Goal: Information Seeking & Learning: Learn about a topic

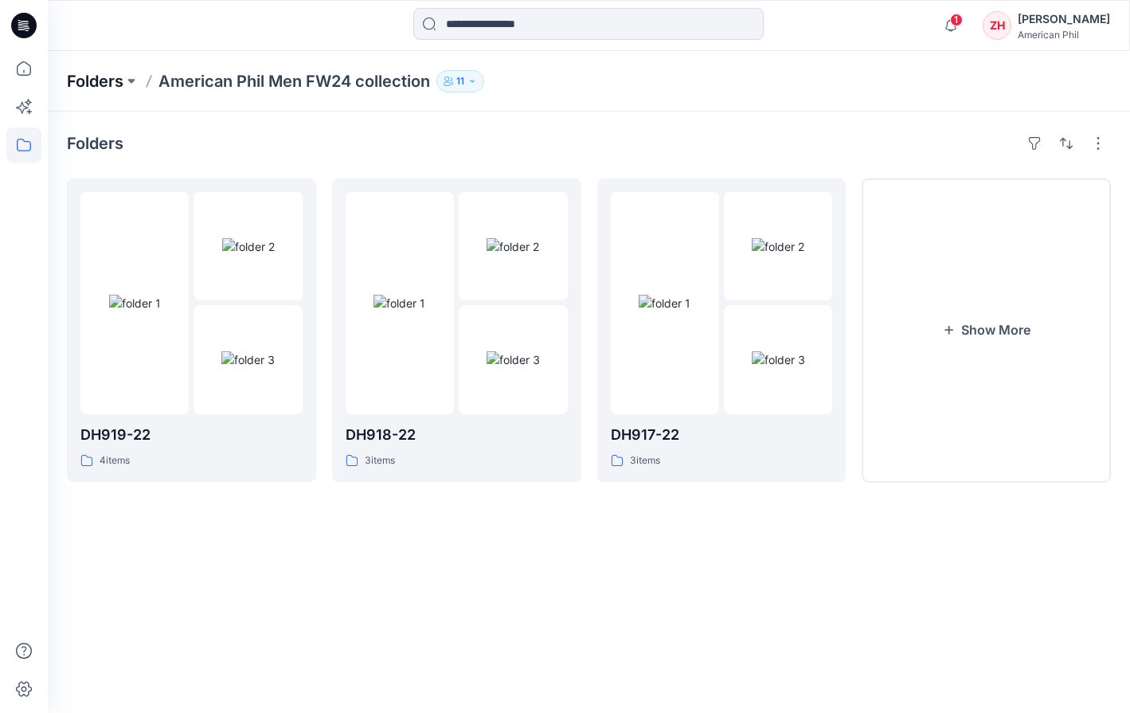
click at [101, 80] on p "Folders" at bounding box center [95, 81] width 57 height 22
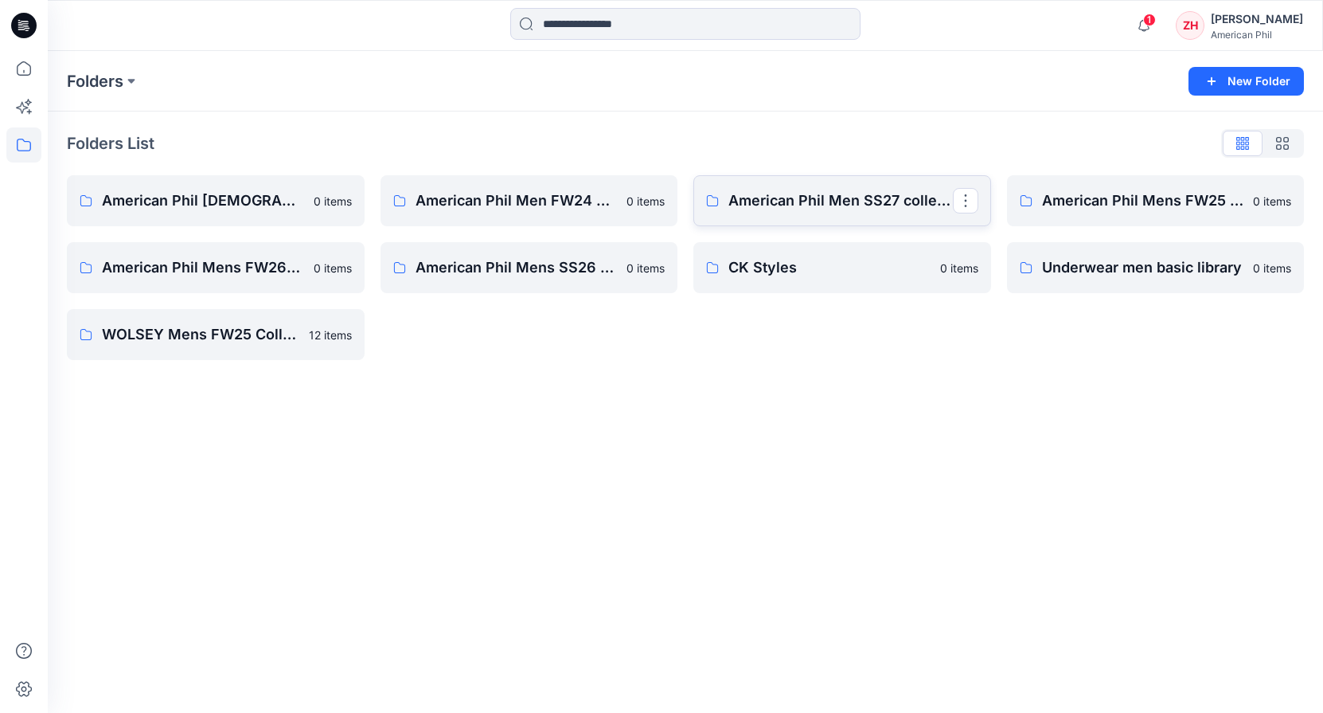
click at [813, 203] on p "American Phil Men SS27 collection" at bounding box center [841, 201] width 225 height 22
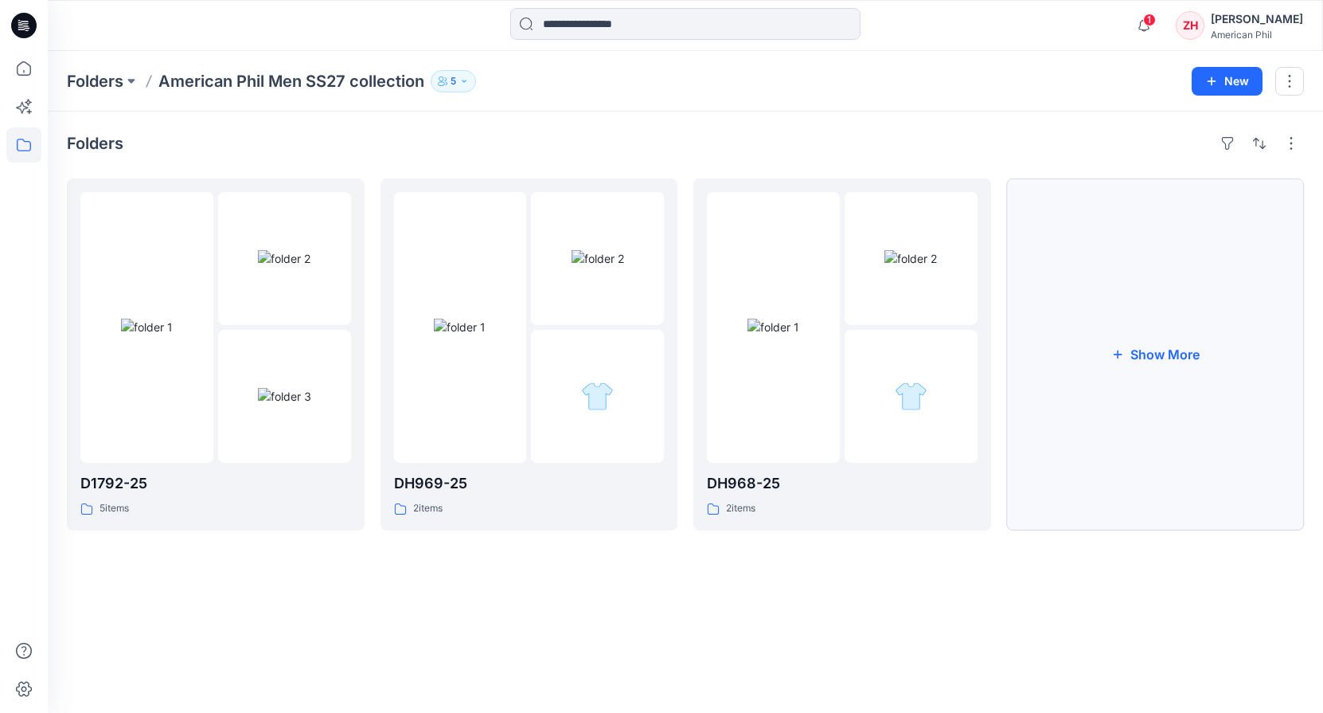
click at [1129, 333] on button "Show More" at bounding box center [1156, 354] width 298 height 352
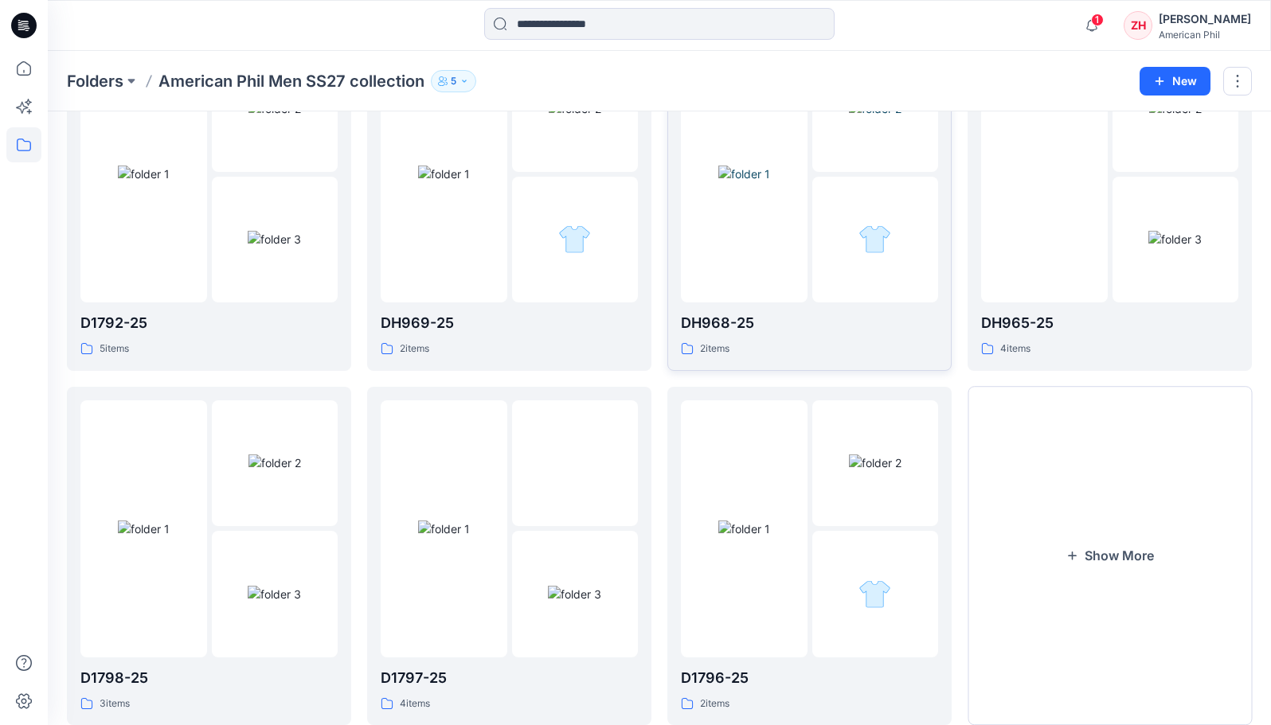
scroll to position [190, 0]
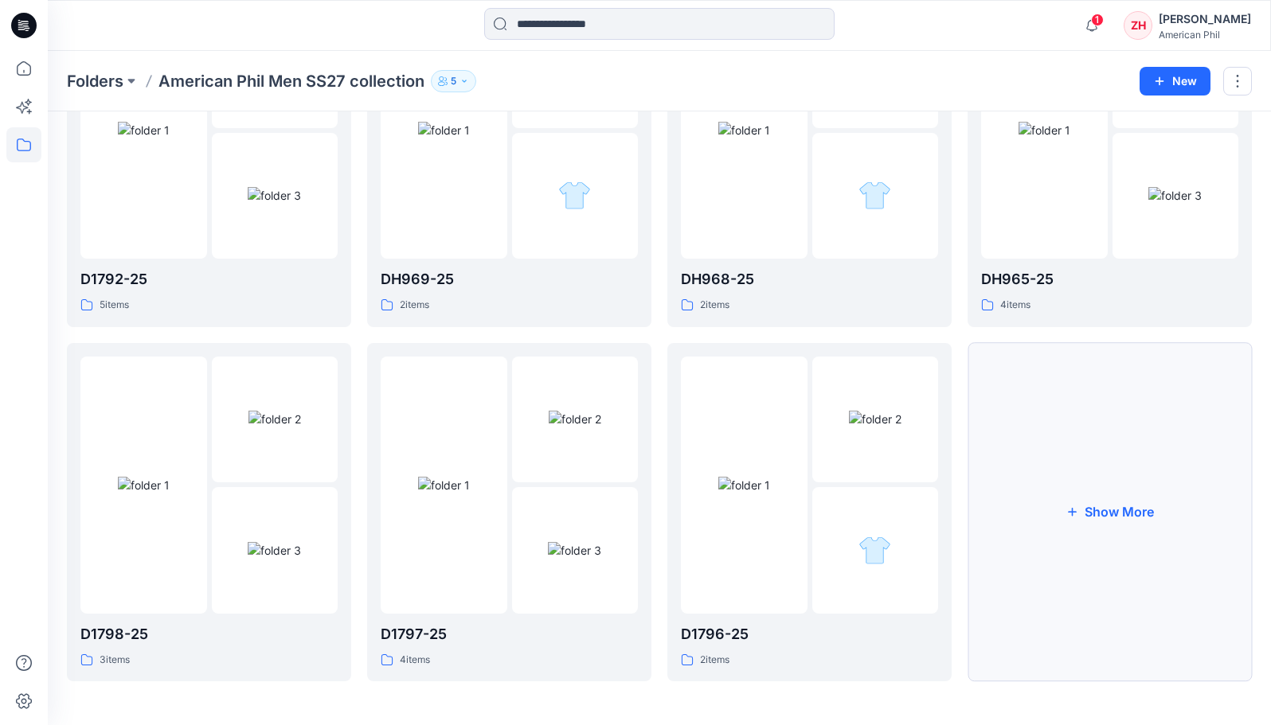
click at [1077, 474] on button "Show More" at bounding box center [1110, 512] width 284 height 339
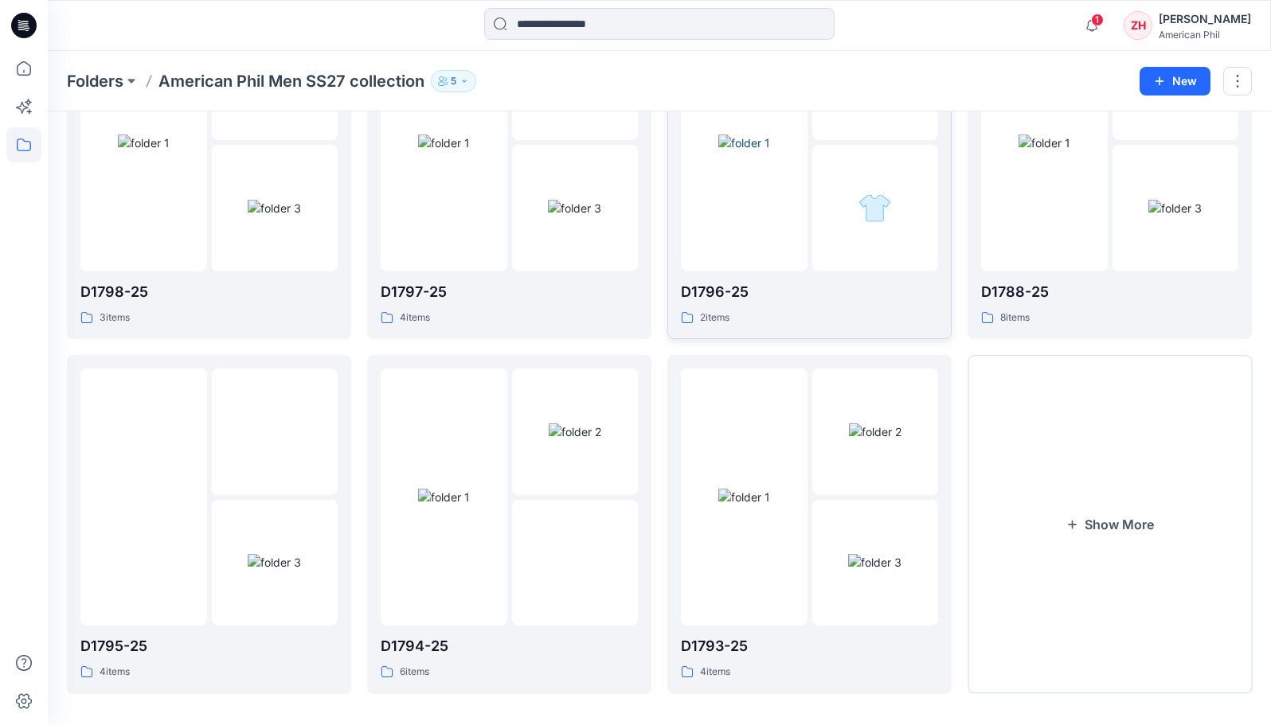
scroll to position [544, 0]
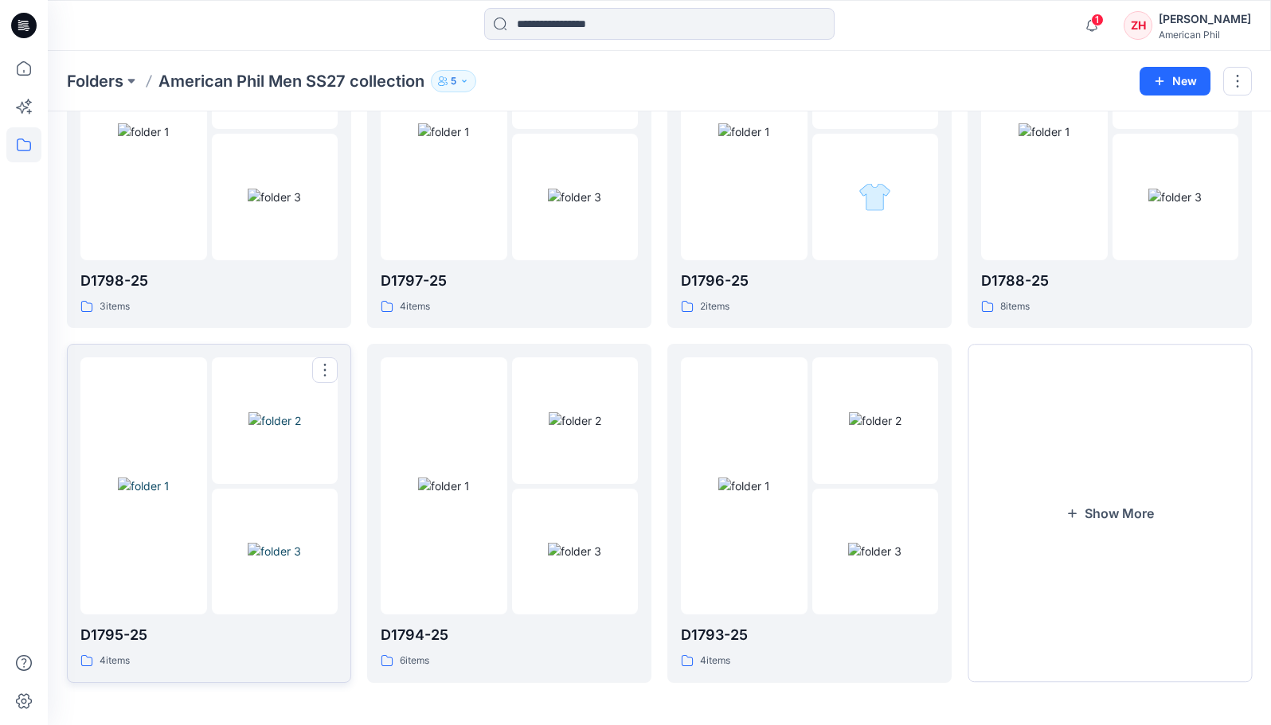
click at [135, 478] on img at bounding box center [144, 486] width 52 height 17
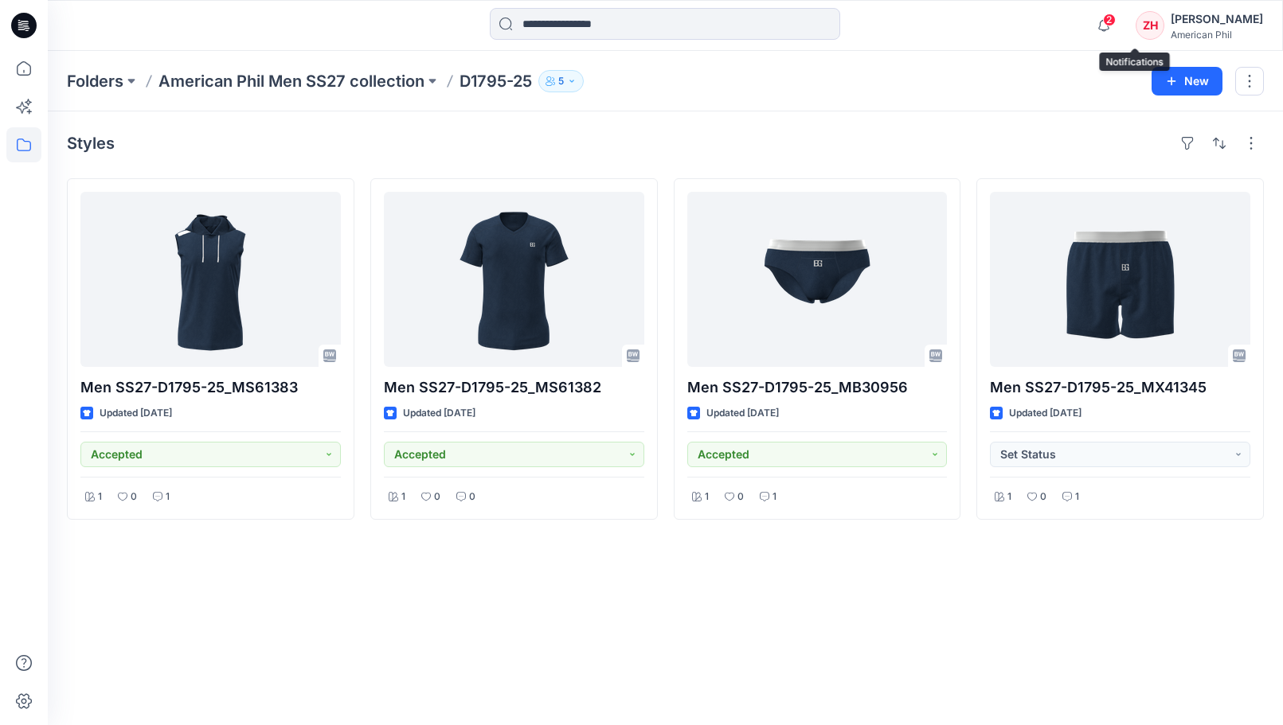
click at [1116, 20] on span "2" at bounding box center [1109, 20] width 13 height 13
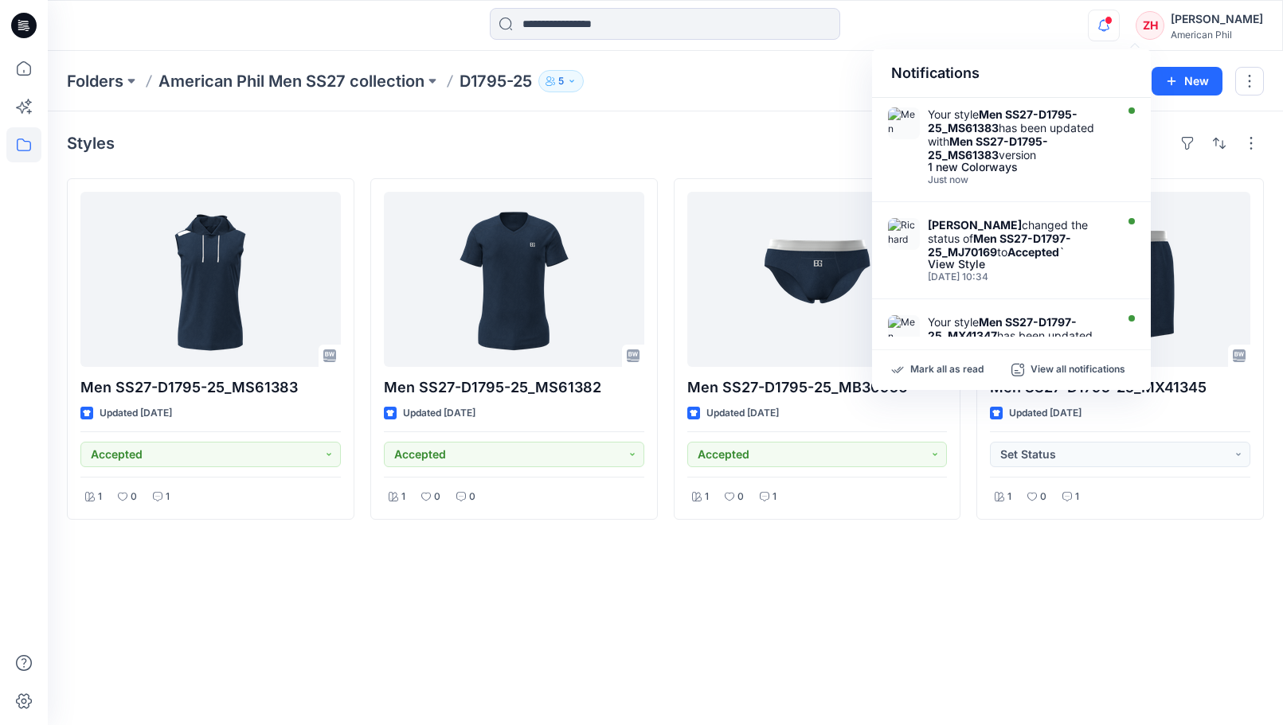
click at [1013, 23] on div "Notifications Your style Men SS27-D1795-25_MS61383 has been updated with Men SS…" at bounding box center [665, 25] width 1234 height 35
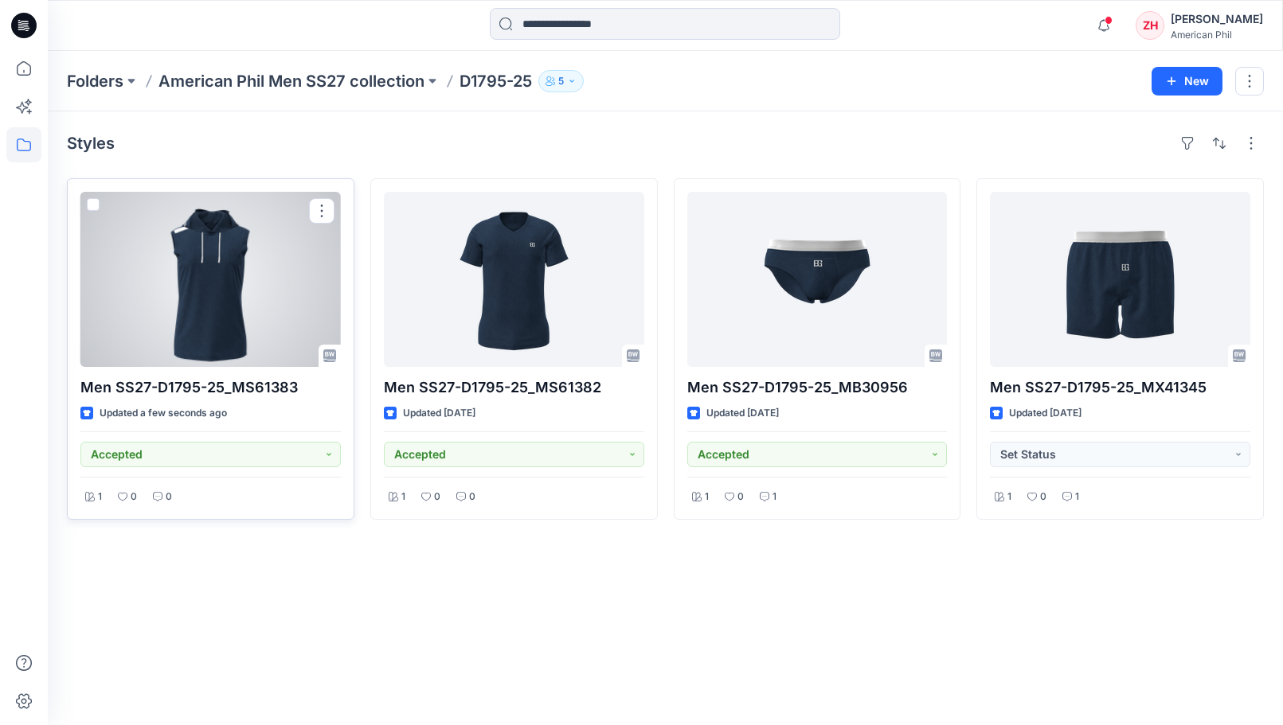
click at [240, 233] on div at bounding box center [210, 279] width 260 height 175
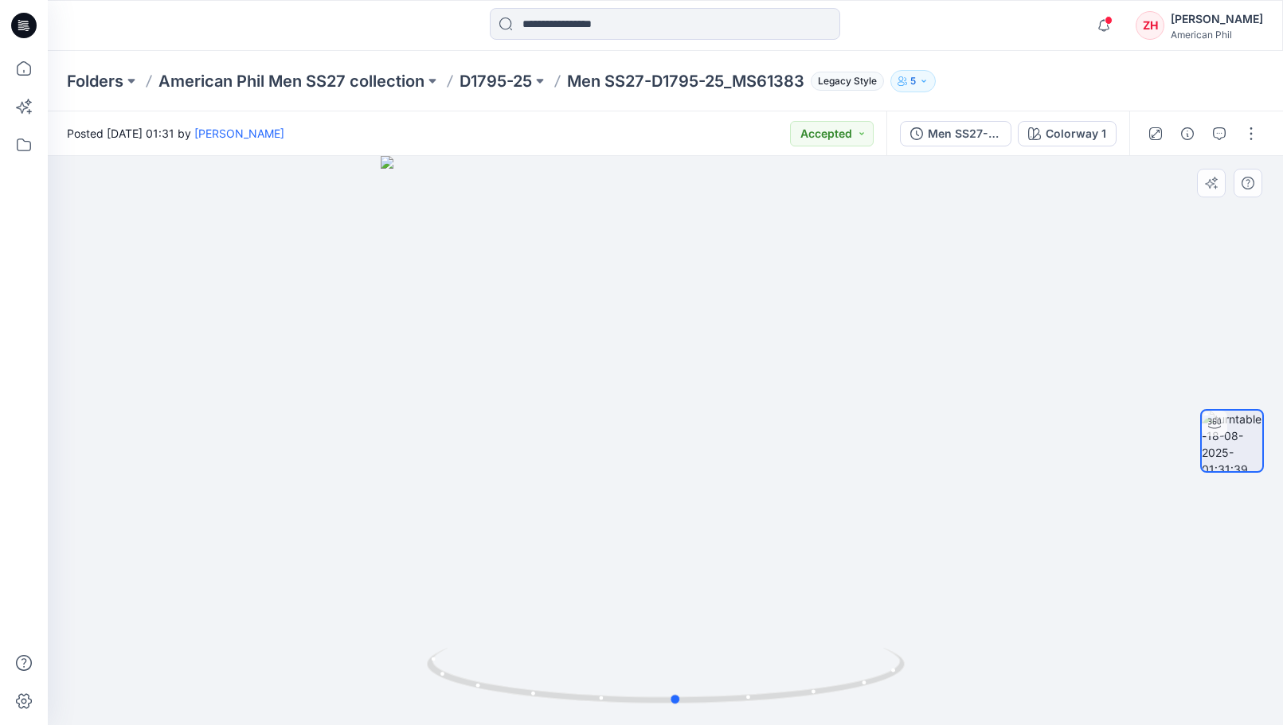
drag, startPoint x: 841, startPoint y: 436, endPoint x: 532, endPoint y: 261, distance: 354.8
click at [791, 429] on div at bounding box center [665, 440] width 1235 height 569
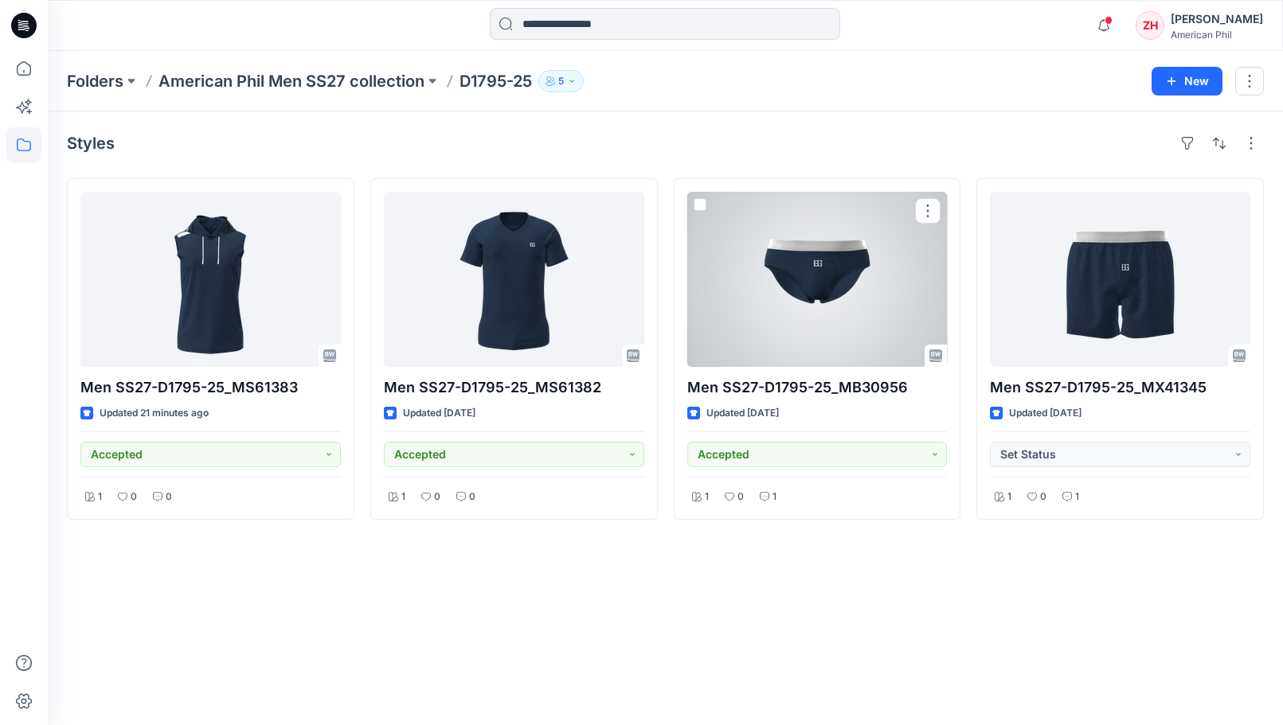
drag, startPoint x: 867, startPoint y: 225, endPoint x: 867, endPoint y: 214, distance: 10.4
click at [867, 224] on div at bounding box center [817, 279] width 260 height 175
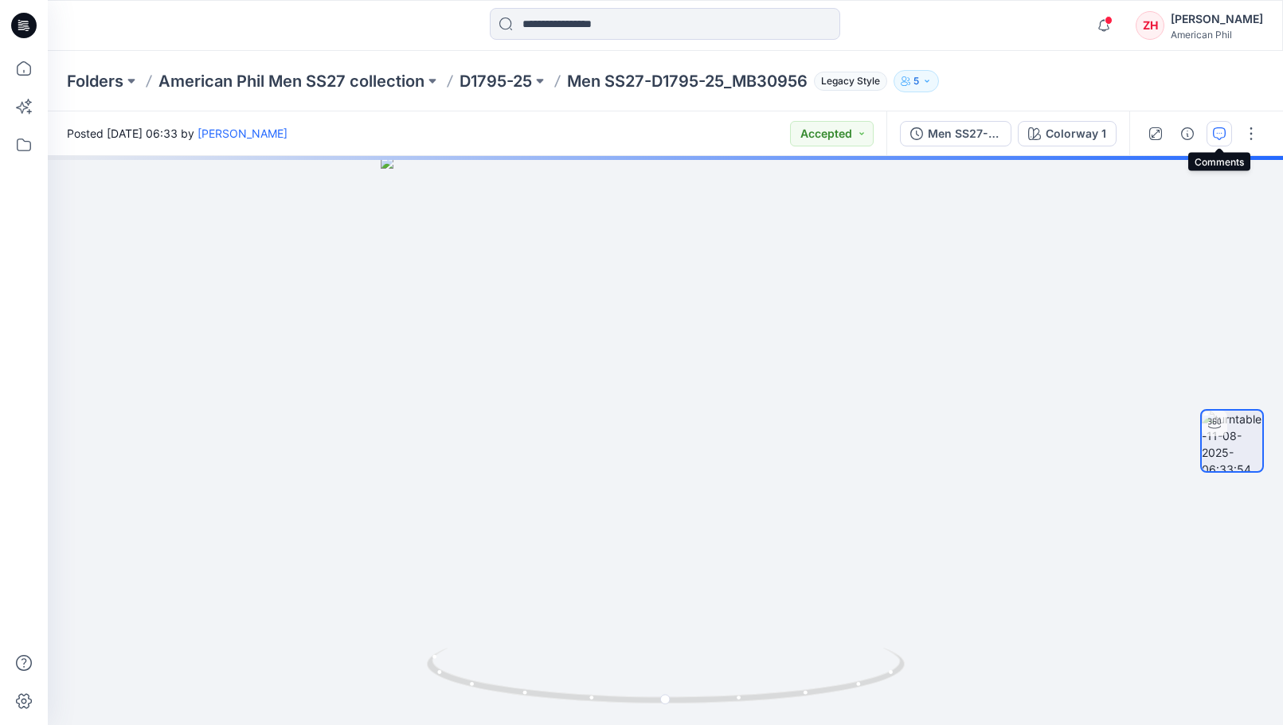
click at [1222, 135] on icon "button" at bounding box center [1219, 133] width 13 height 13
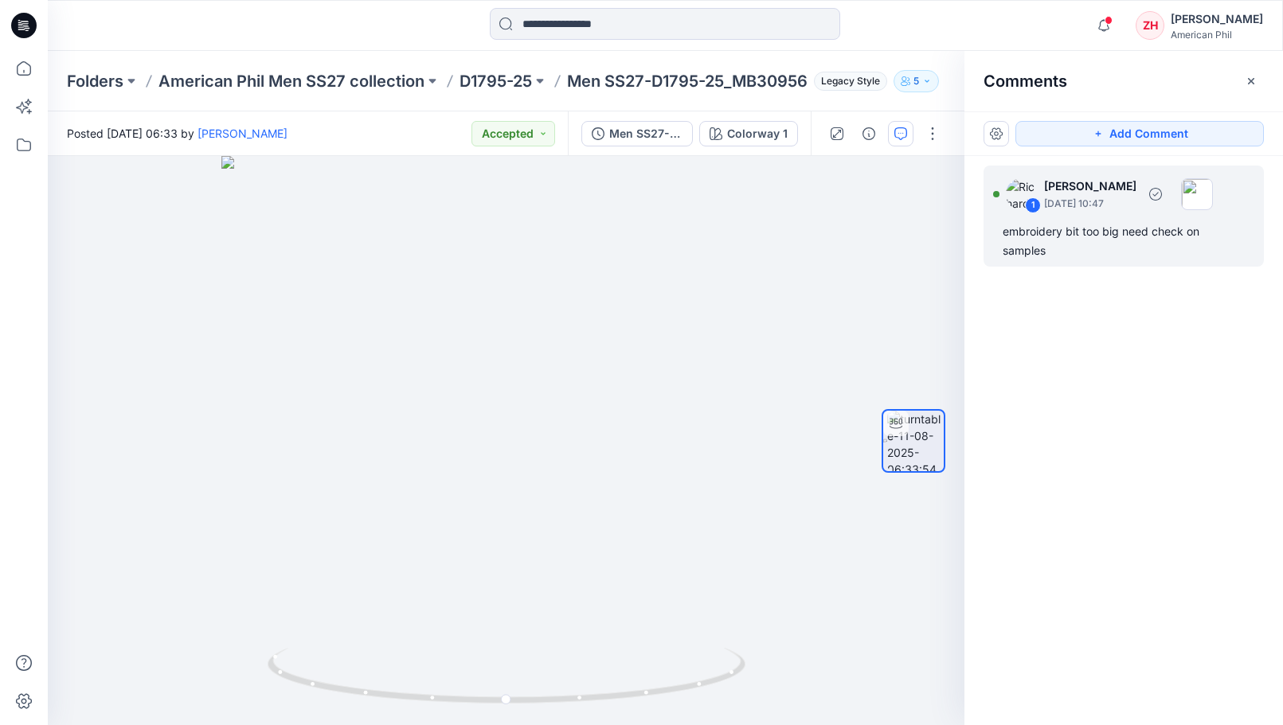
click at [1119, 241] on div "embroidery bit too big need check on samples" at bounding box center [1124, 241] width 242 height 38
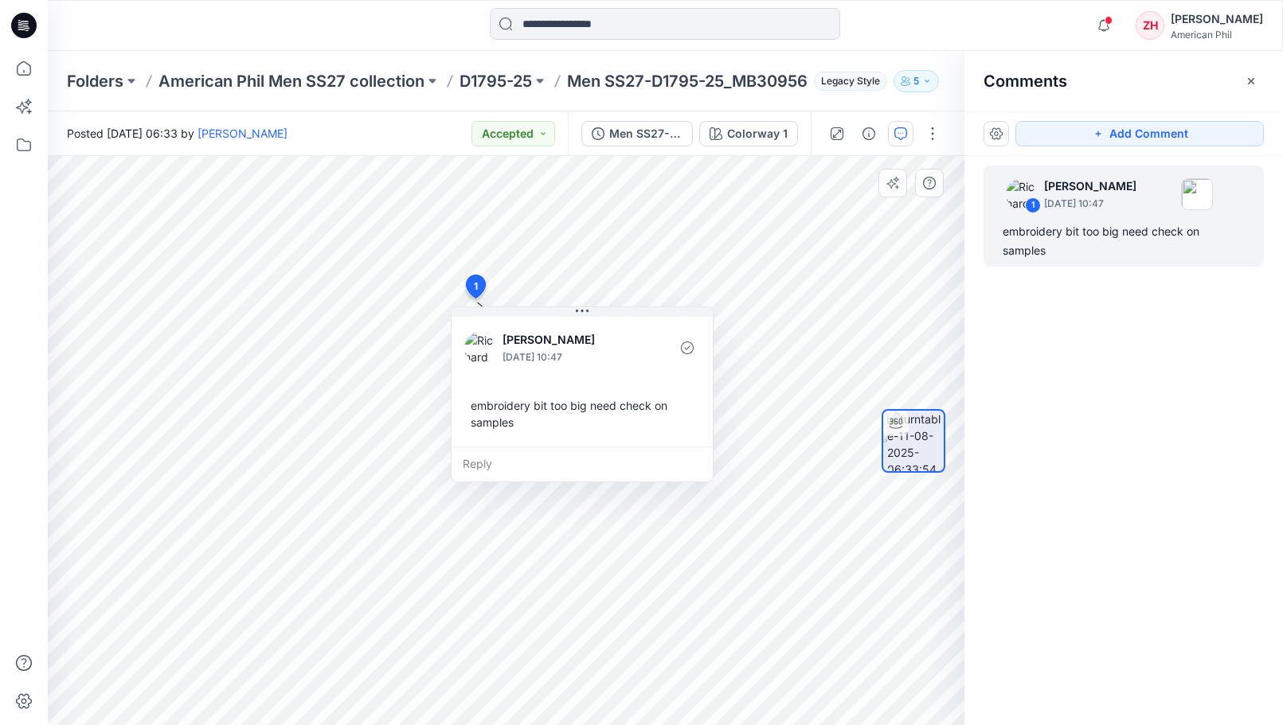
click at [530, 463] on div "Reply" at bounding box center [582, 464] width 261 height 35
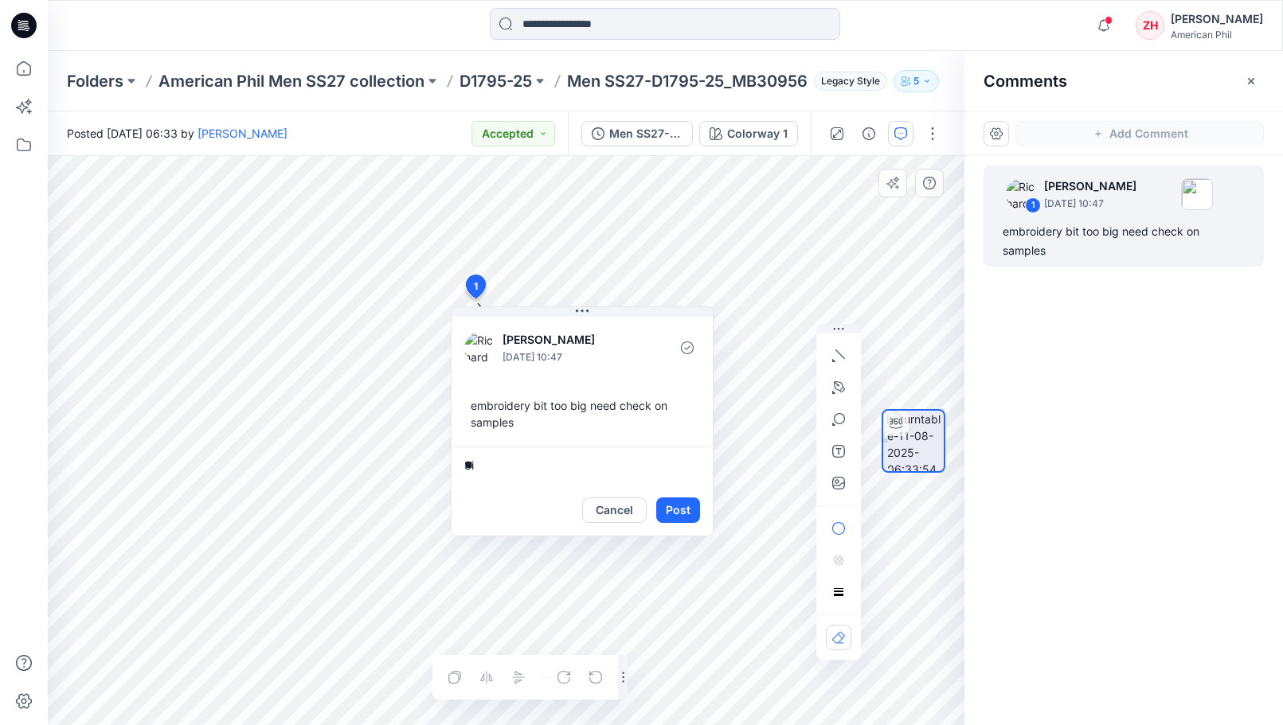
type textarea "*"
type textarea "**********"
click at [677, 495] on div "Cancel Post" at bounding box center [582, 510] width 261 height 51
click at [686, 508] on button "Post" at bounding box center [678, 510] width 44 height 25
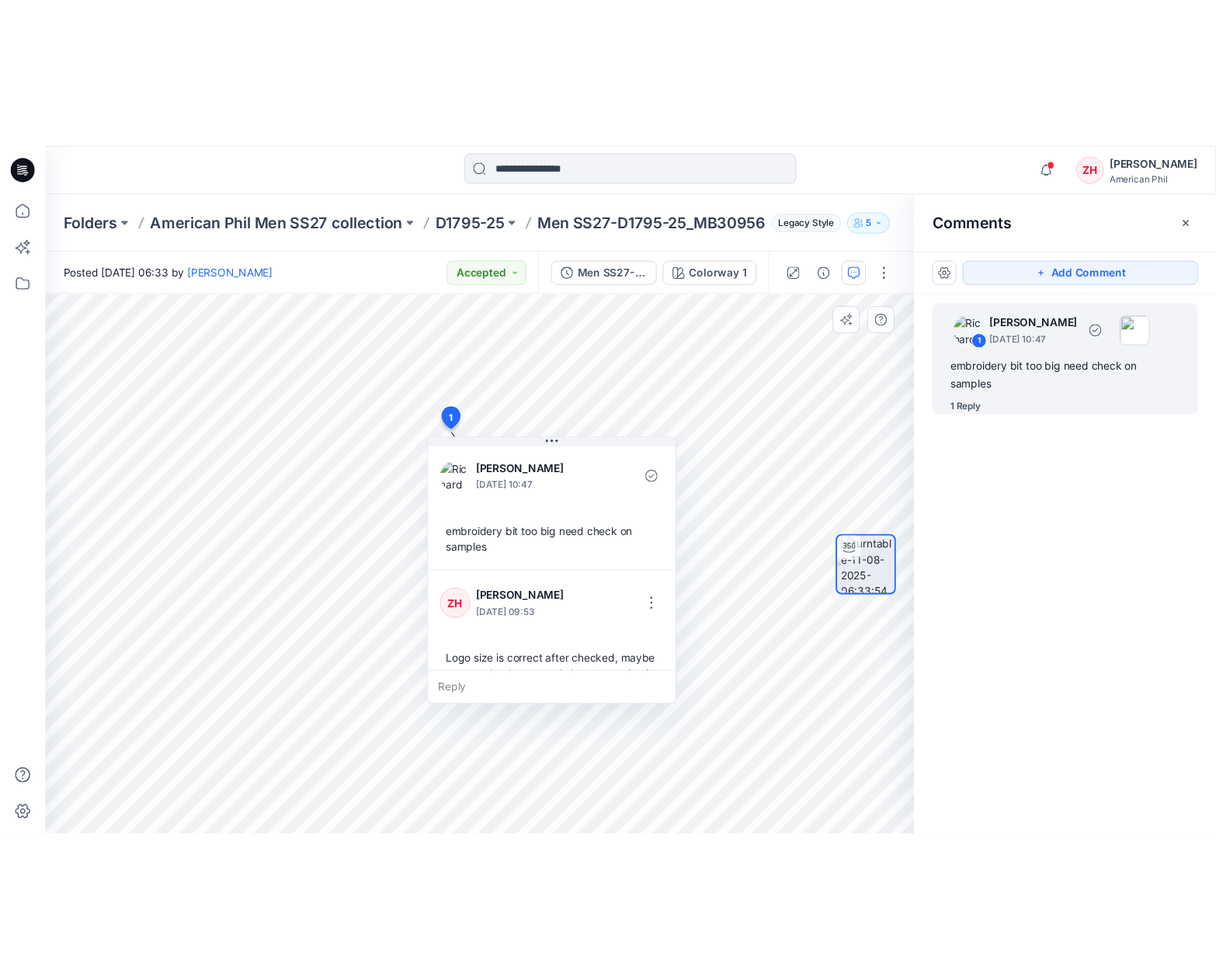
scroll to position [44, 0]
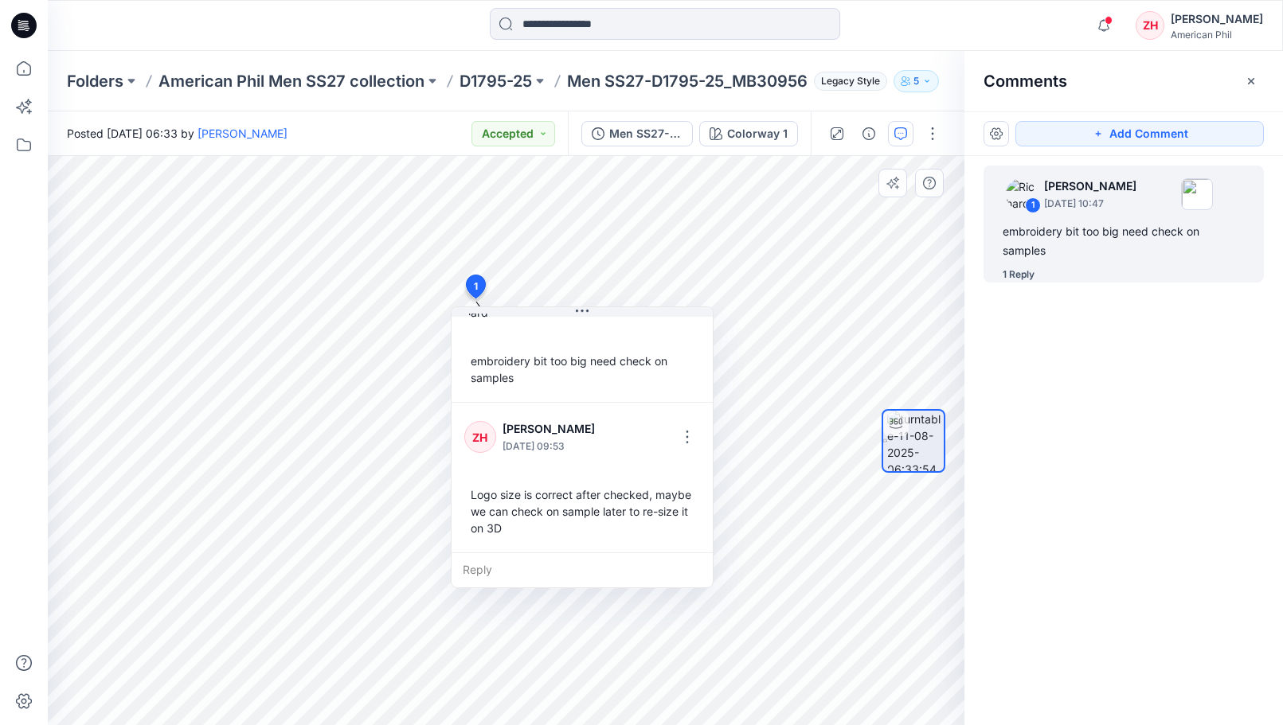
click at [1121, 82] on div "Comments" at bounding box center [1123, 81] width 319 height 60
click at [1258, 76] on button "button" at bounding box center [1250, 80] width 25 height 25
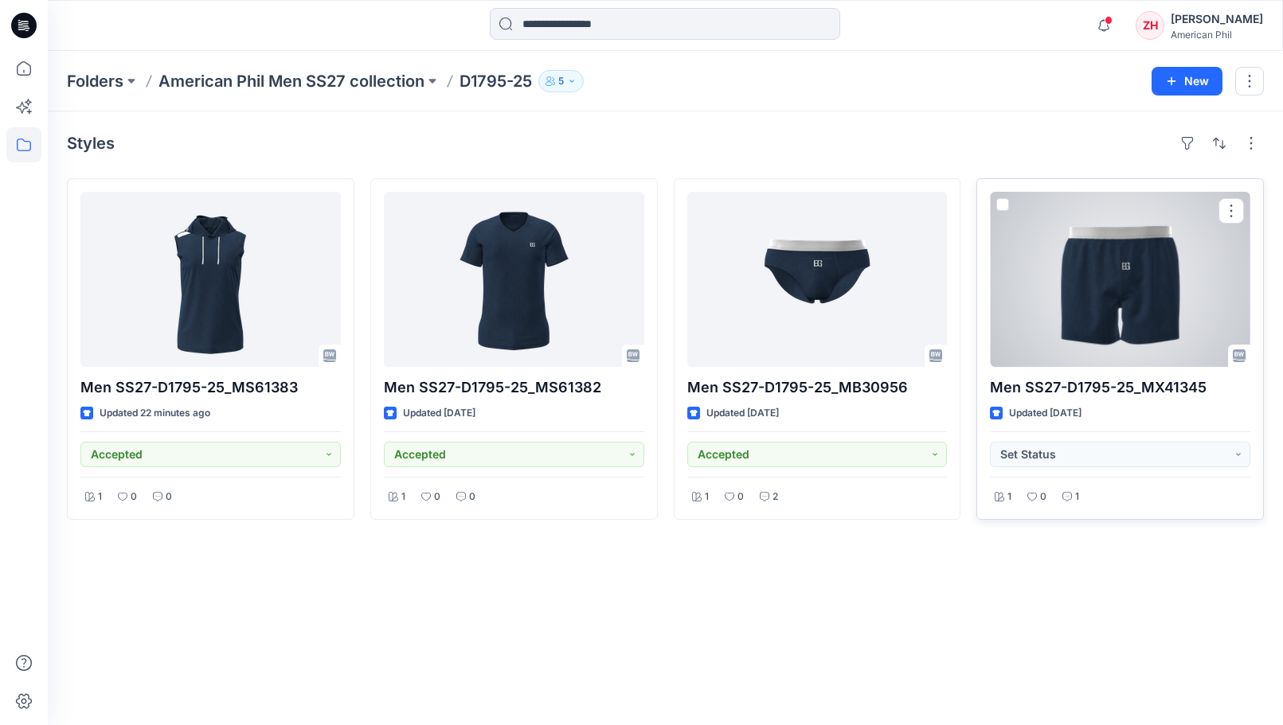
click at [1111, 287] on div at bounding box center [1120, 279] width 260 height 175
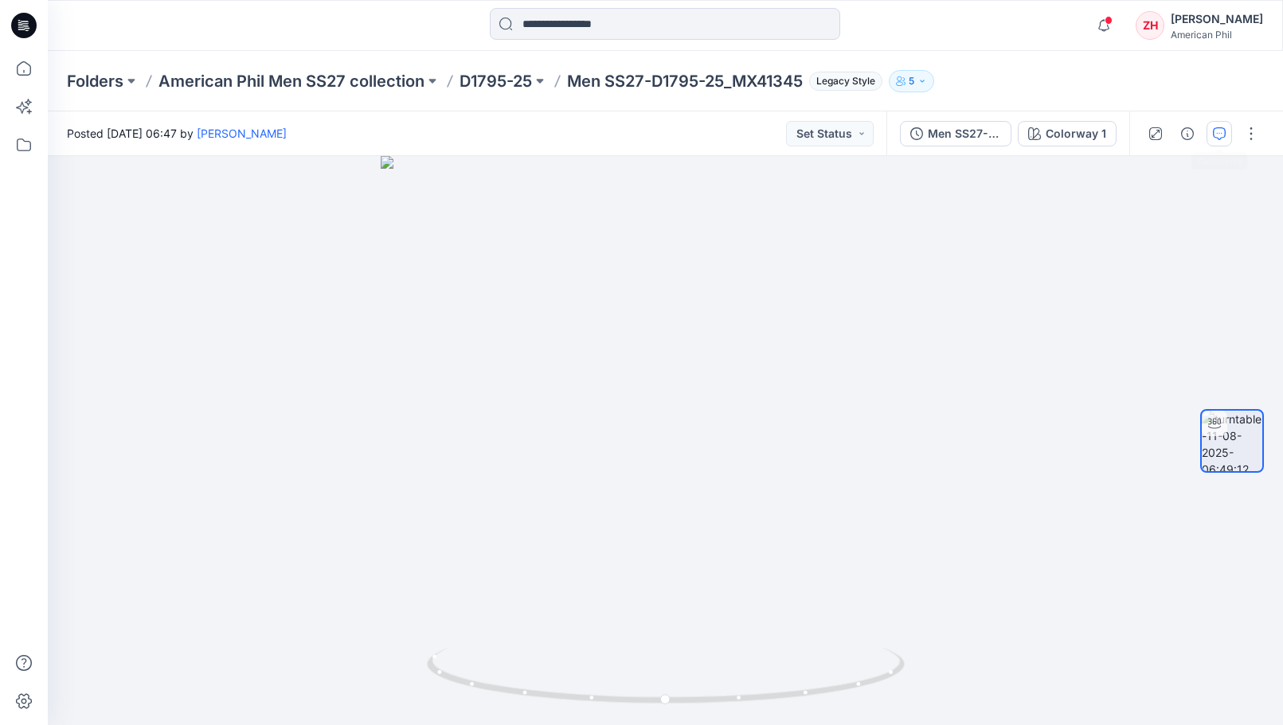
click at [1222, 131] on icon "button" at bounding box center [1219, 133] width 13 height 13
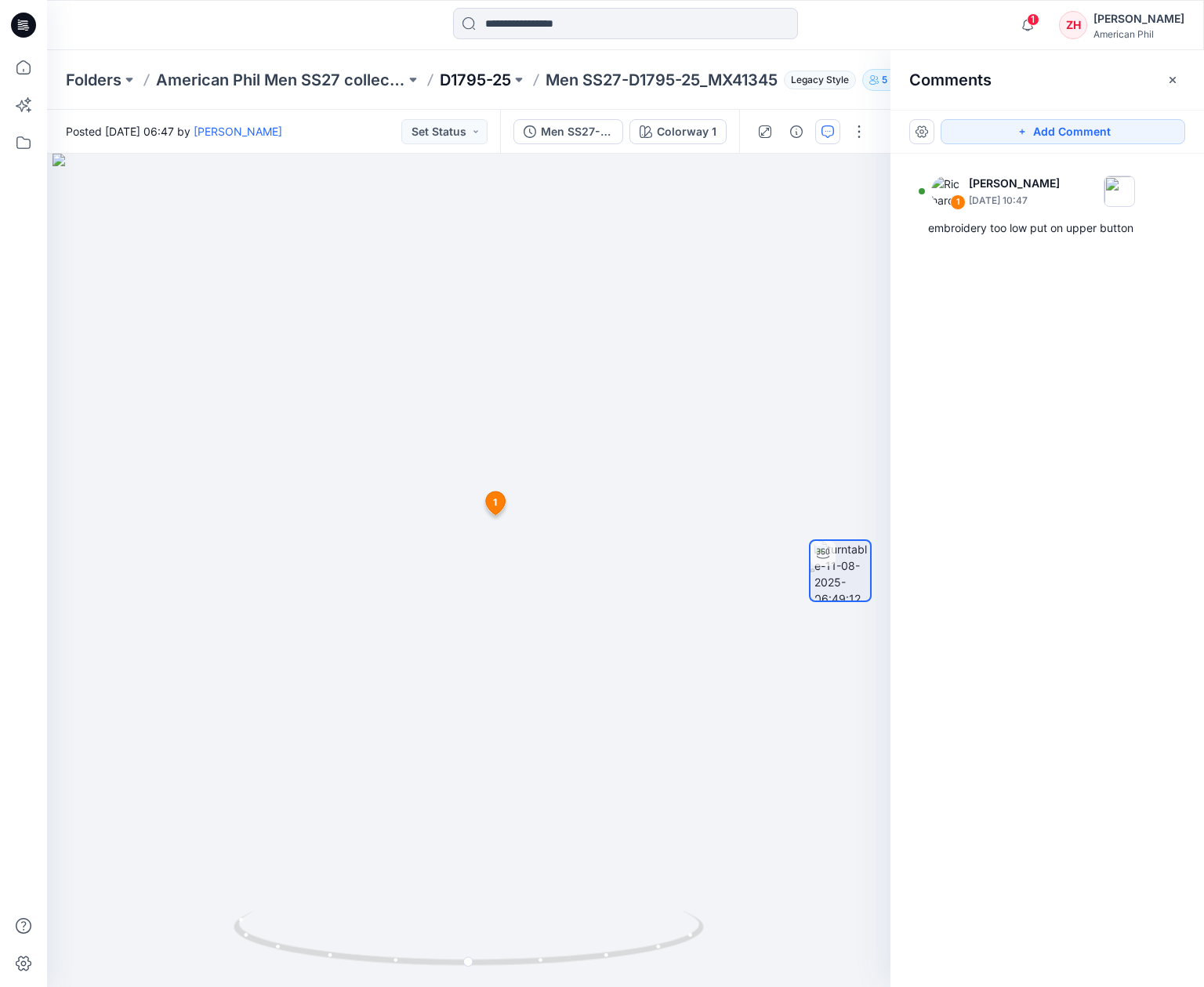
click at [476, 75] on p "D1795-25" at bounding box center [475, 80] width 71 height 22
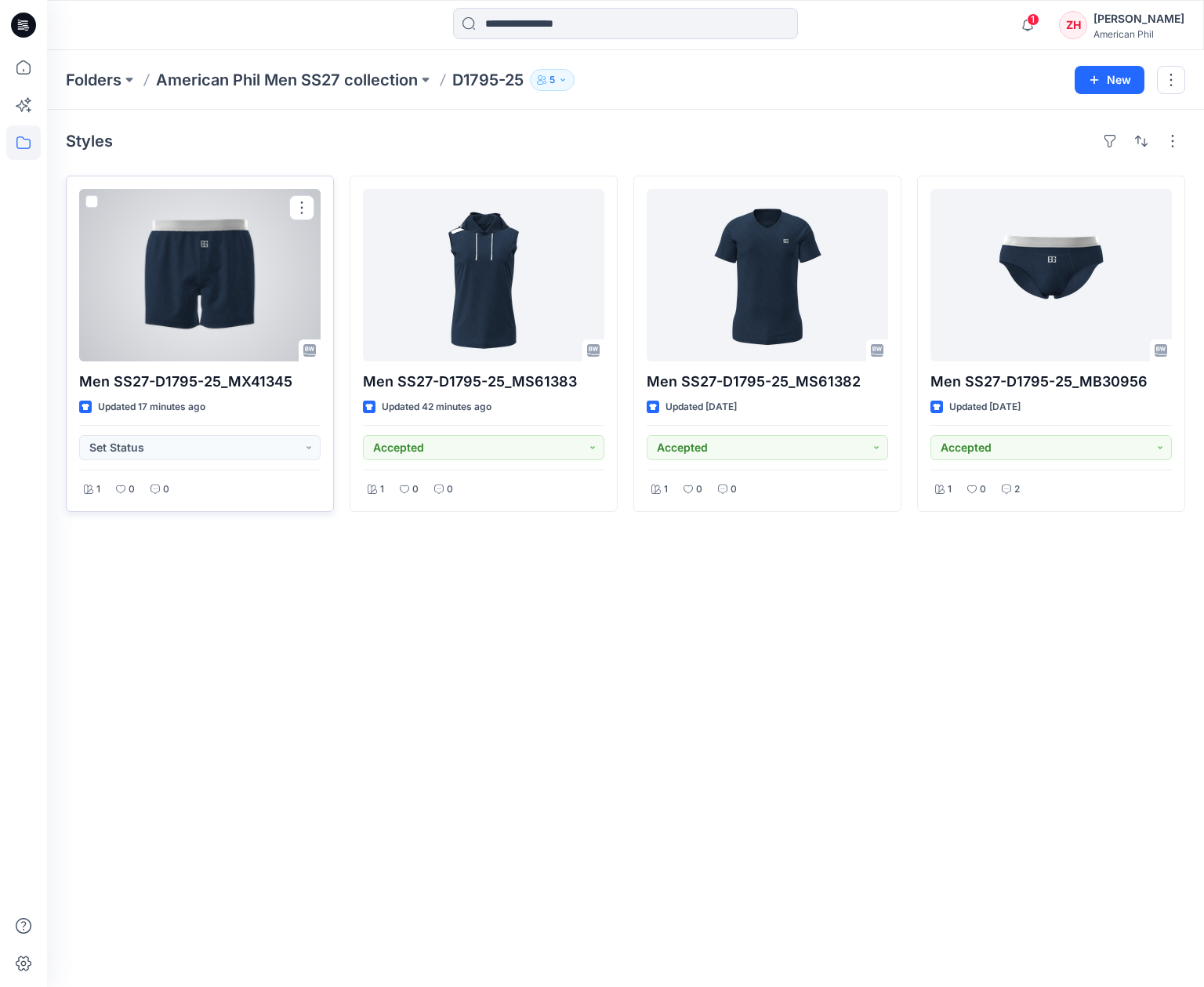
click at [217, 264] on div at bounding box center [199, 275] width 241 height 172
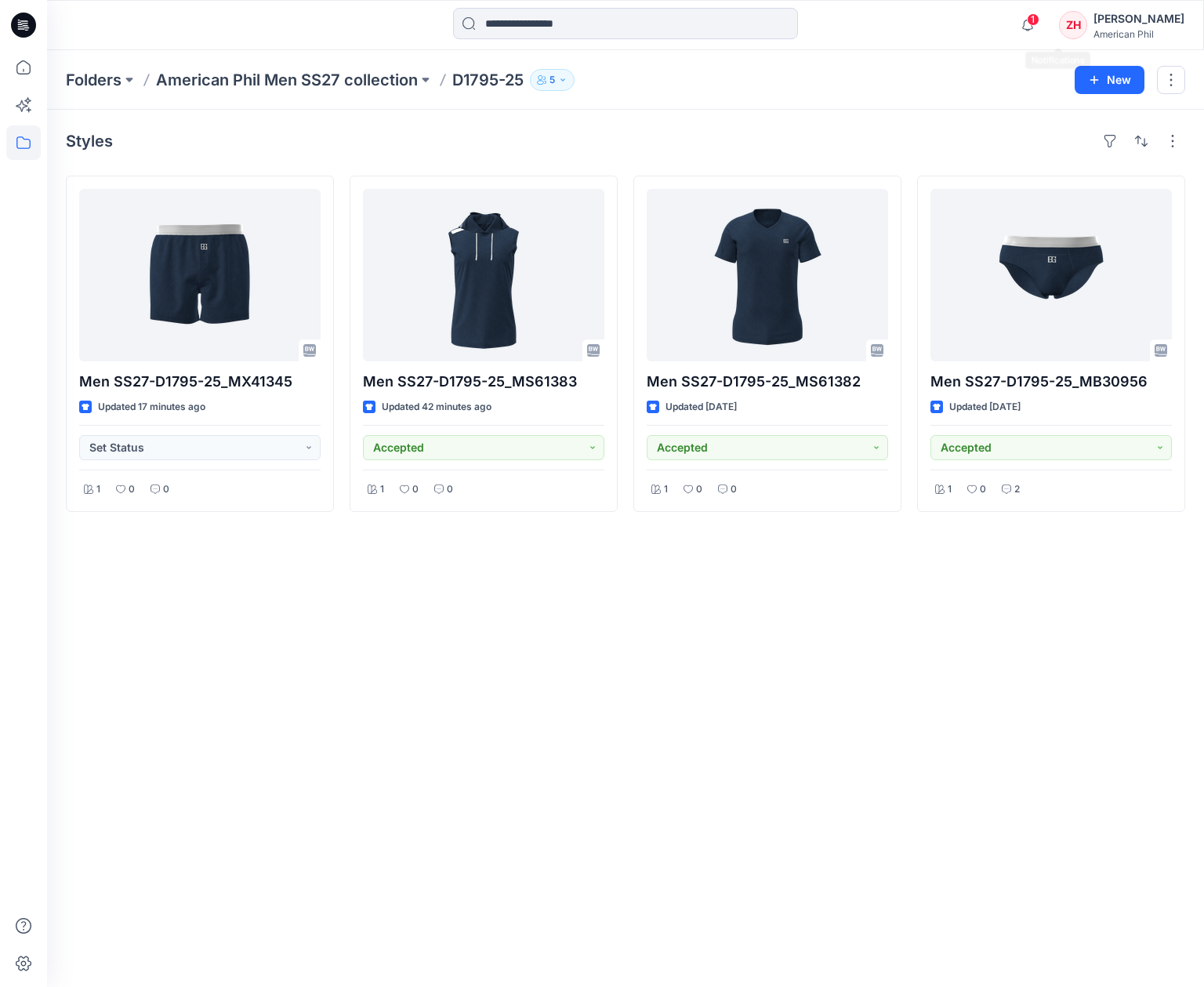
click at [1040, 17] on span "1" at bounding box center [1033, 20] width 13 height 13
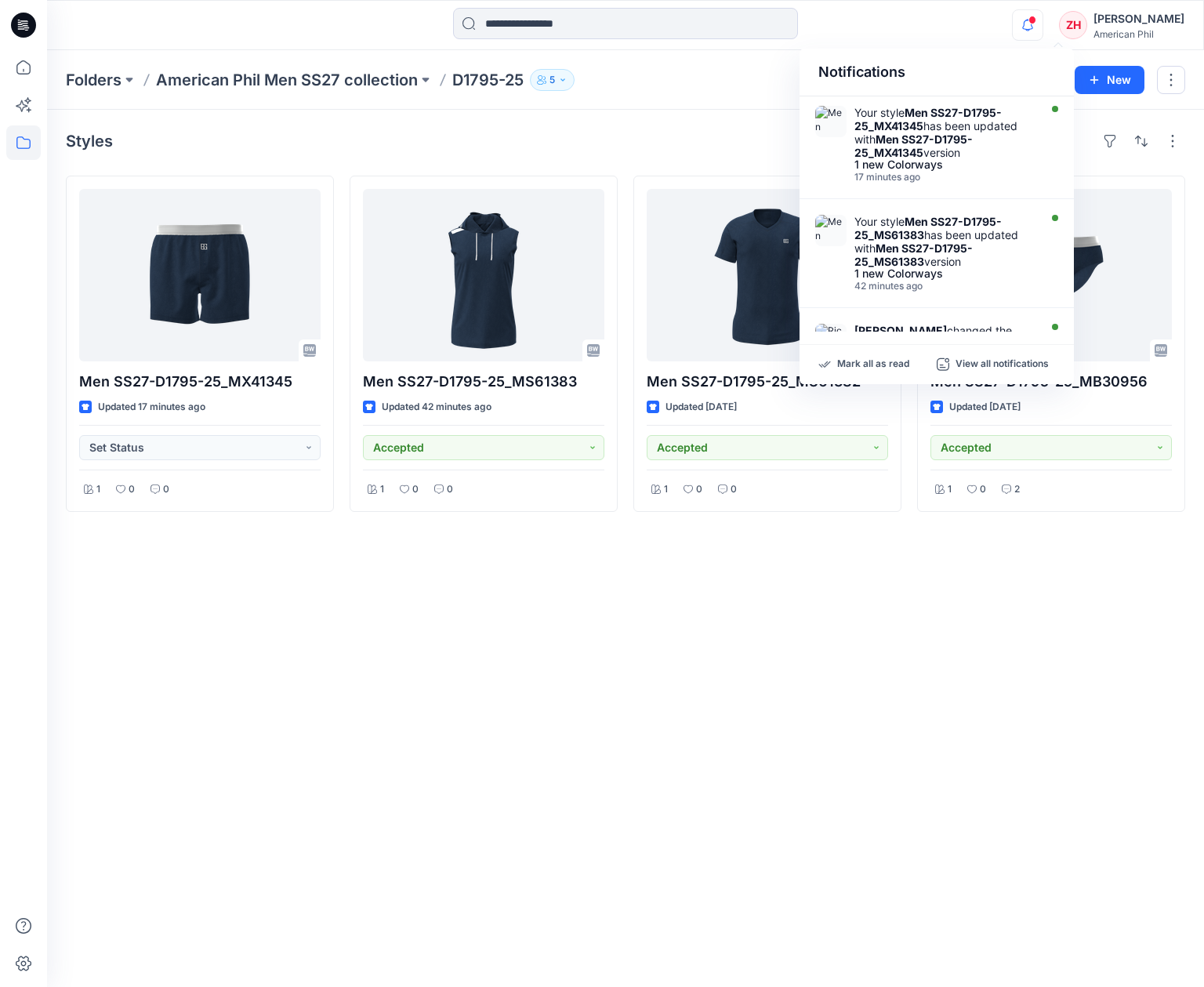
click at [941, 26] on div "Notifications Your style Men SS27-D1795-25_MX41345 has been updated with Men SS…" at bounding box center [625, 25] width 1157 height 34
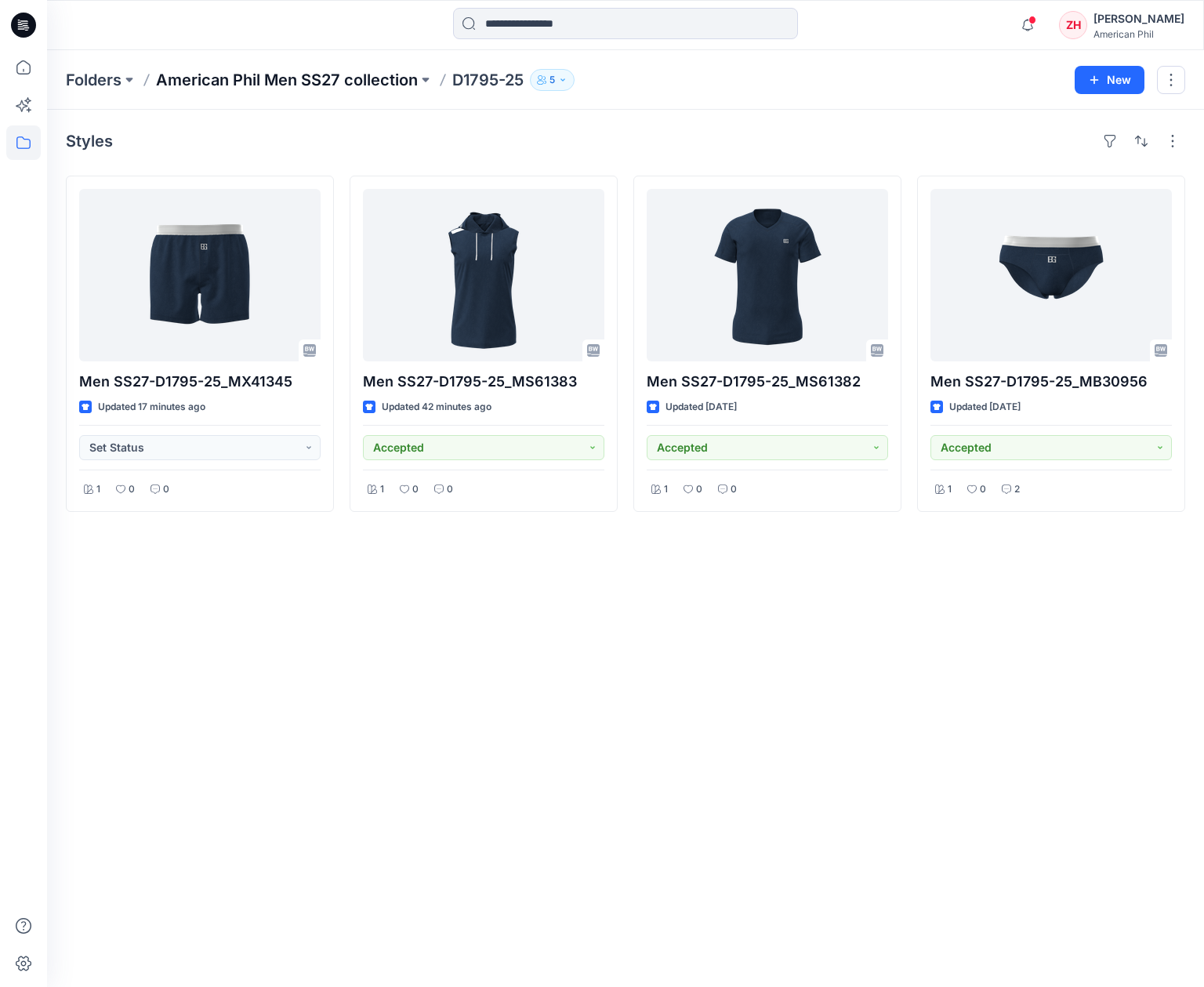
click at [350, 78] on p "American Phil Men SS27 collection" at bounding box center [286, 80] width 262 height 22
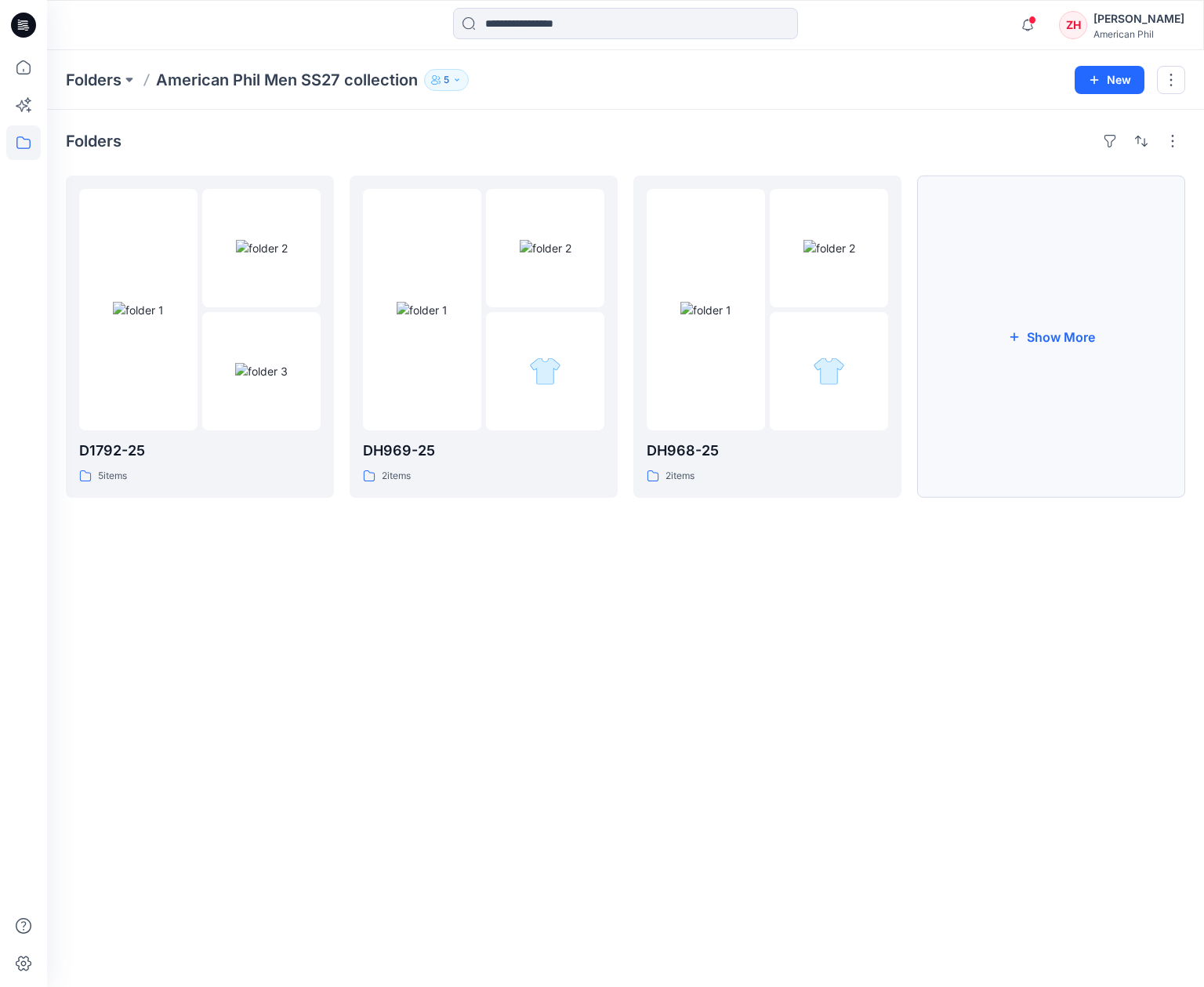
click at [1033, 338] on button "Show More" at bounding box center [1051, 336] width 268 height 322
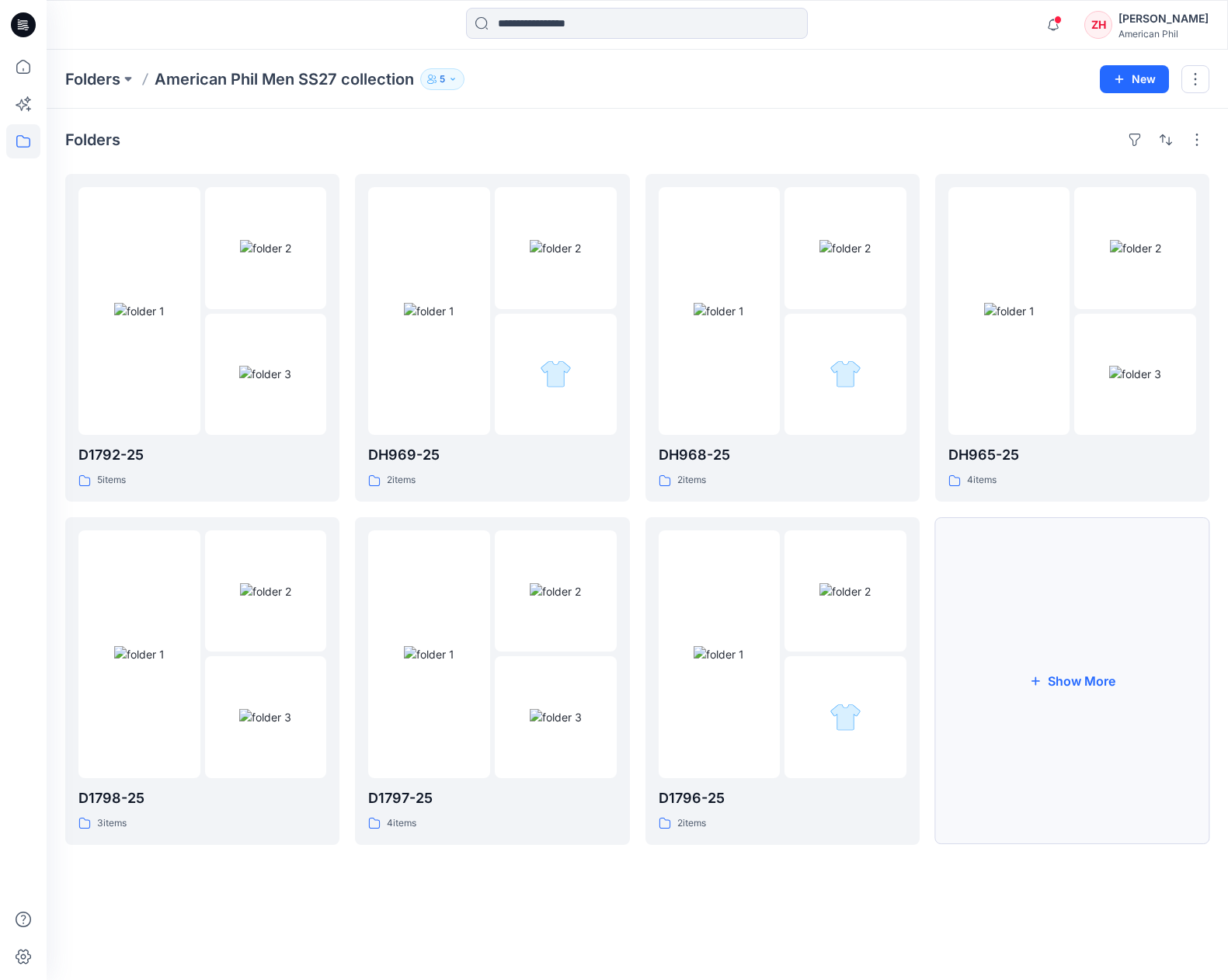
click at [1081, 621] on button "Show More" at bounding box center [1072, 681] width 274 height 328
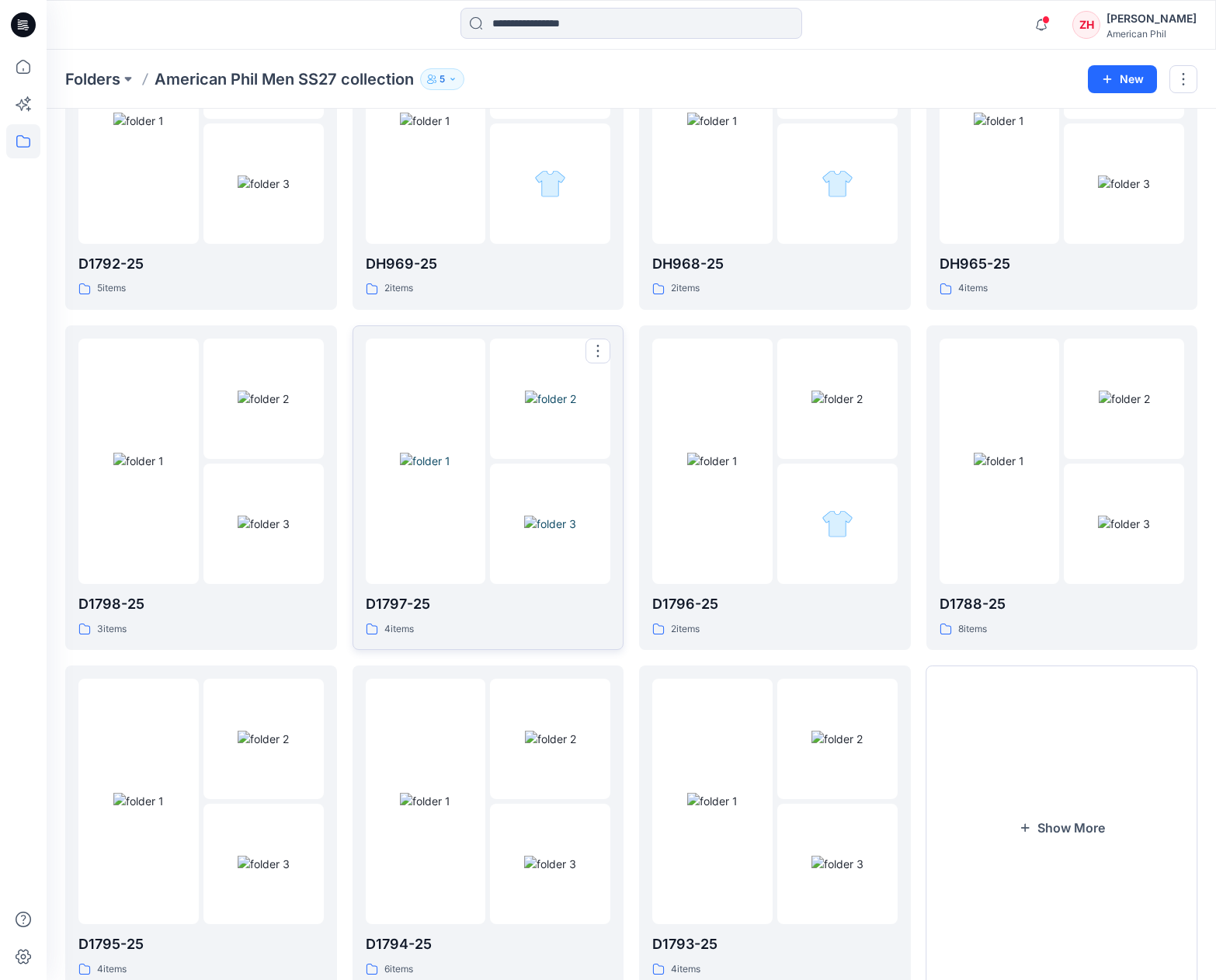
scroll to position [240, 0]
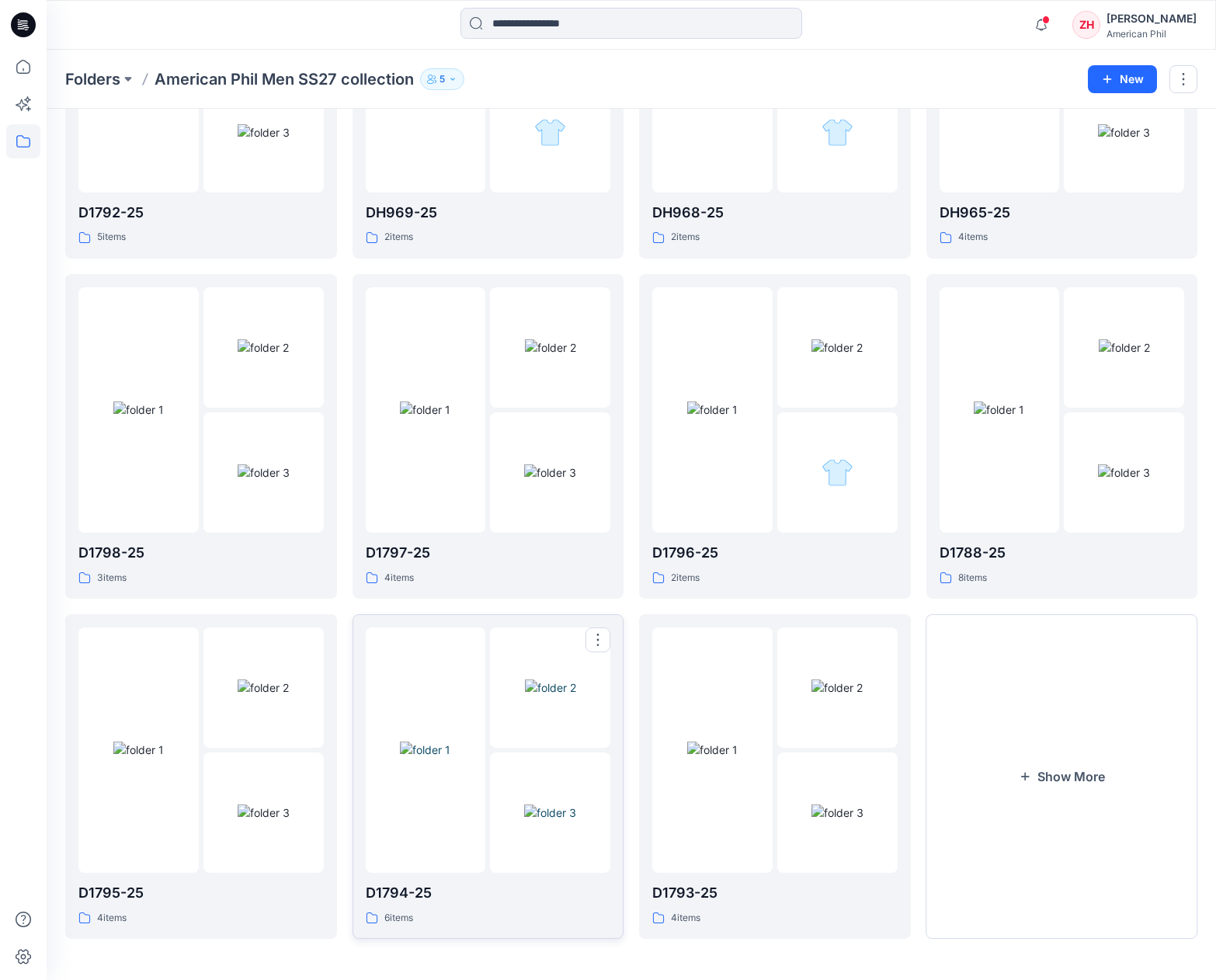
click at [445, 676] on div at bounding box center [425, 750] width 120 height 246
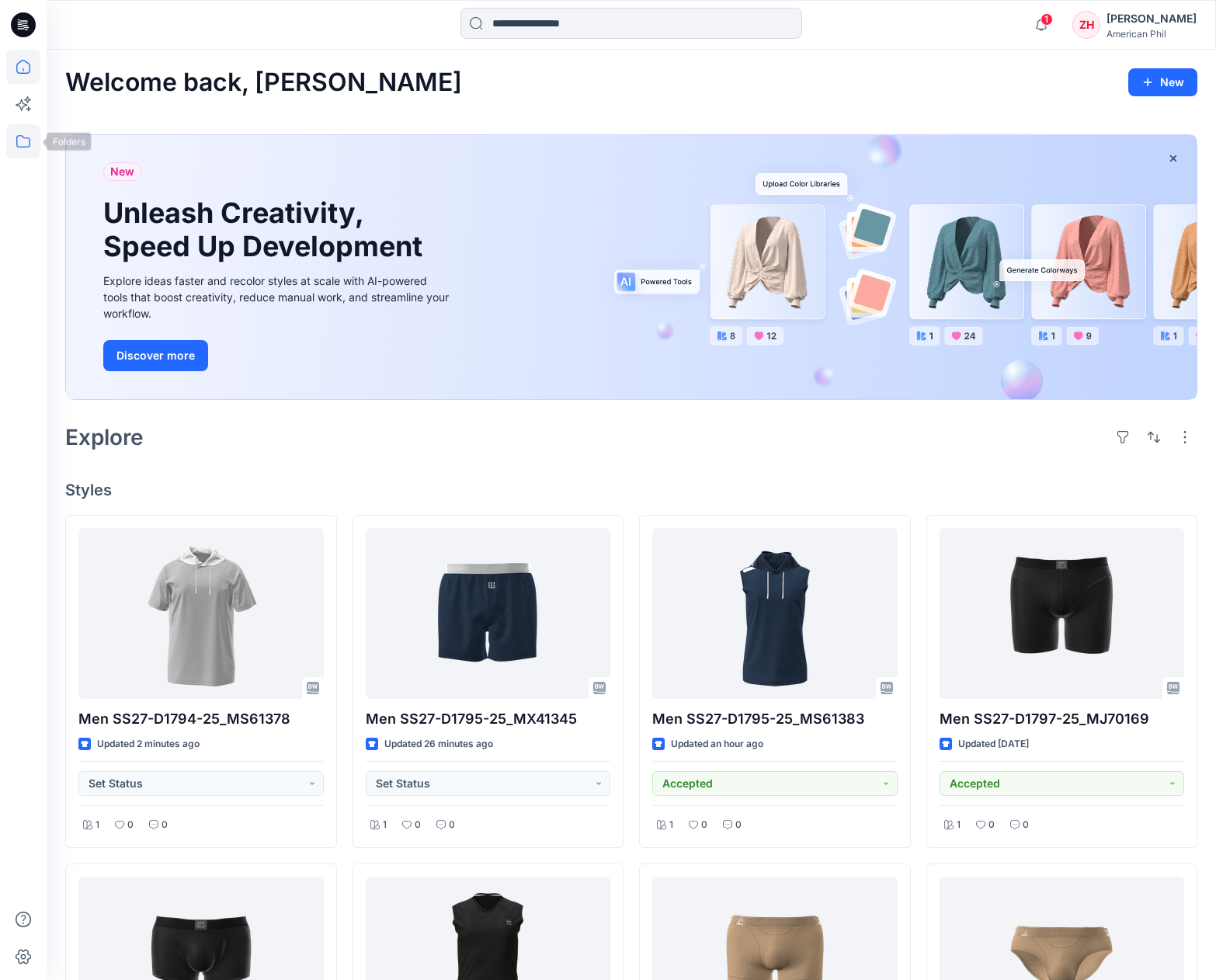
click at [34, 146] on icon at bounding box center [22, 140] width 34 height 34
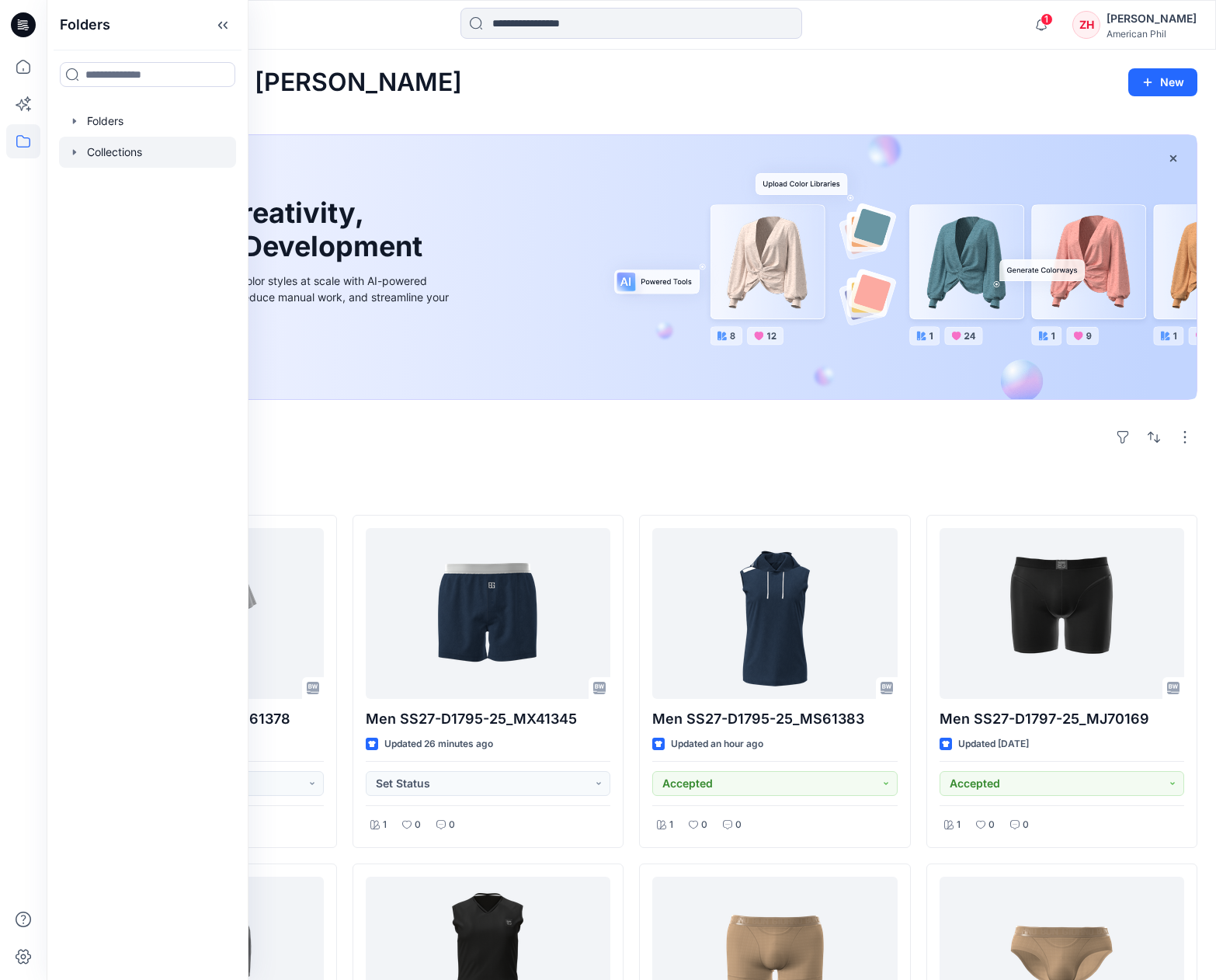
click at [162, 153] on div at bounding box center [148, 152] width 177 height 31
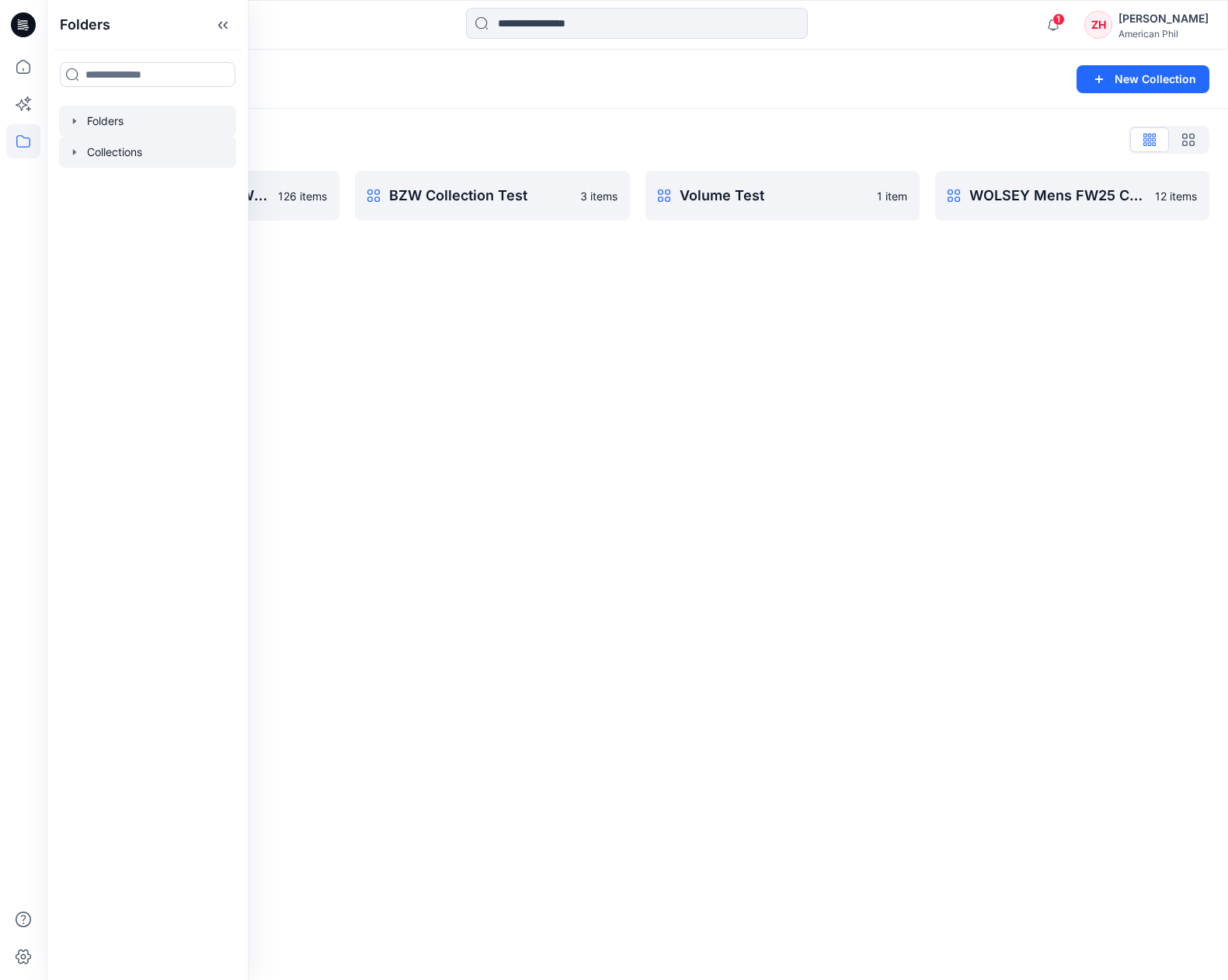
click at [153, 115] on div at bounding box center [148, 121] width 178 height 31
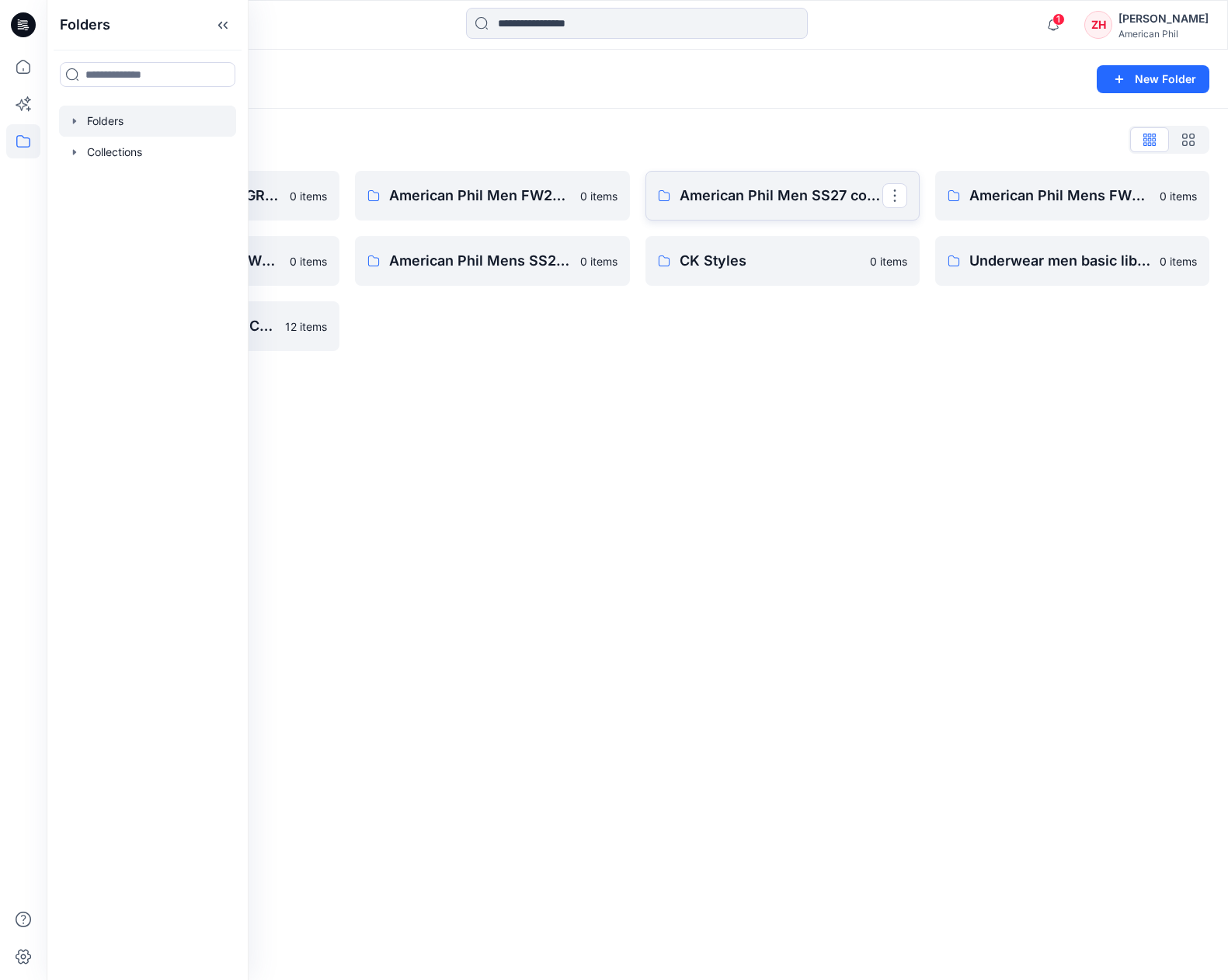
click at [772, 196] on p "American Phil Men SS27 collection" at bounding box center [781, 196] width 203 height 21
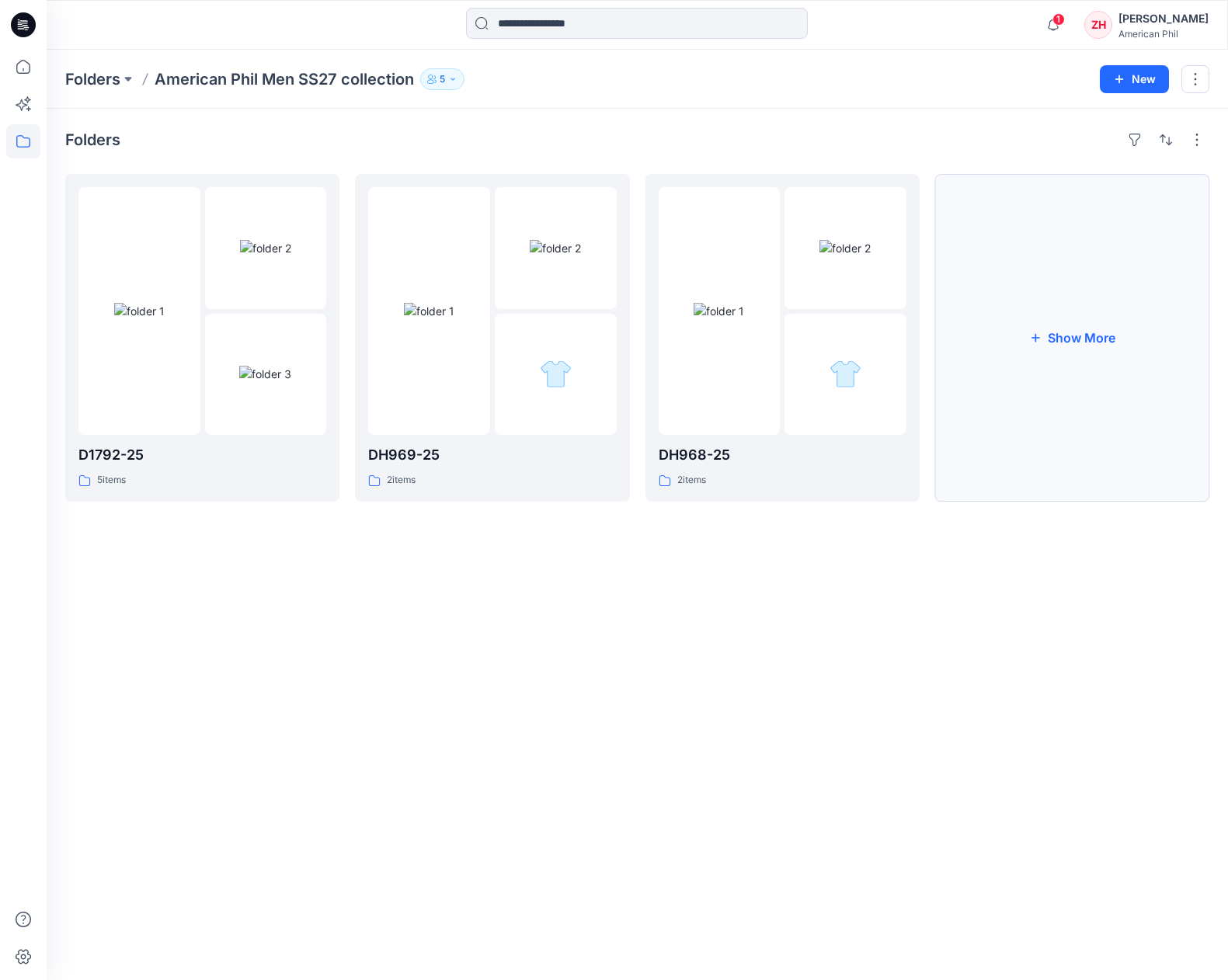
click at [1145, 320] on button "Show More" at bounding box center [1072, 337] width 274 height 328
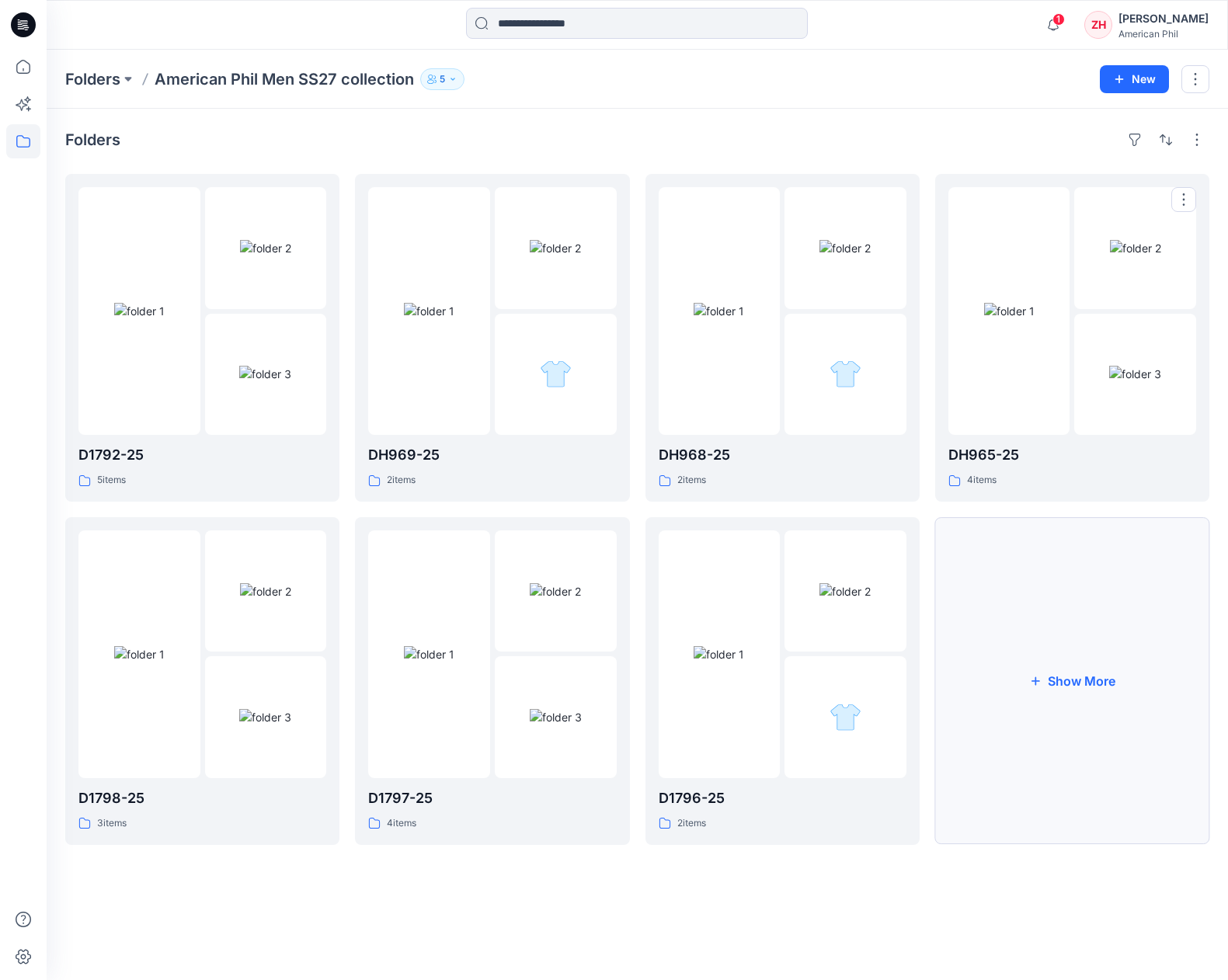
click at [1089, 604] on button "Show More" at bounding box center [1072, 681] width 274 height 328
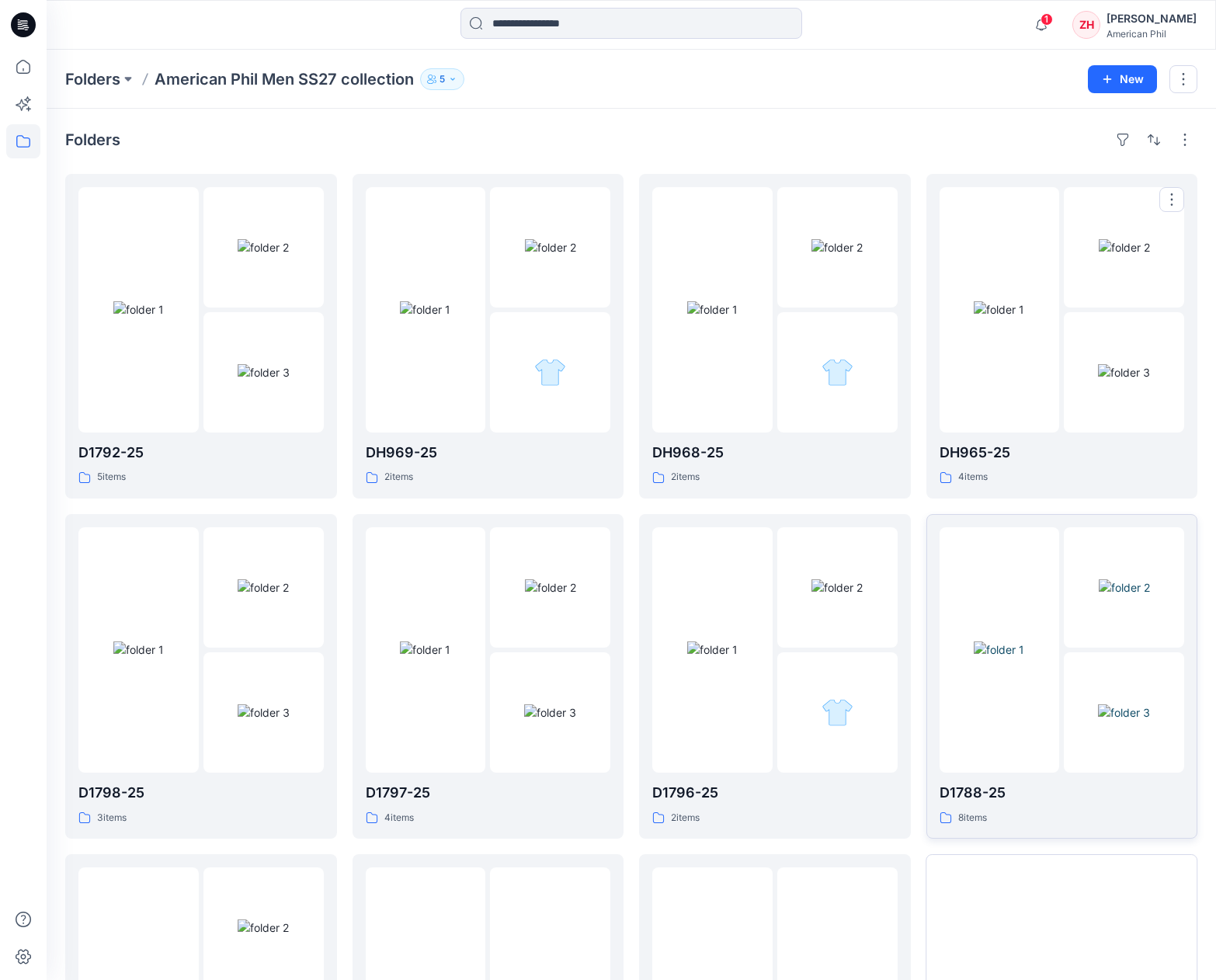
scroll to position [240, 0]
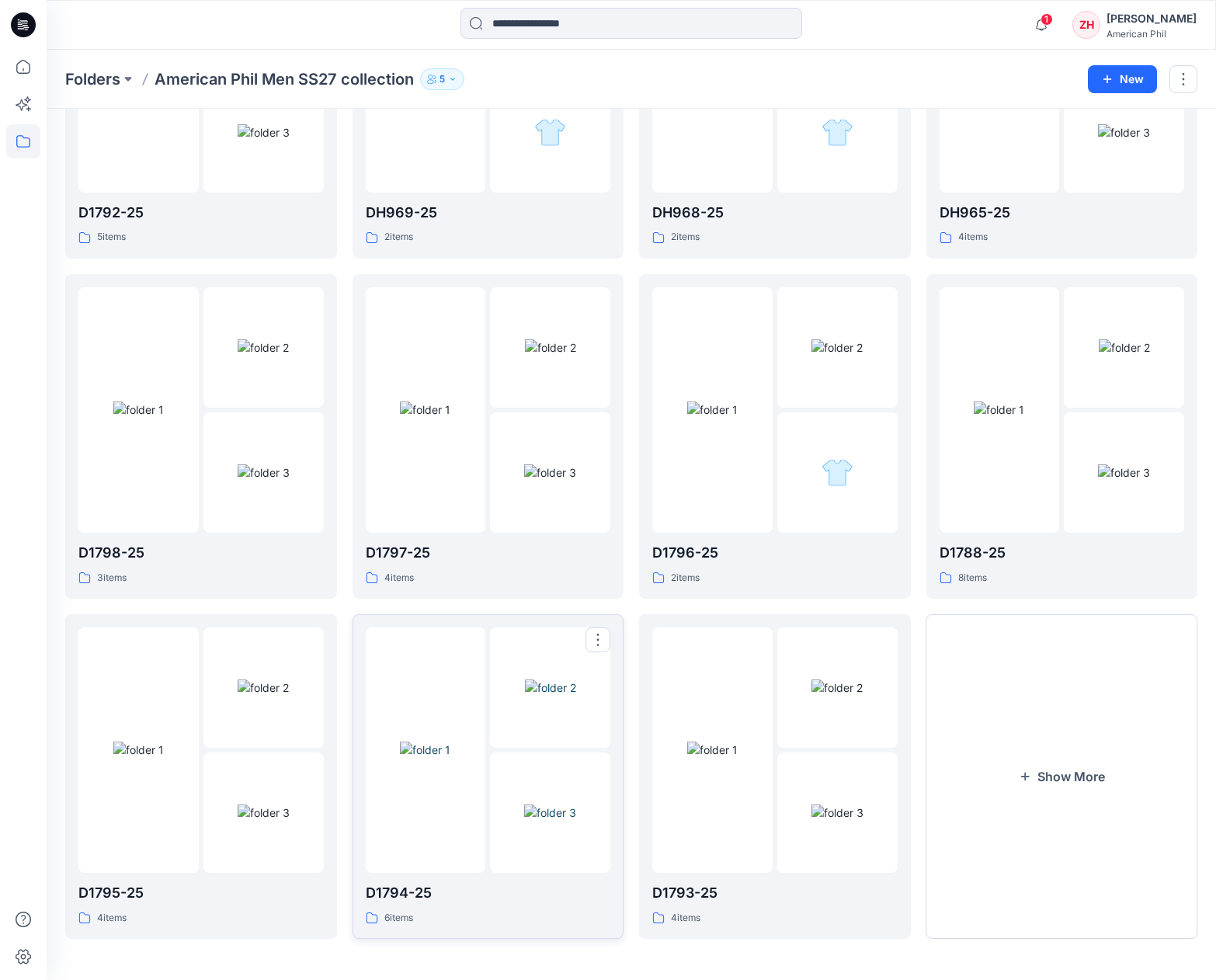
click at [448, 651] on div at bounding box center [425, 750] width 120 height 246
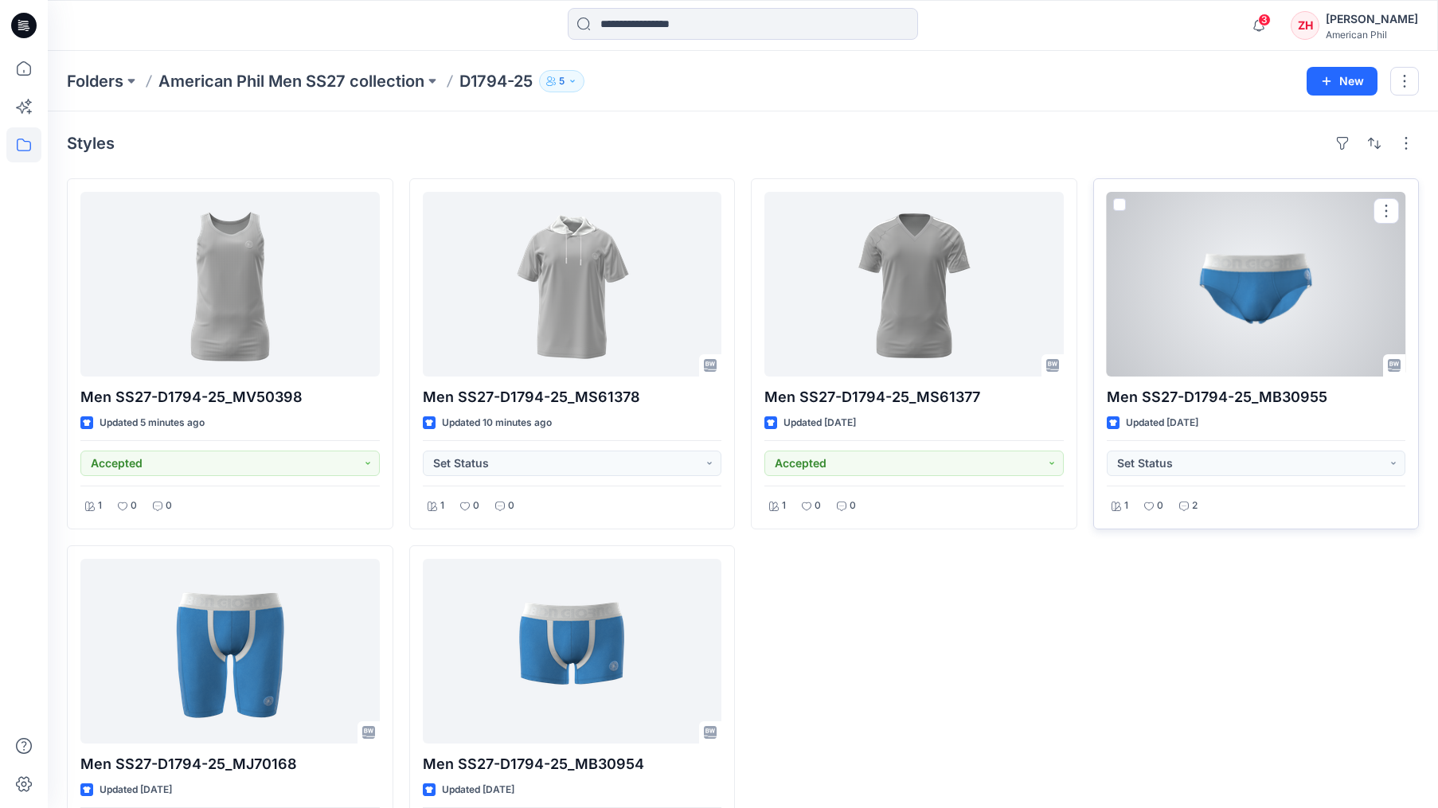
click at [1258, 287] on div at bounding box center [1256, 284] width 299 height 185
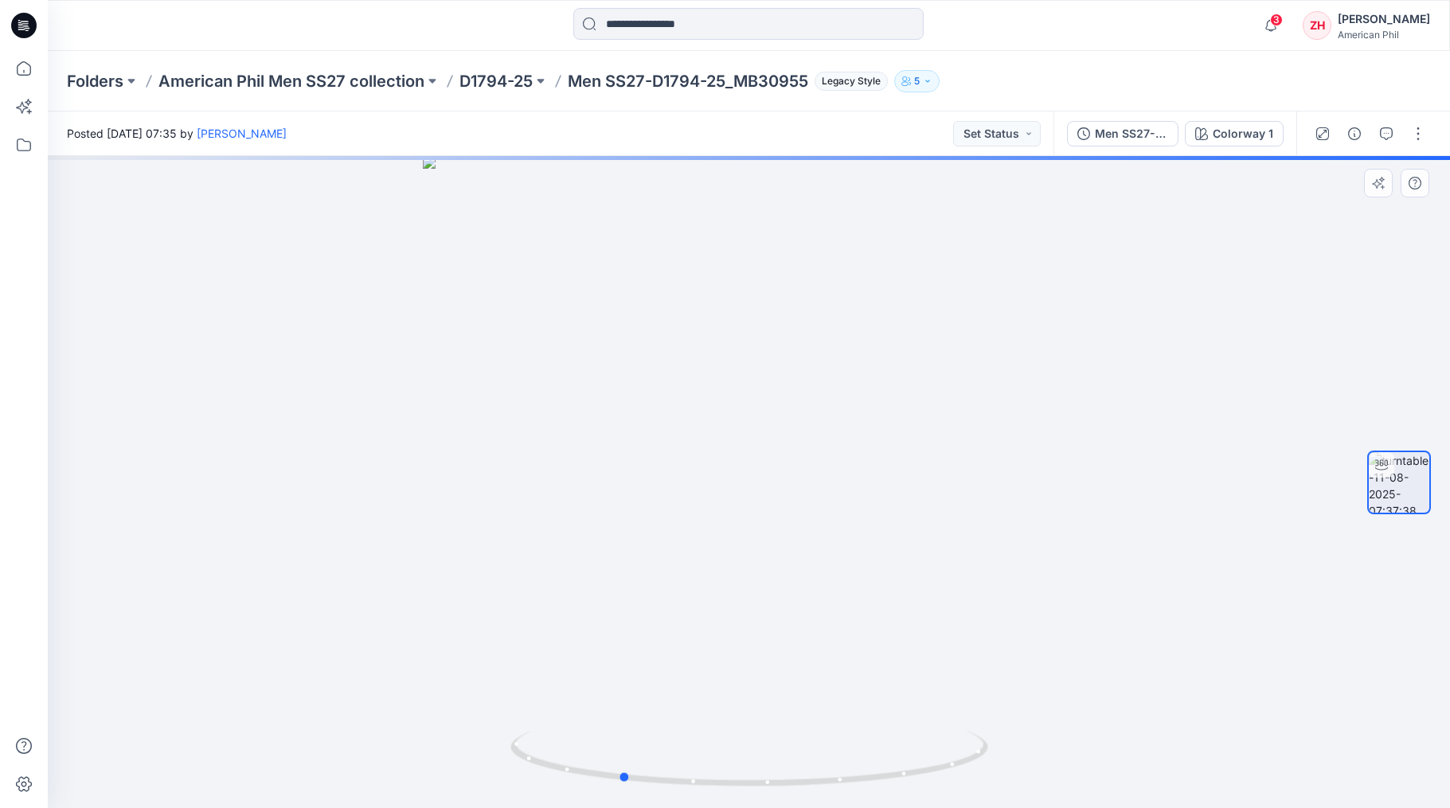
drag, startPoint x: 1050, startPoint y: 425, endPoint x: 921, endPoint y: 442, distance: 130.1
click at [921, 442] on div at bounding box center [749, 482] width 1402 height 652
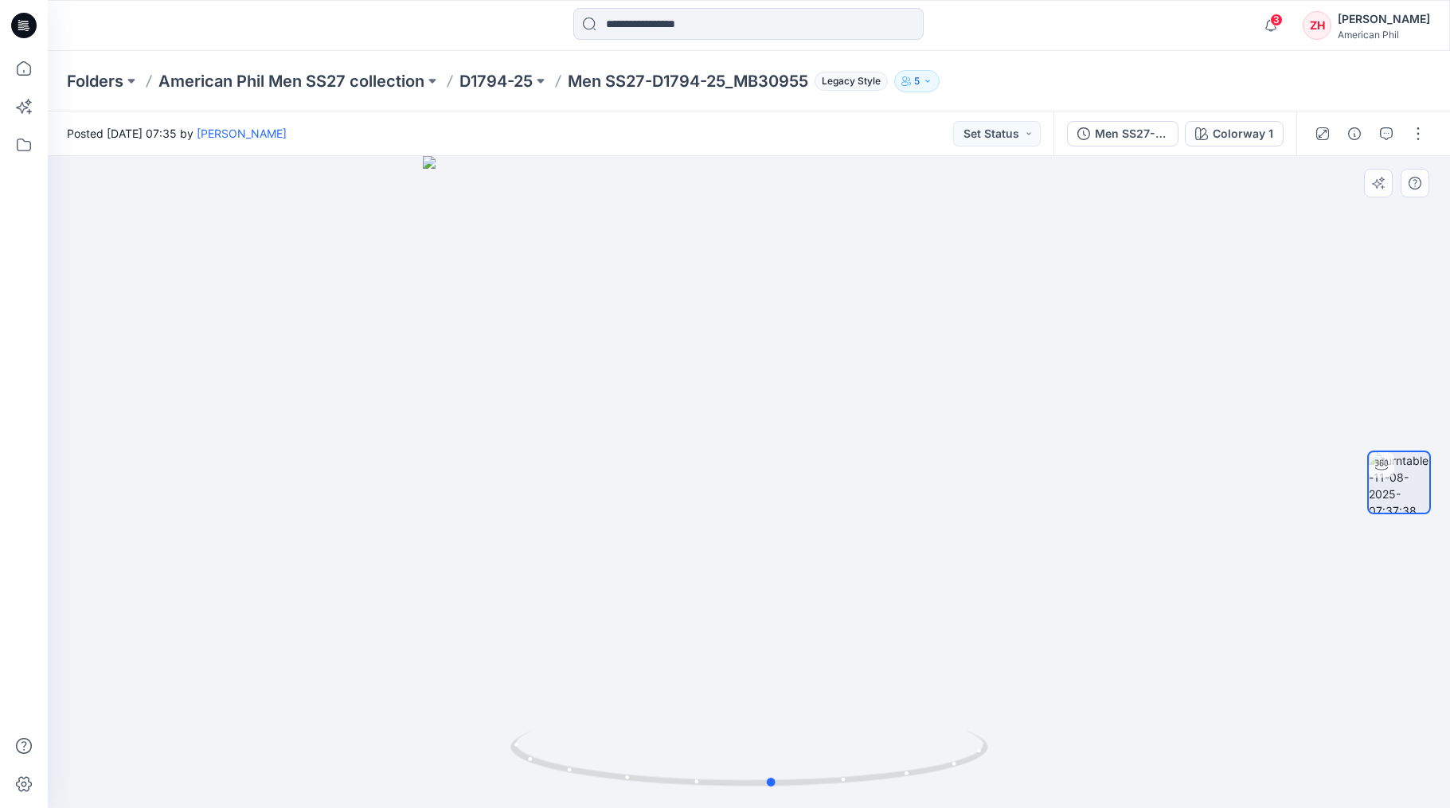
drag, startPoint x: 922, startPoint y: 412, endPoint x: 1068, endPoint y: 405, distance: 145.9
click at [1068, 405] on div at bounding box center [749, 482] width 1402 height 652
click at [501, 82] on p "D1794-25" at bounding box center [495, 81] width 73 height 22
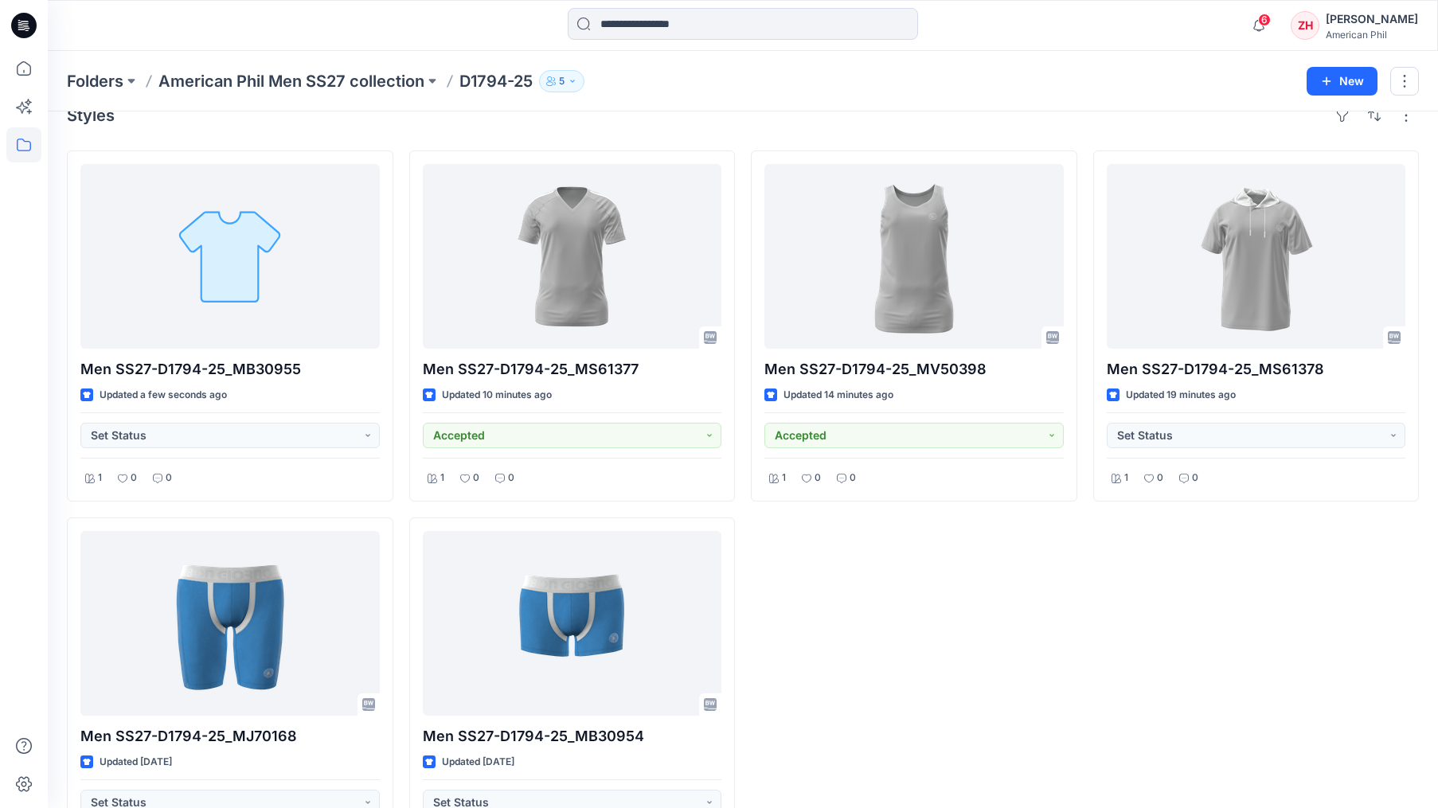
scroll to position [31, 0]
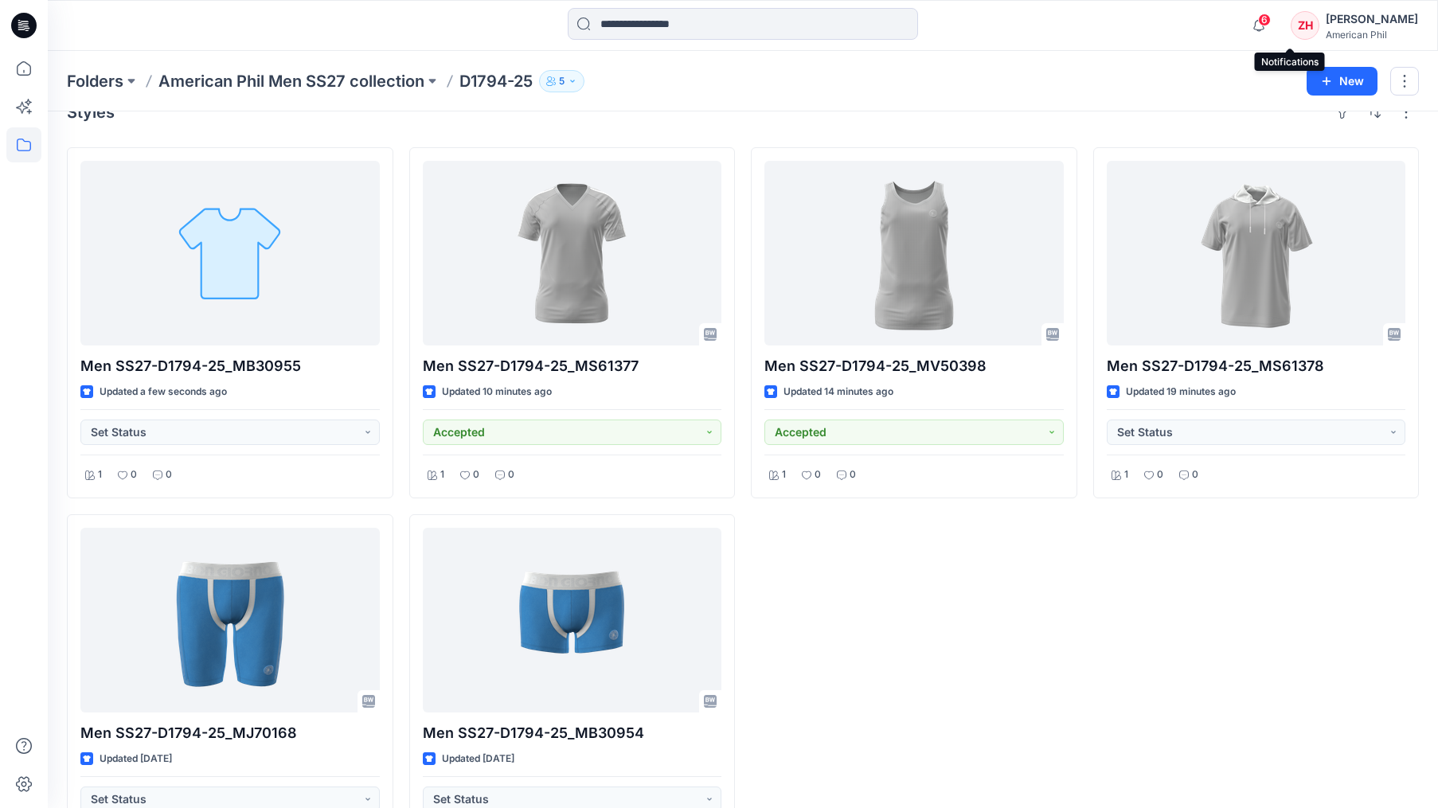
click at [1271, 24] on span "6" at bounding box center [1264, 20] width 13 height 13
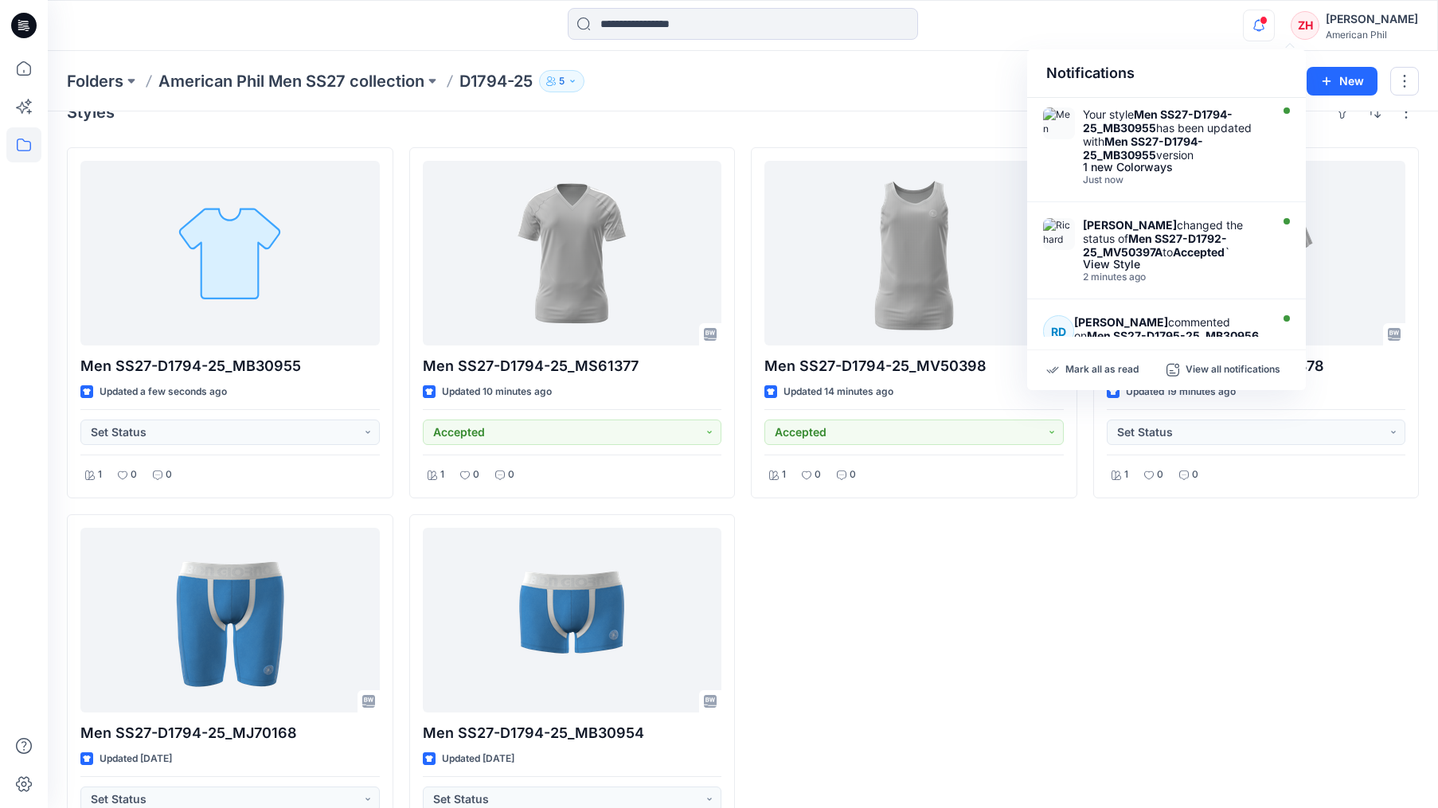
click at [1049, 34] on div at bounding box center [742, 25] width 695 height 35
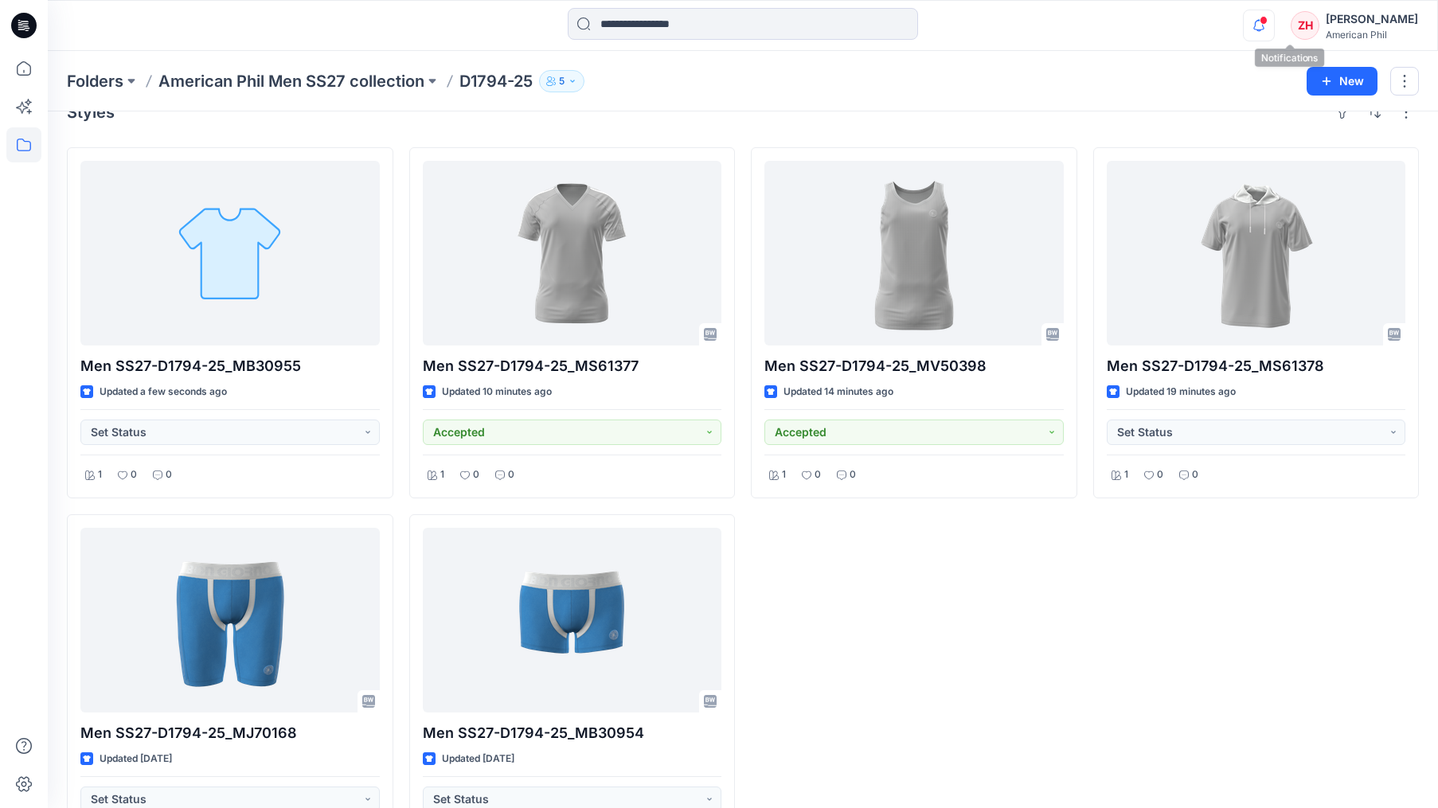
click at [1274, 28] on icon "button" at bounding box center [1259, 26] width 30 height 32
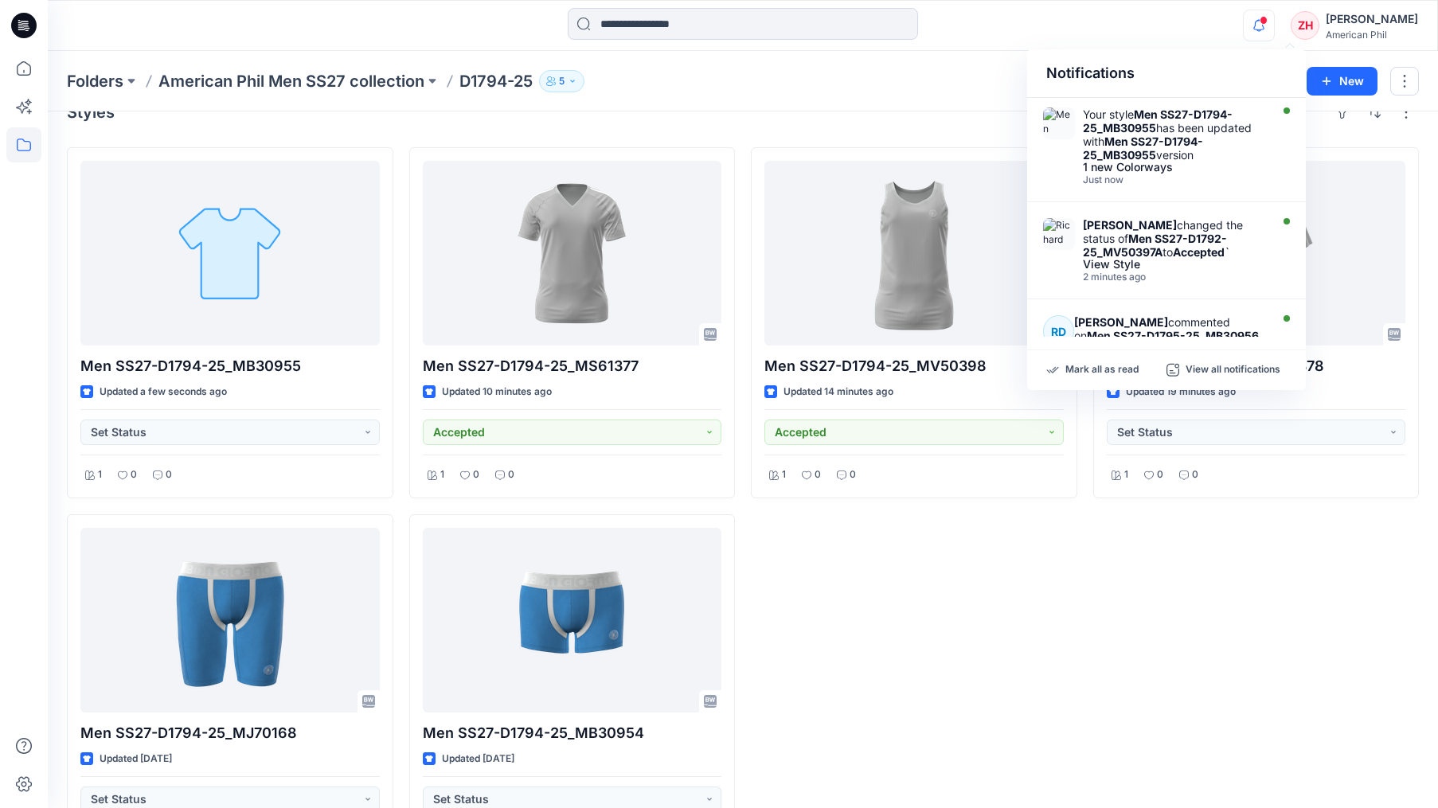
click at [1108, 53] on div "Notifications" at bounding box center [1166, 73] width 279 height 49
click at [1073, 29] on div at bounding box center [742, 25] width 695 height 35
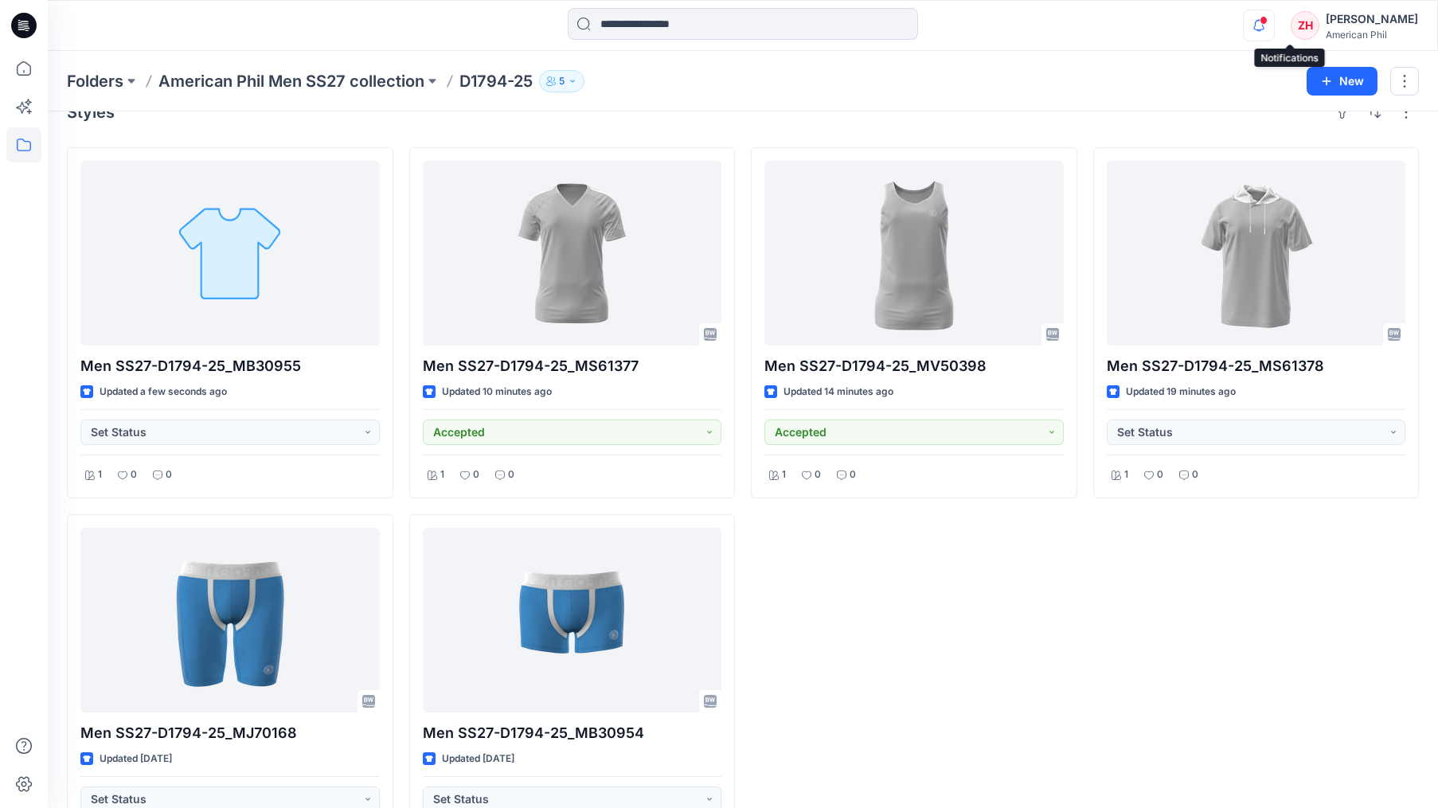
click at [1274, 27] on icon "button" at bounding box center [1259, 26] width 30 height 32
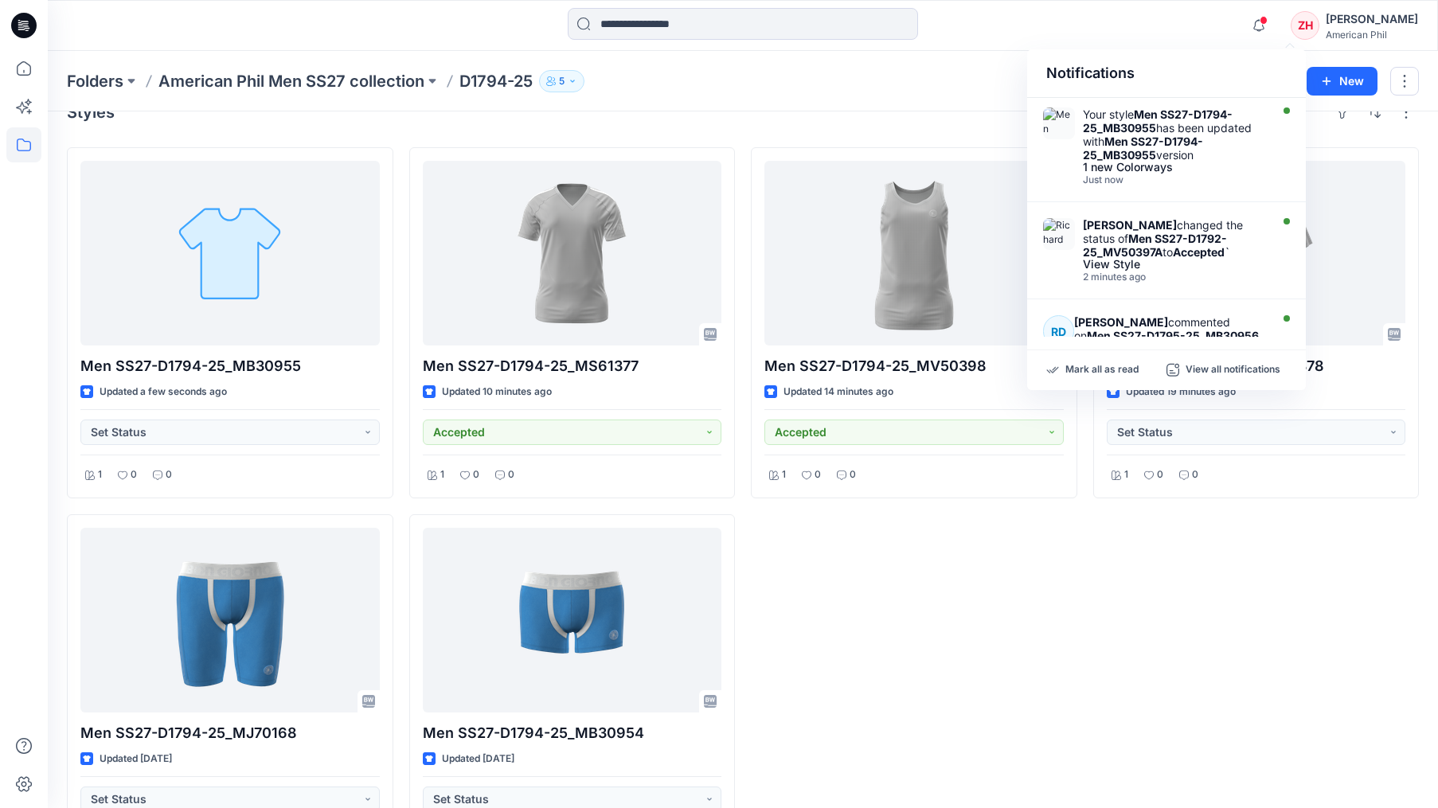
click at [1202, 20] on div "Notifications Your style Men SS27-D1794-25_MB30955 has been updated with Men SS…" at bounding box center [743, 25] width 1390 height 35
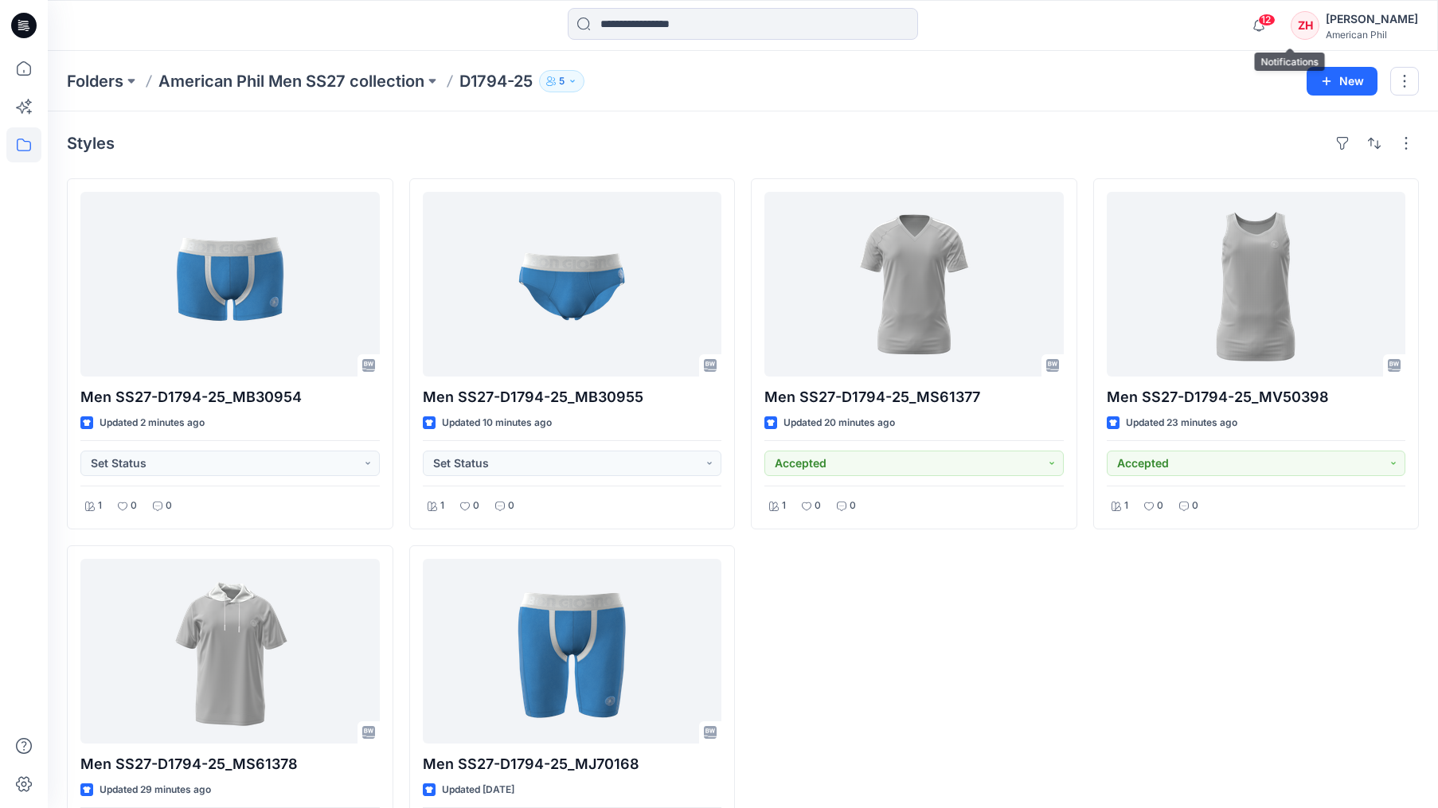
click at [1276, 18] on span "12" at bounding box center [1267, 20] width 18 height 13
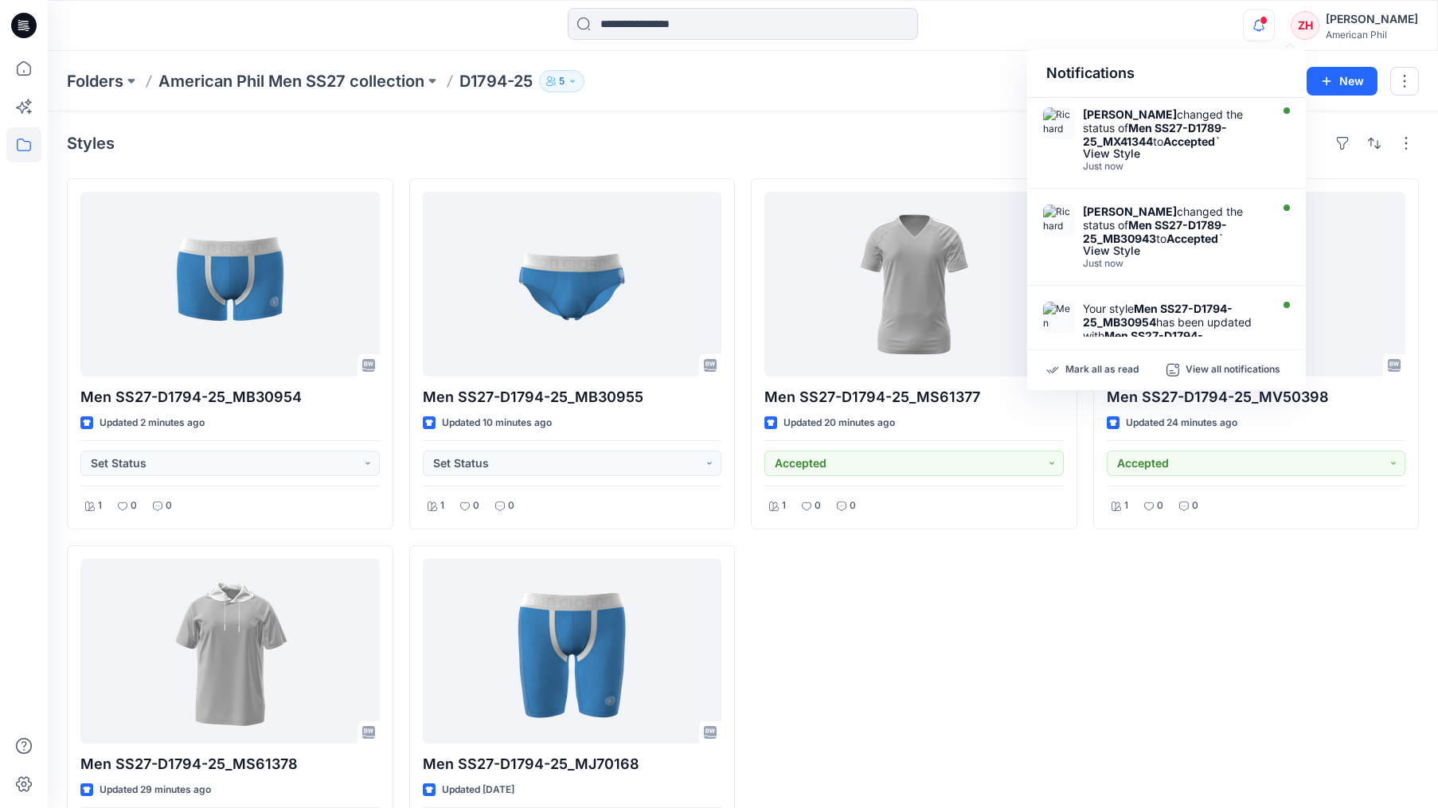
click at [1201, 39] on div "Notifications [PERSON_NAME] changed the status of Men SS27-D1789-25_MX41344 to …" at bounding box center [743, 25] width 1390 height 35
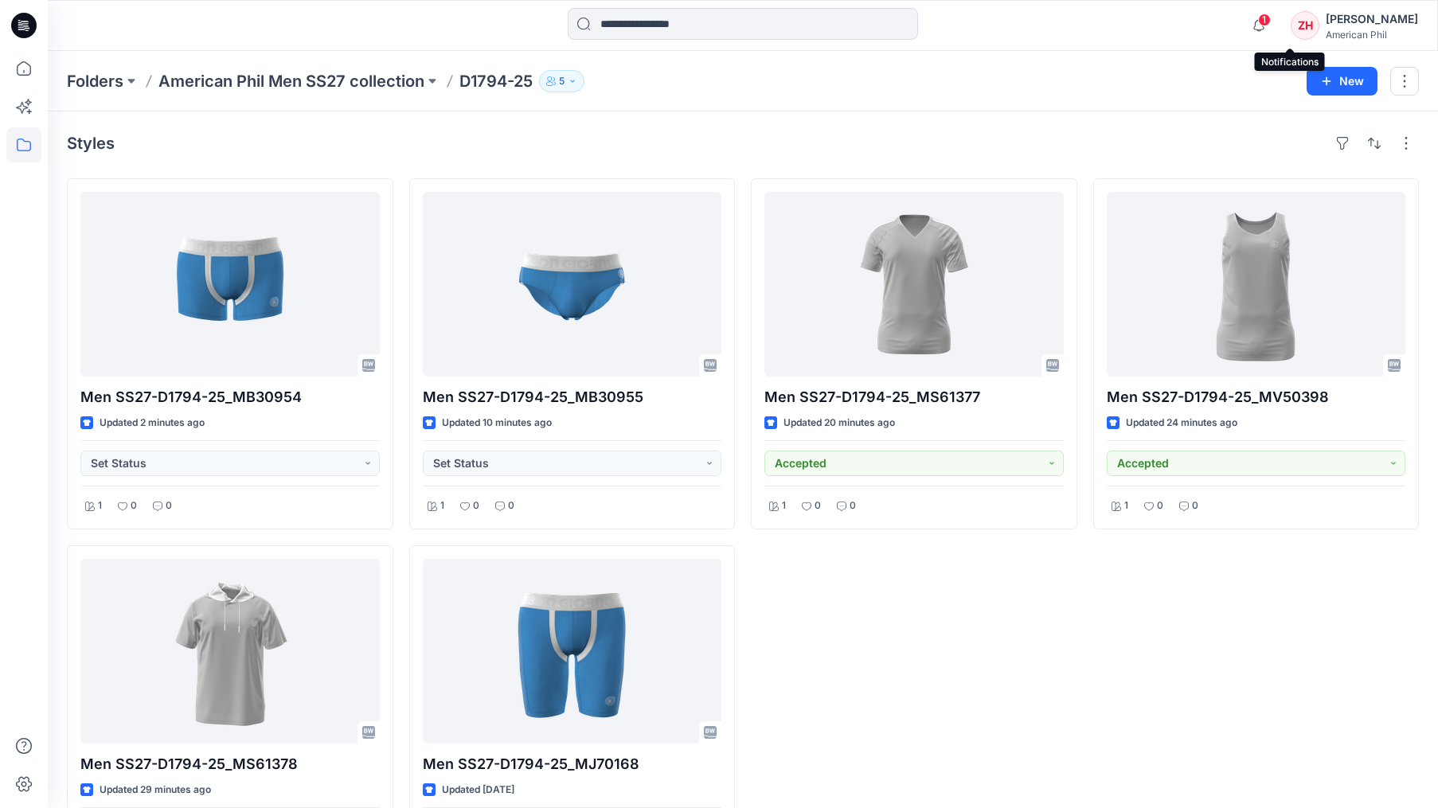
click at [1271, 25] on span "1" at bounding box center [1264, 20] width 13 height 13
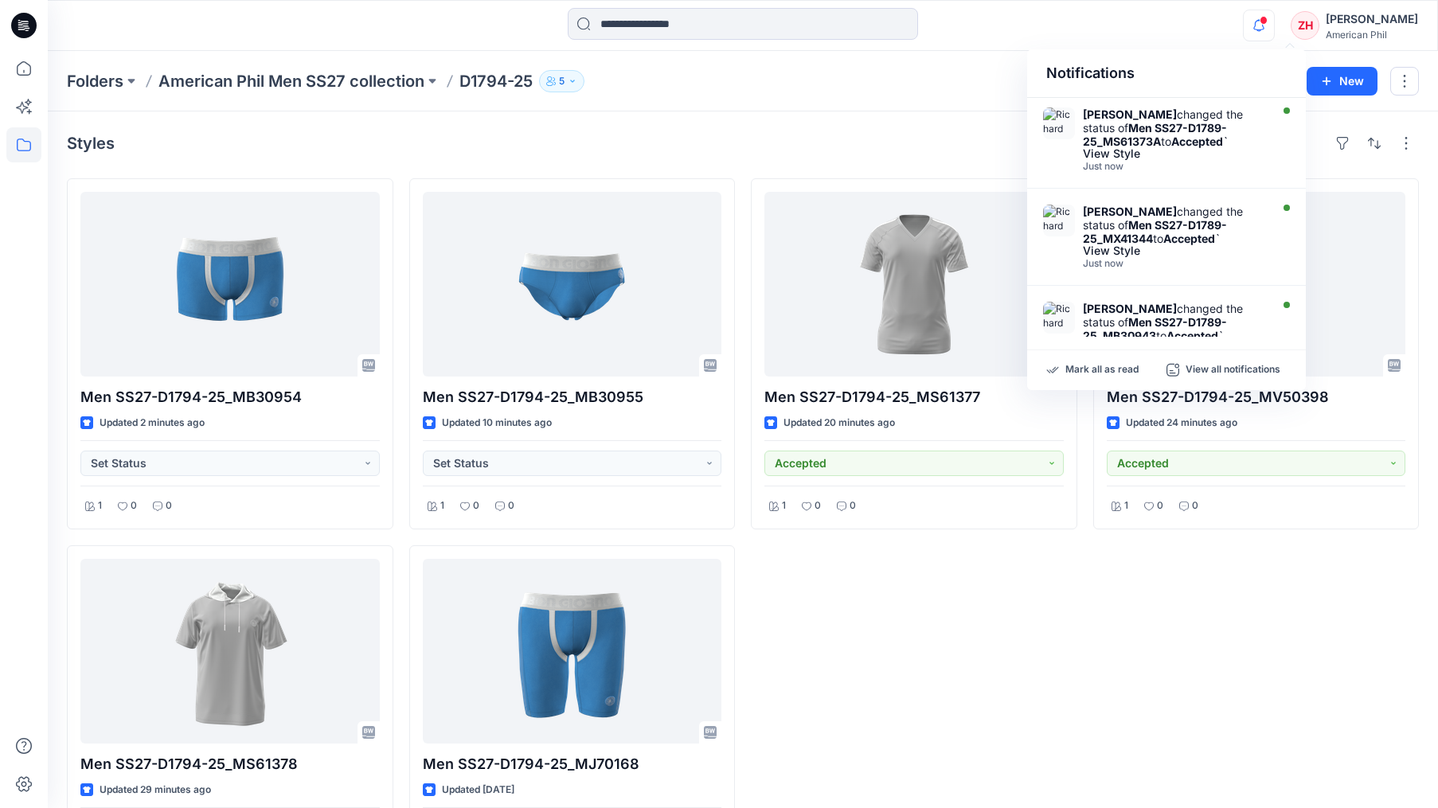
click at [1225, 28] on div "Notifications [PERSON_NAME] changed the status of Men SS27-D1789-25_MS61373A to…" at bounding box center [743, 25] width 1390 height 35
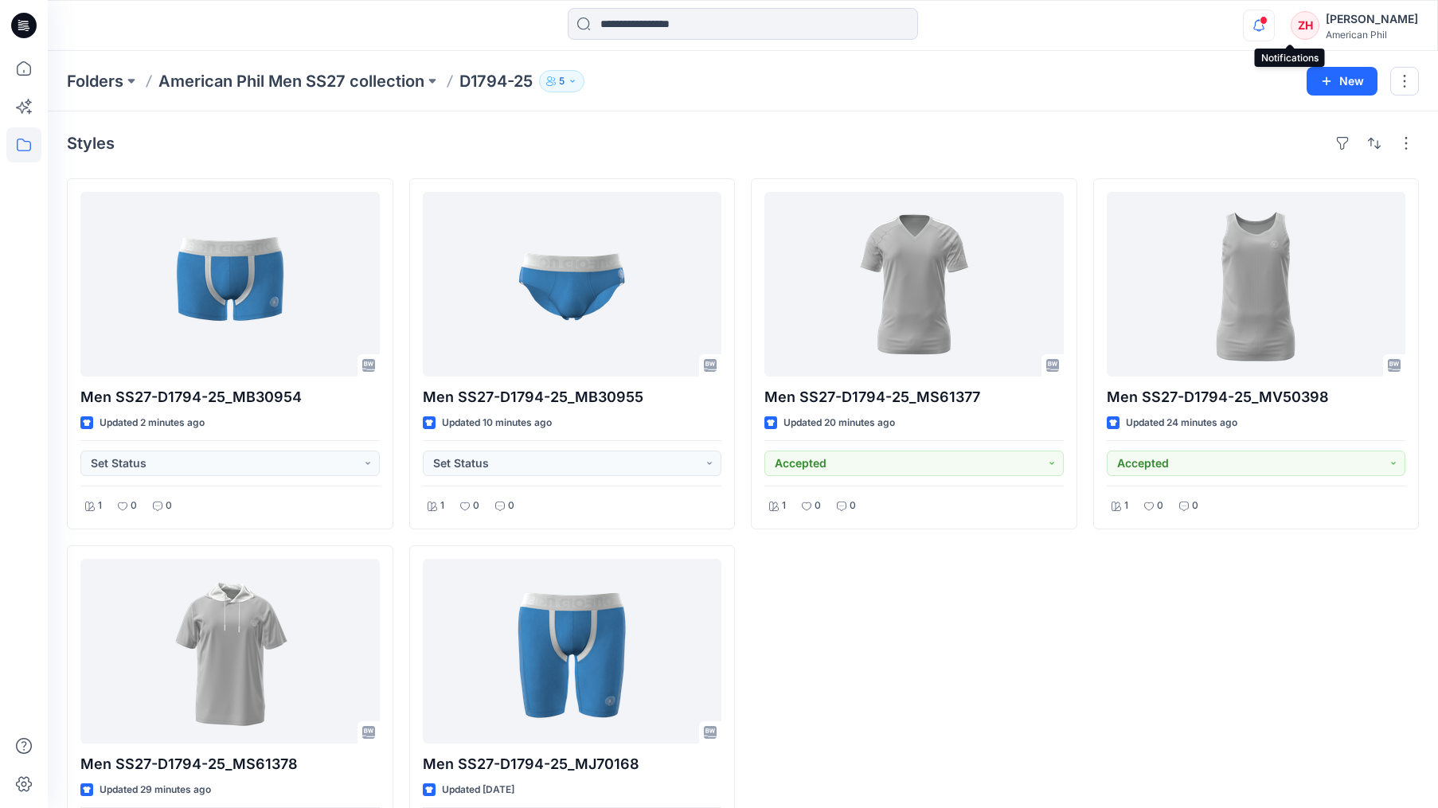
click at [1274, 24] on icon "button" at bounding box center [1259, 26] width 30 height 32
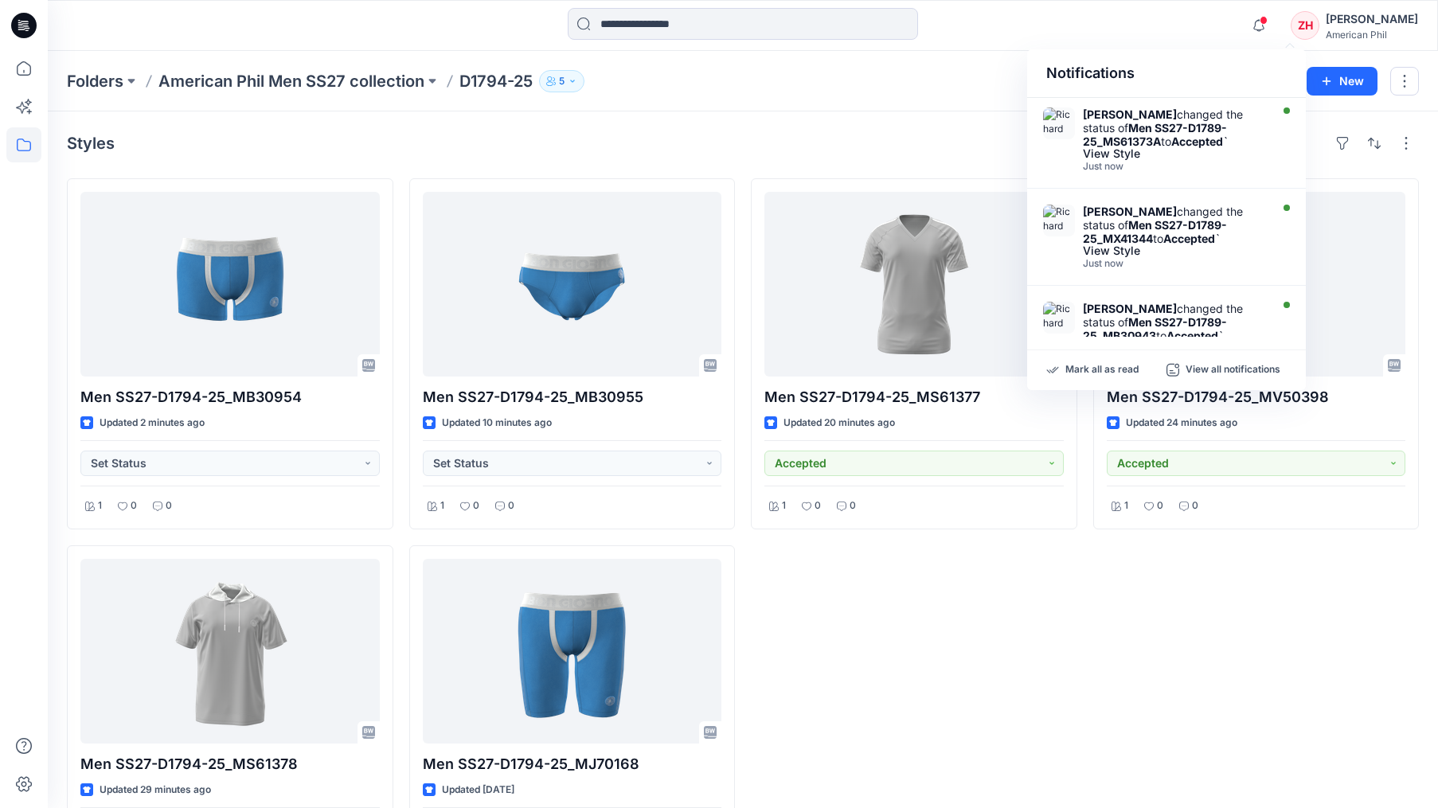
click at [1180, 14] on div "Notifications Richard Dromard changed the status of Men SS27-D1789-25_MS61373A …" at bounding box center [743, 25] width 1390 height 35
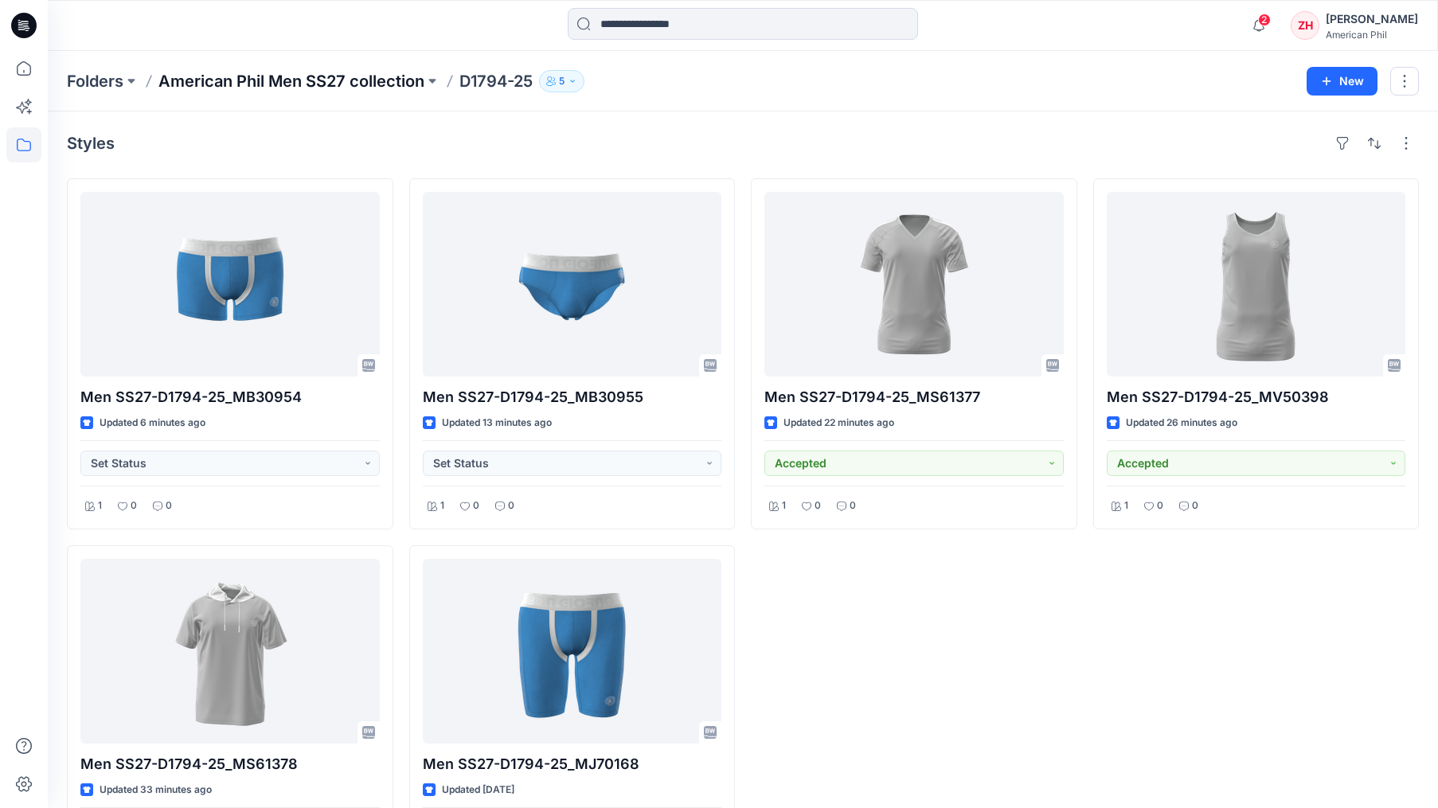
click at [377, 80] on p "American Phil Men SS27 collection" at bounding box center [291, 81] width 266 height 22
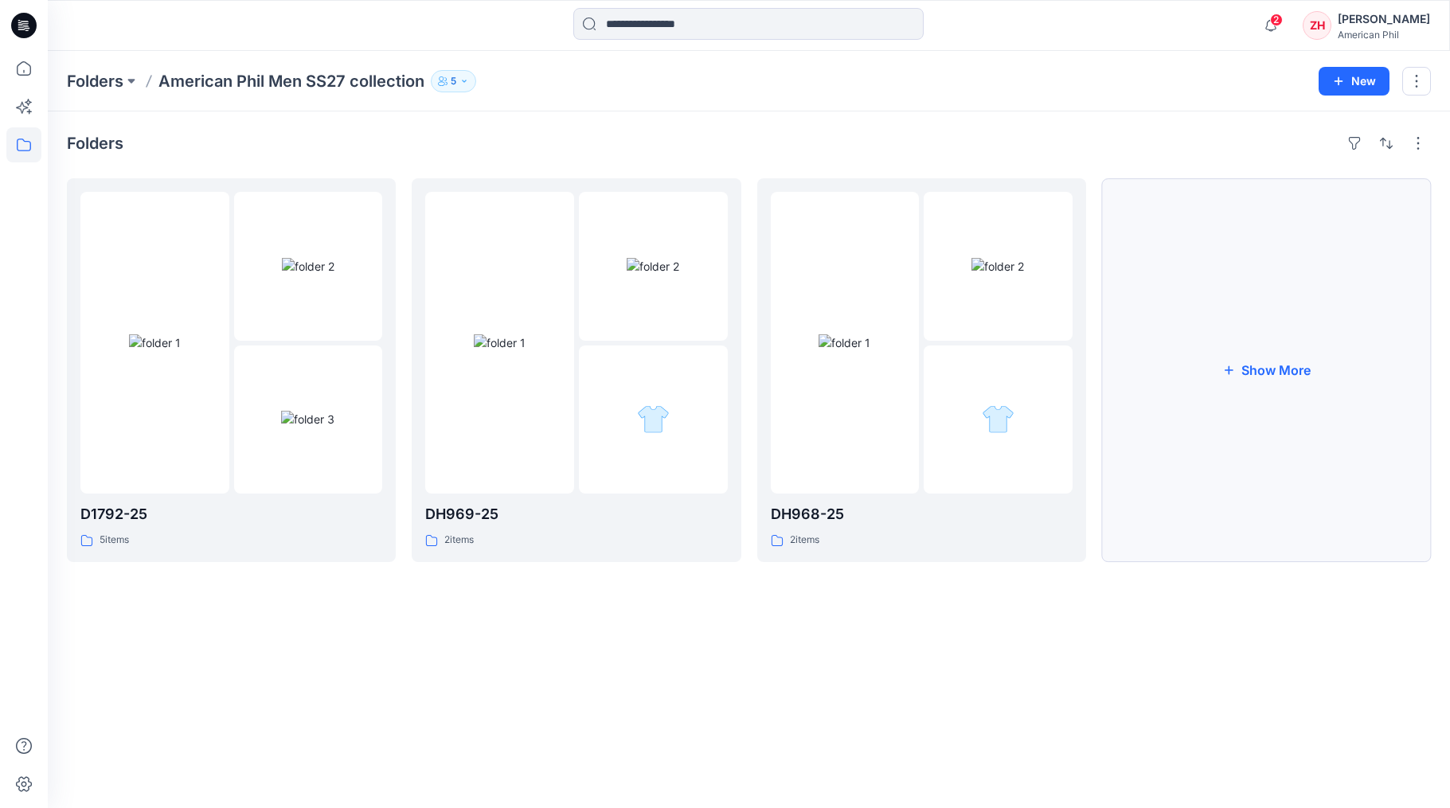
click at [1309, 373] on button "Show More" at bounding box center [1266, 370] width 329 height 384
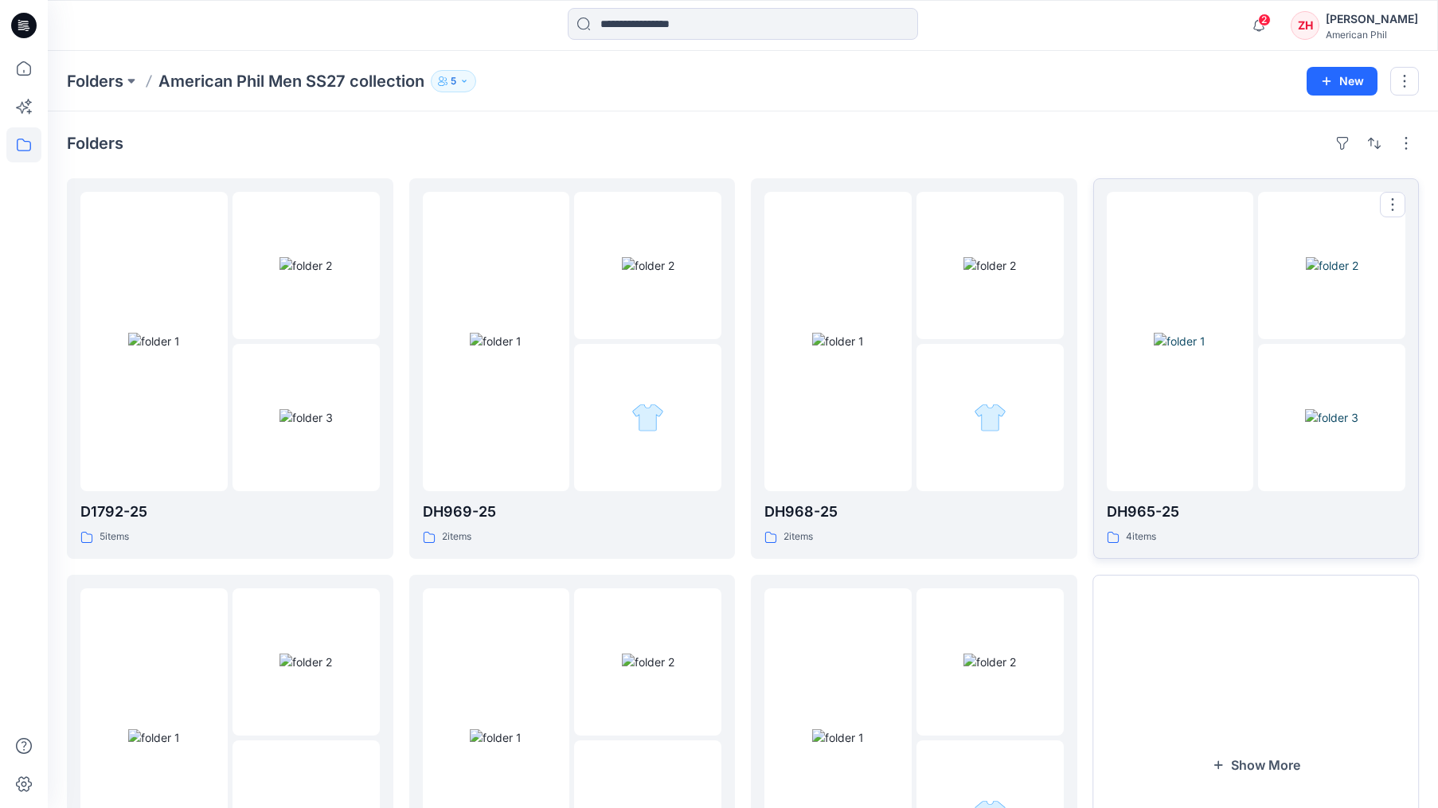
scroll to position [191, 0]
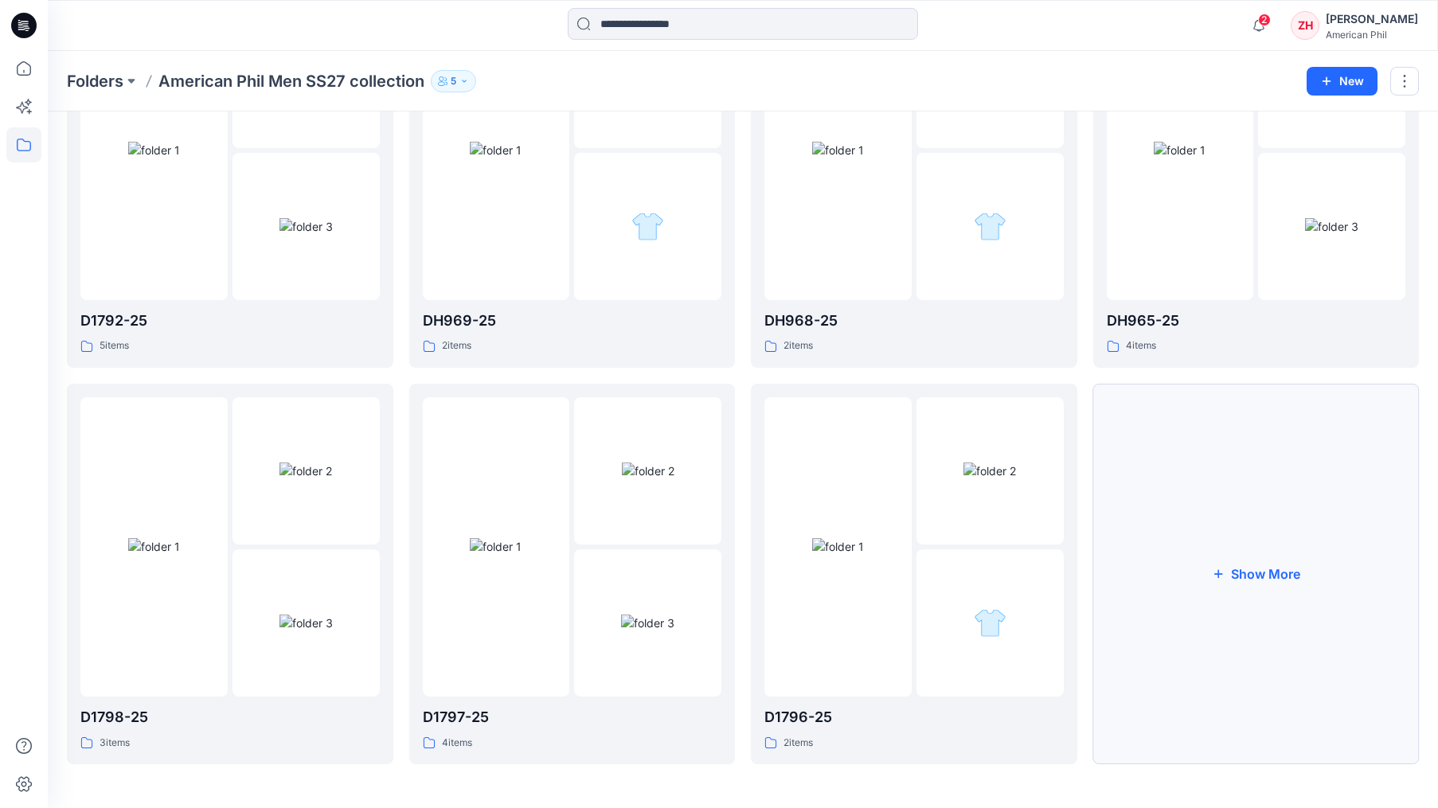
click at [1179, 542] on button "Show More" at bounding box center [1256, 574] width 326 height 381
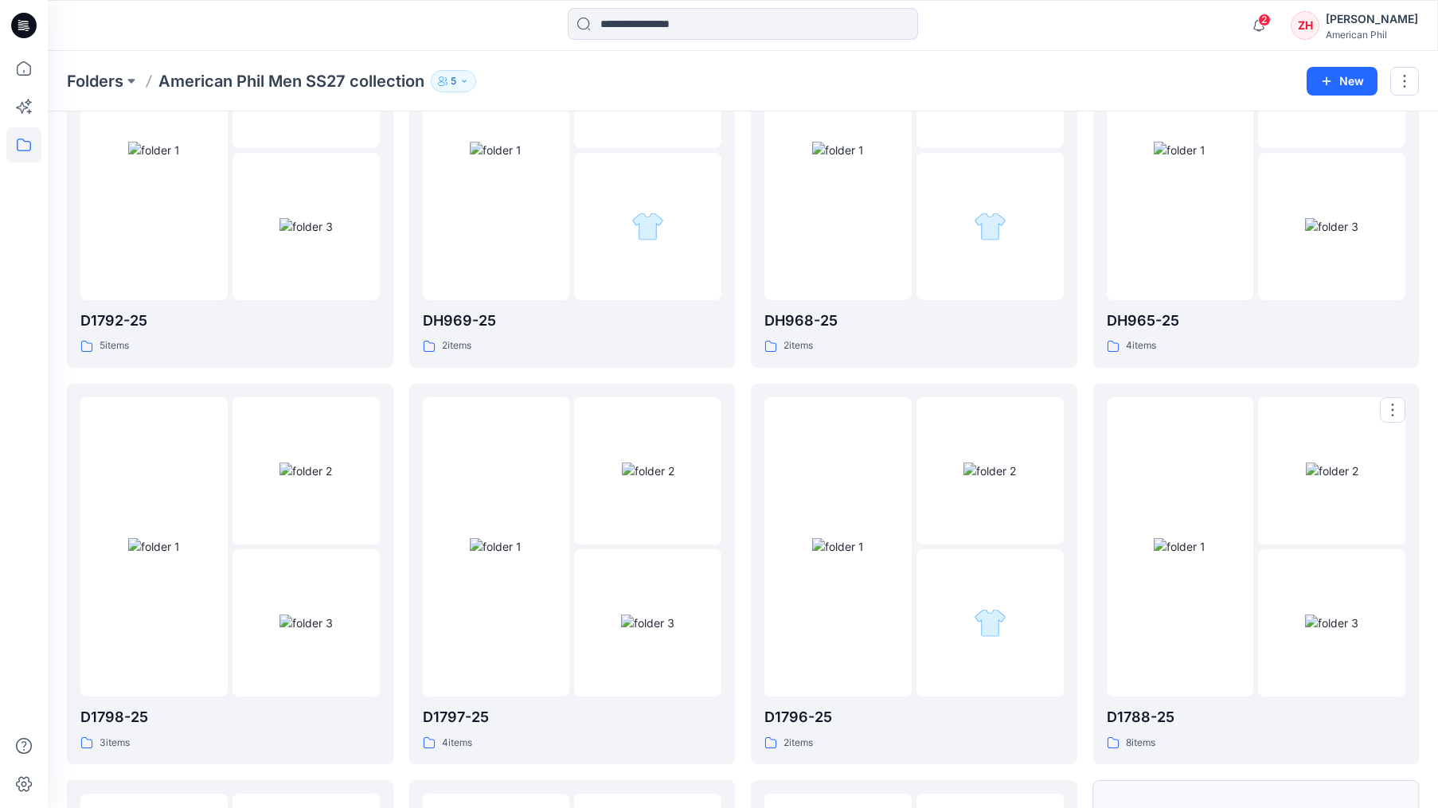
scroll to position [586, 0]
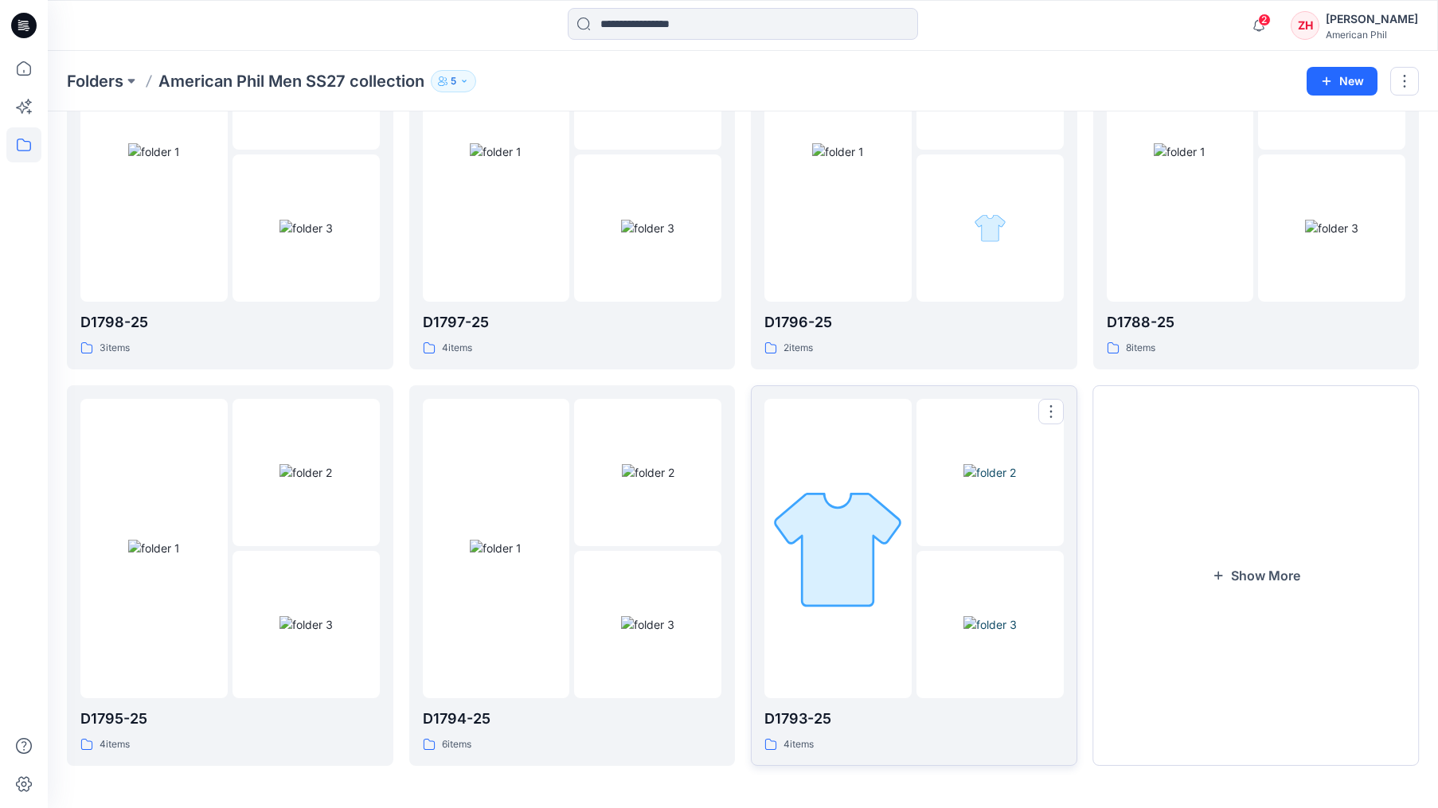
click at [909, 403] on div at bounding box center [837, 548] width 147 height 299
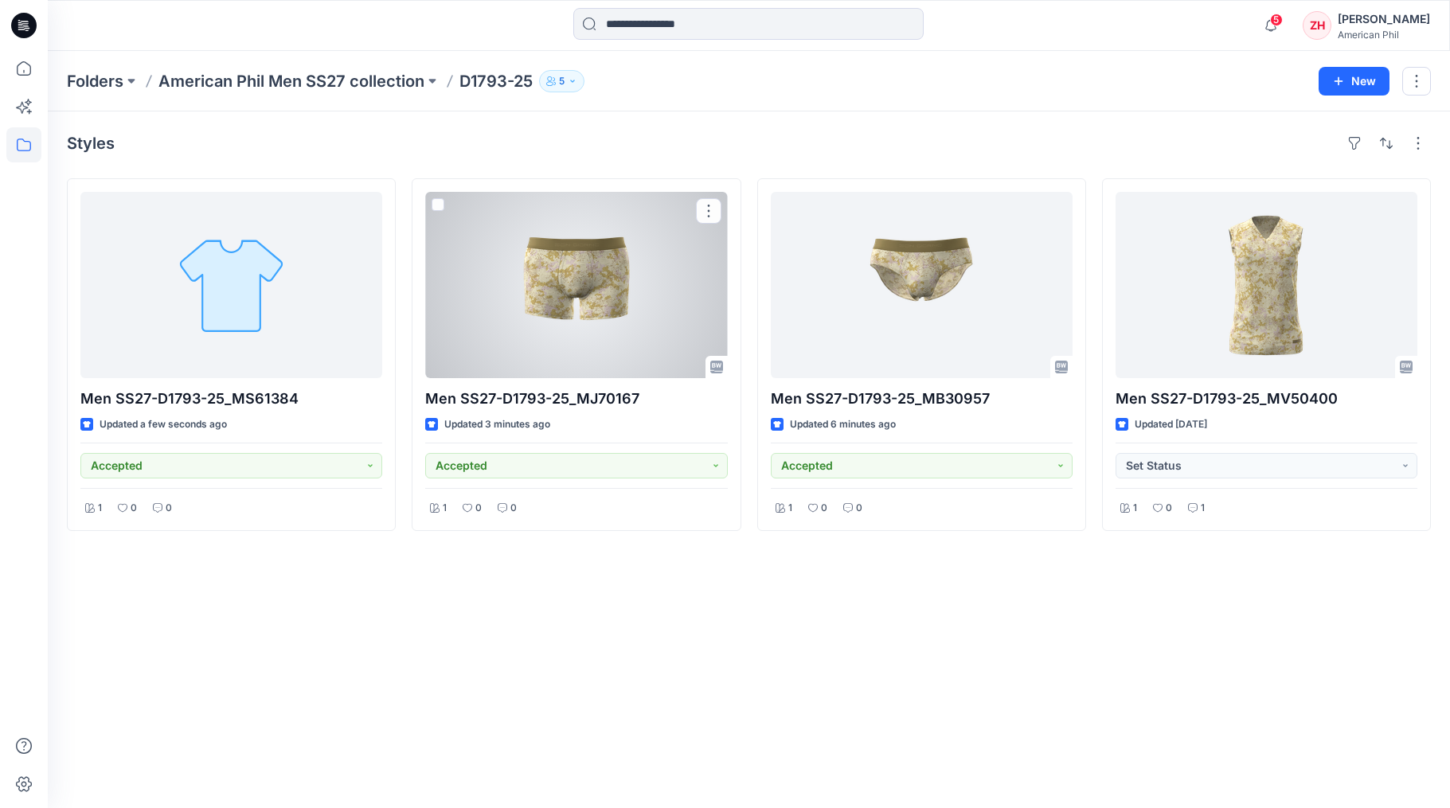
click at [629, 313] on div at bounding box center [576, 285] width 302 height 186
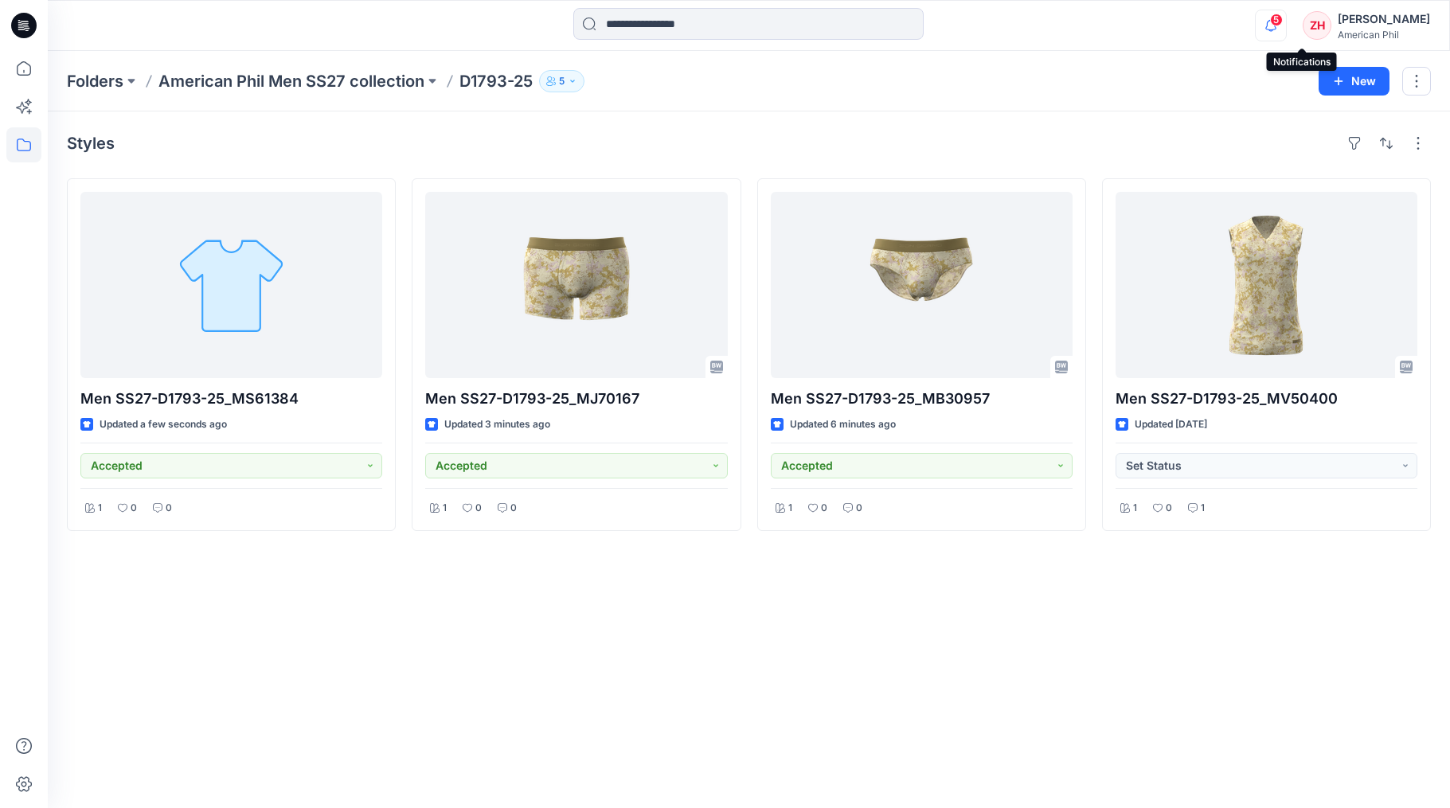
click at [1276, 28] on icon "button" at bounding box center [1270, 25] width 11 height 10
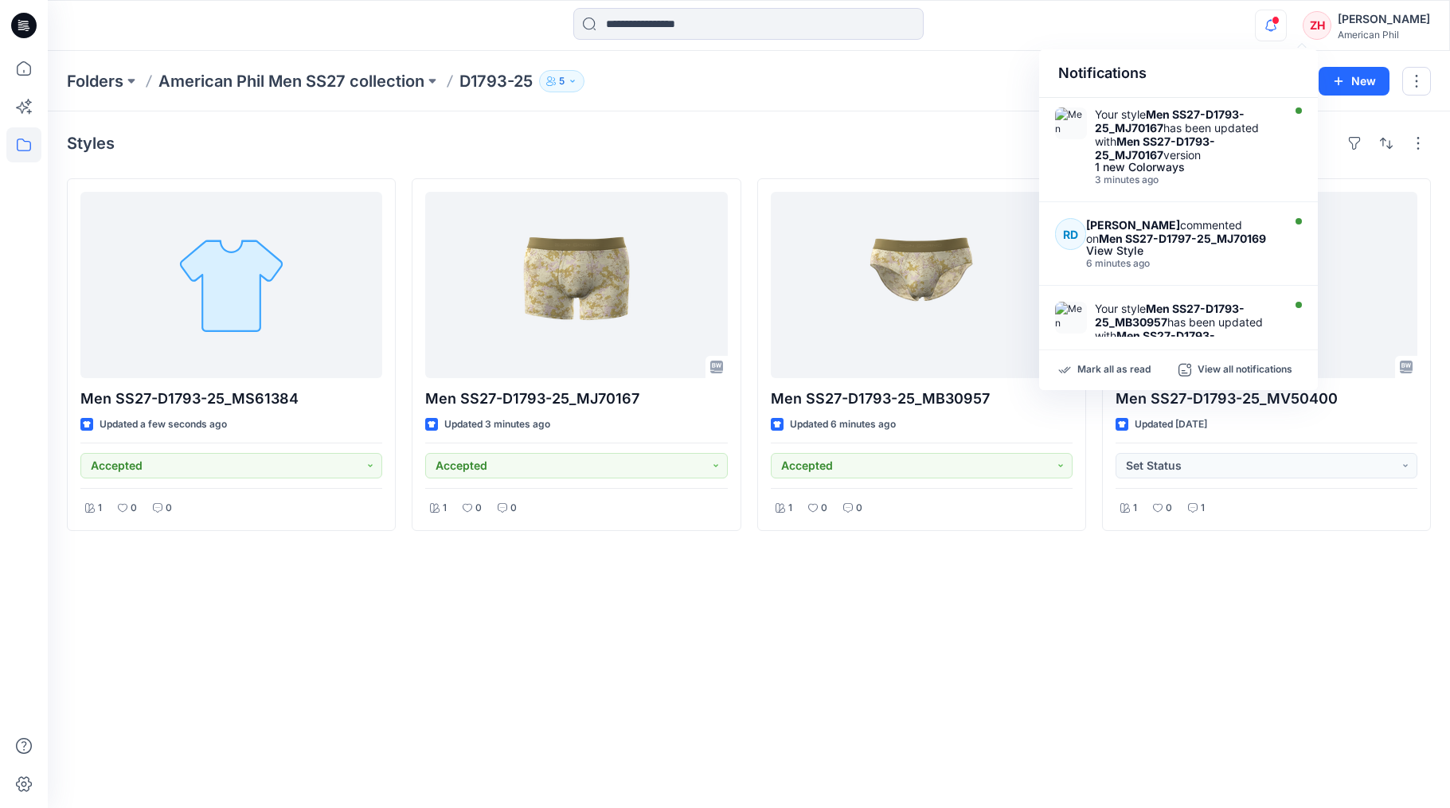
click at [1189, 25] on div "Notifications Your style Men SS27-D1793-25_MJ70167 has been updated with Men SS…" at bounding box center [749, 25] width 1402 height 35
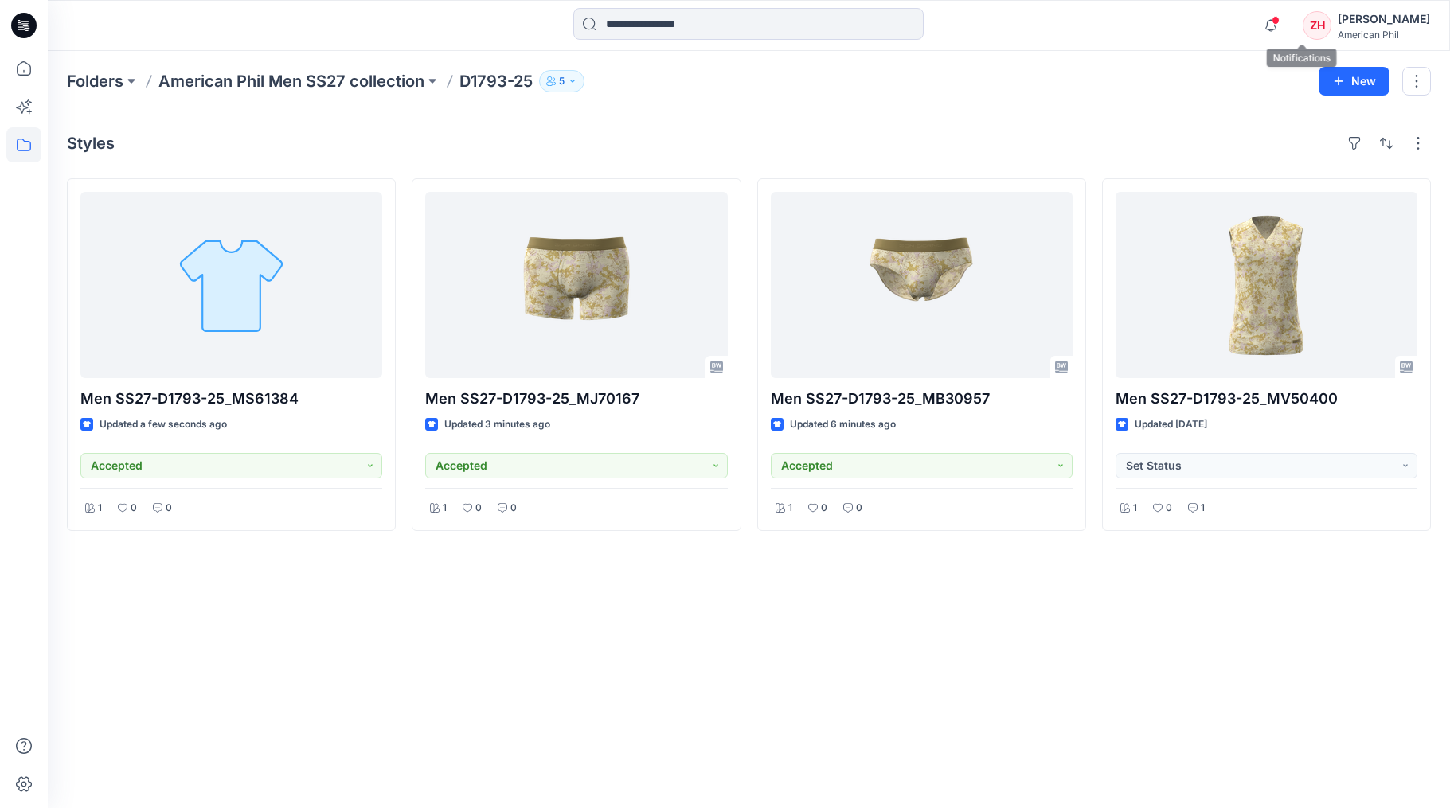
click at [1280, 22] on span at bounding box center [1276, 20] width 8 height 9
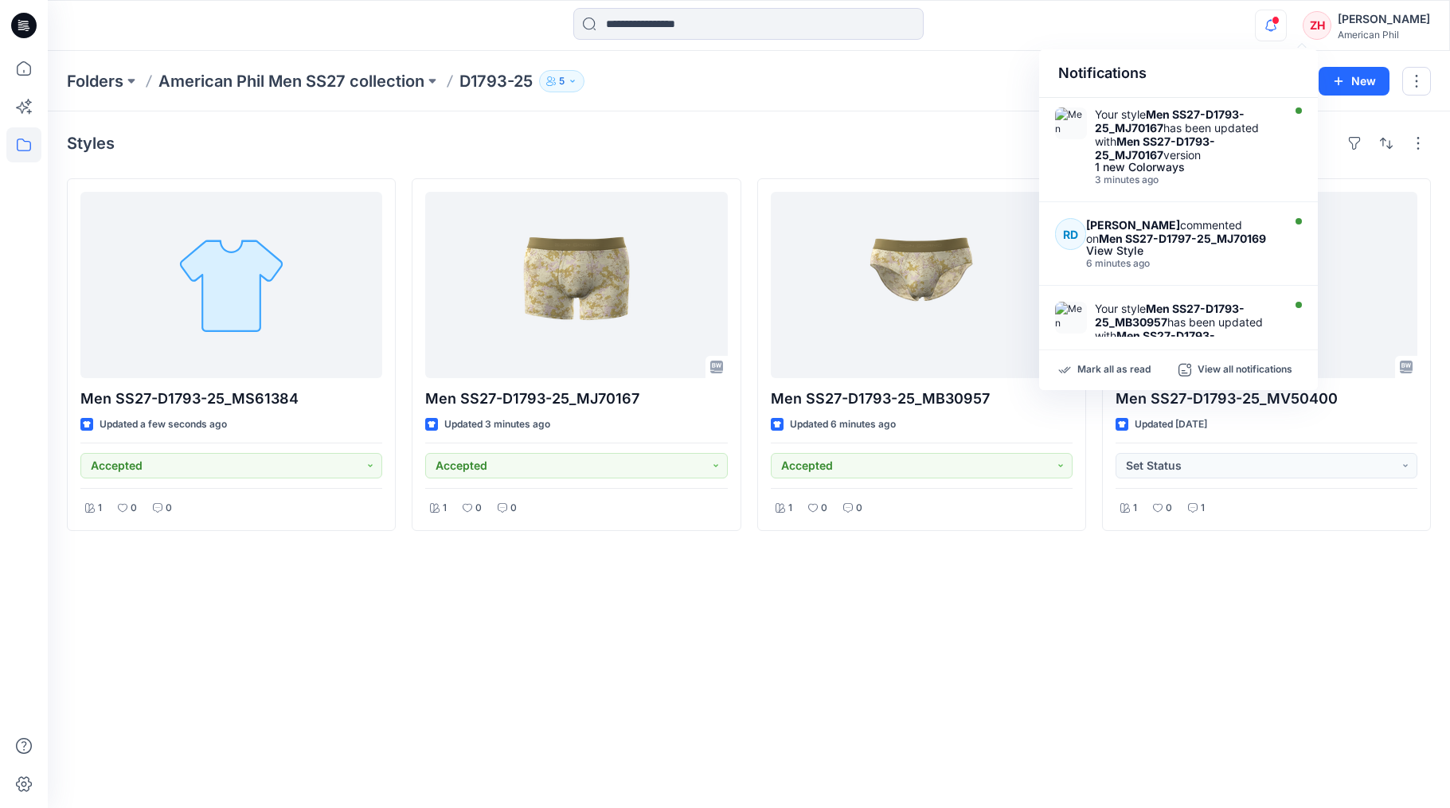
click at [1011, 46] on div "Notifications Your style Men SS27-D1793-25_MJ70167 has been updated with Men SS…" at bounding box center [749, 25] width 1402 height 51
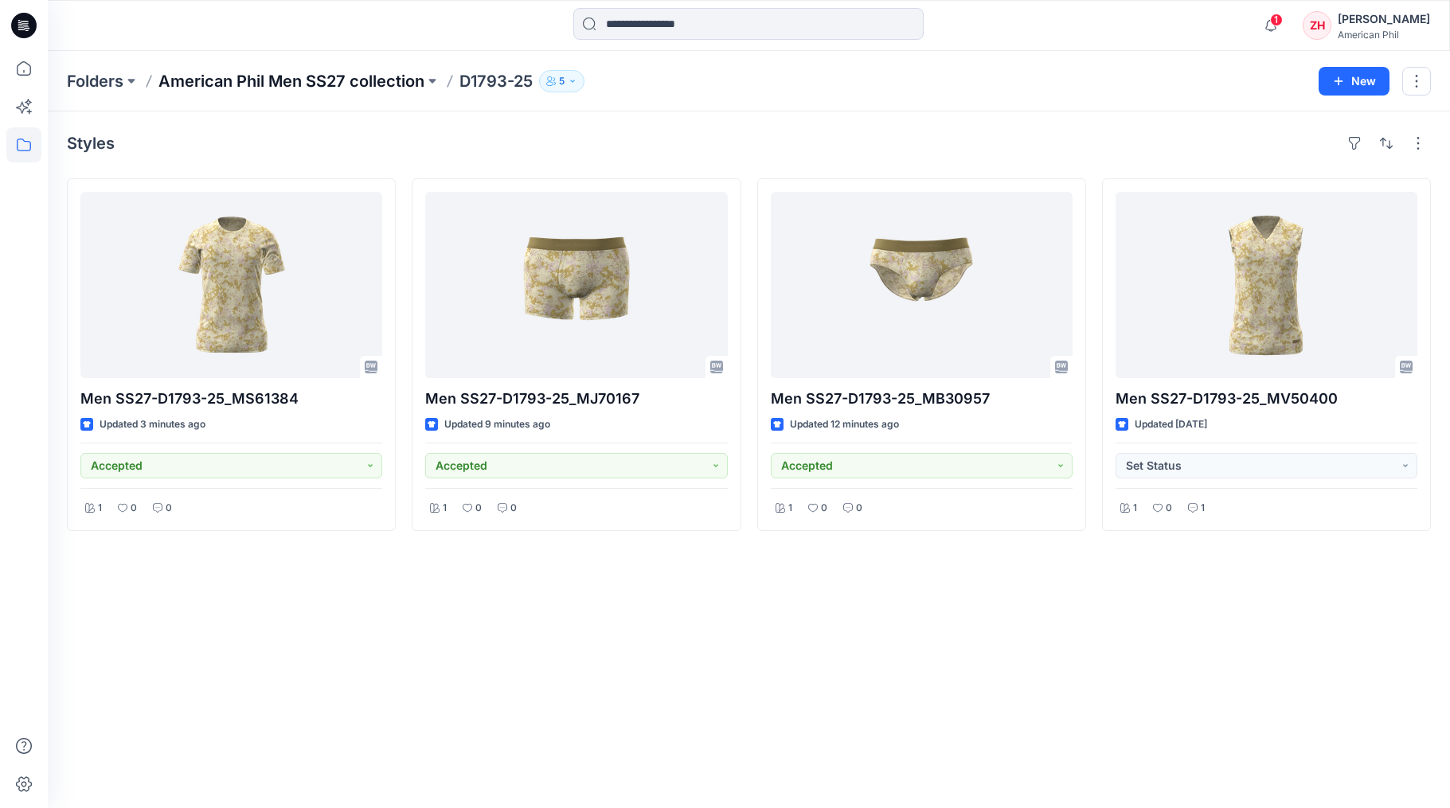
click at [382, 76] on p "American Phil Men SS27 collection" at bounding box center [291, 81] width 266 height 22
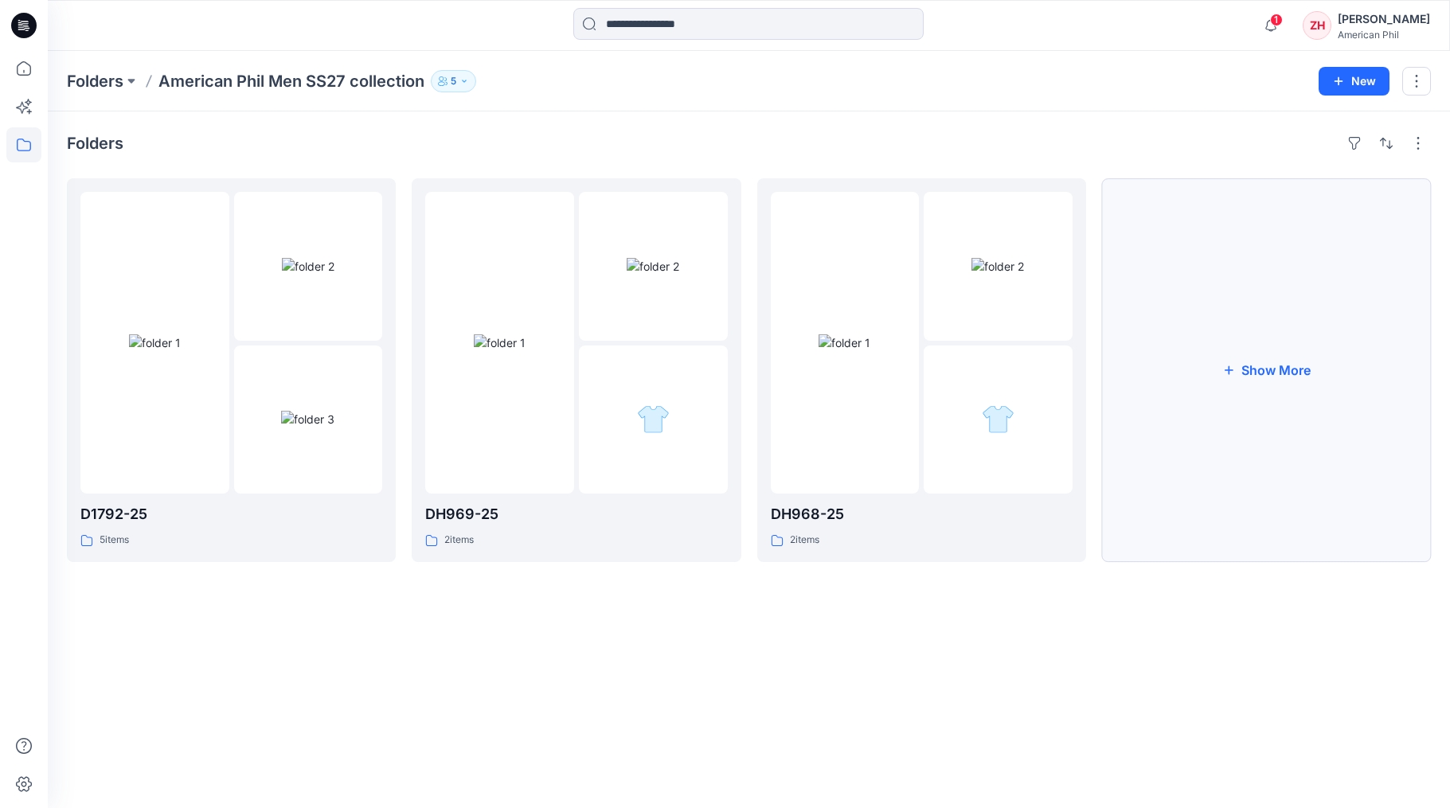
click at [1332, 274] on button "Show More" at bounding box center [1266, 370] width 329 height 384
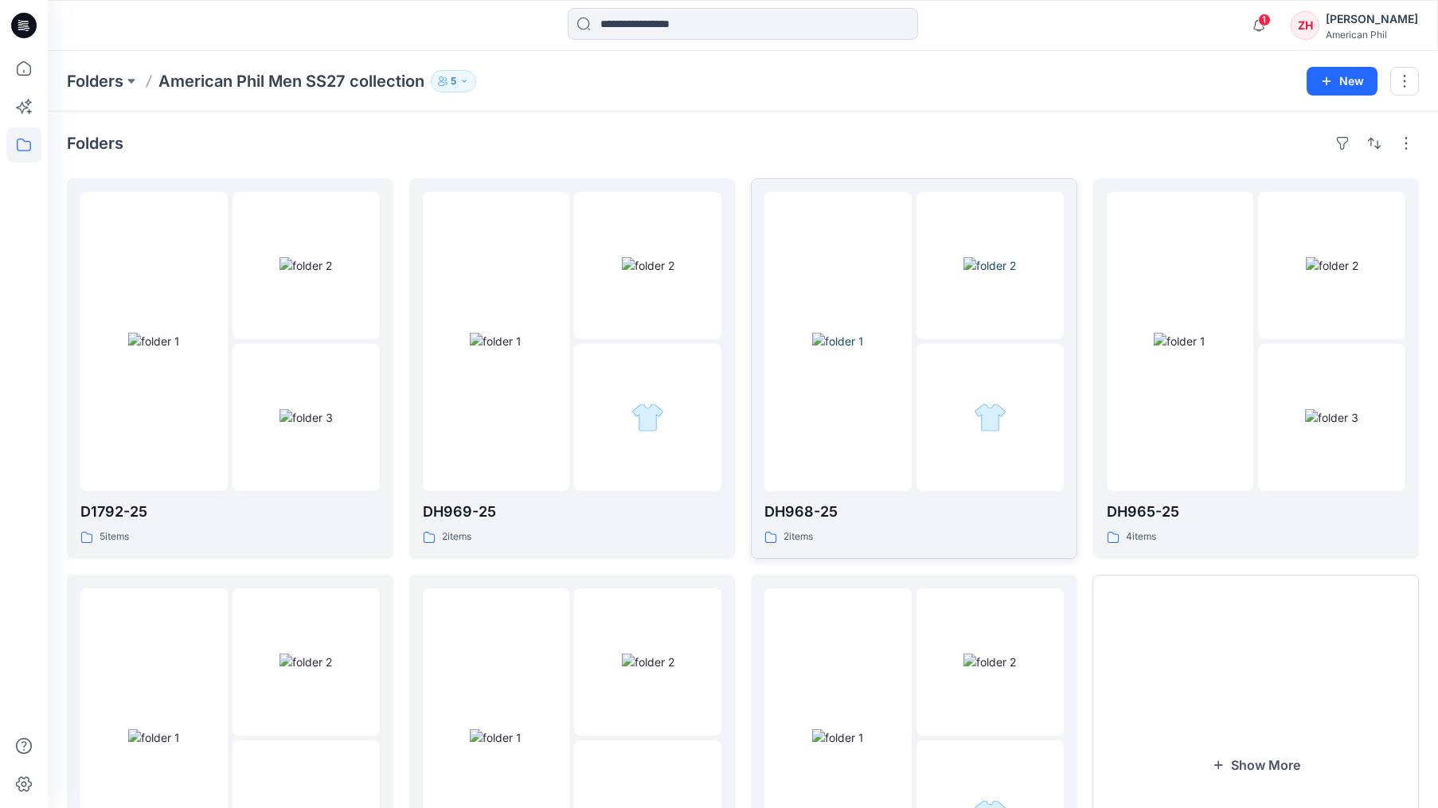
scroll to position [191, 0]
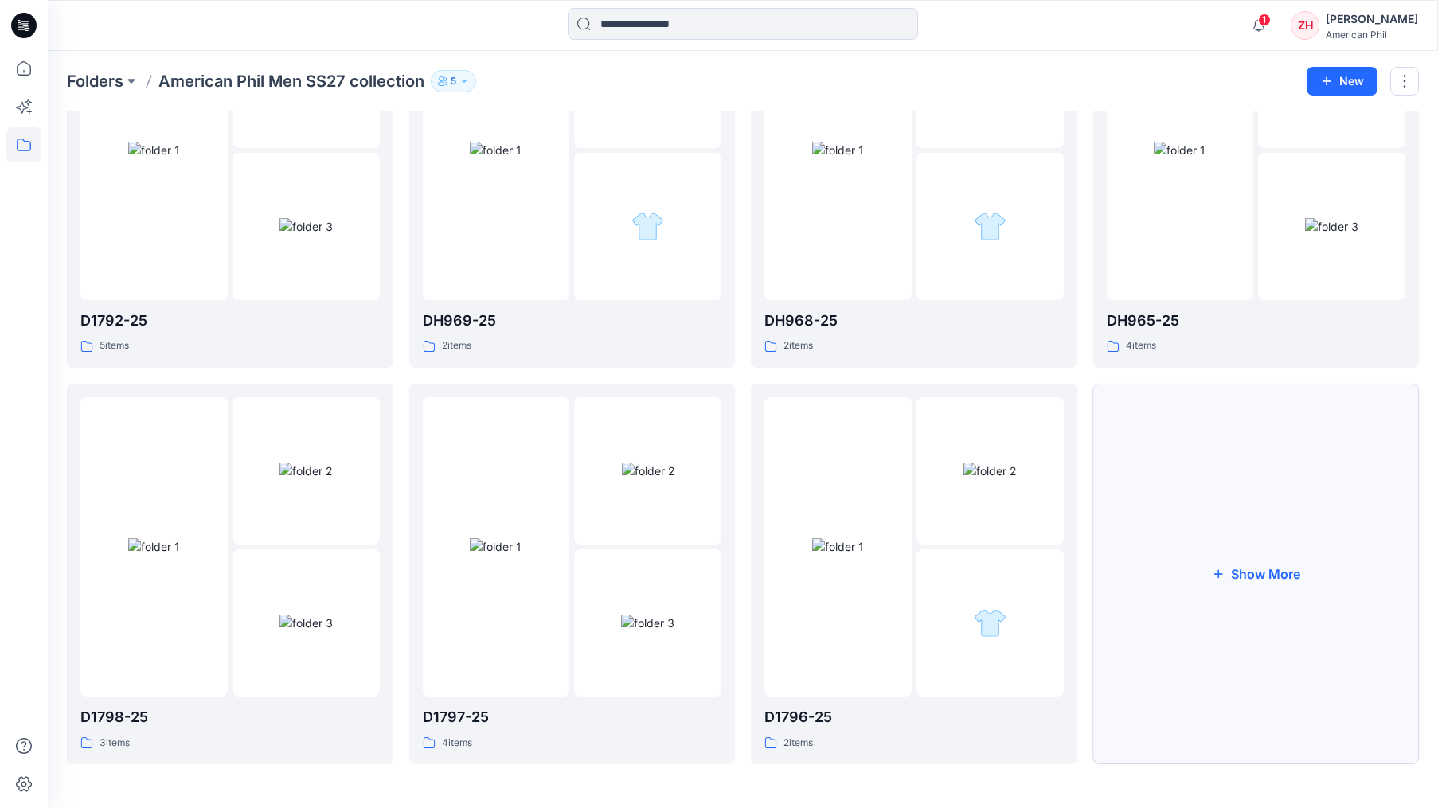
click at [1291, 455] on button "Show More" at bounding box center [1256, 574] width 326 height 381
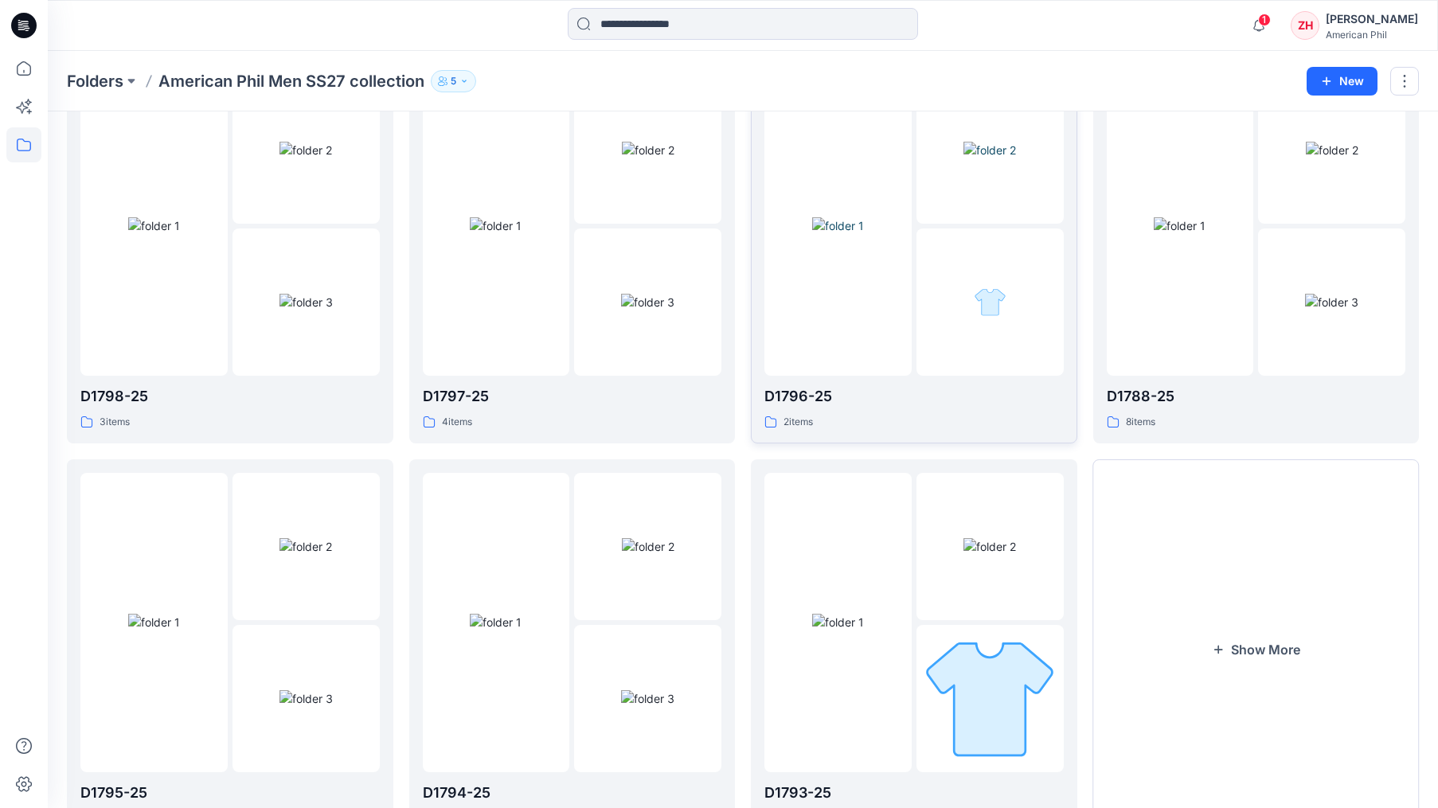
scroll to position [586, 0]
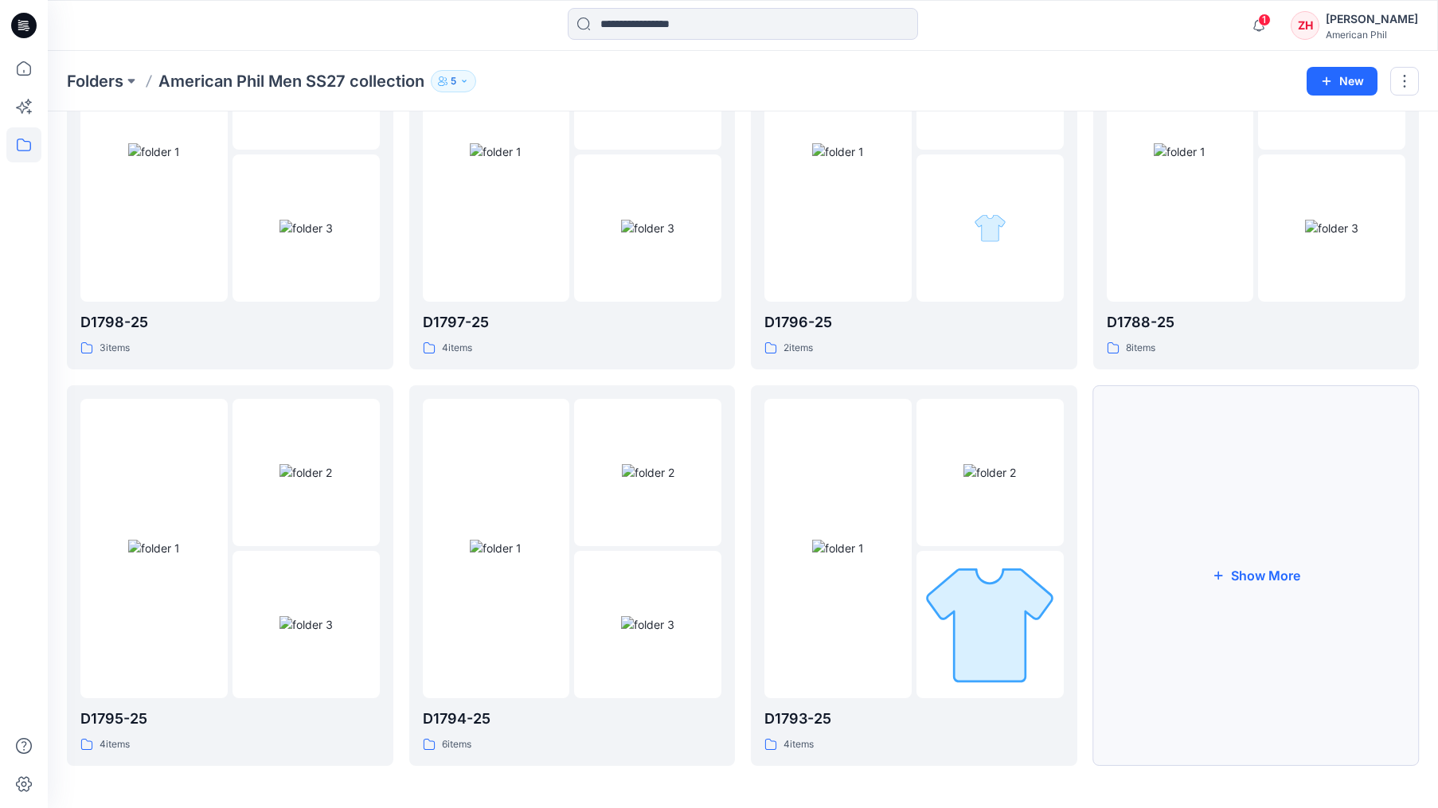
click at [1327, 490] on button "Show More" at bounding box center [1256, 575] width 326 height 381
click at [1196, 438] on div at bounding box center [1180, 548] width 147 height 299
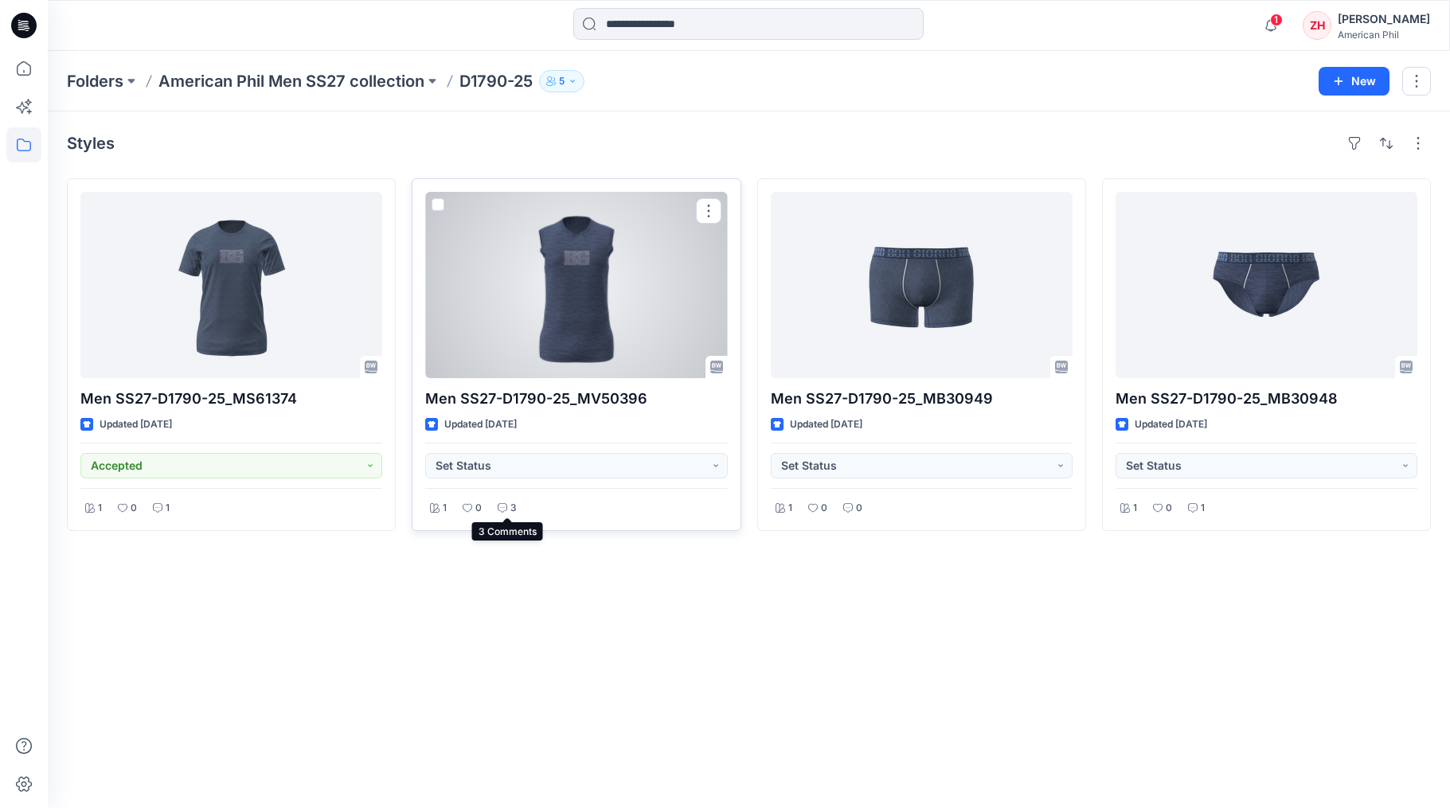
click at [510, 506] on div "3" at bounding box center [507, 508] width 29 height 20
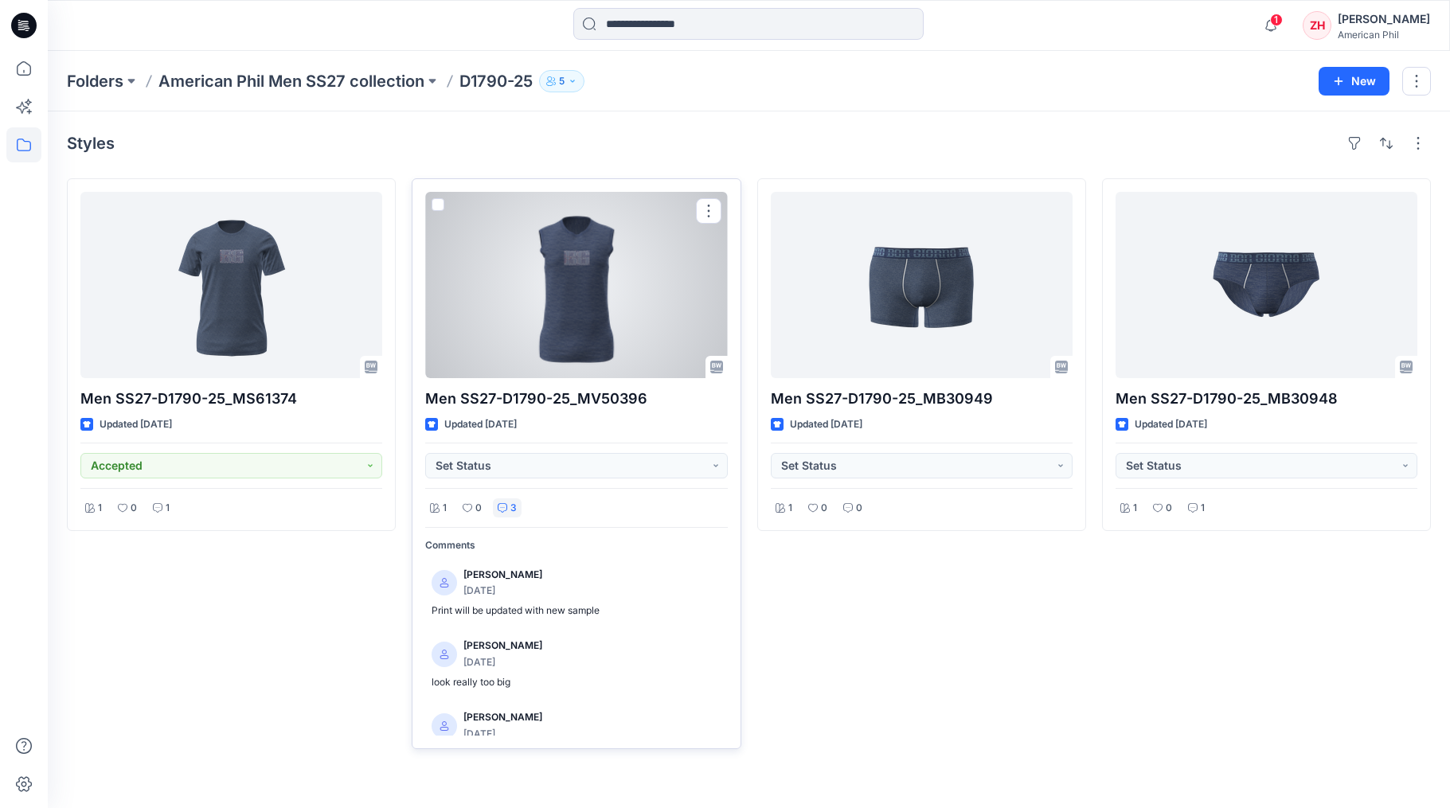
scroll to position [29, 0]
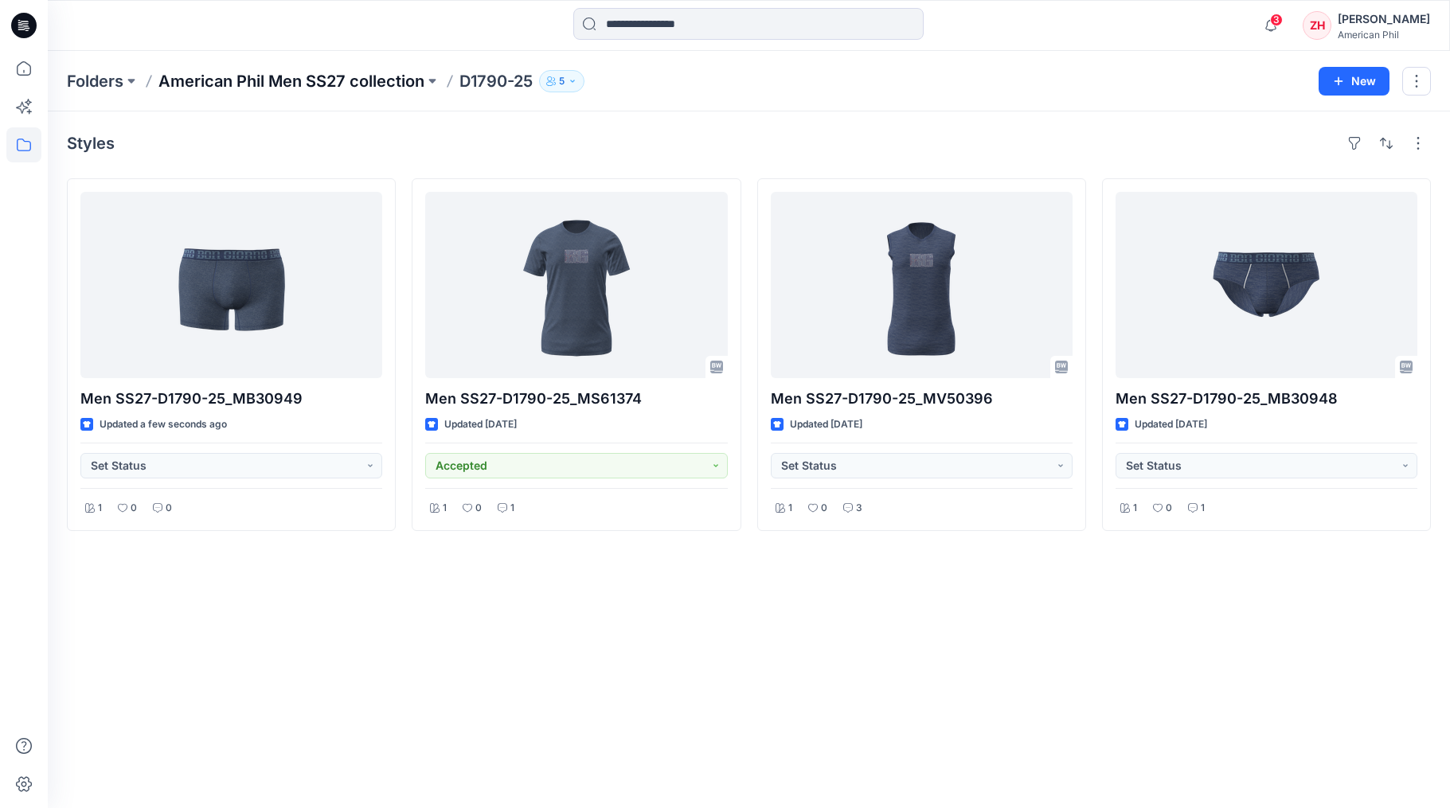
click at [358, 78] on p "American Phil Men SS27 collection" at bounding box center [291, 81] width 266 height 22
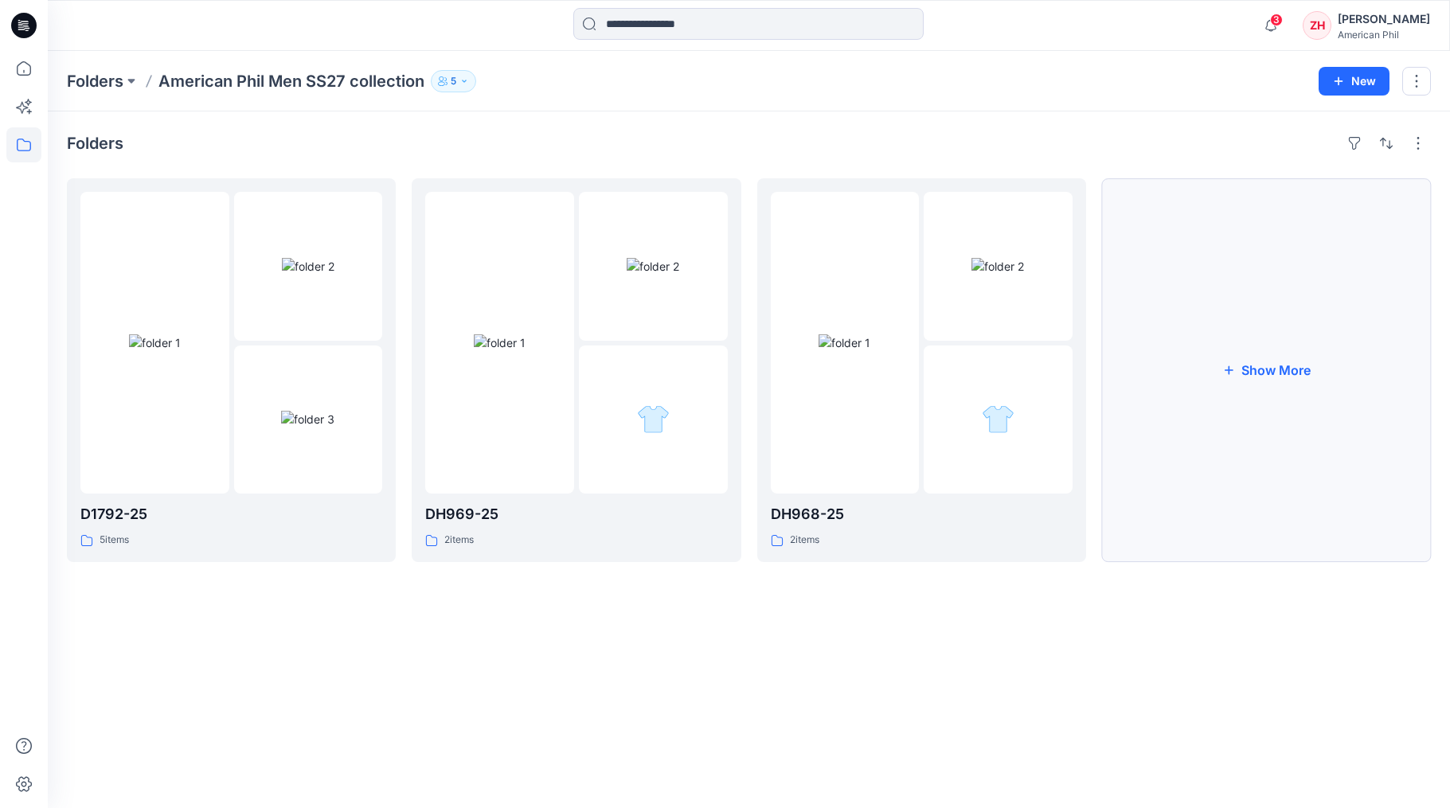
click at [1284, 334] on button "Show More" at bounding box center [1266, 370] width 329 height 384
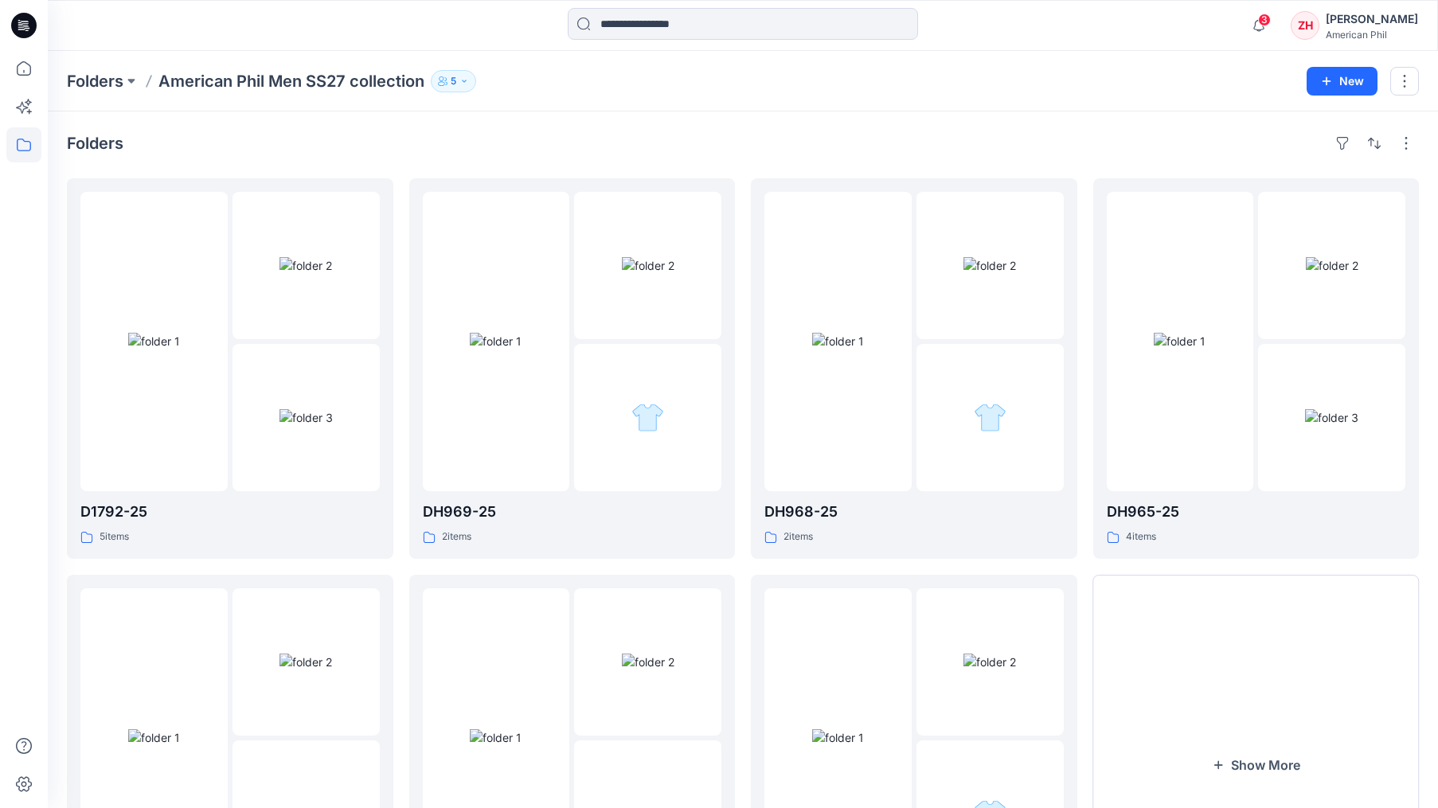
scroll to position [191, 0]
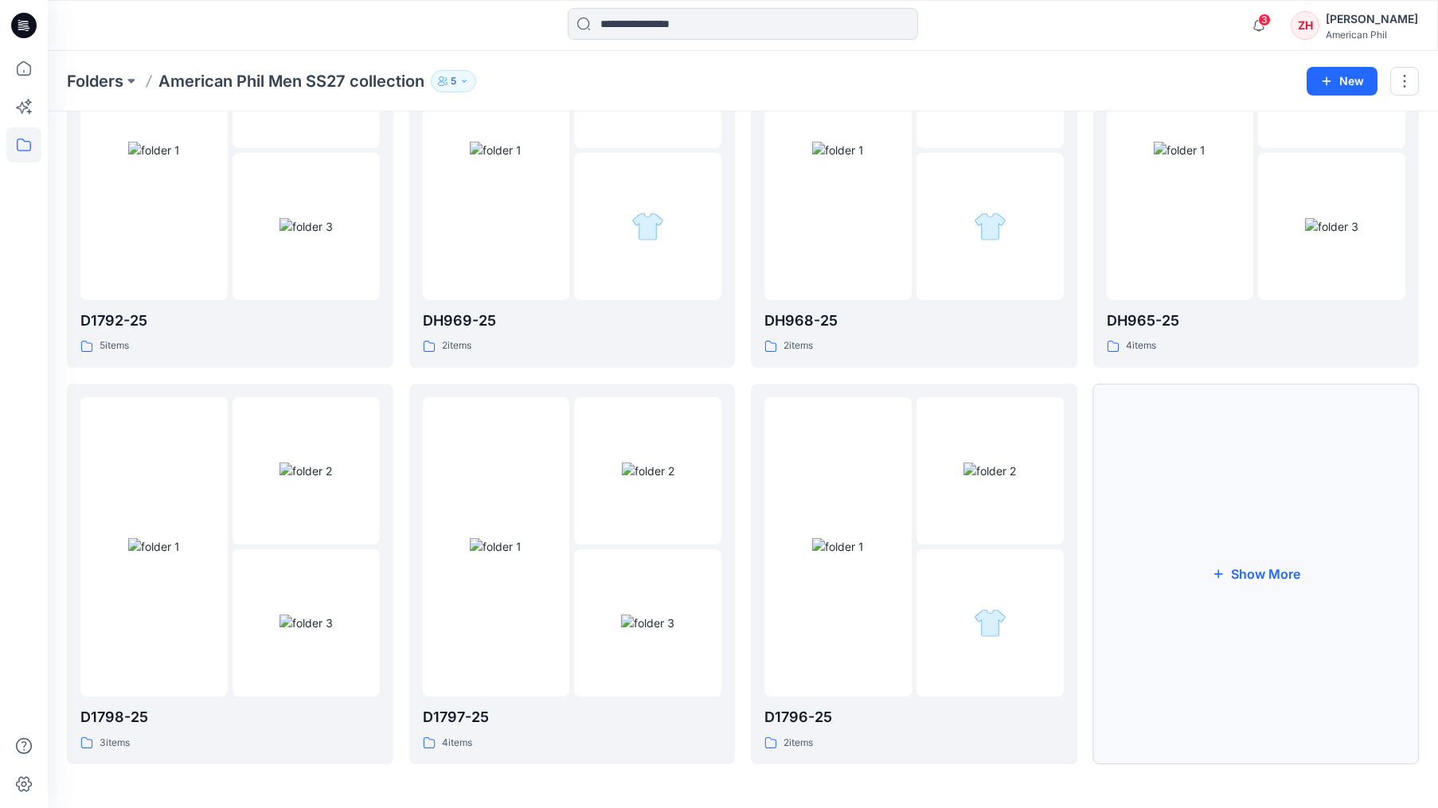
click at [1308, 538] on button "Show More" at bounding box center [1256, 574] width 326 height 381
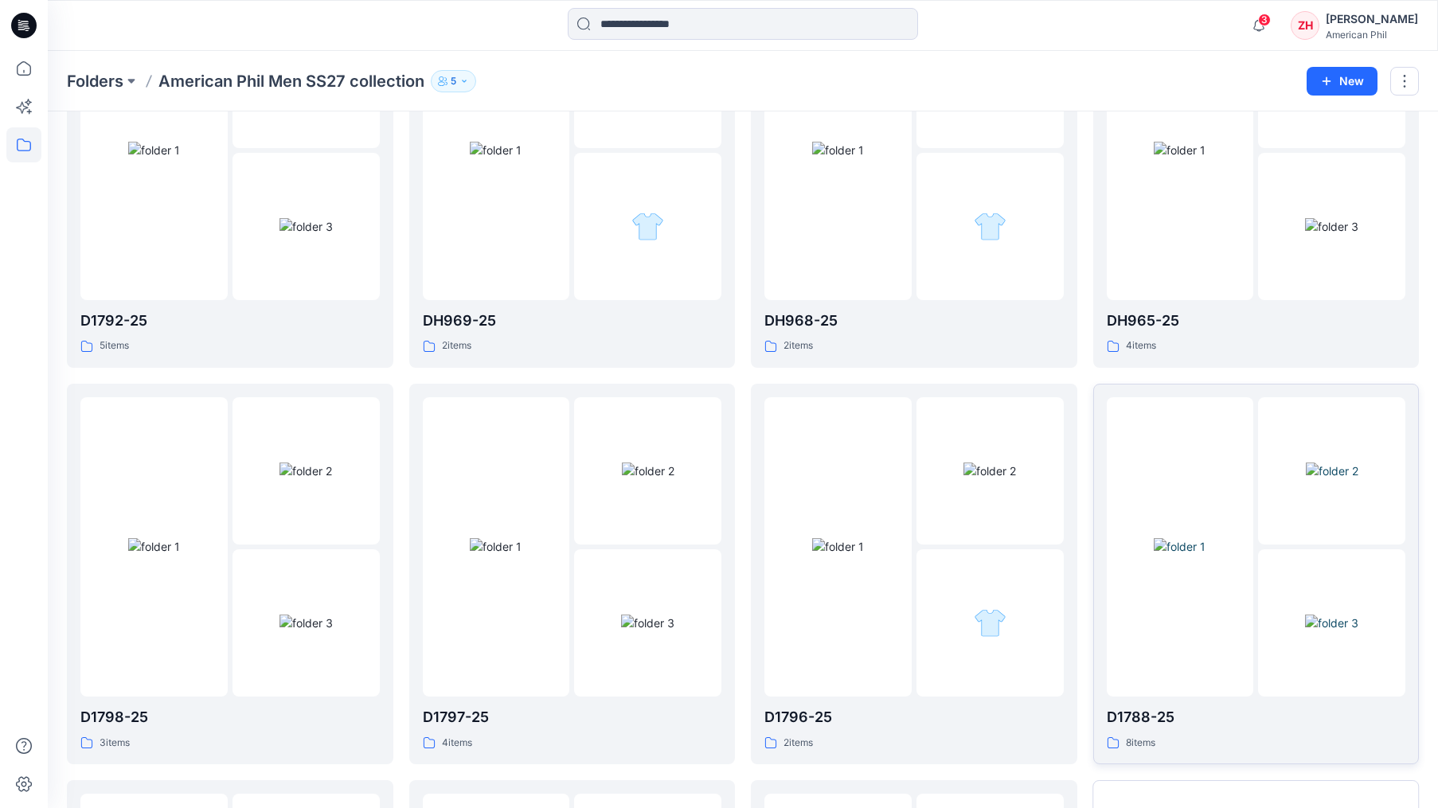
scroll to position [545, 0]
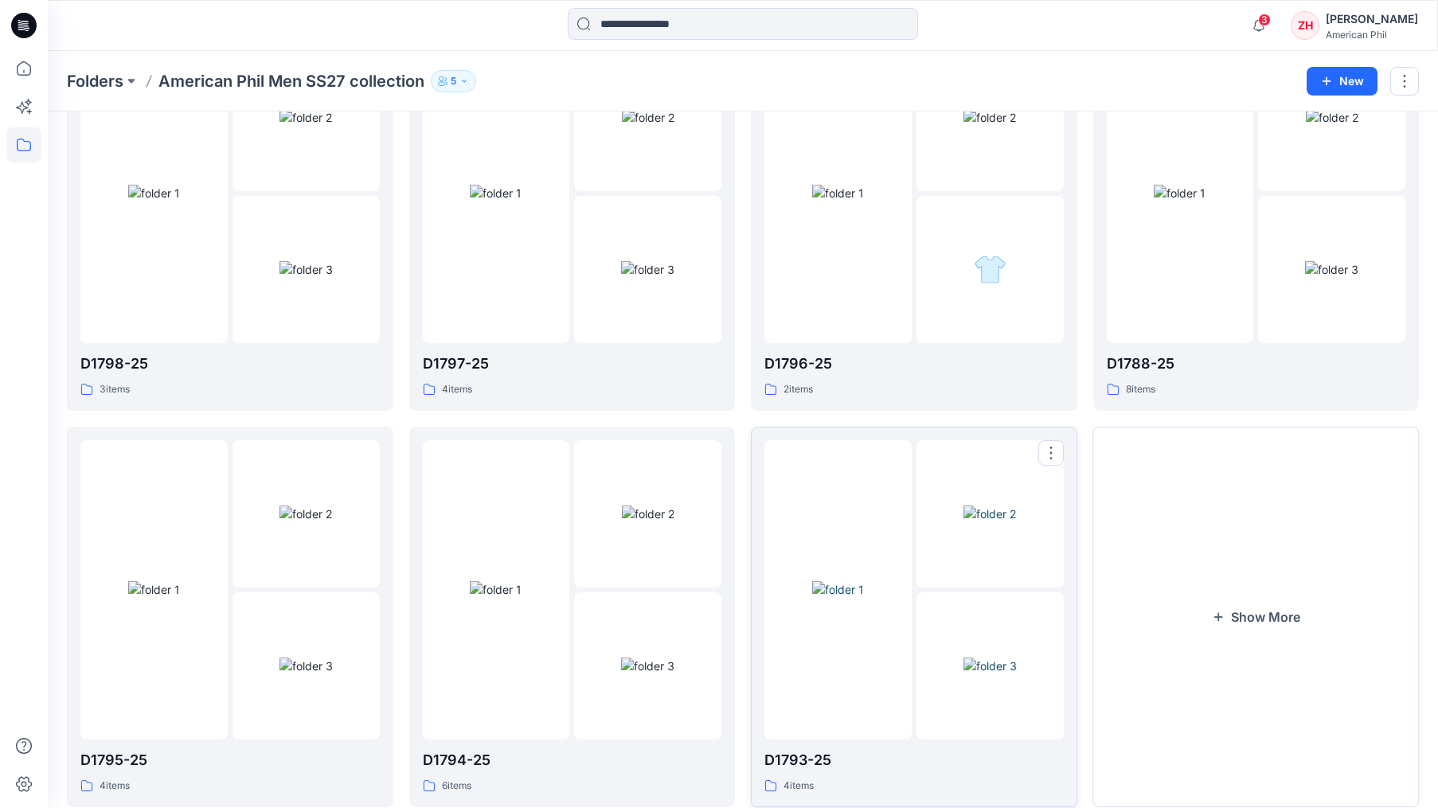
click at [831, 494] on div at bounding box center [837, 589] width 147 height 299
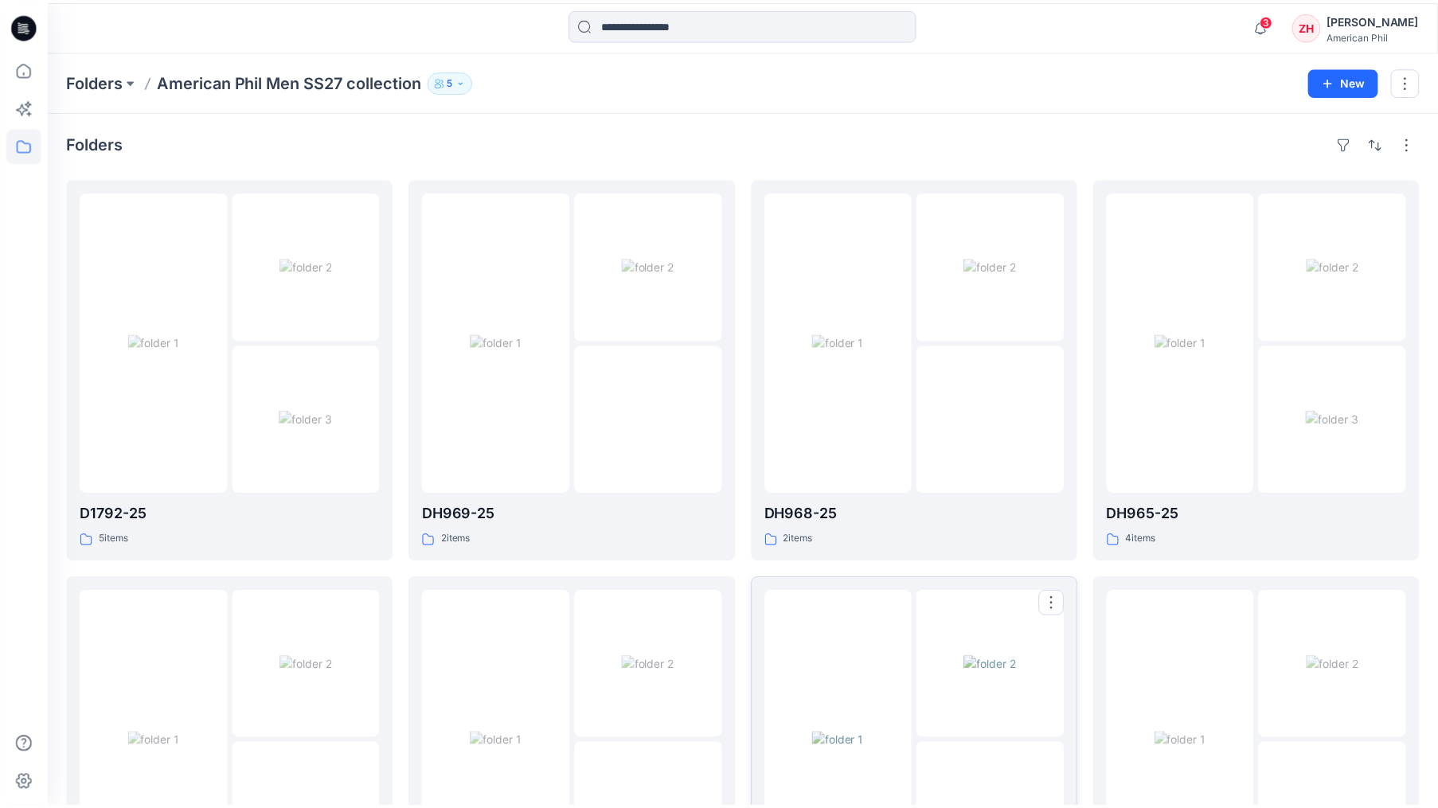
scroll to position [545, 0]
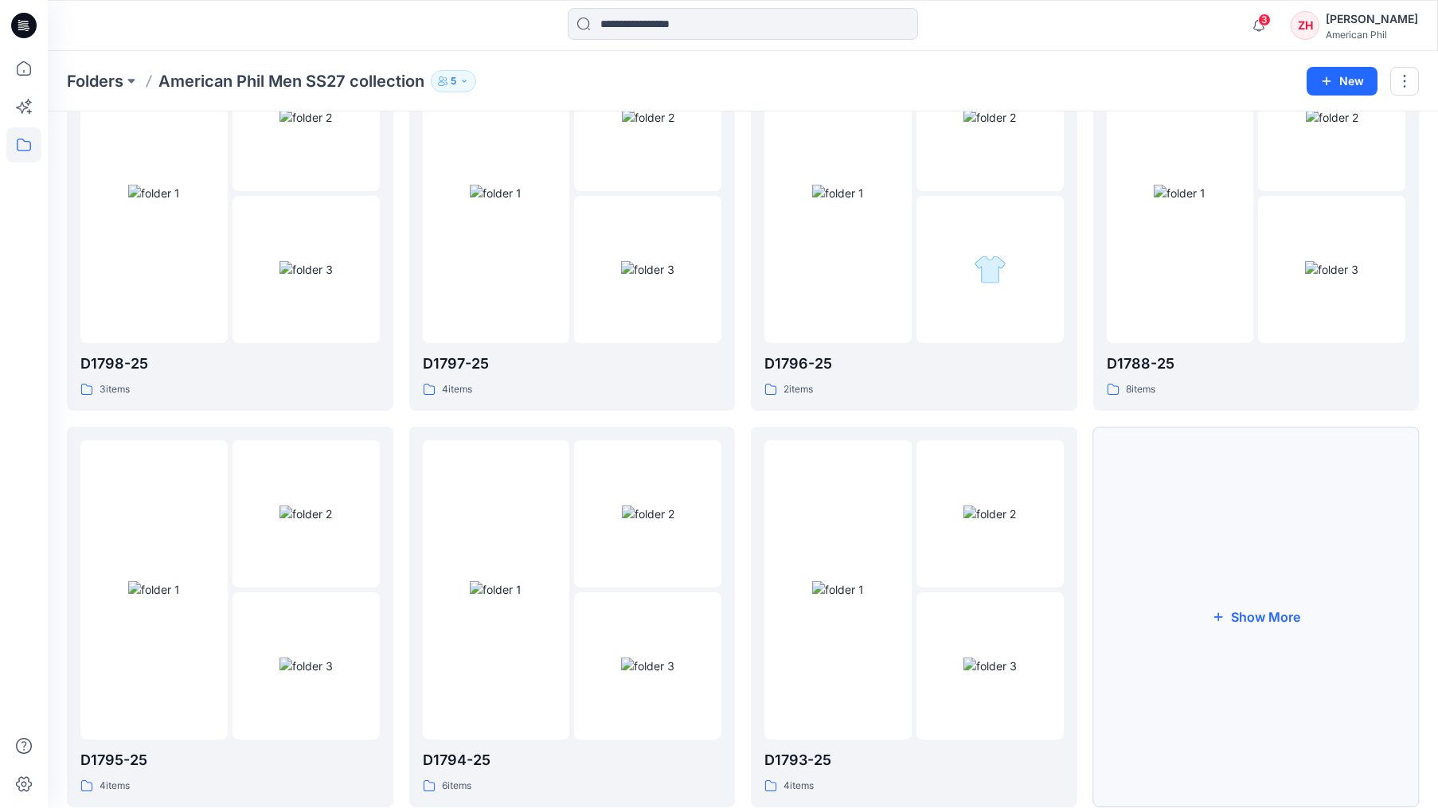
click at [1233, 522] on button "Show More" at bounding box center [1256, 617] width 326 height 381
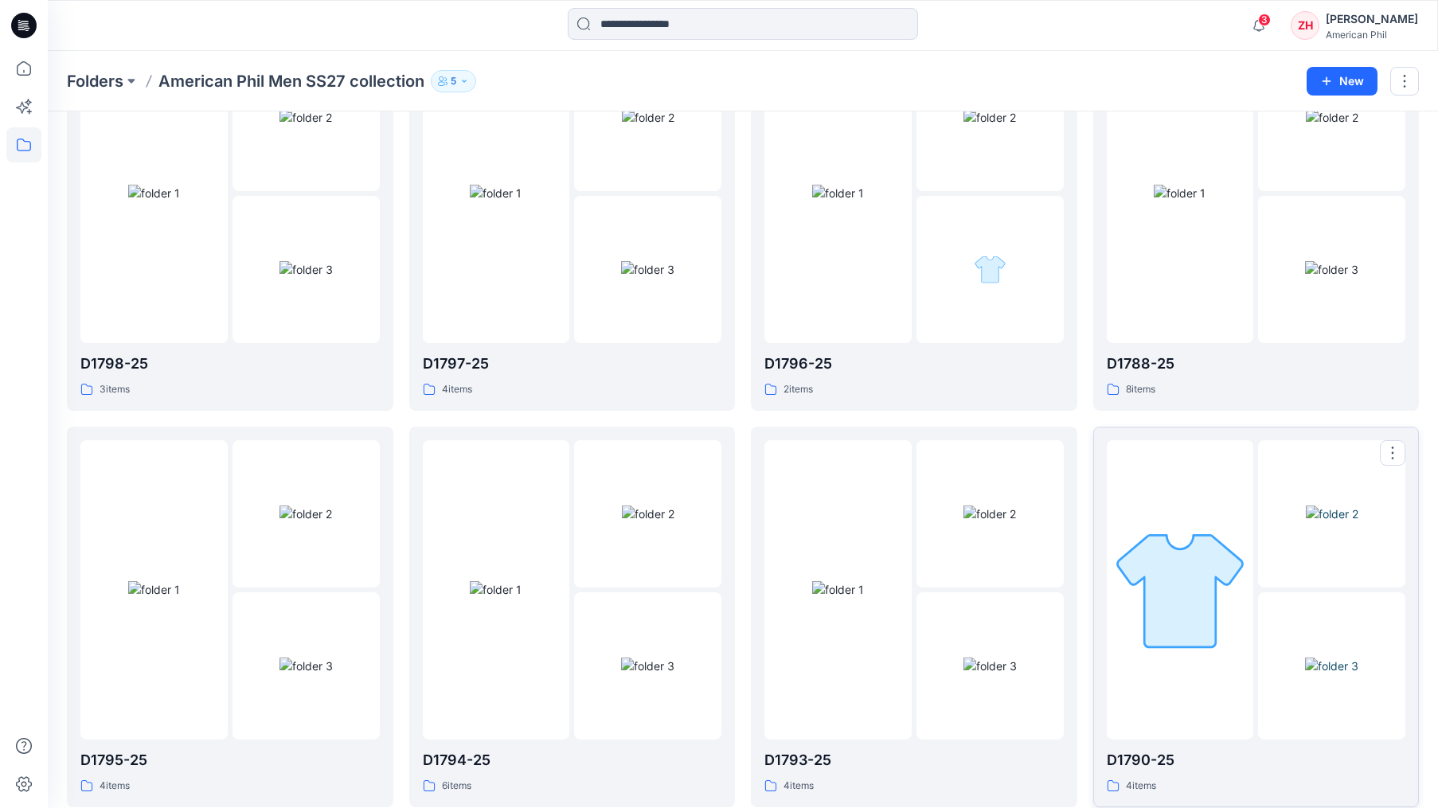
click at [1229, 469] on div at bounding box center [1180, 589] width 147 height 299
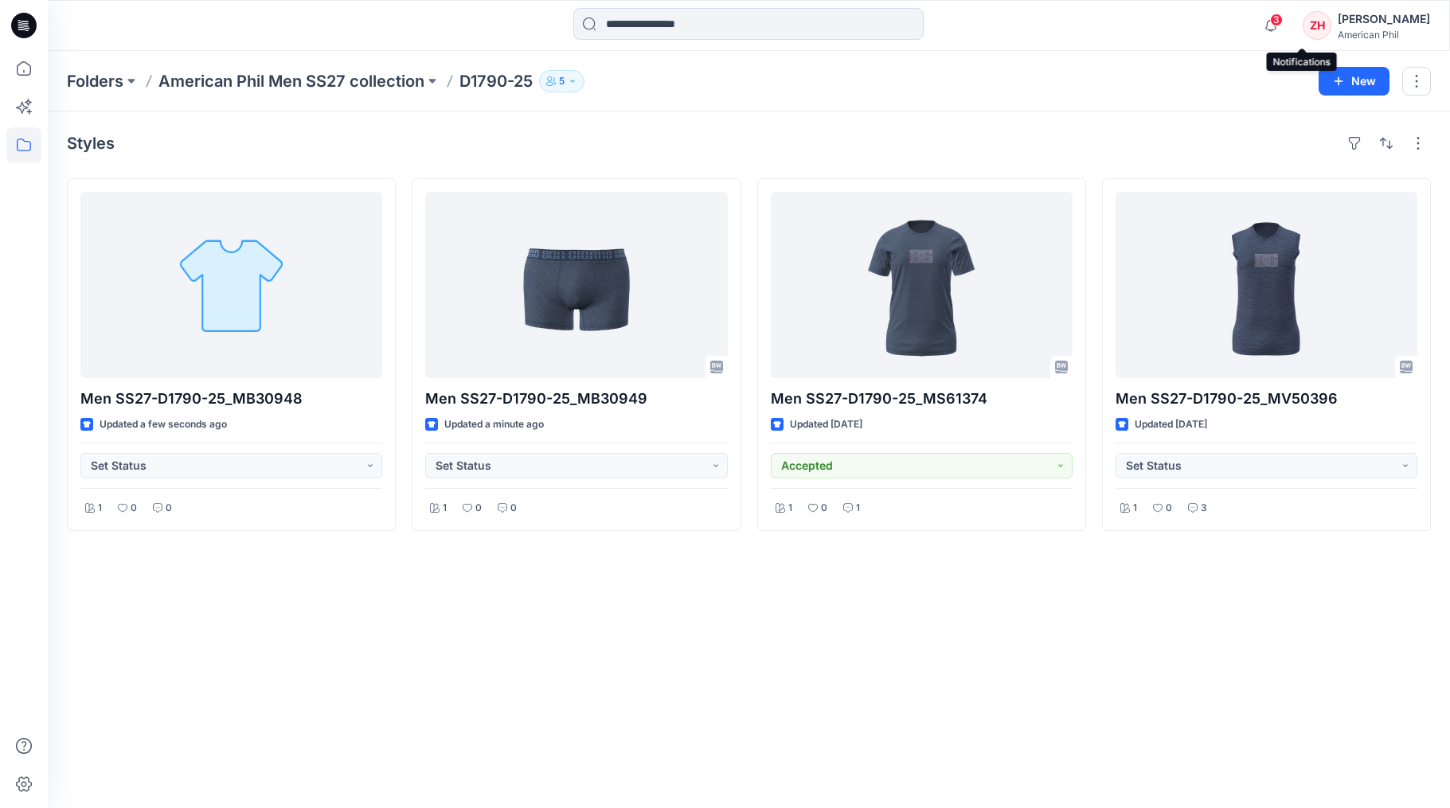
click at [1283, 22] on span "3" at bounding box center [1276, 20] width 13 height 13
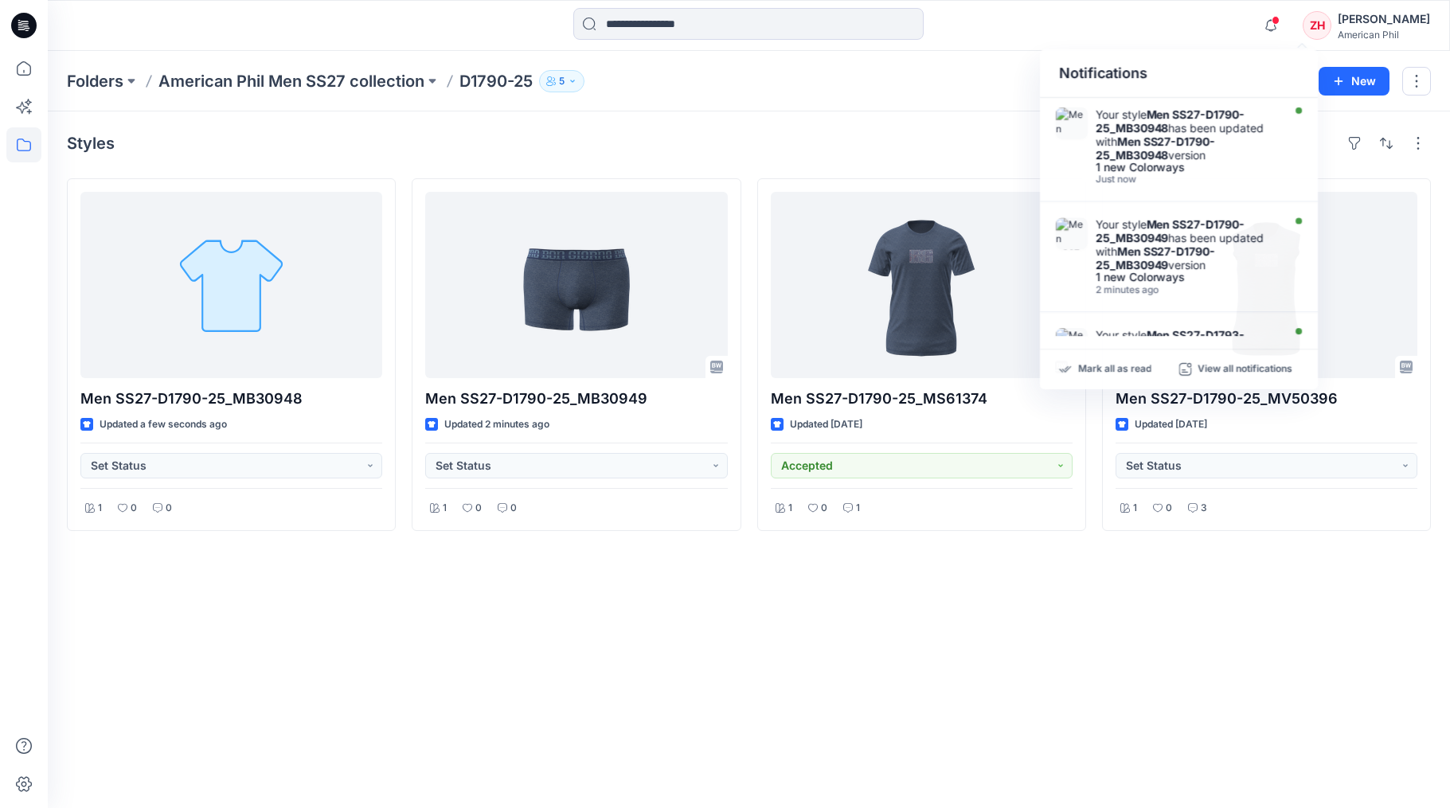
click at [1245, 30] on div "Notifications Your style Men SS27-D1790-25_MB30948 has been updated with Men SS…" at bounding box center [749, 25] width 1402 height 35
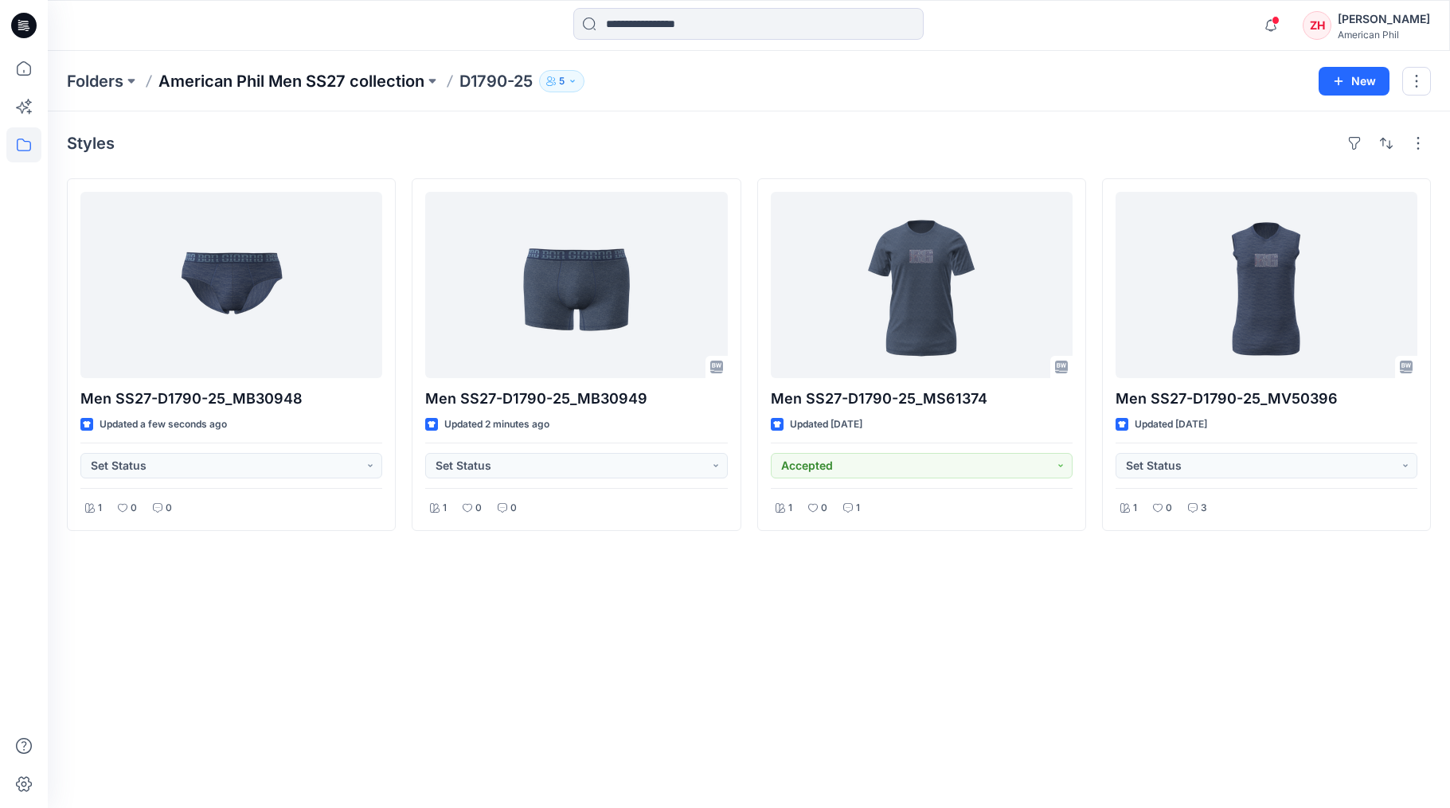
click at [408, 81] on p "American Phil Men SS27 collection" at bounding box center [291, 81] width 266 height 22
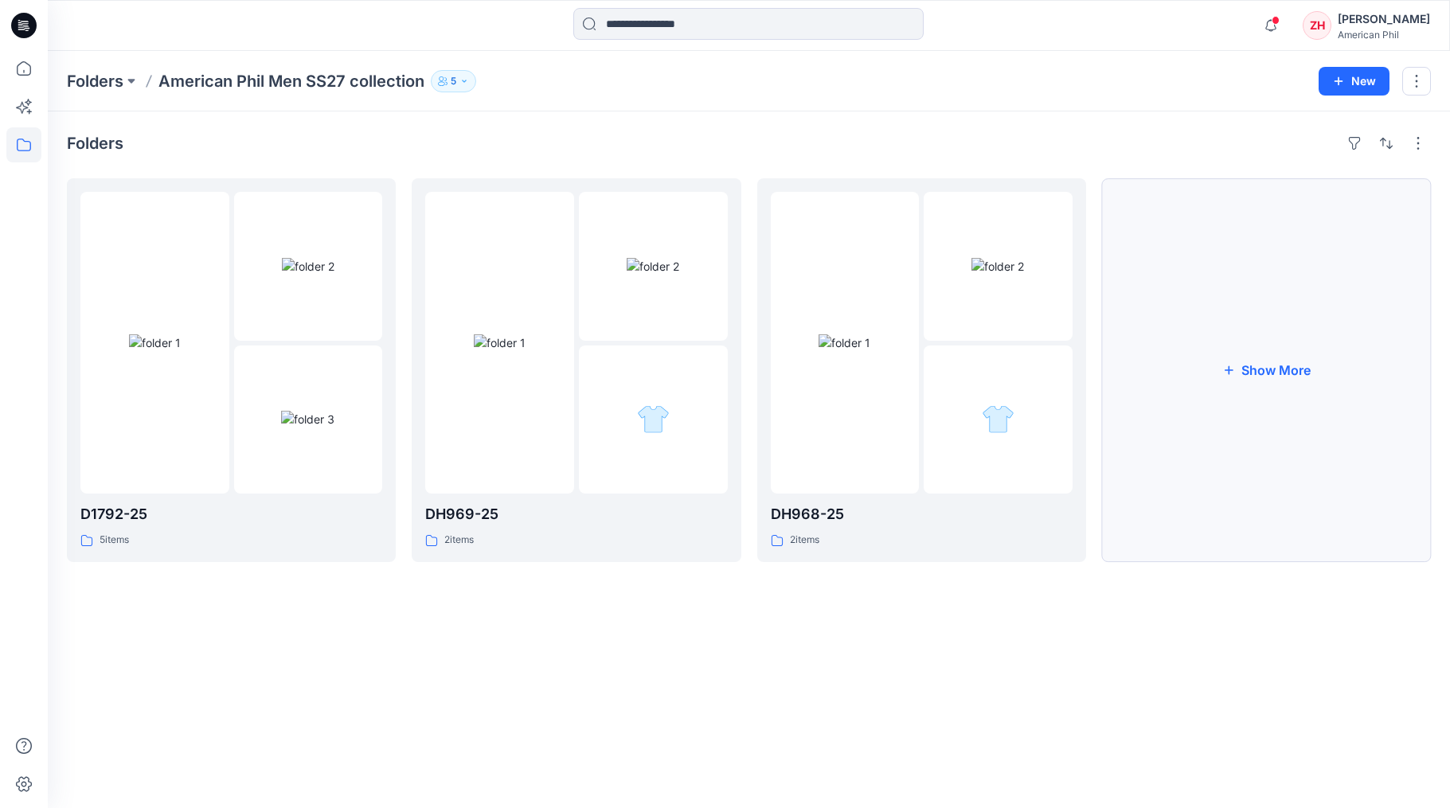
click at [1282, 393] on button "Show More" at bounding box center [1266, 370] width 329 height 384
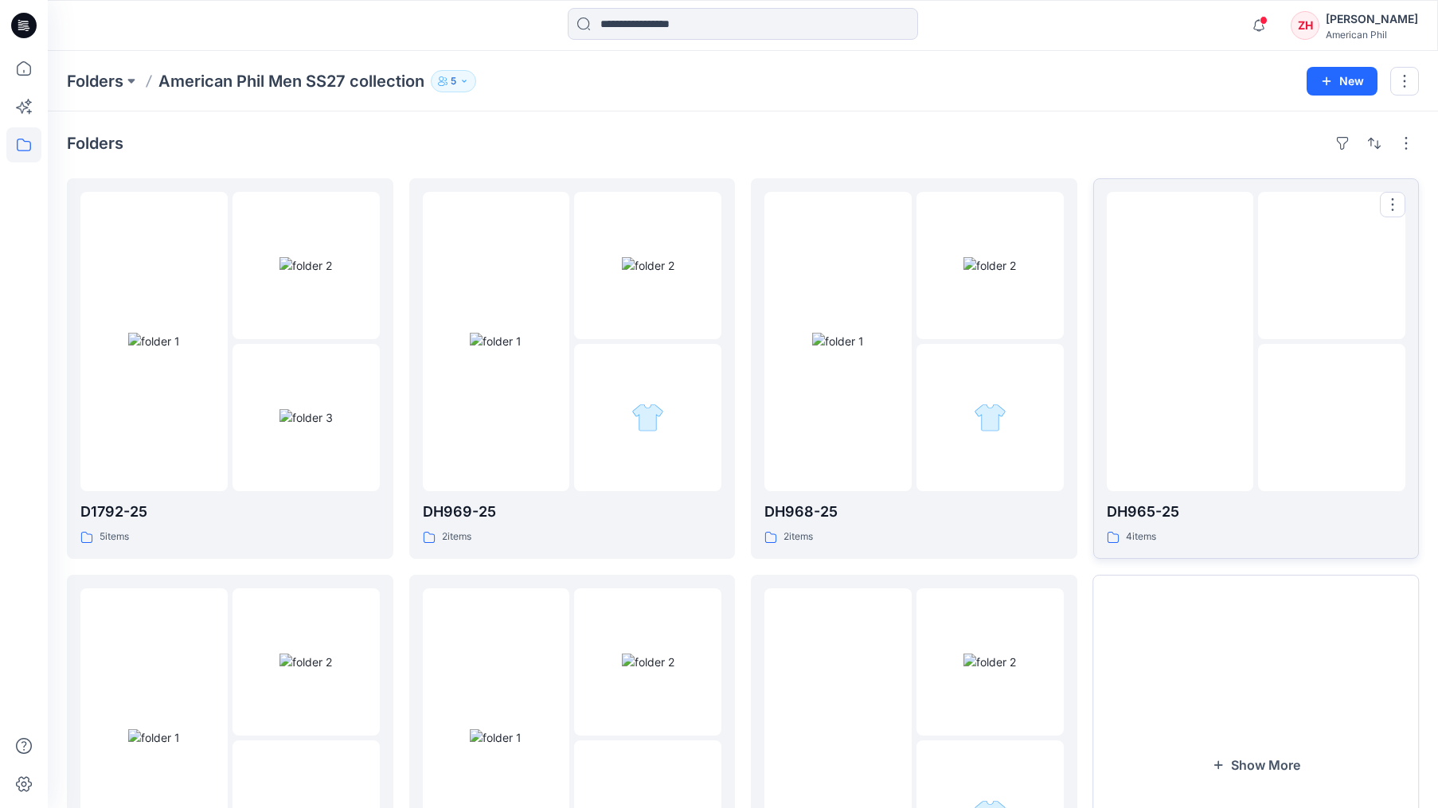
scroll to position [191, 0]
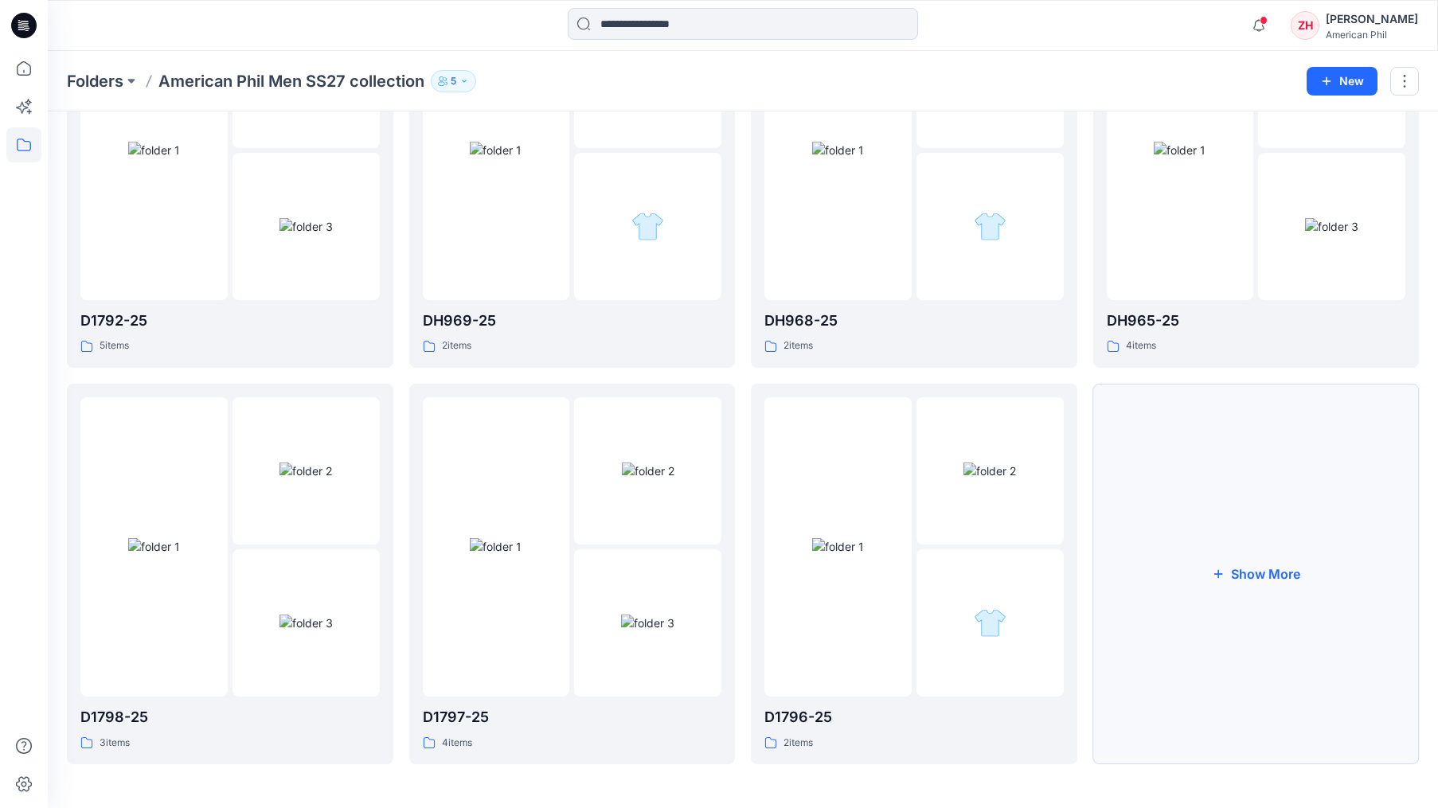
click at [1310, 518] on button "Show More" at bounding box center [1256, 574] width 326 height 381
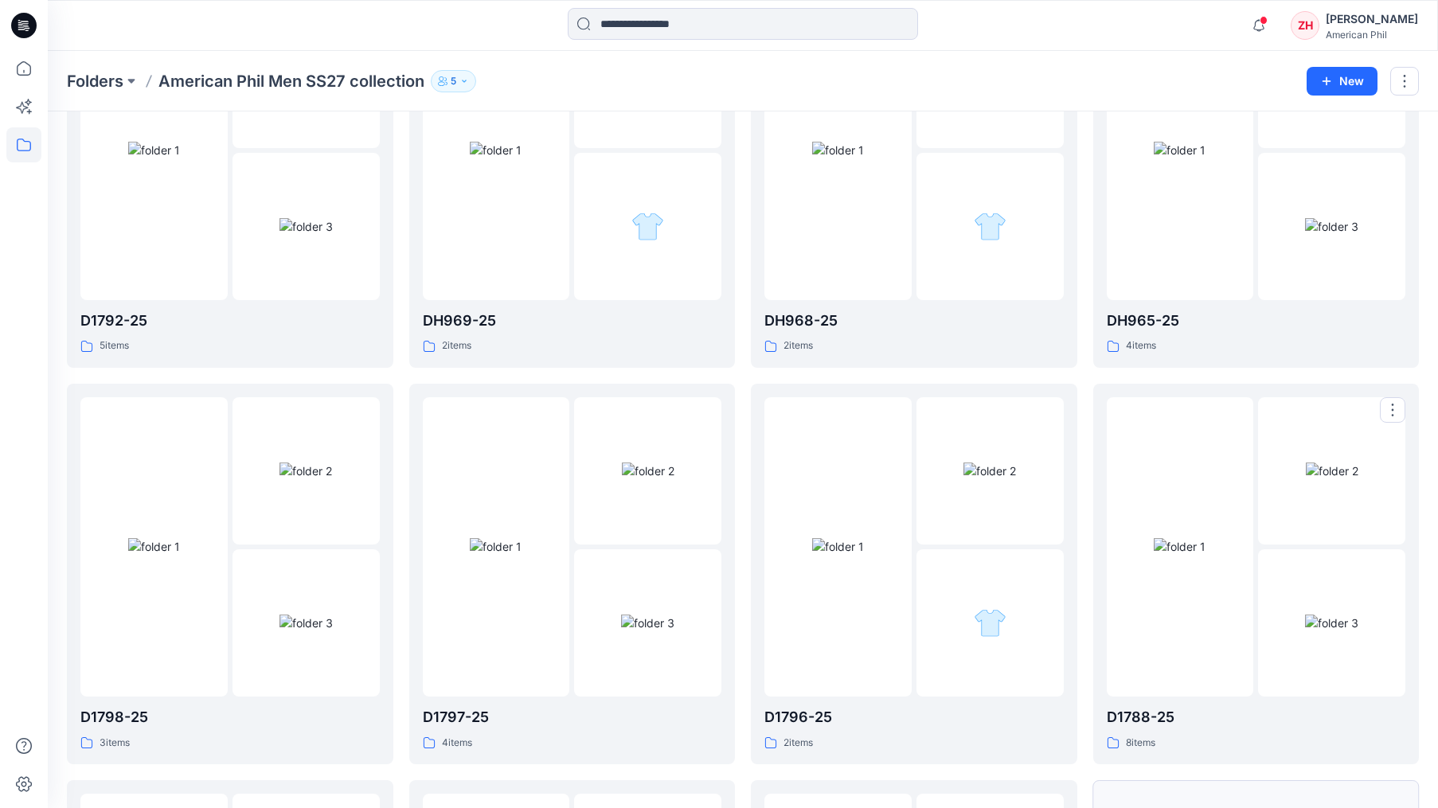
scroll to position [586, 0]
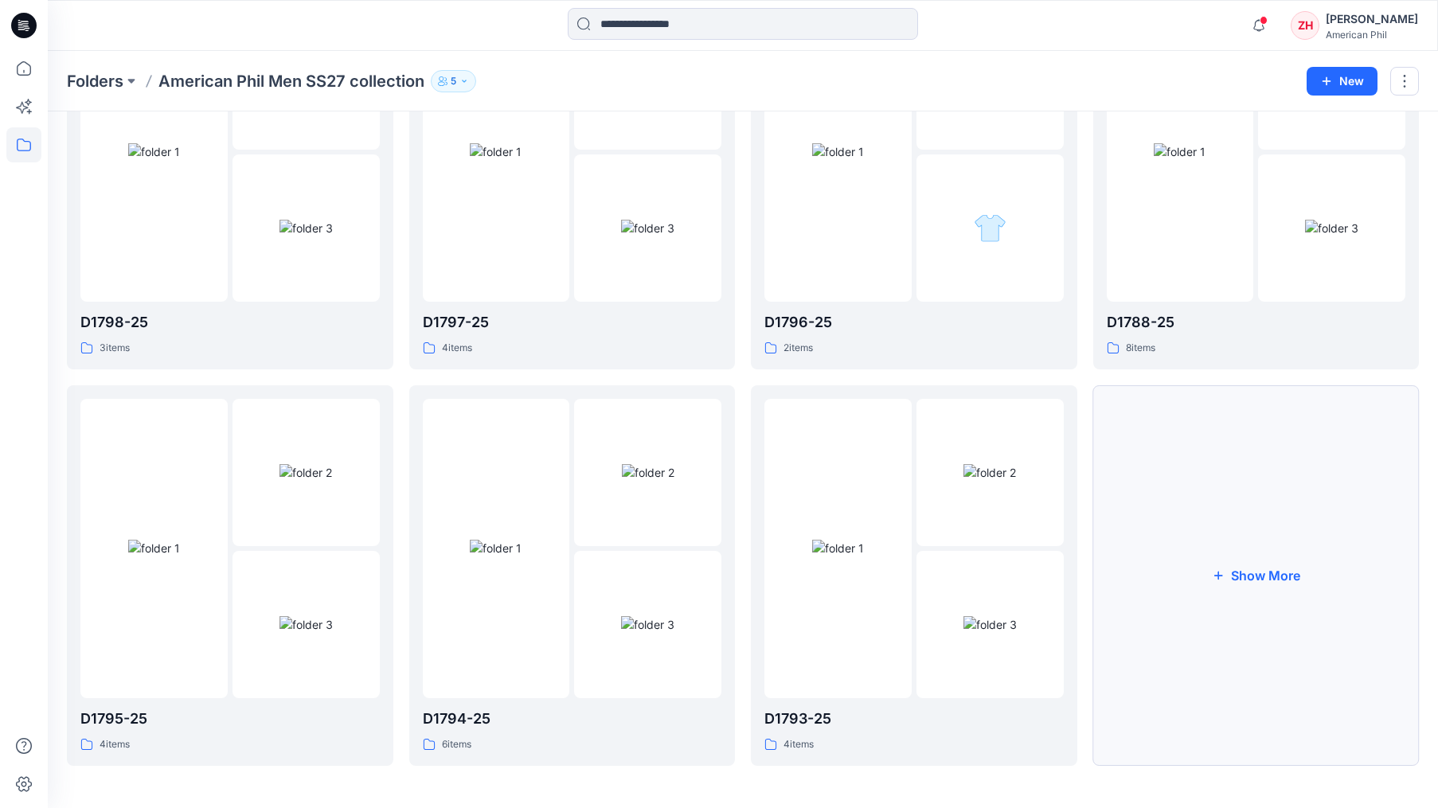
click at [1274, 566] on button "Show More" at bounding box center [1256, 575] width 326 height 381
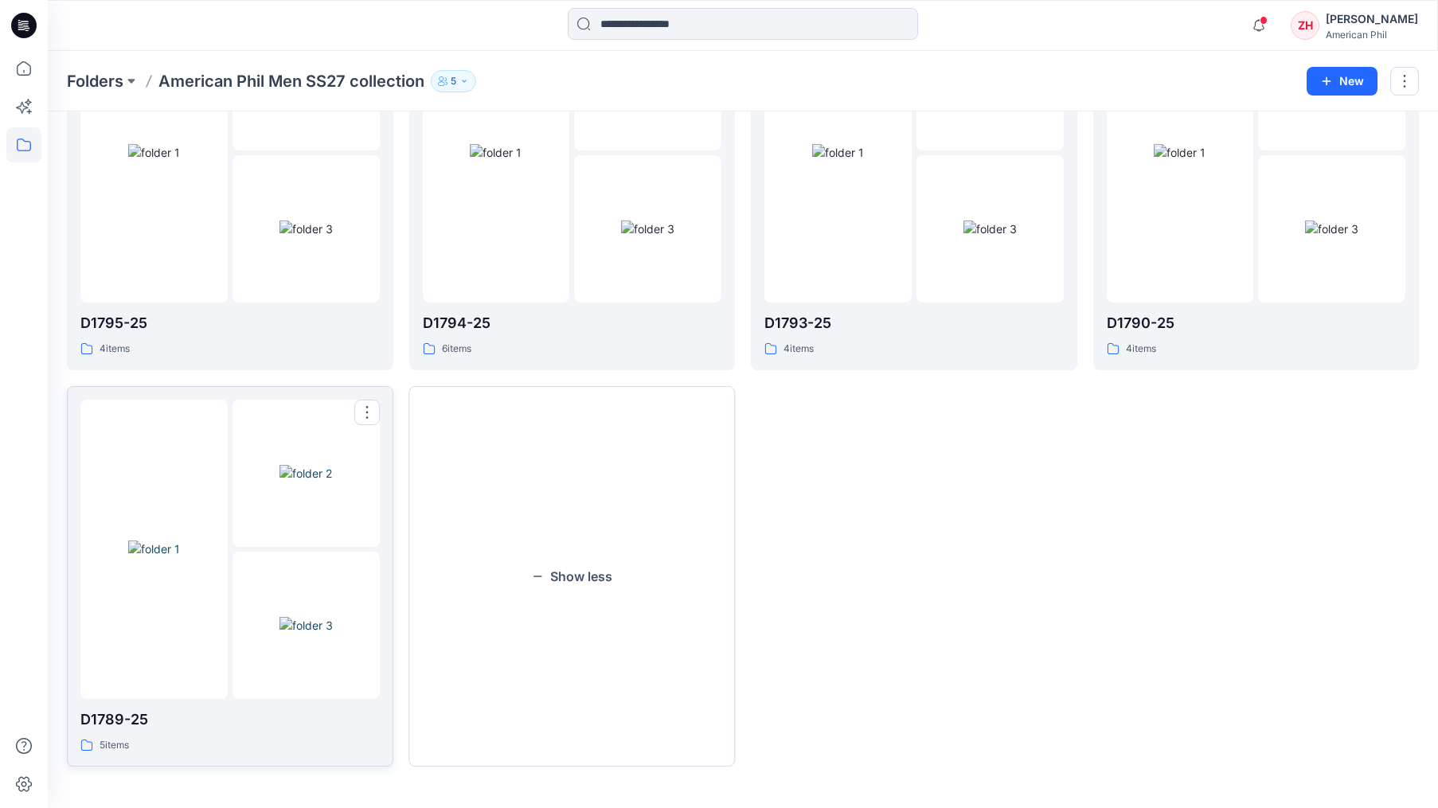
click at [180, 541] on img at bounding box center [154, 549] width 52 height 17
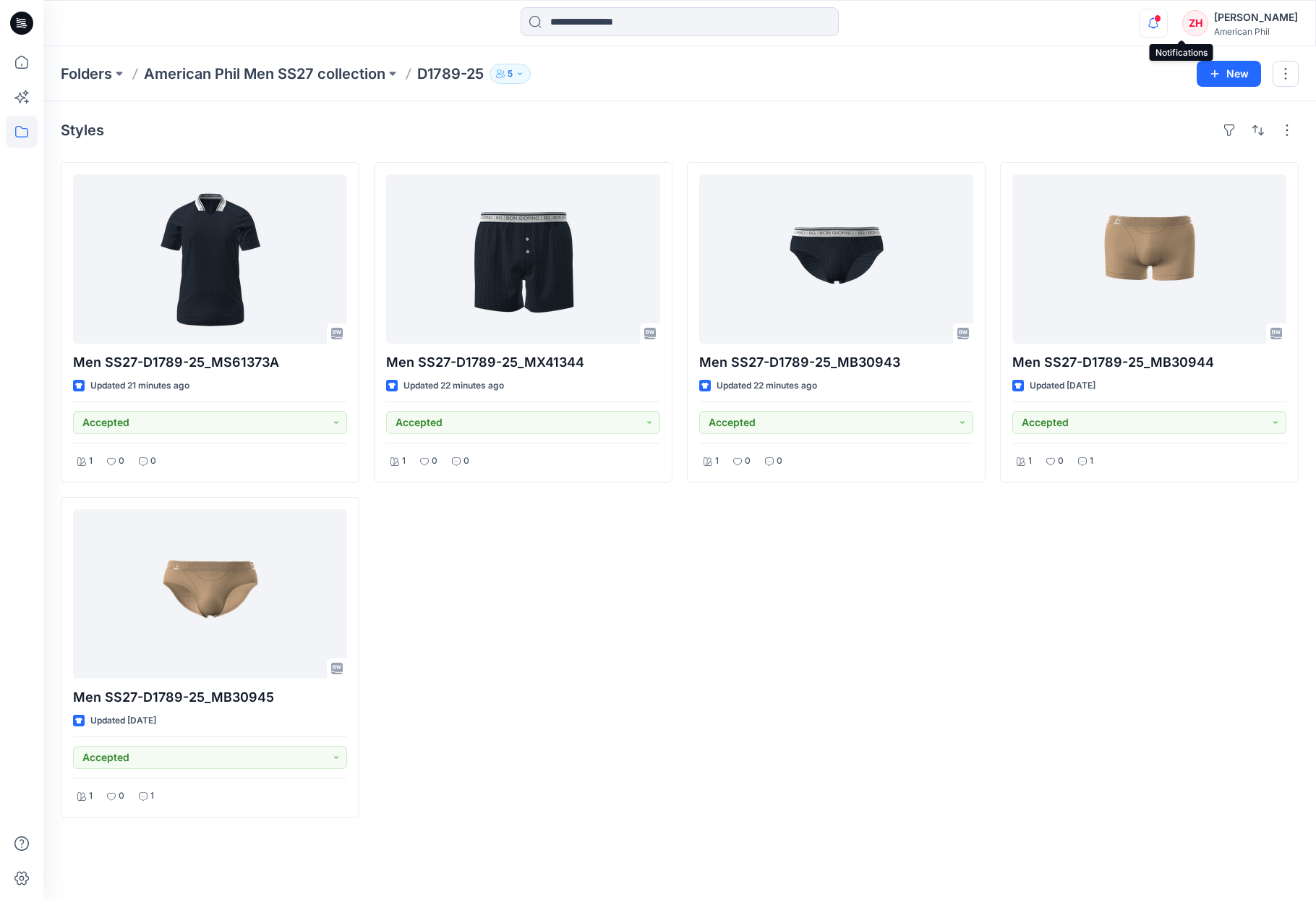
click at [1167, 14] on icon "button" at bounding box center [1153, 24] width 27 height 29
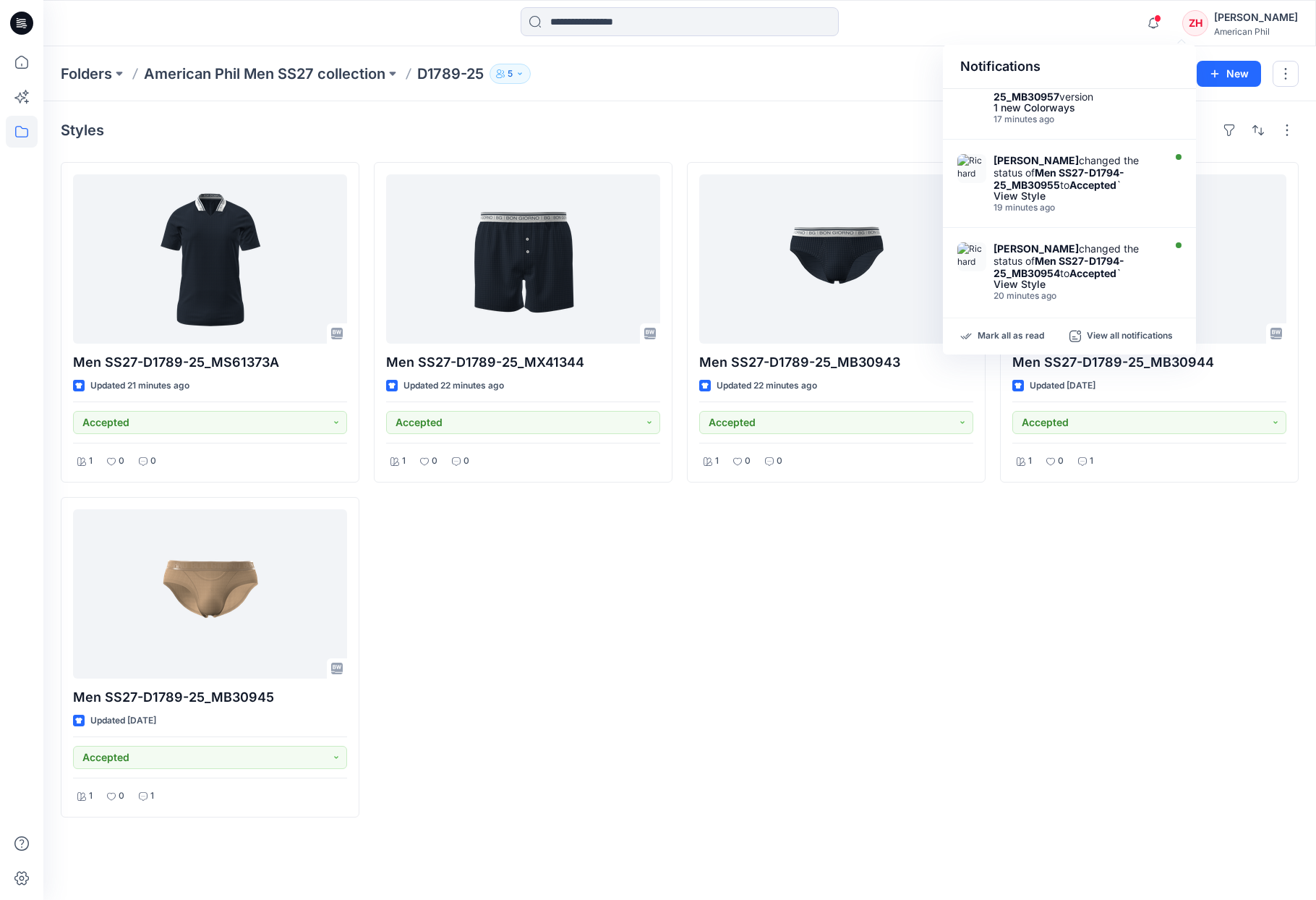
scroll to position [727, 0]
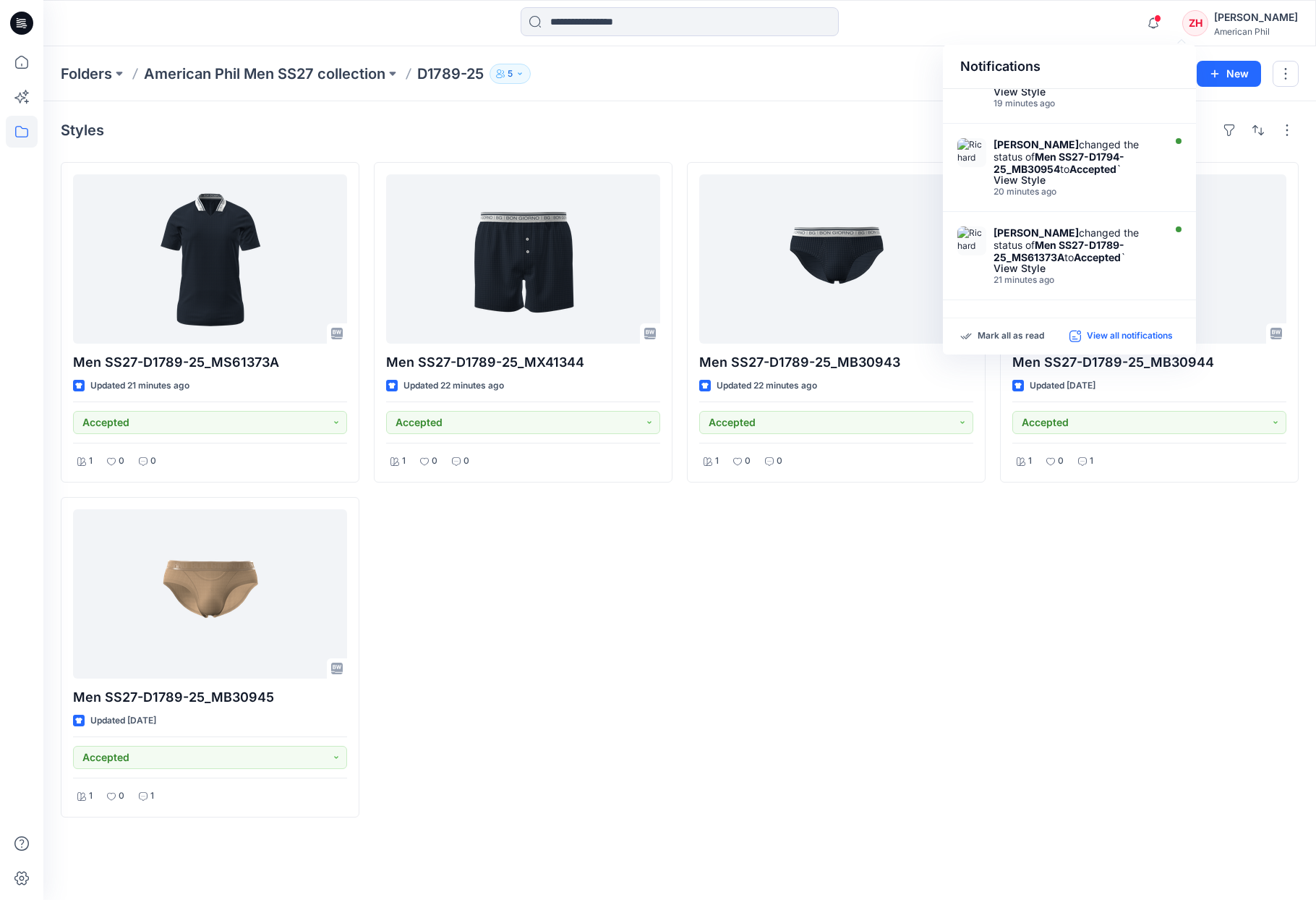
click at [1165, 338] on p "View all notifications" at bounding box center [1130, 336] width 86 height 13
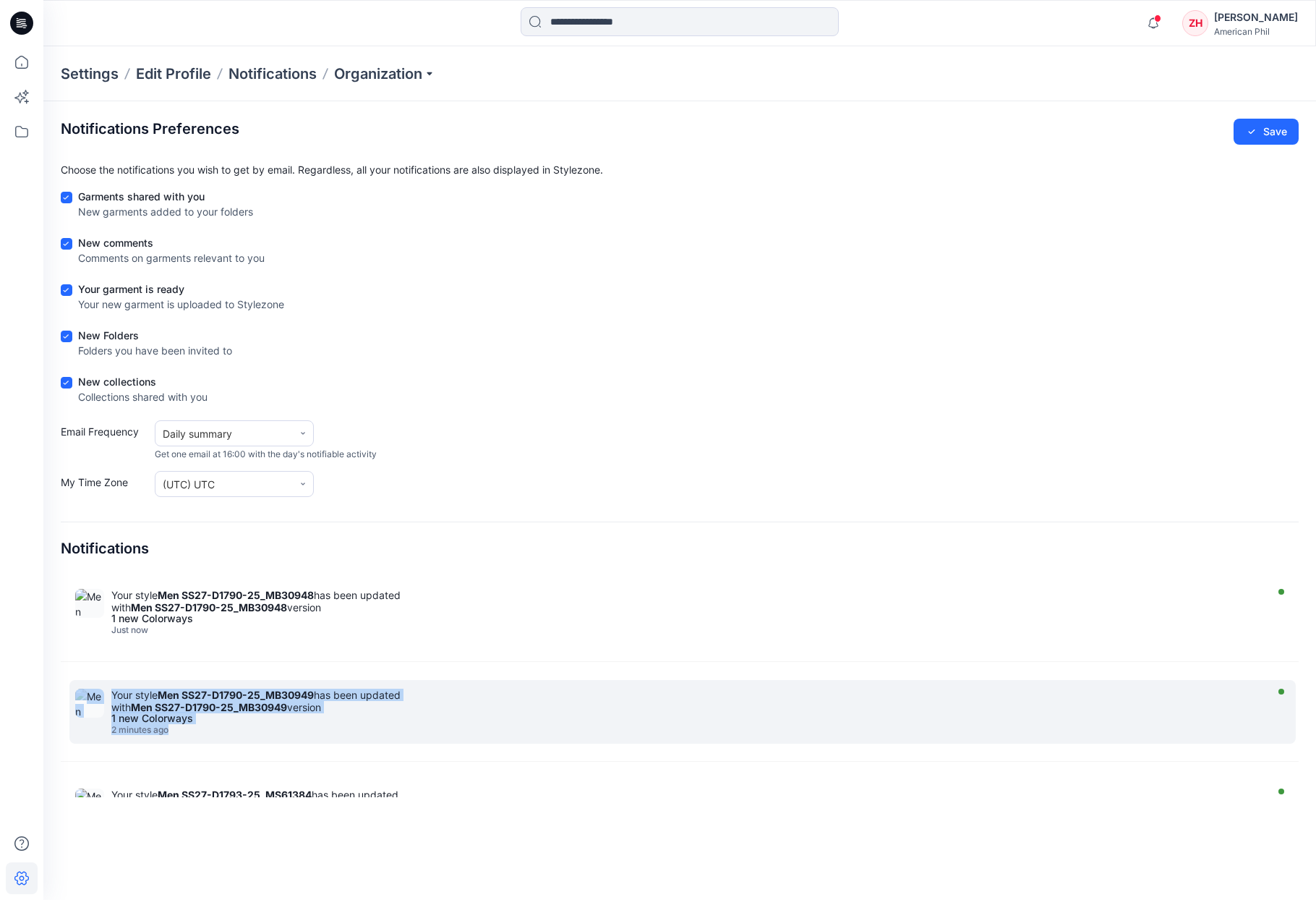
drag, startPoint x: 1295, startPoint y: 614, endPoint x: 1271, endPoint y: 690, distance: 79.7
click at [1301, 707] on section "Notifications Preferences Save Choose the notifications you wish to get by emai…" at bounding box center [680, 490] width 1273 height 780
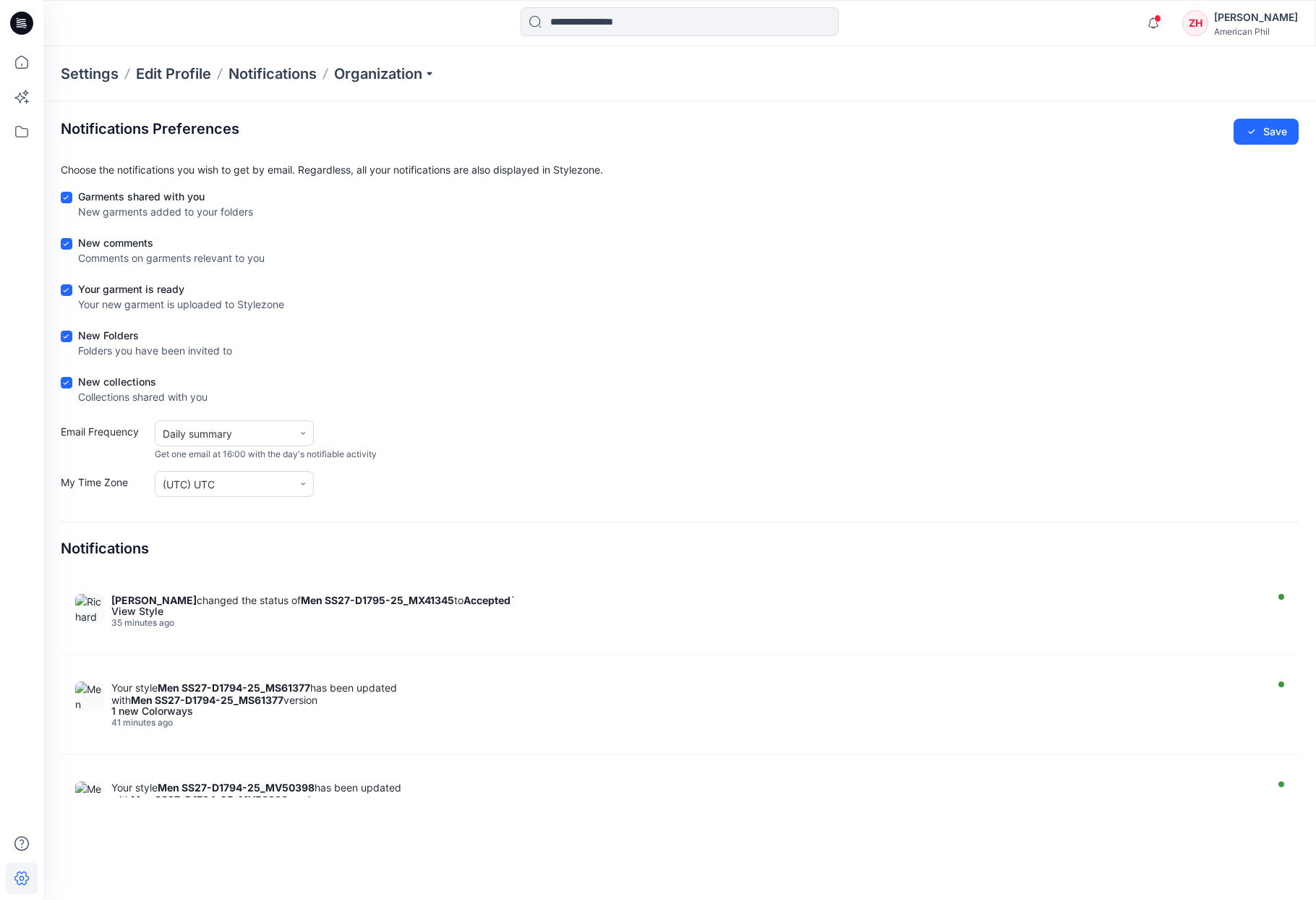
scroll to position [2290, 0]
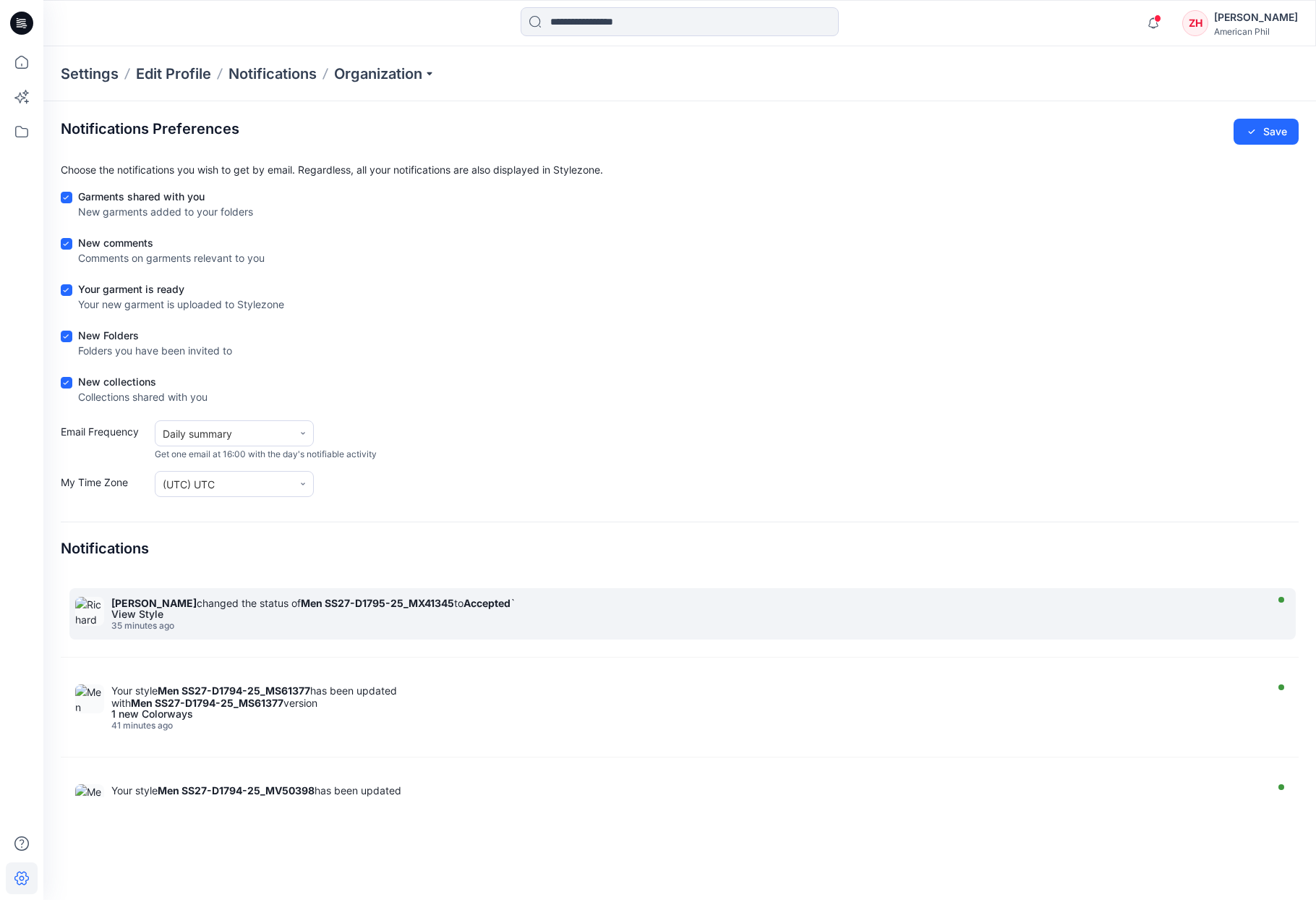
click at [446, 615] on div "View Style" at bounding box center [687, 613] width 1150 height 10
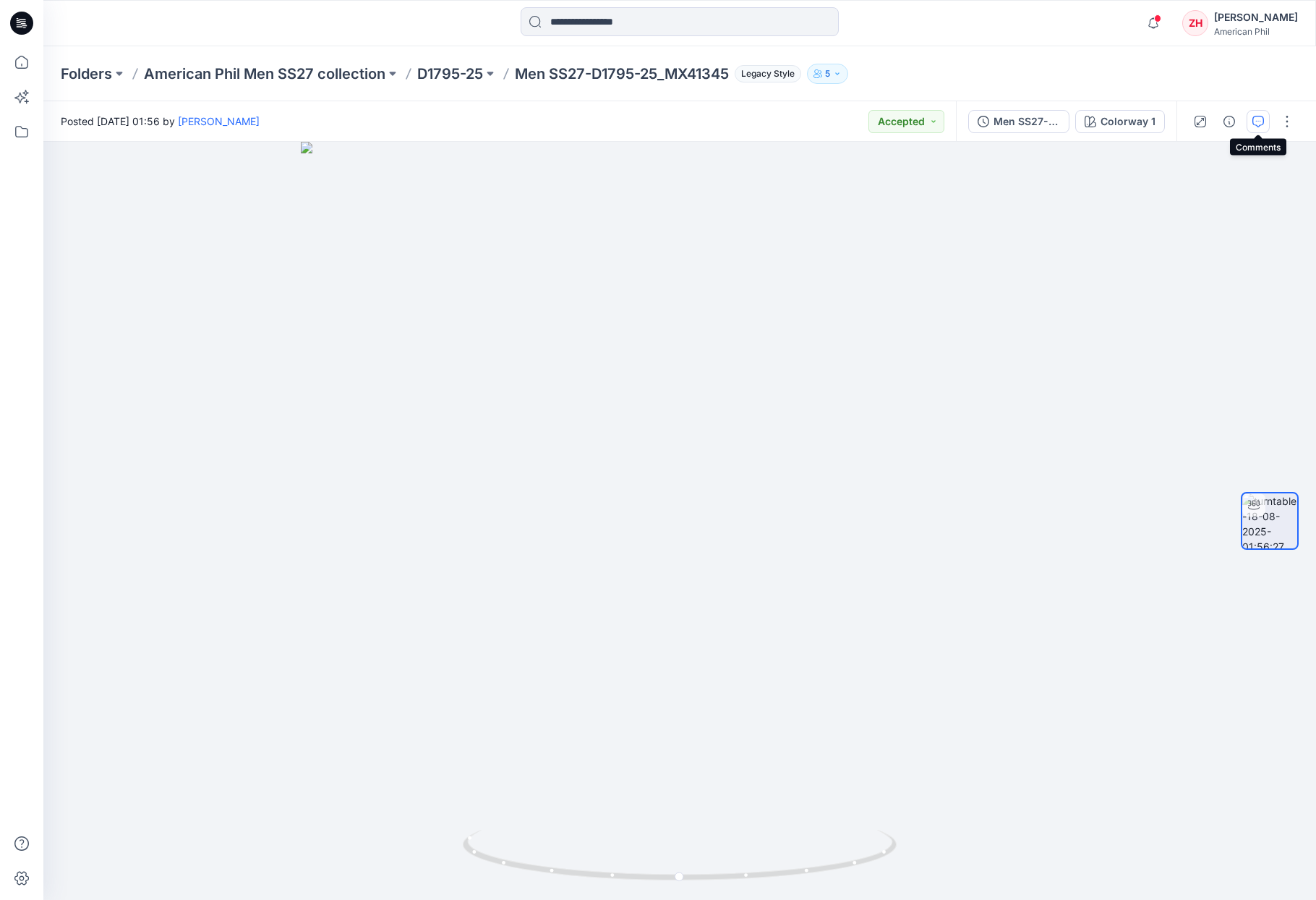
click at [1264, 120] on button "button" at bounding box center [1258, 121] width 23 height 23
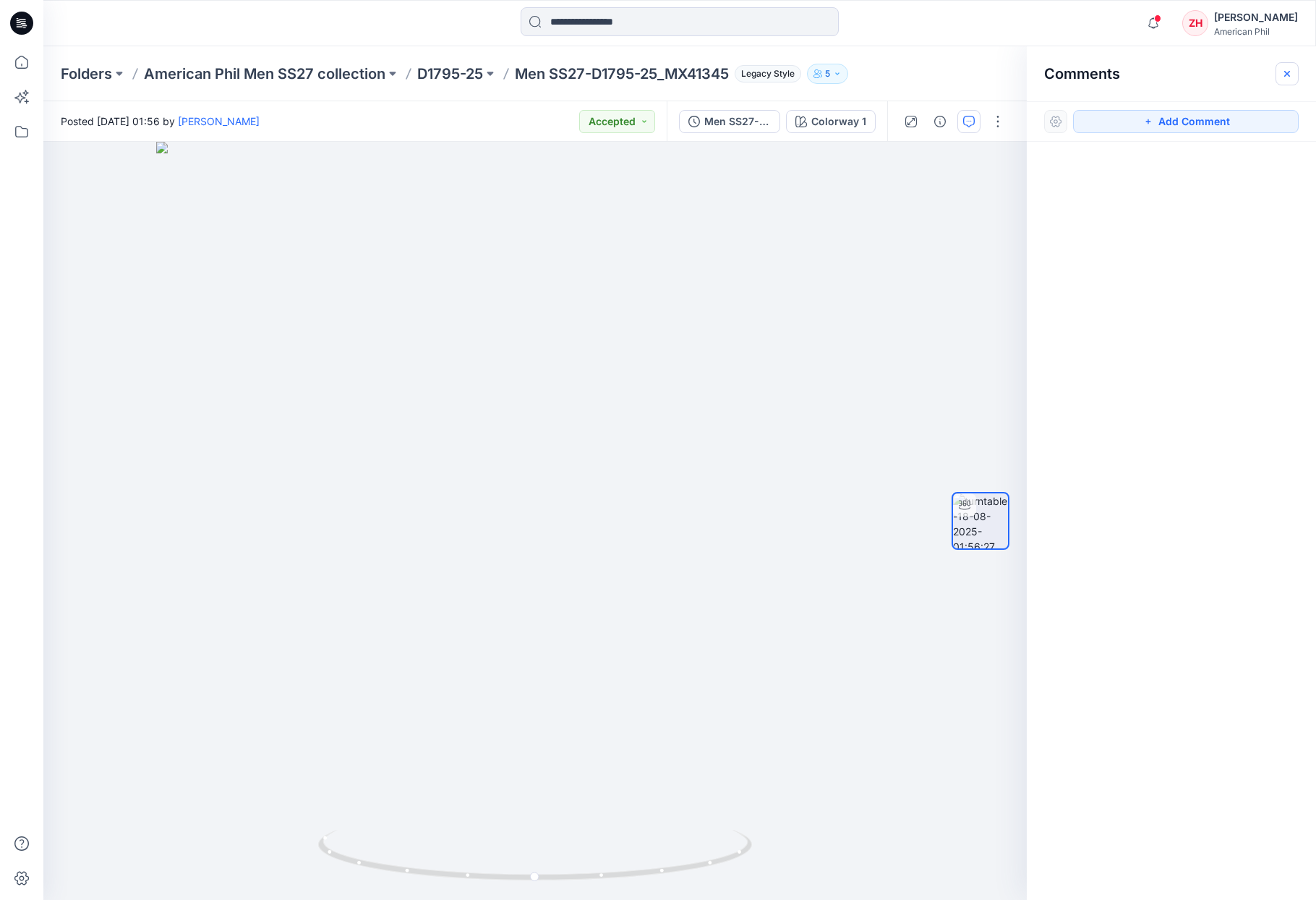
click at [1291, 70] on icon "button" at bounding box center [1287, 74] width 12 height 12
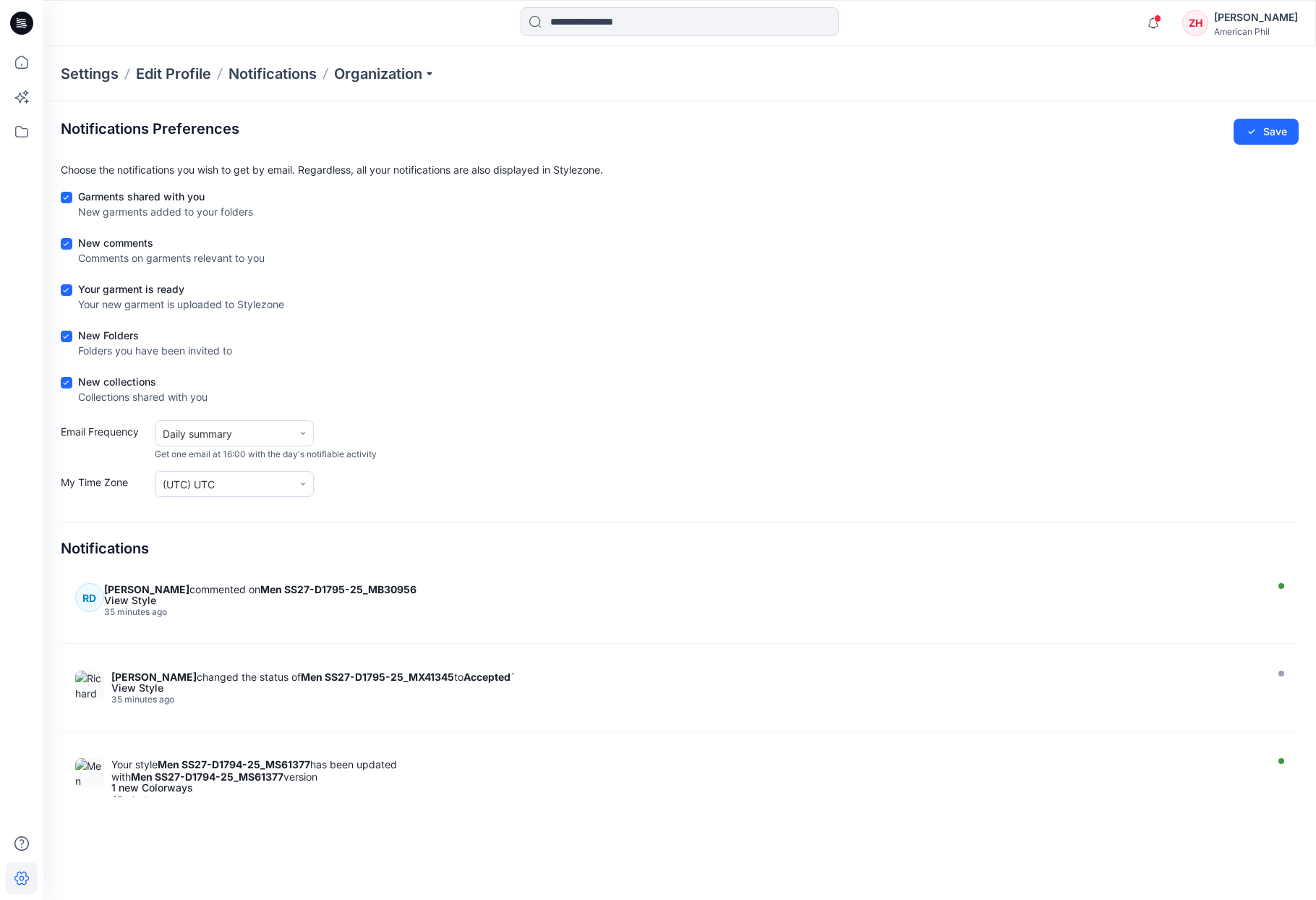
scroll to position [2201, 0]
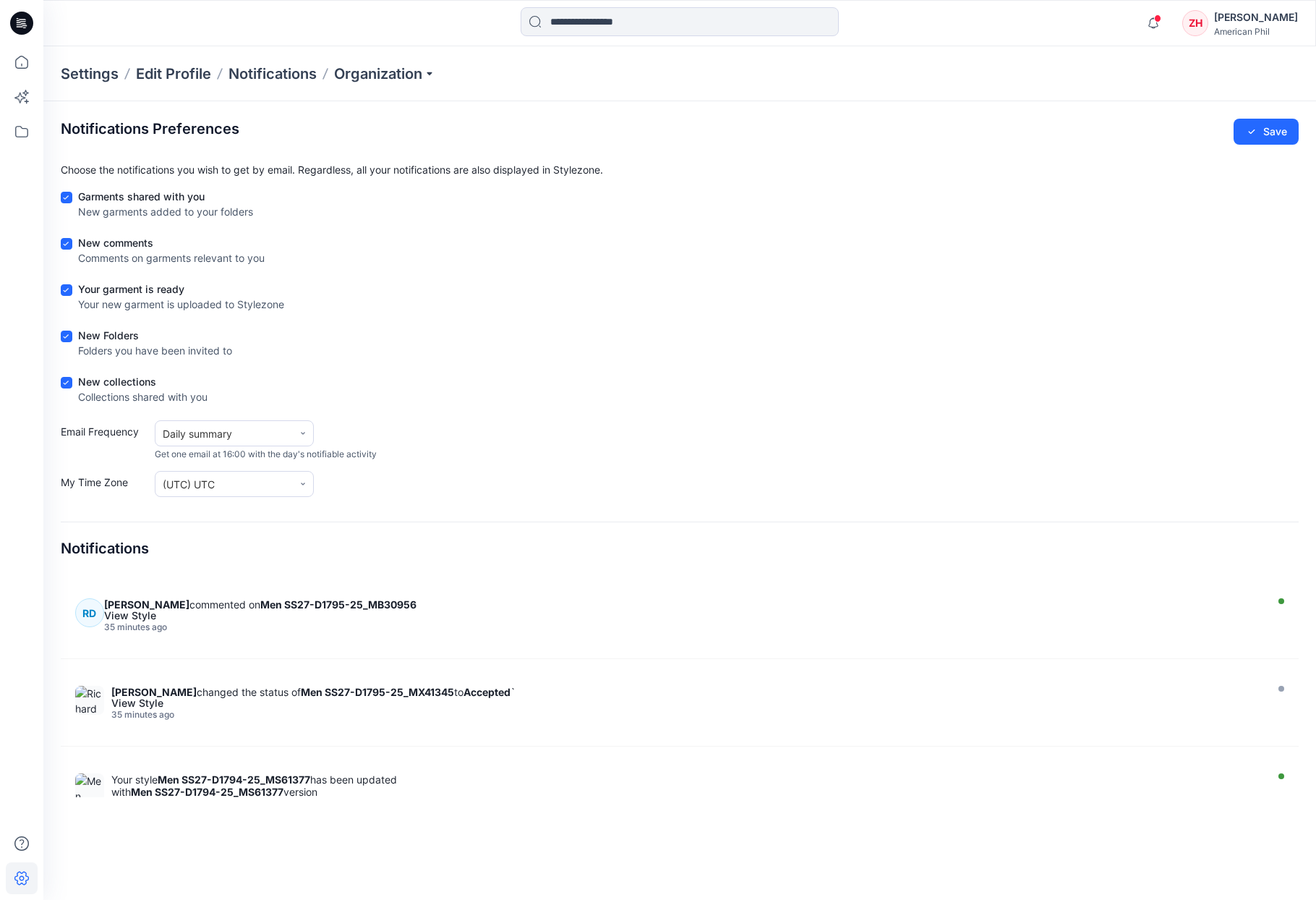
drag, startPoint x: 421, startPoint y: 611, endPoint x: 441, endPoint y: 616, distance: 20.6
click at [421, 611] on div "View Style" at bounding box center [683, 615] width 1157 height 10
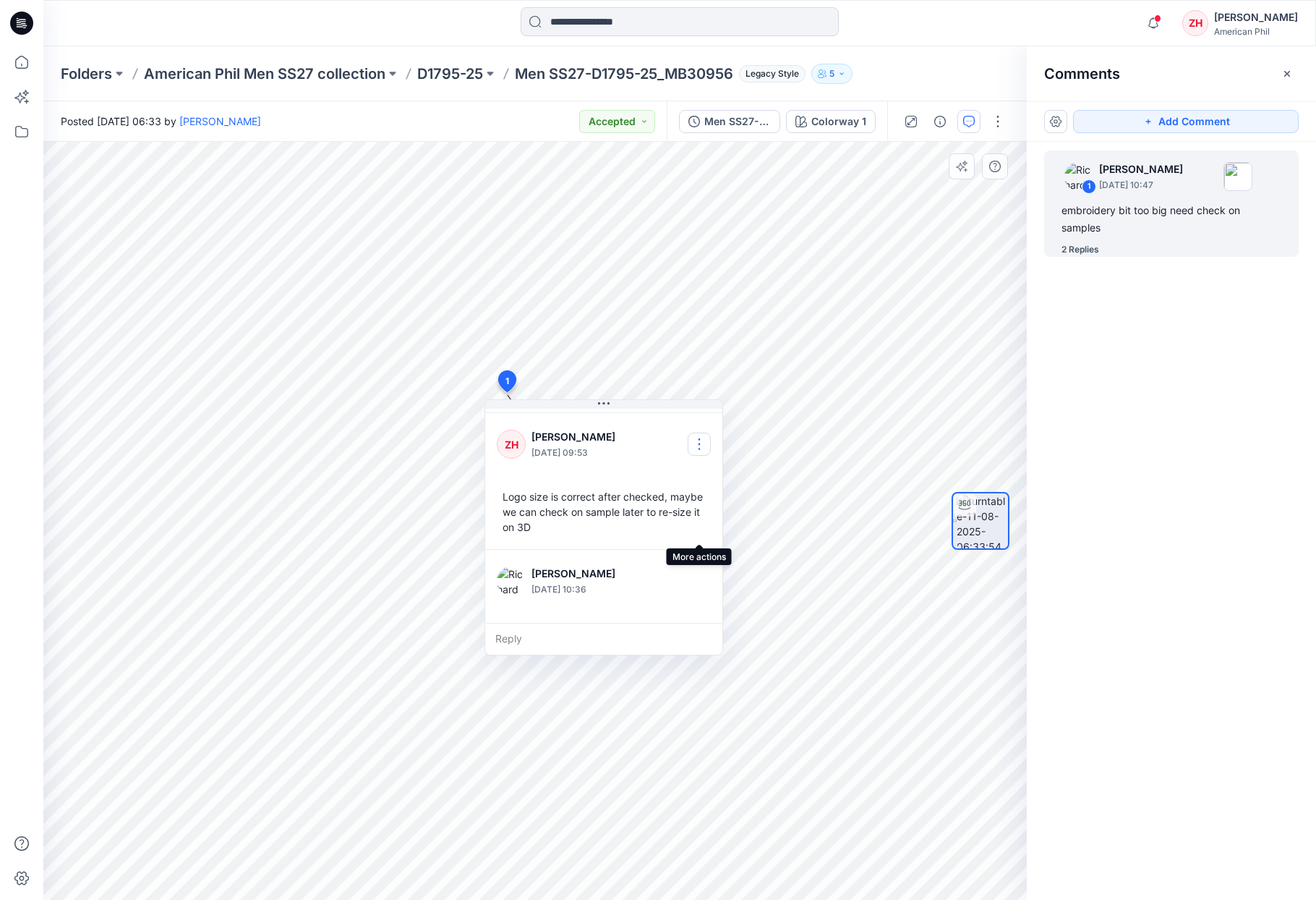
scroll to position [147, 0]
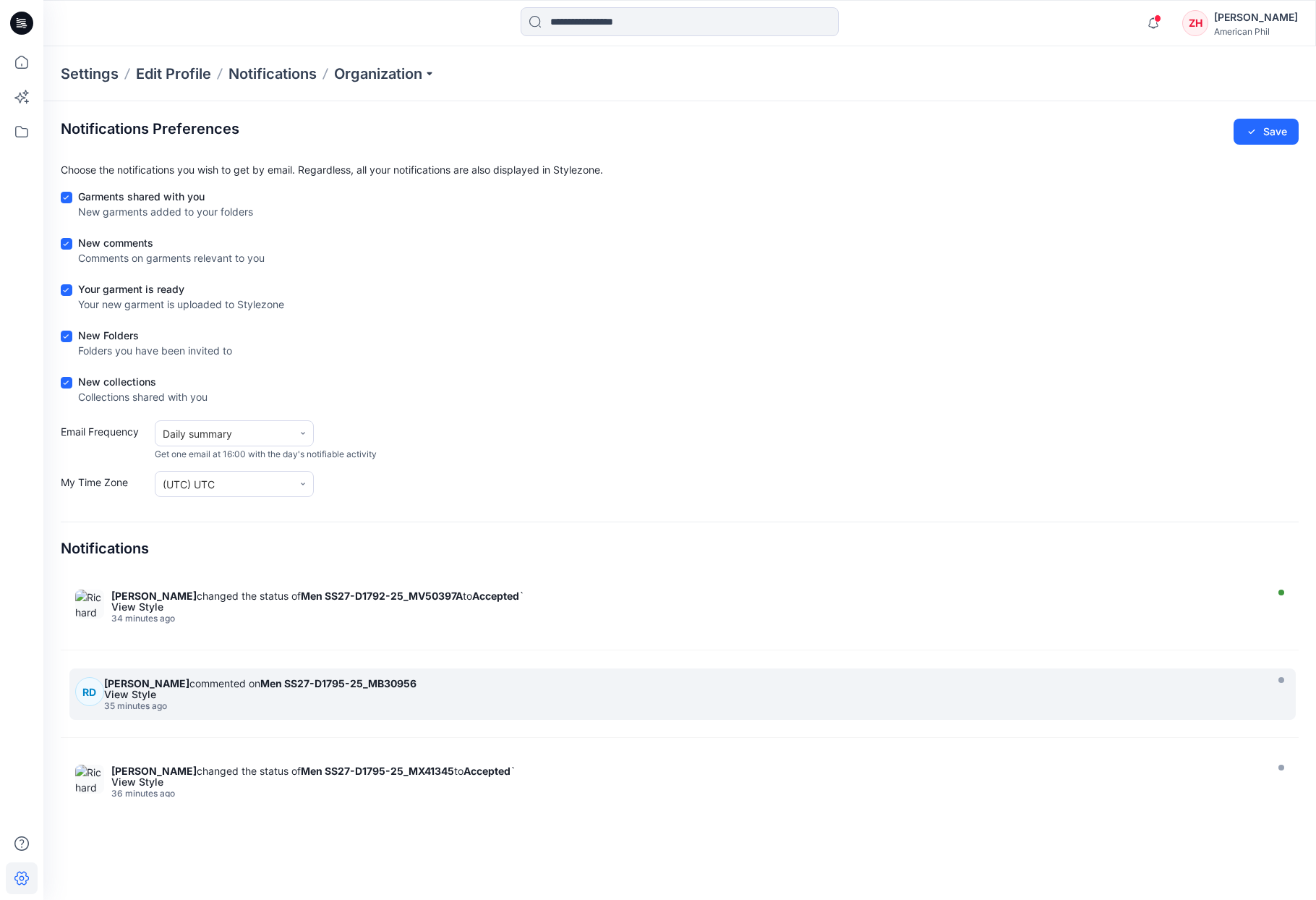
scroll to position [2093, 0]
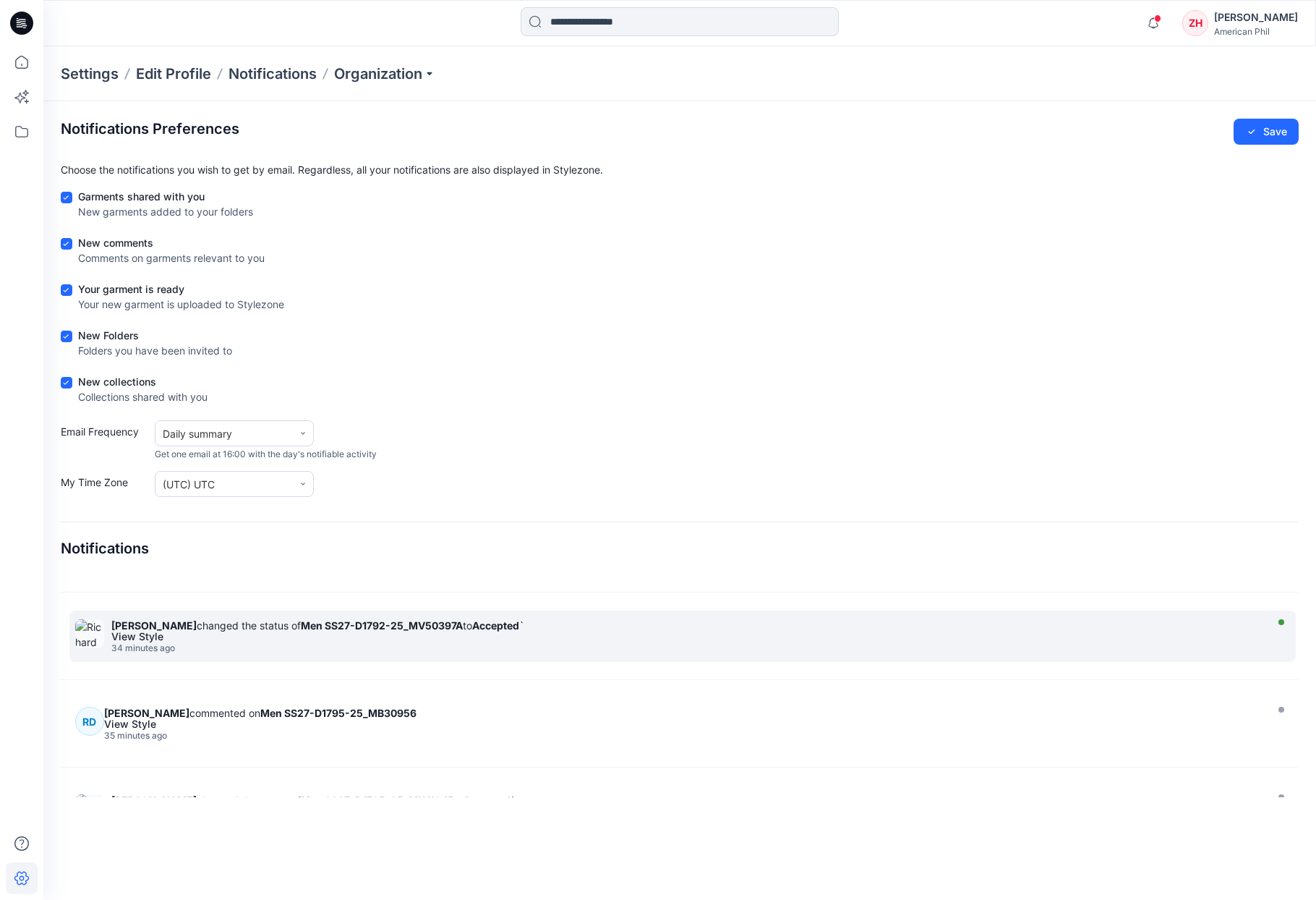
click at [374, 639] on div "View Style" at bounding box center [687, 636] width 1150 height 10
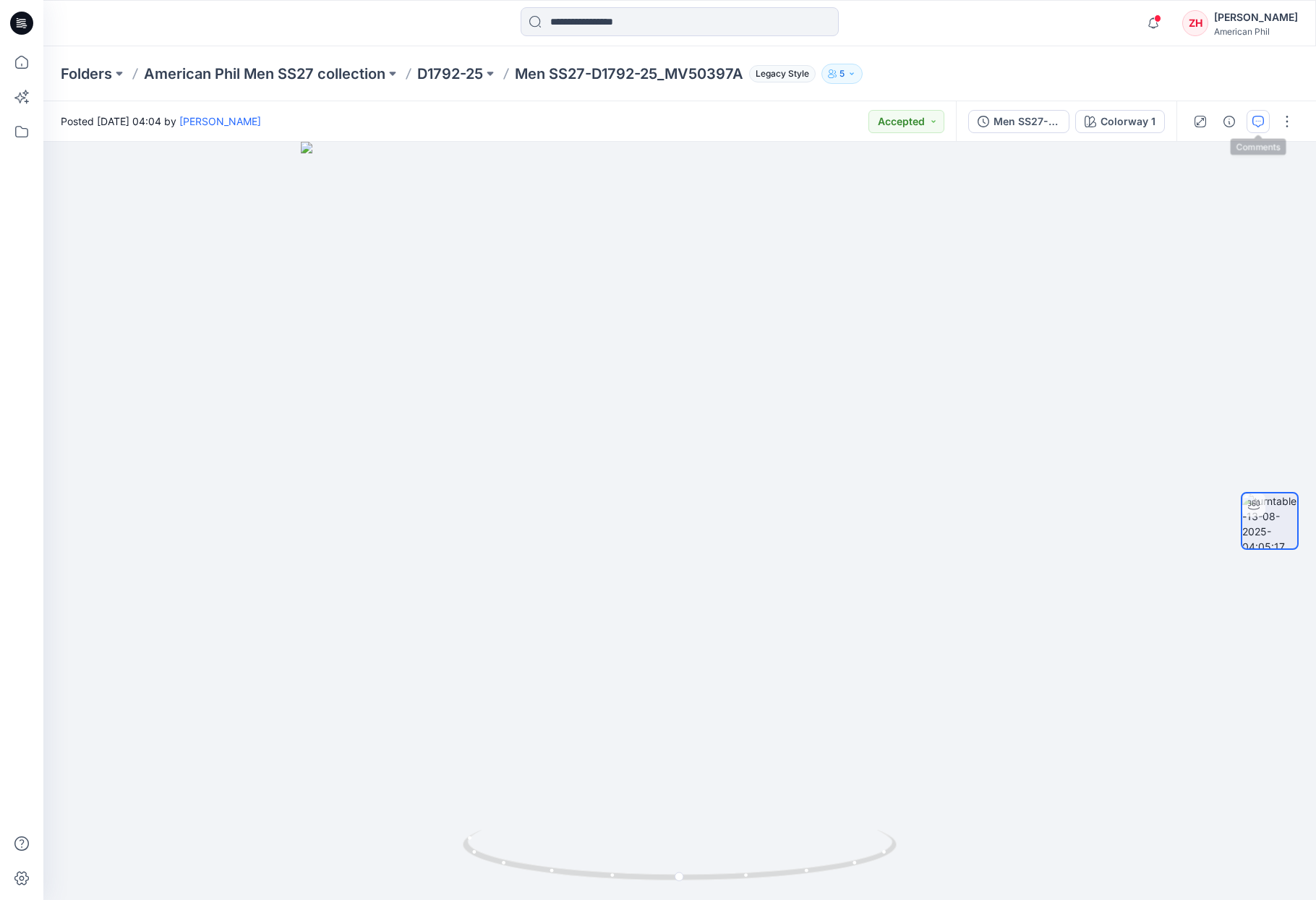
click at [1255, 118] on icon "button" at bounding box center [1258, 121] width 12 height 12
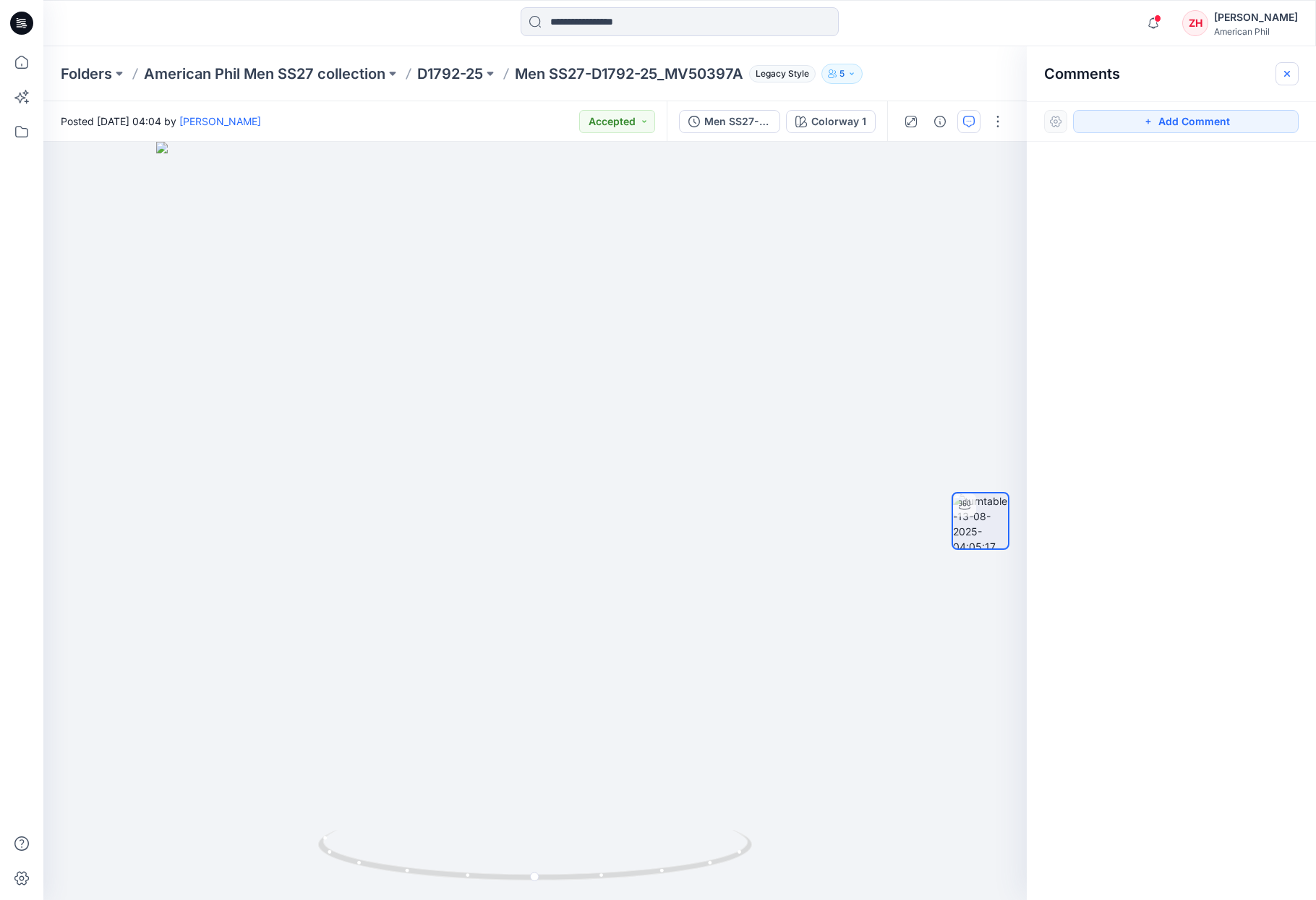
click at [1280, 74] on button "button" at bounding box center [1287, 73] width 23 height 23
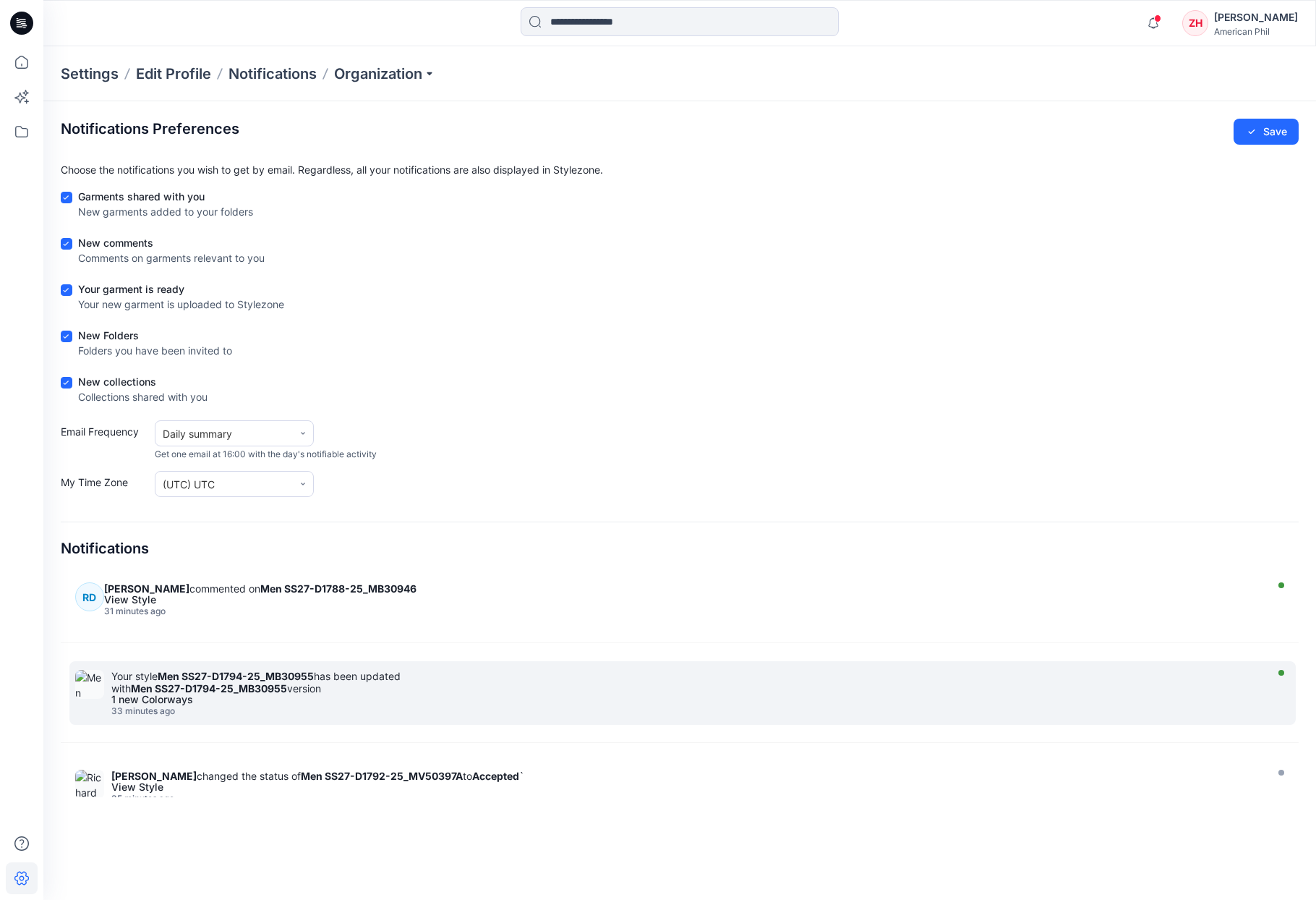
scroll to position [1931, 0]
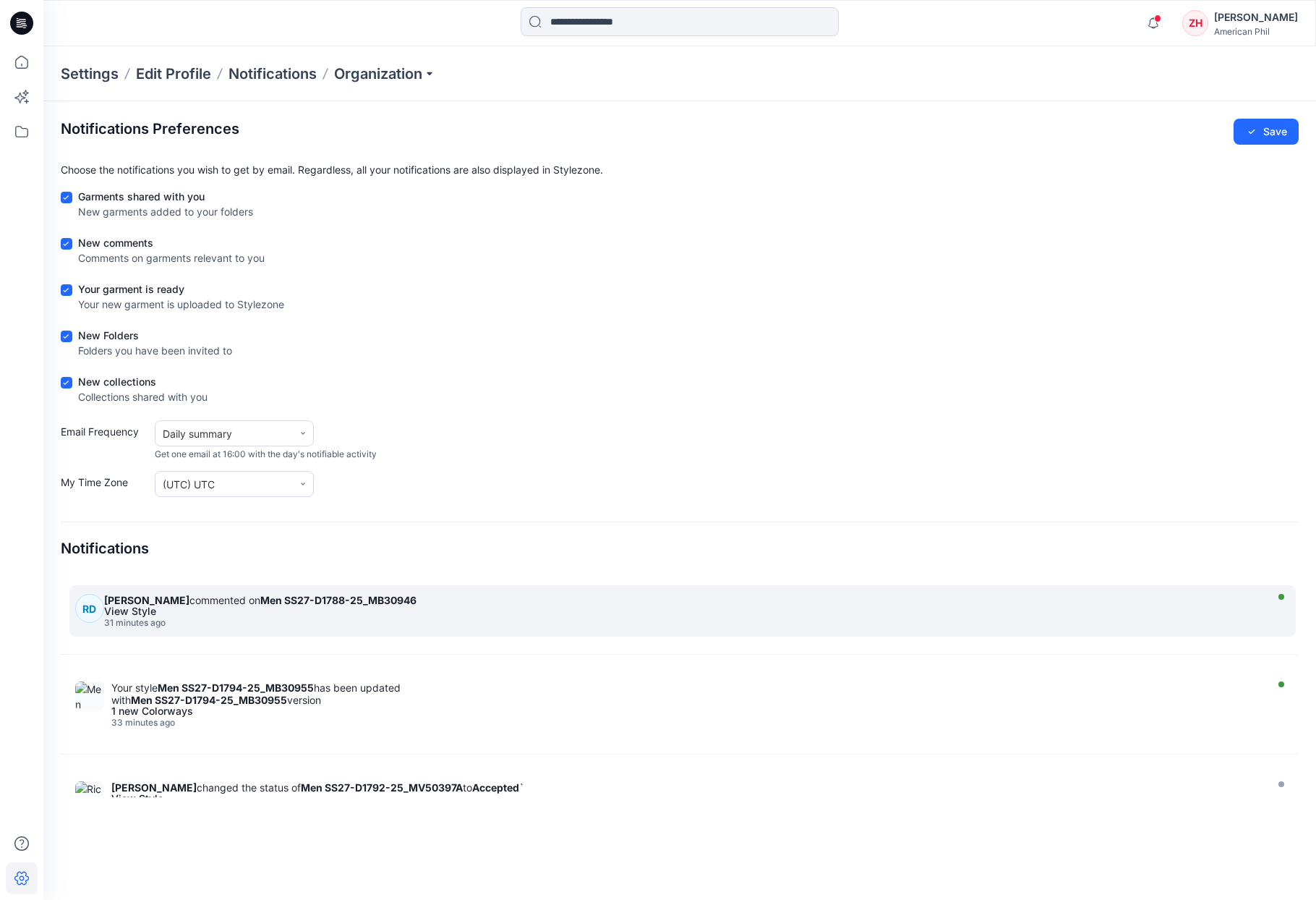
click at [381, 611] on div "View Style" at bounding box center [683, 610] width 1157 height 10
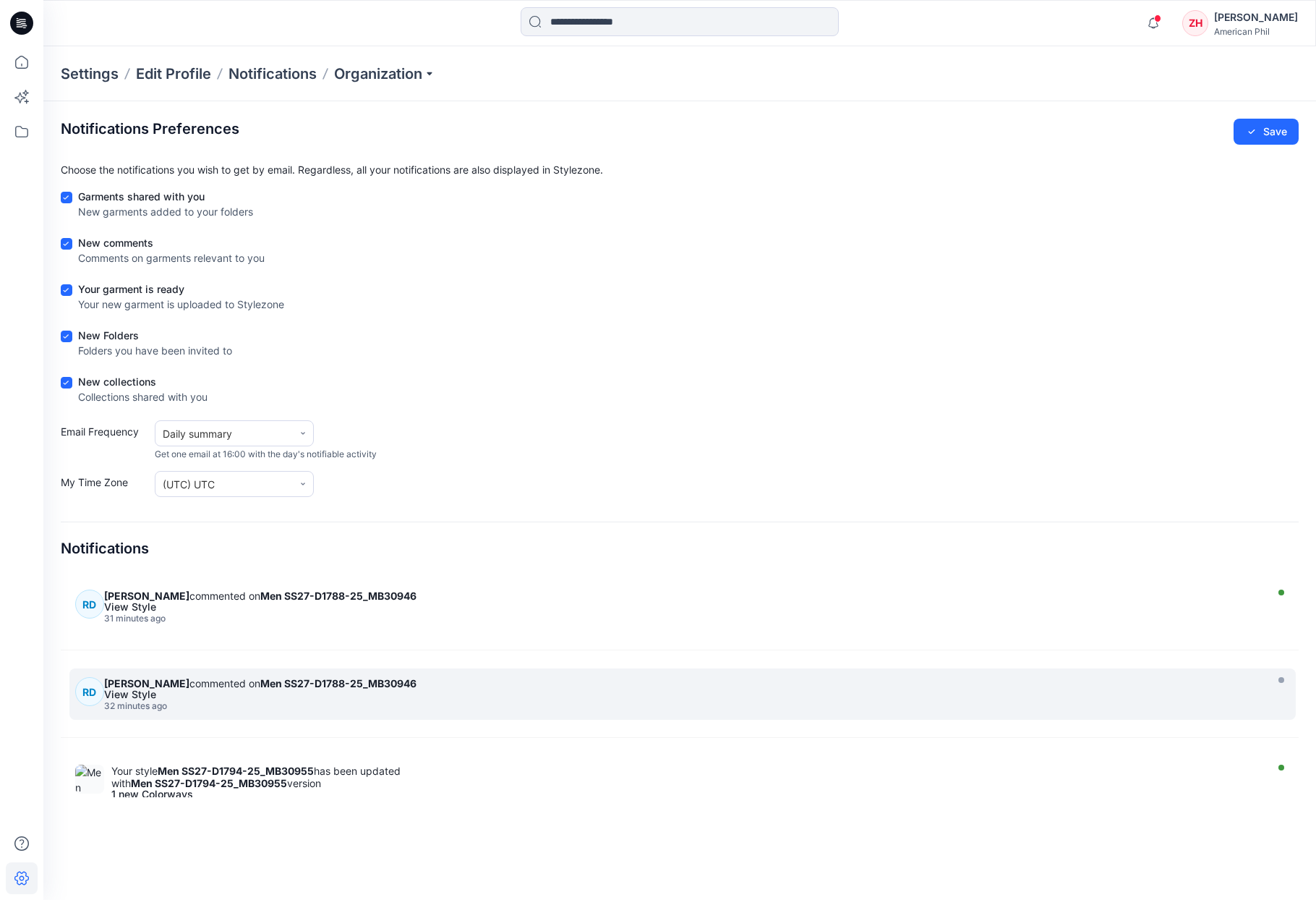
scroll to position [1825, 0]
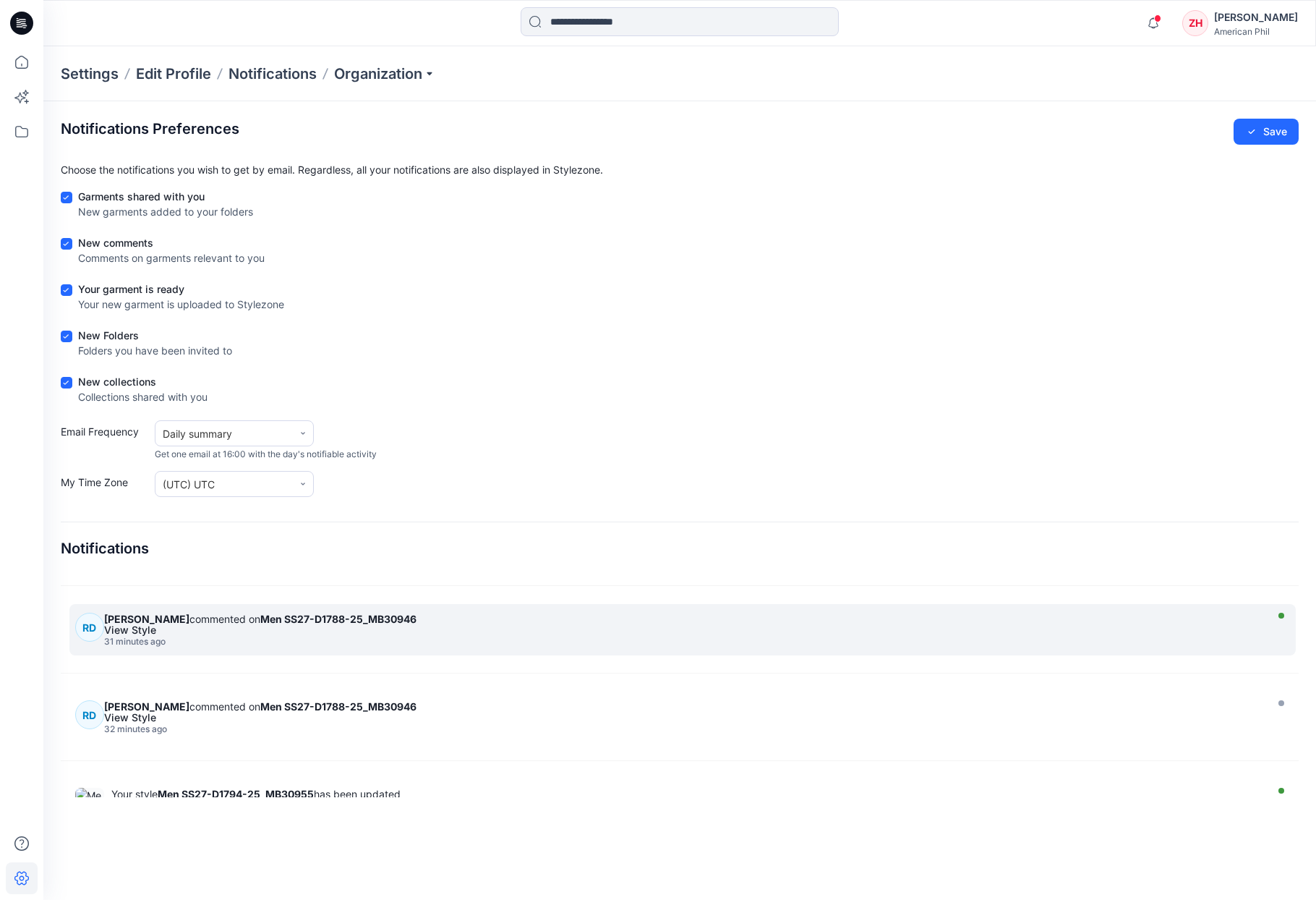
click at [421, 634] on div "View Style" at bounding box center [683, 629] width 1157 height 10
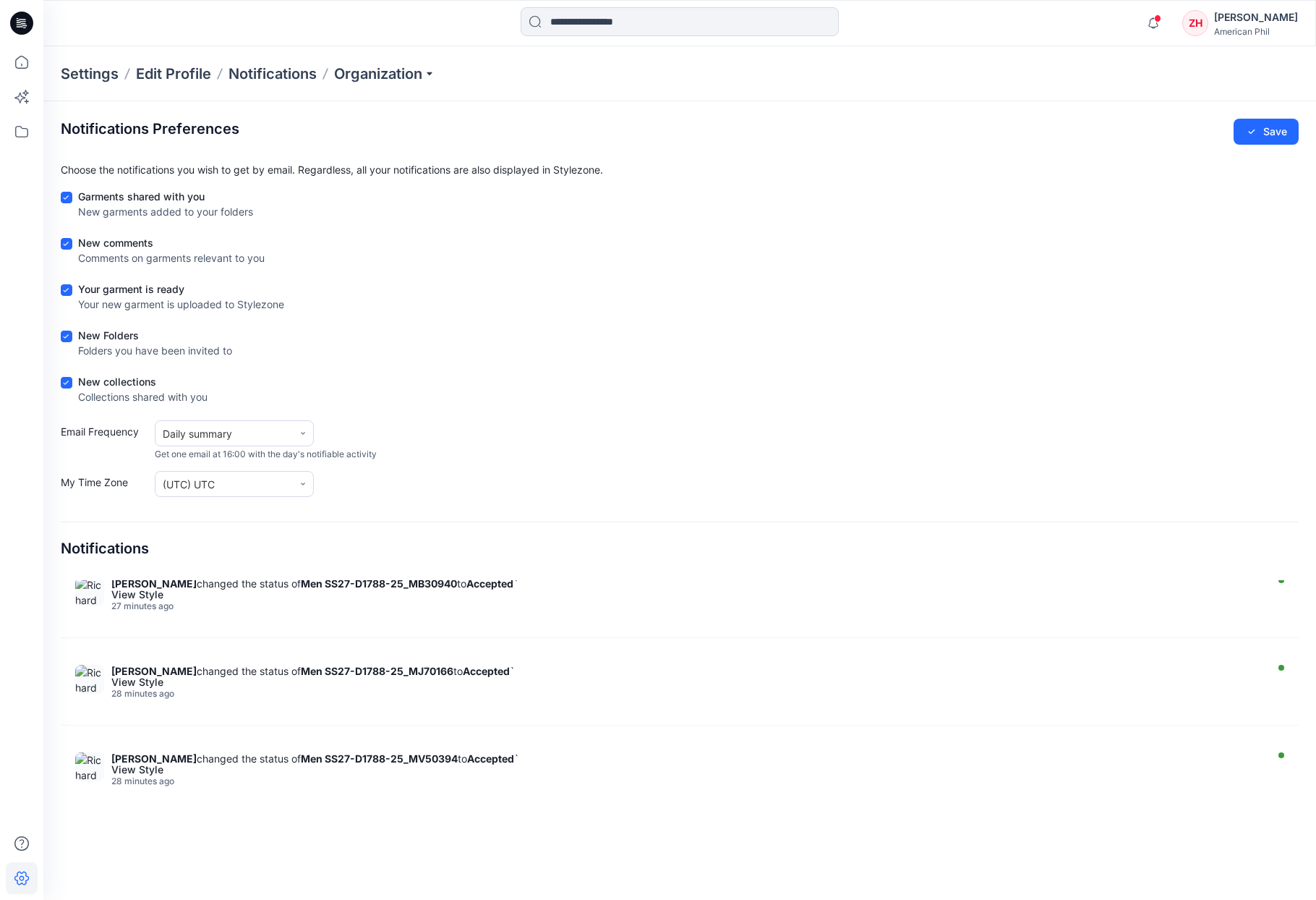
scroll to position [1320, 0]
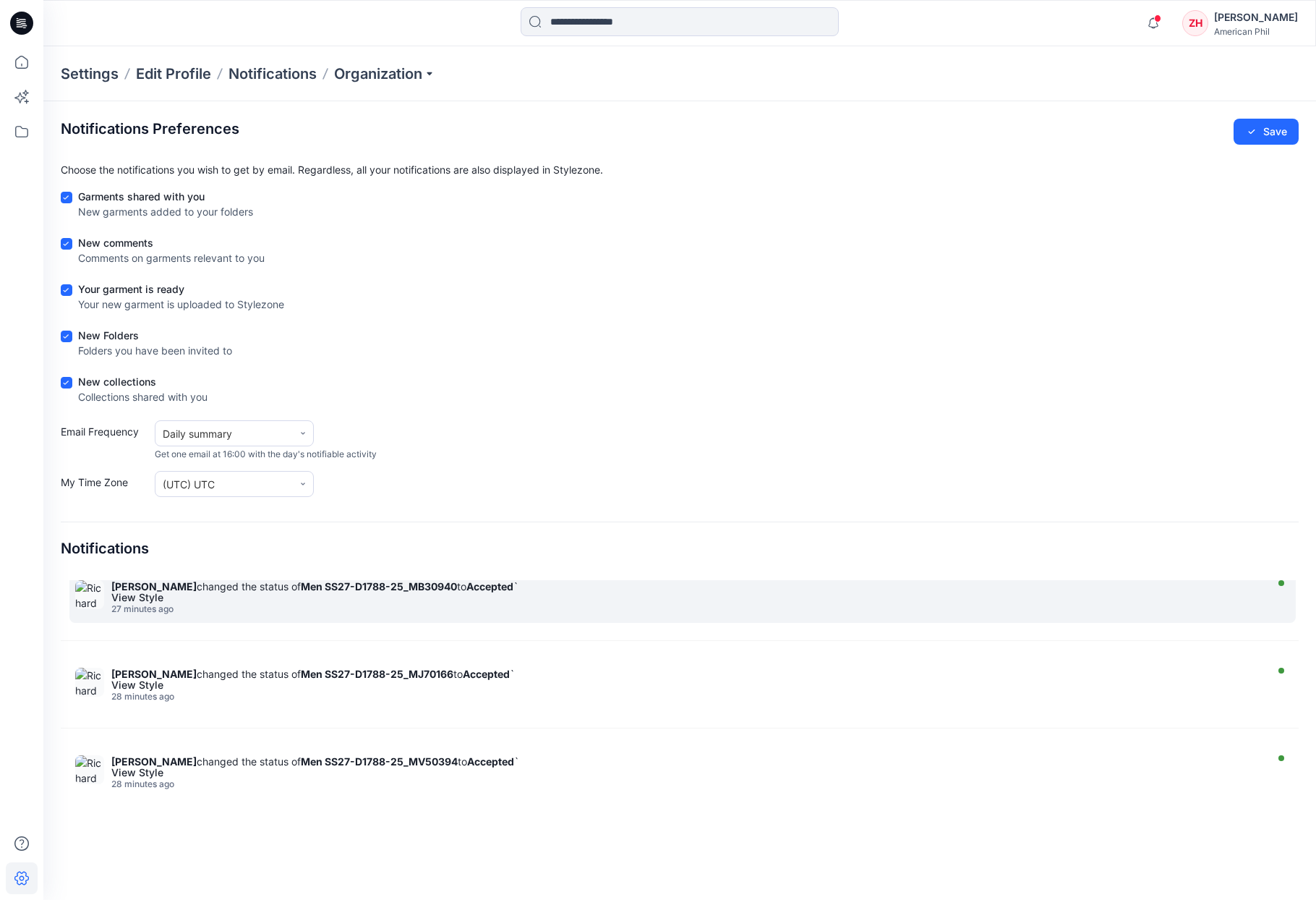
click at [439, 602] on div "Richard Dromard changed the status of Men SS27-D1788-25_MB30940 to Accepted ` V…" at bounding box center [690, 597] width 1157 height 34
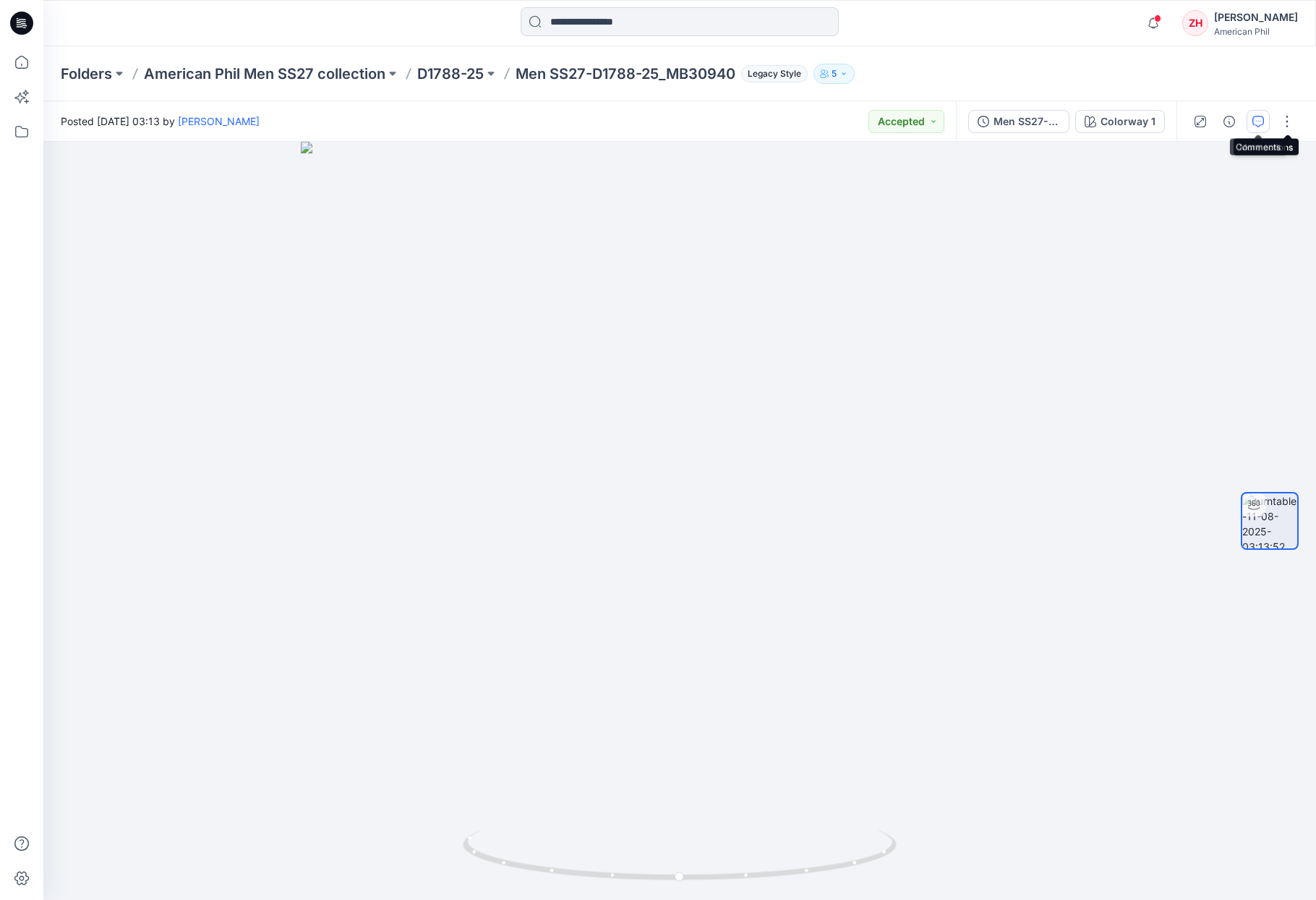
click at [1262, 119] on icon "button" at bounding box center [1258, 121] width 12 height 12
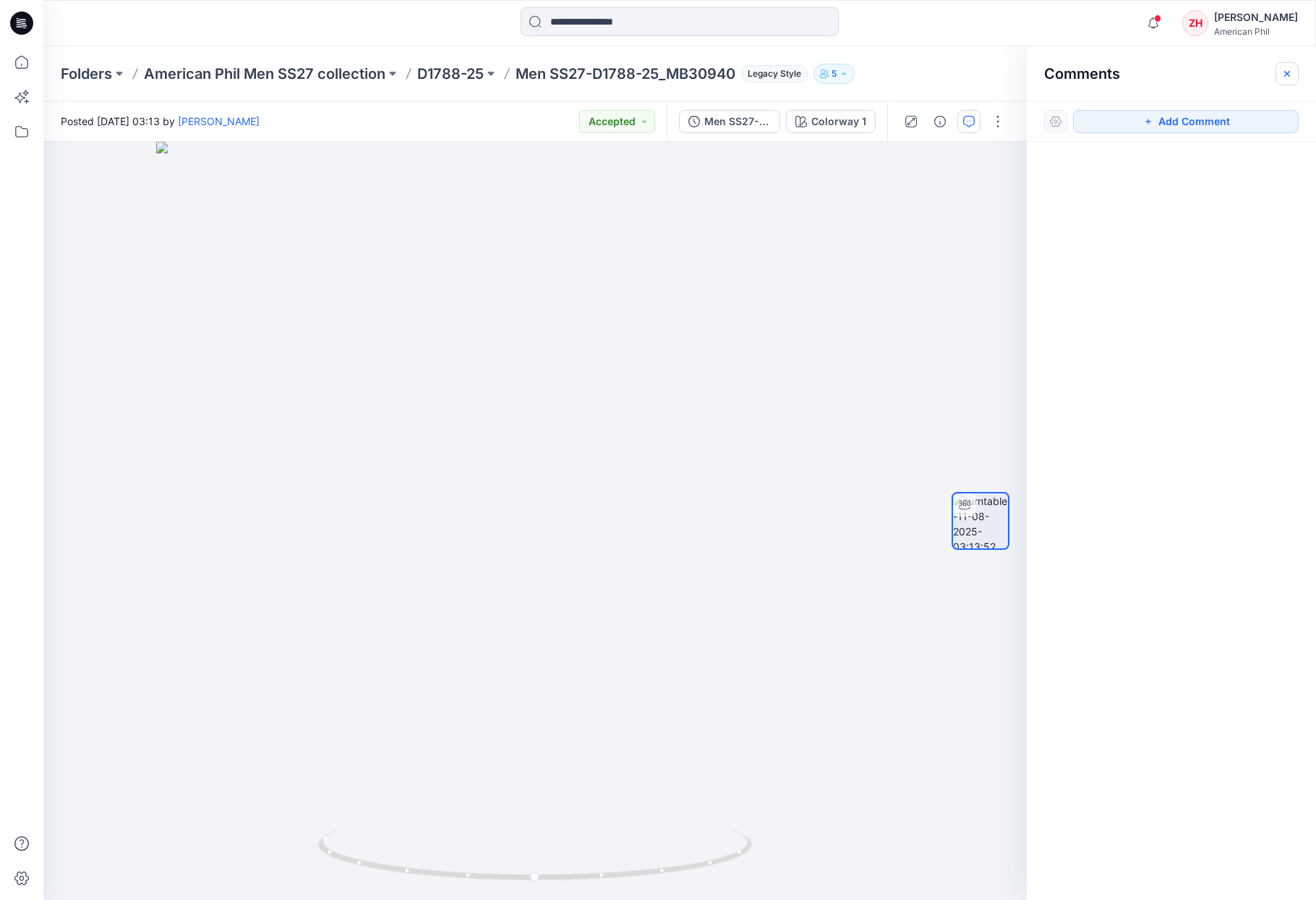
click at [1289, 77] on icon "button" at bounding box center [1287, 74] width 12 height 12
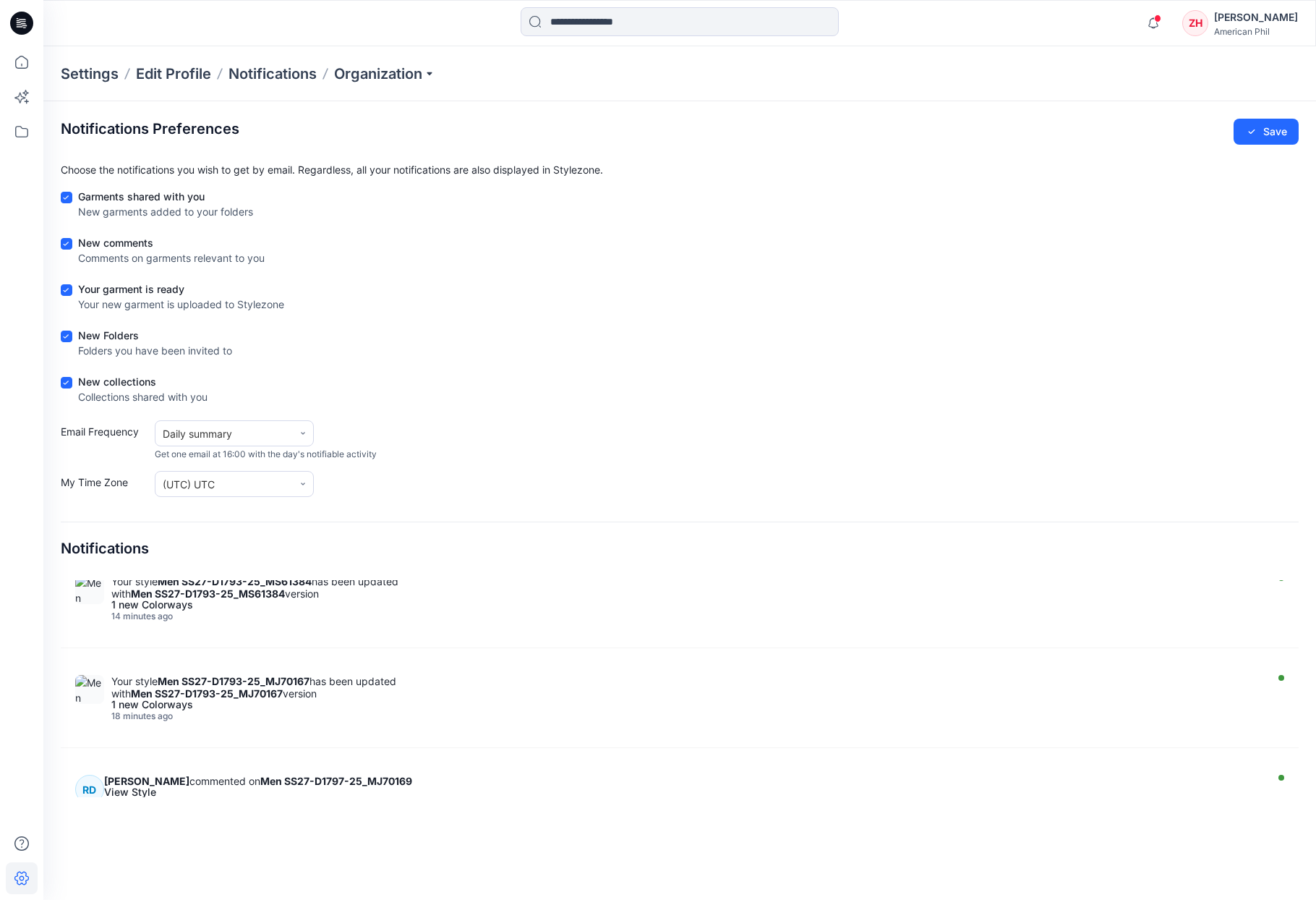
scroll to position [624, 0]
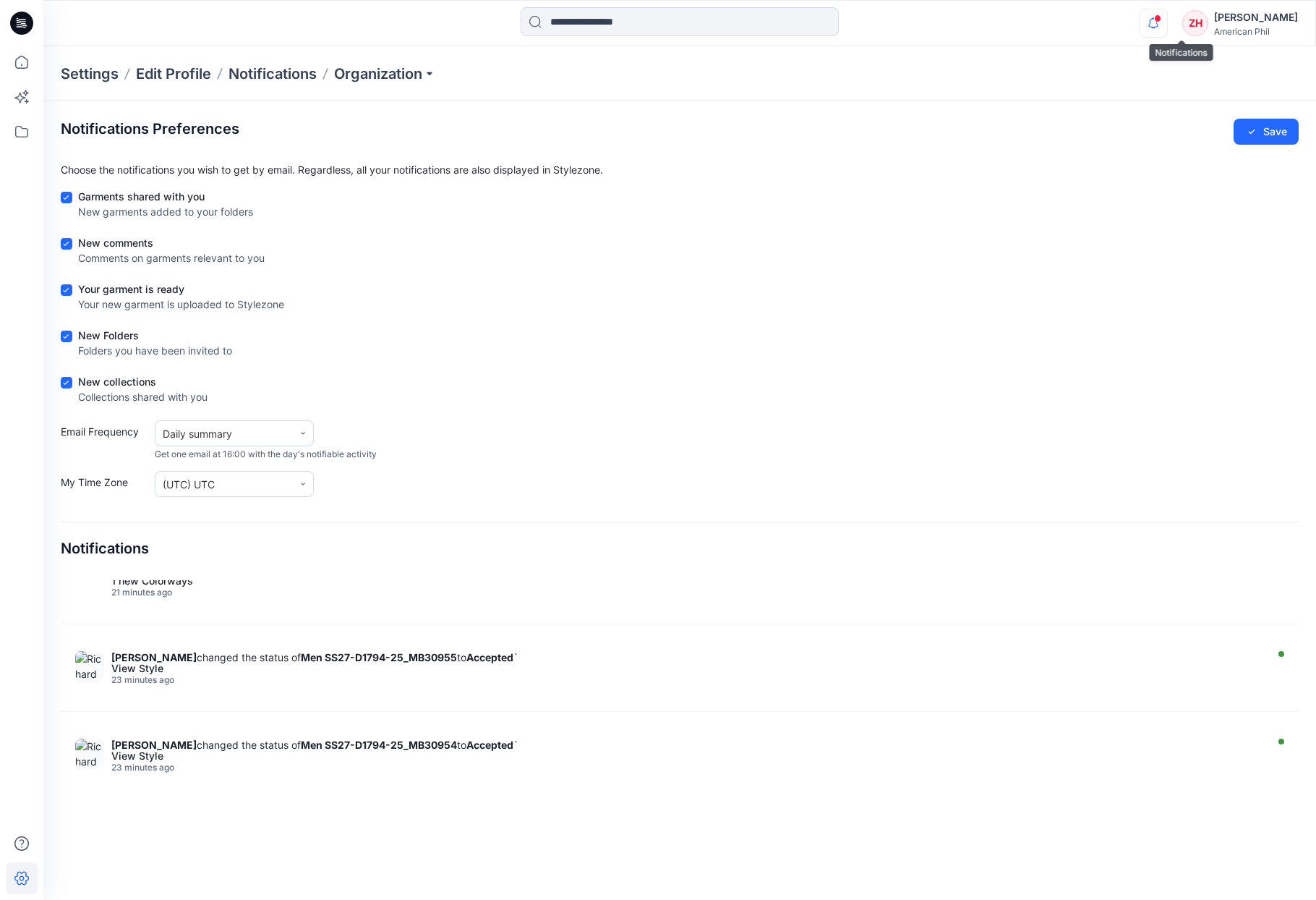
click at [1167, 20] on icon "button" at bounding box center [1153, 24] width 27 height 29
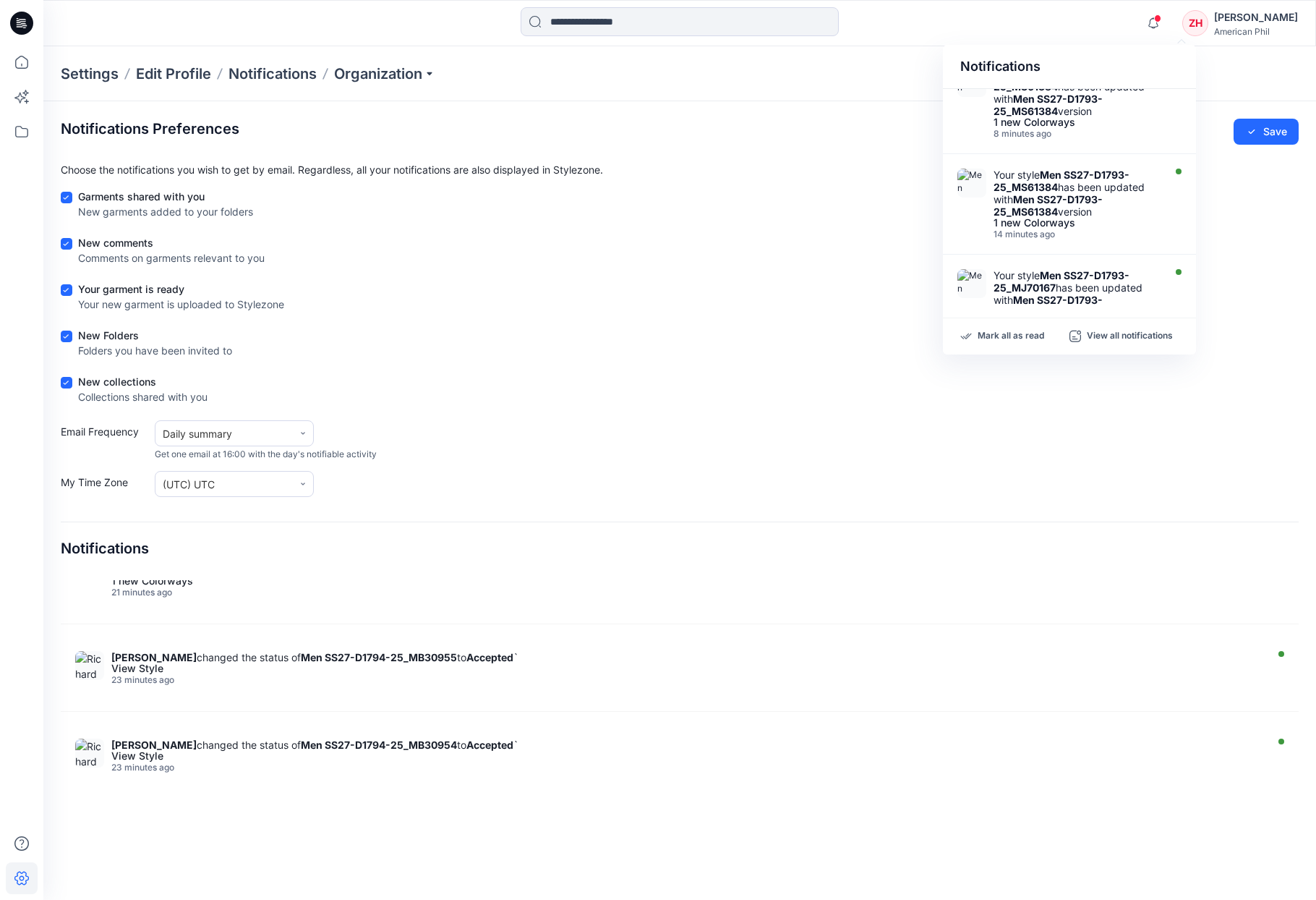
scroll to position [727, 0]
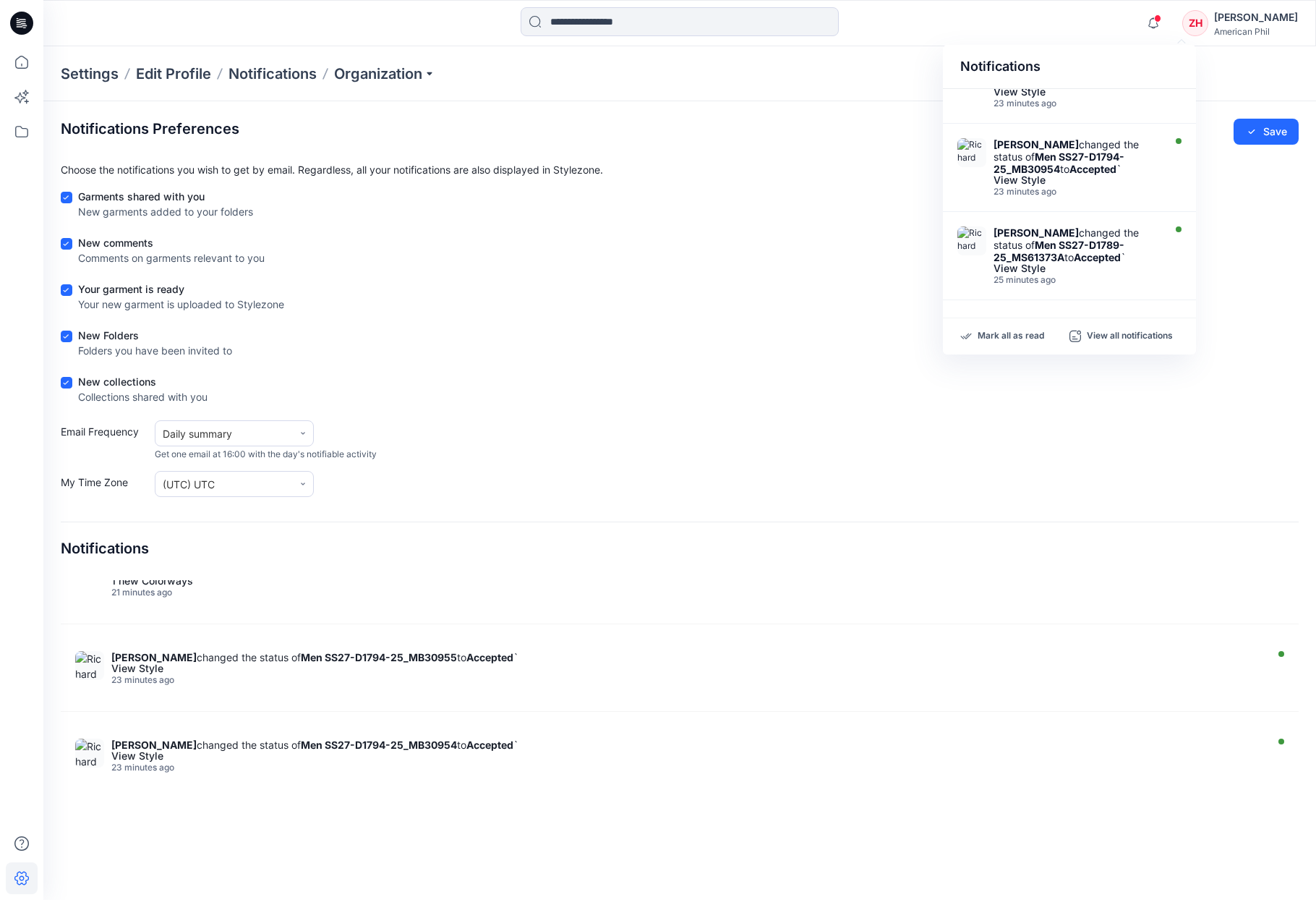
drag, startPoint x: 323, startPoint y: 862, endPoint x: 354, endPoint y: 823, distance: 49.8
click at [323, 733] on section "Notifications Preferences Save Choose the notifications you wish to get by emai…" at bounding box center [680, 490] width 1273 height 780
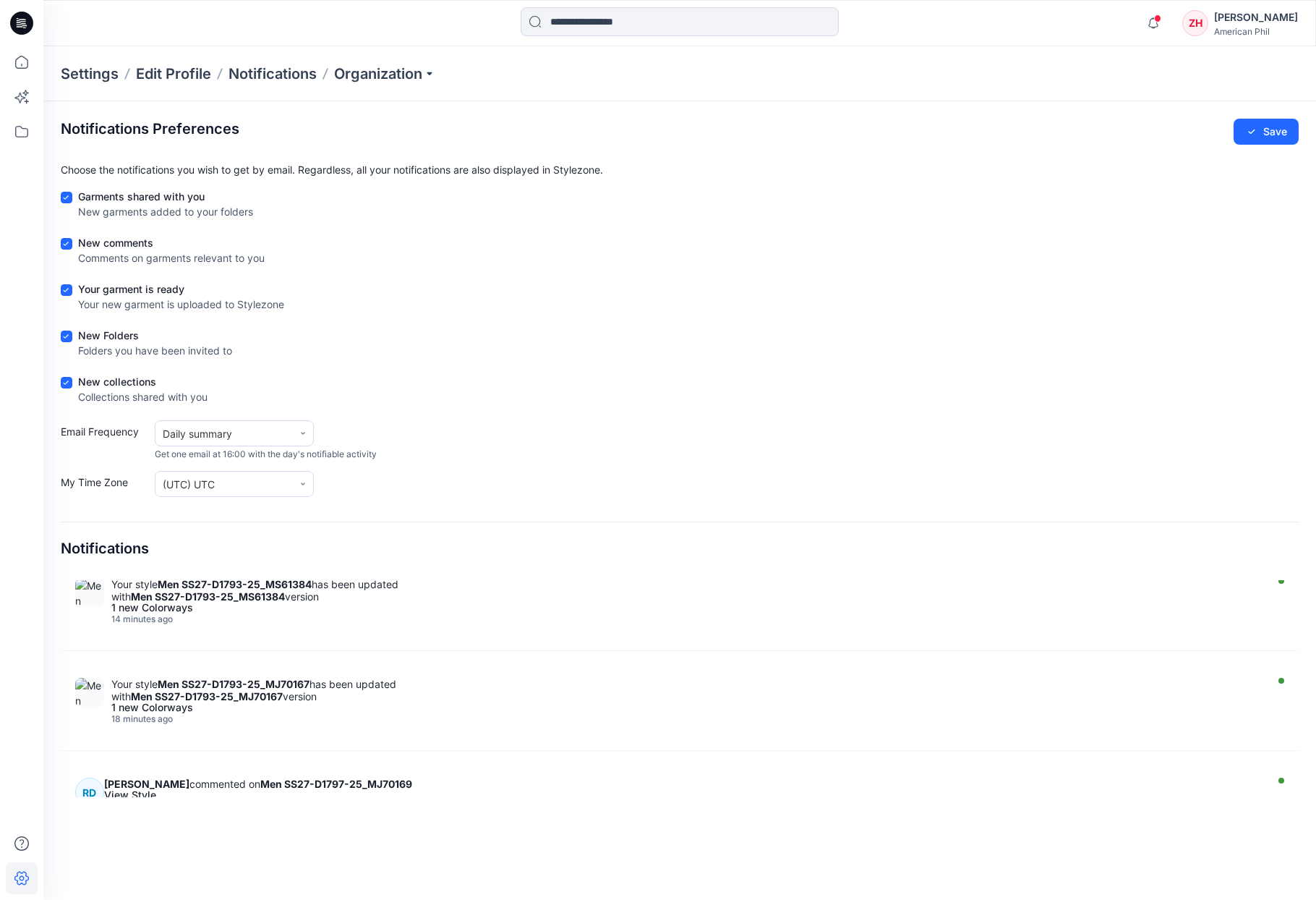
scroll to position [732, 0]
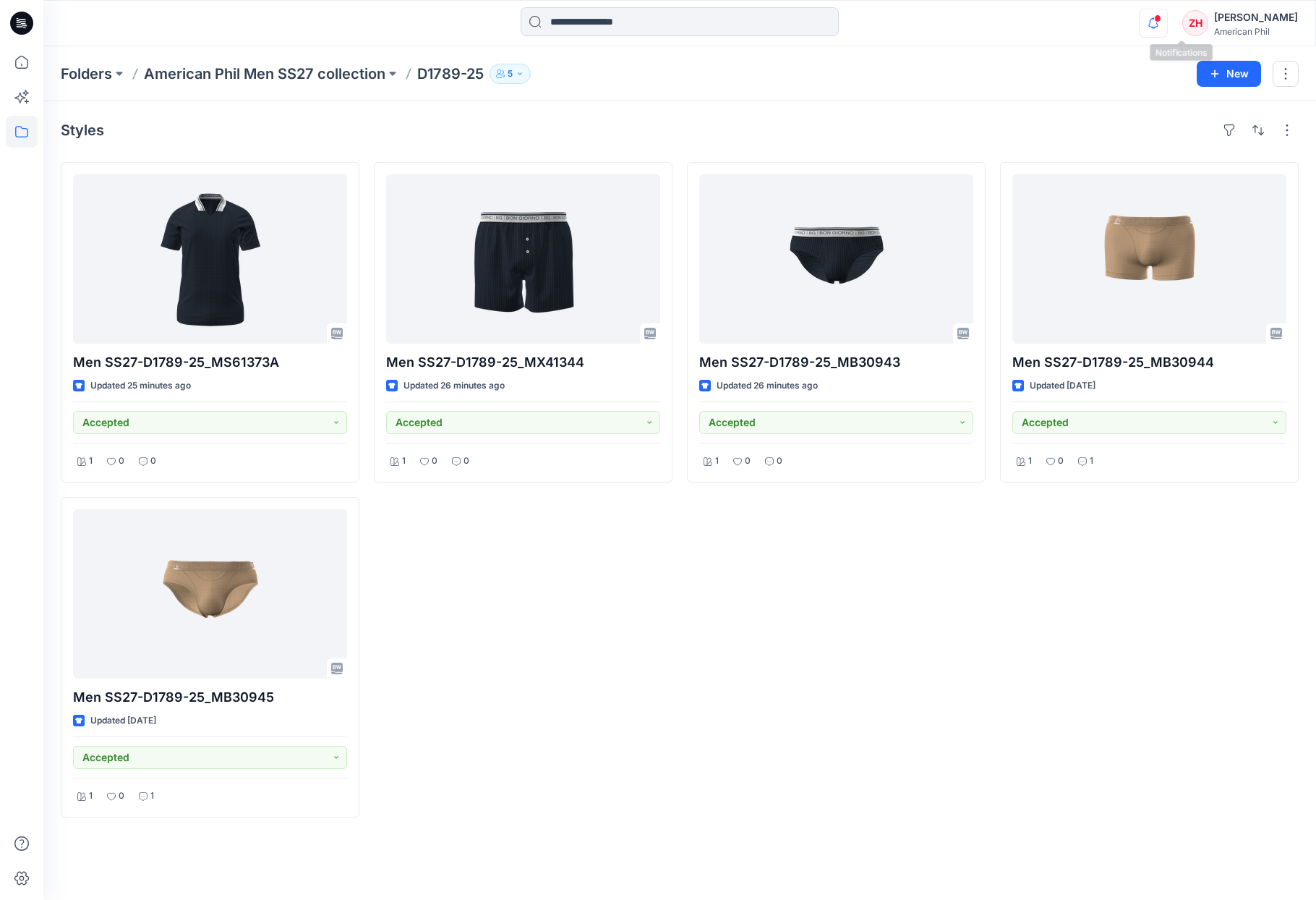
click at [1167, 20] on icon "button" at bounding box center [1153, 24] width 27 height 29
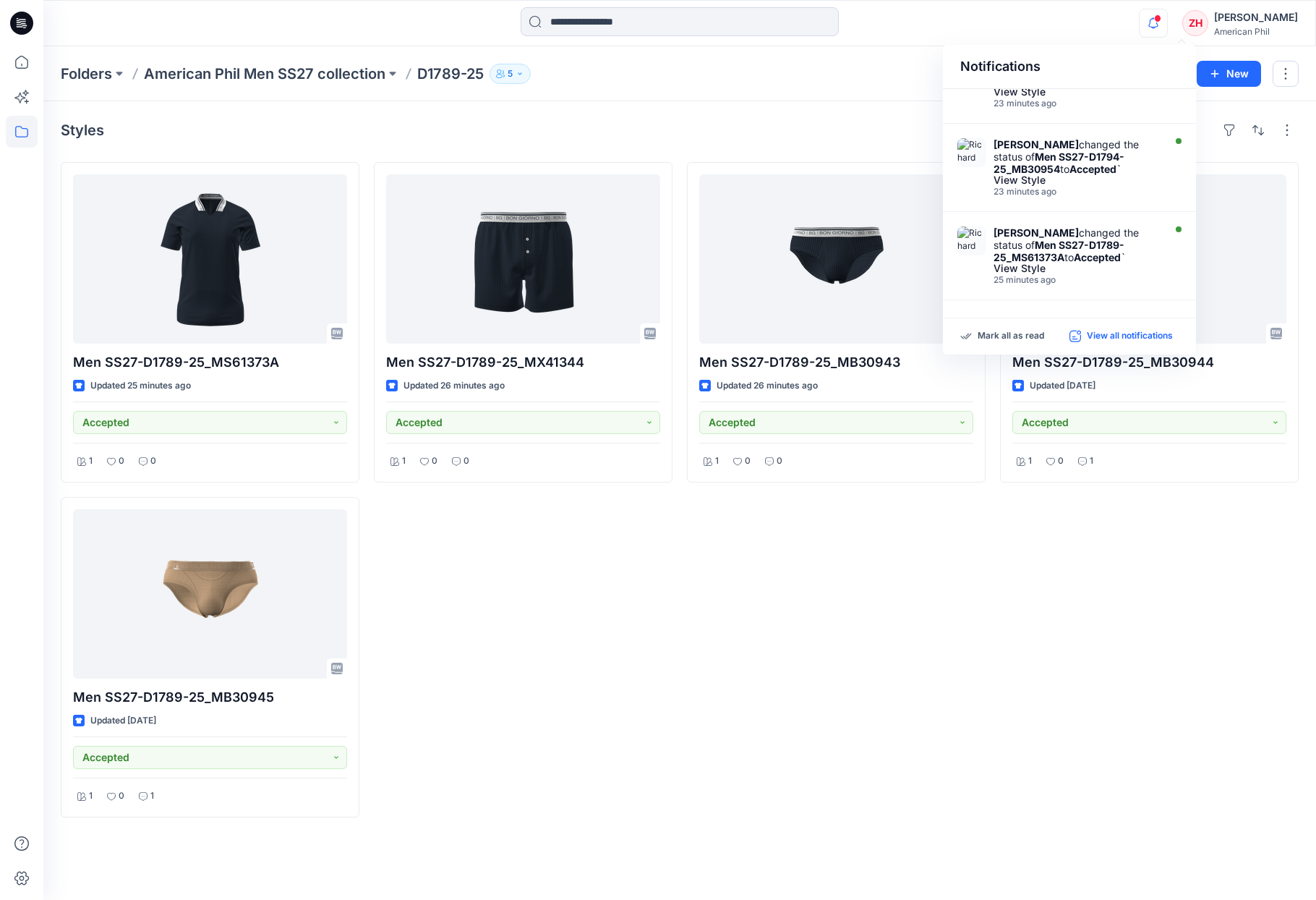
click at [1148, 332] on p "View all notifications" at bounding box center [1130, 336] width 86 height 13
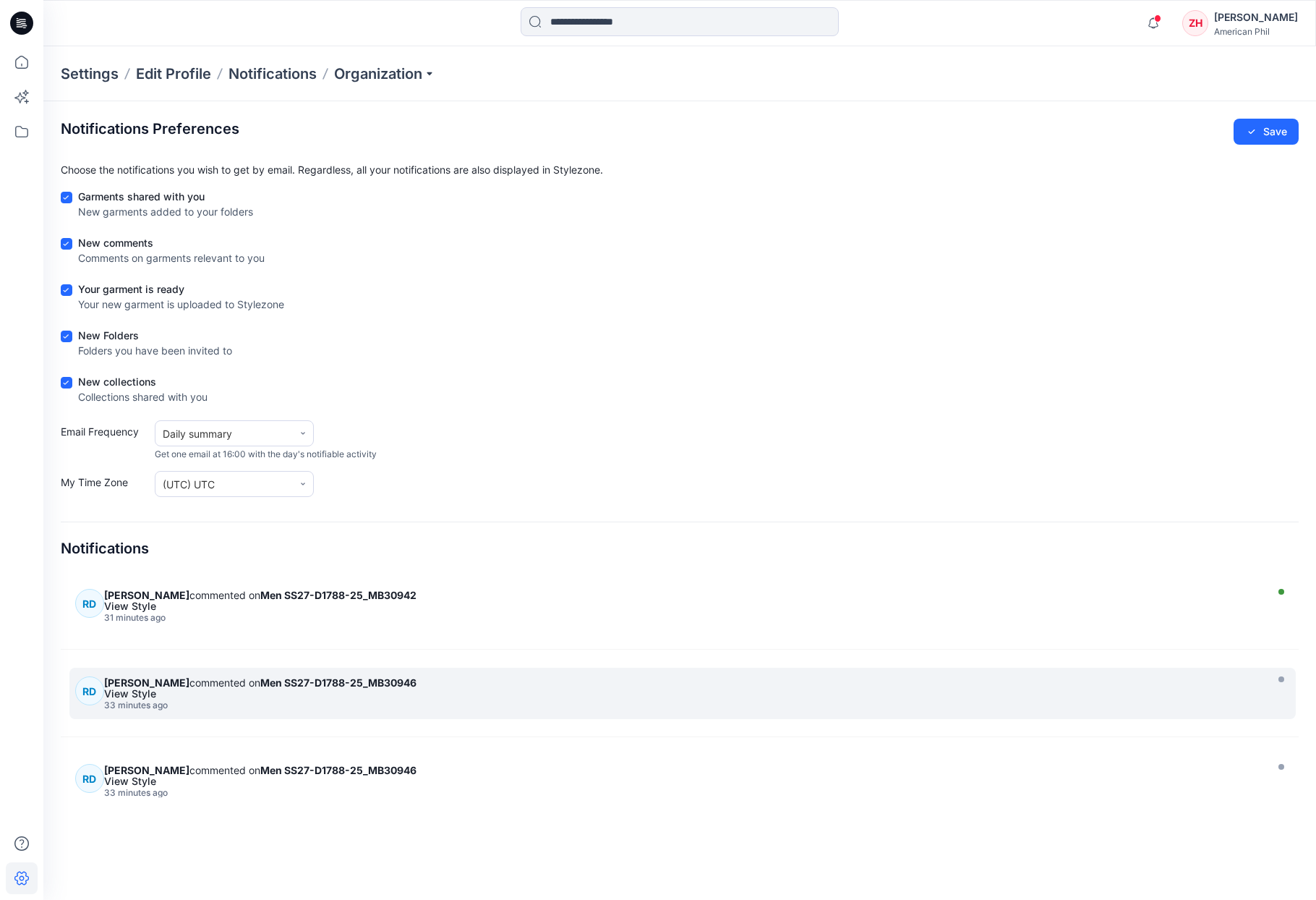
scroll to position [1734, 0]
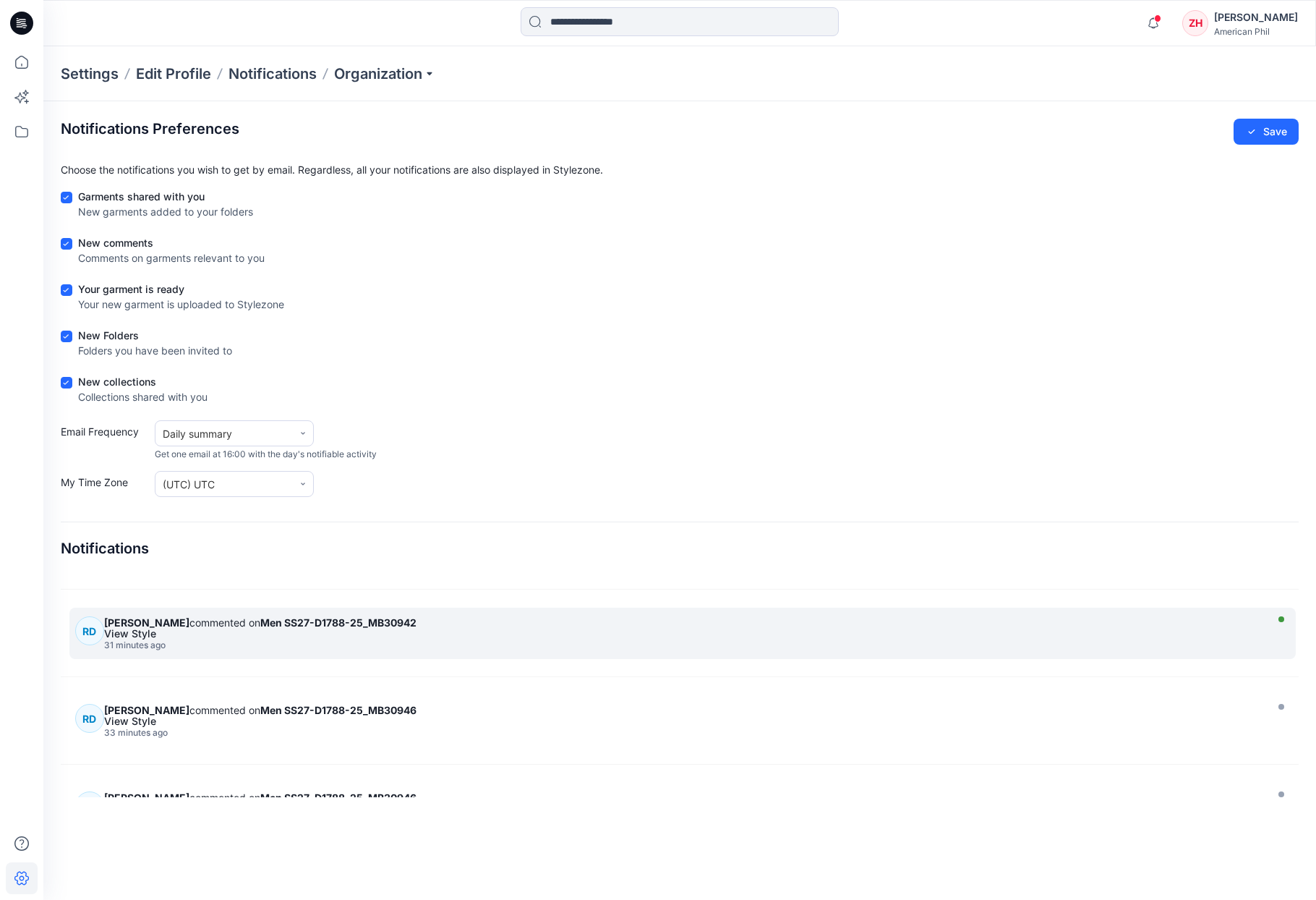
click at [455, 630] on div "View Style" at bounding box center [683, 633] width 1157 height 10
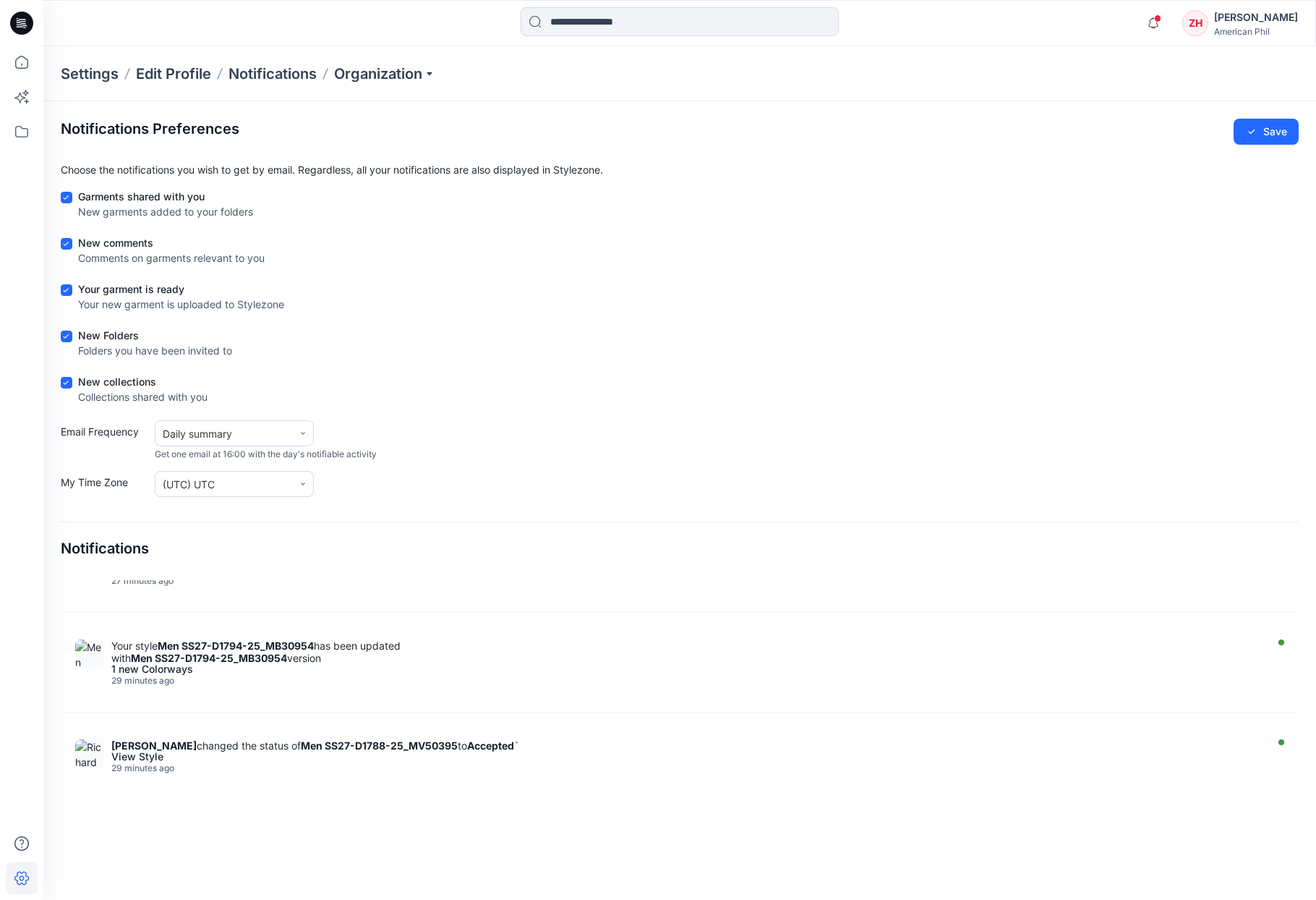
scroll to position [1135, 0]
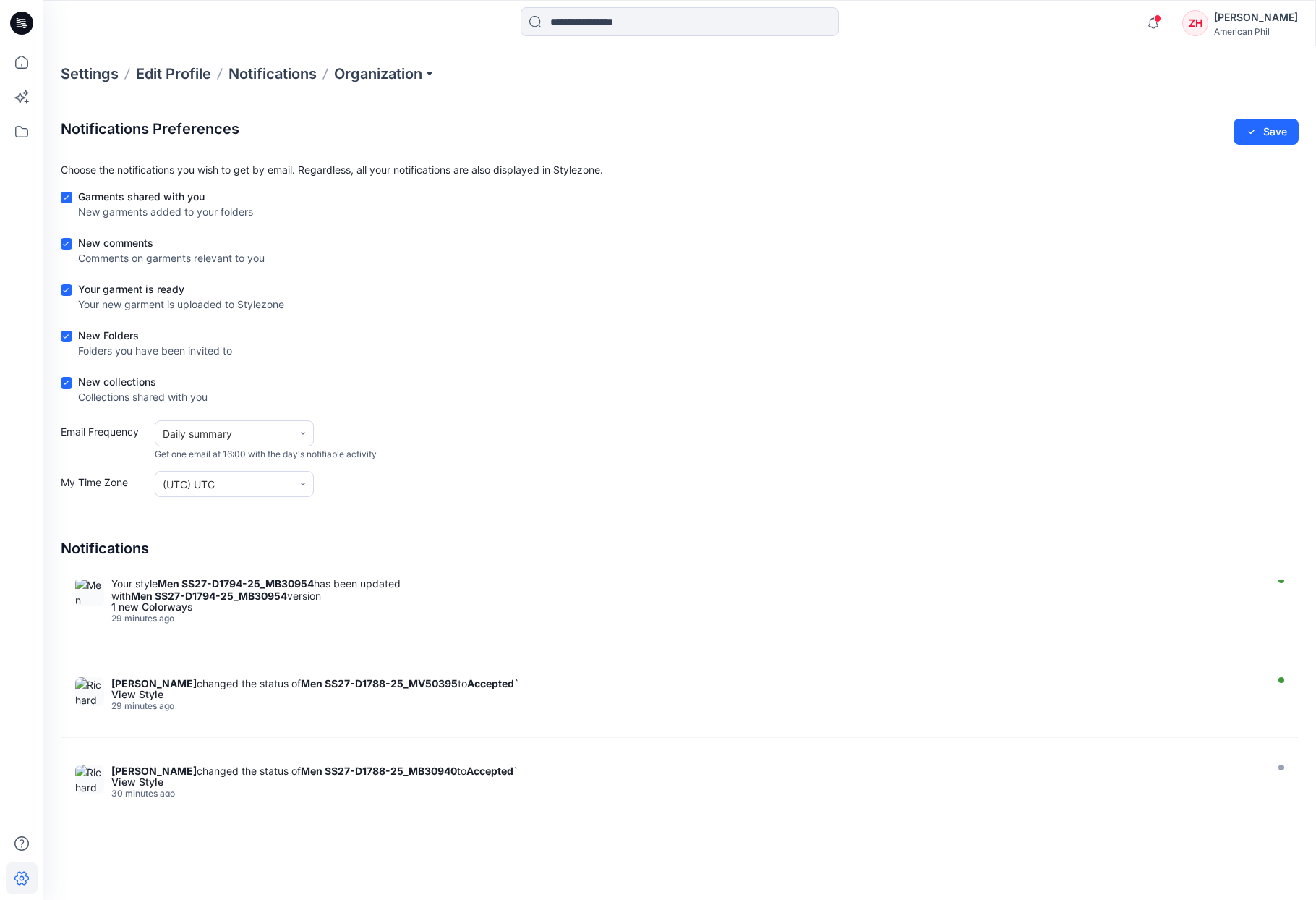
click at [401, 696] on div "View Style" at bounding box center [687, 694] width 1150 height 10
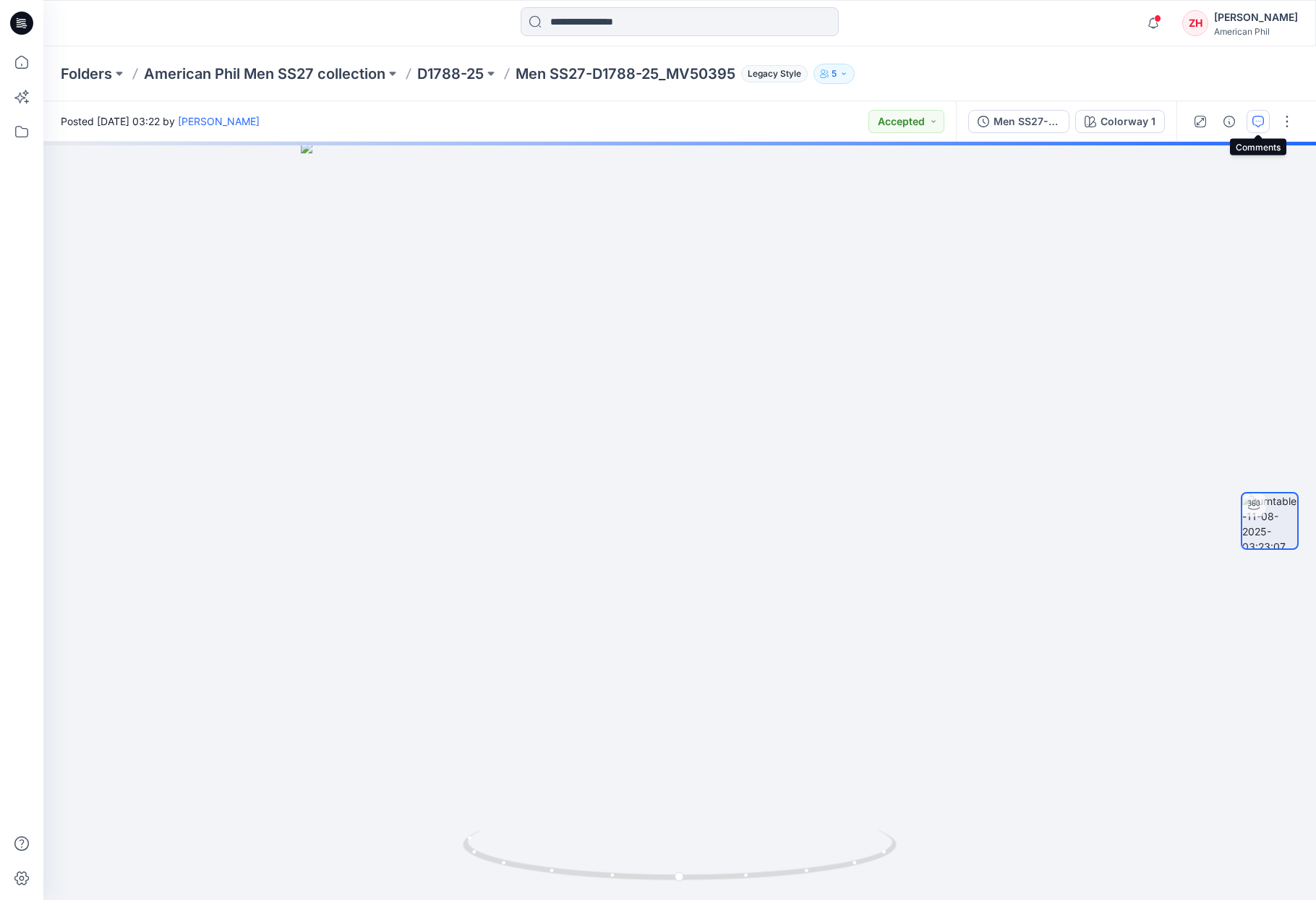
click at [1255, 119] on icon "button" at bounding box center [1258, 121] width 12 height 12
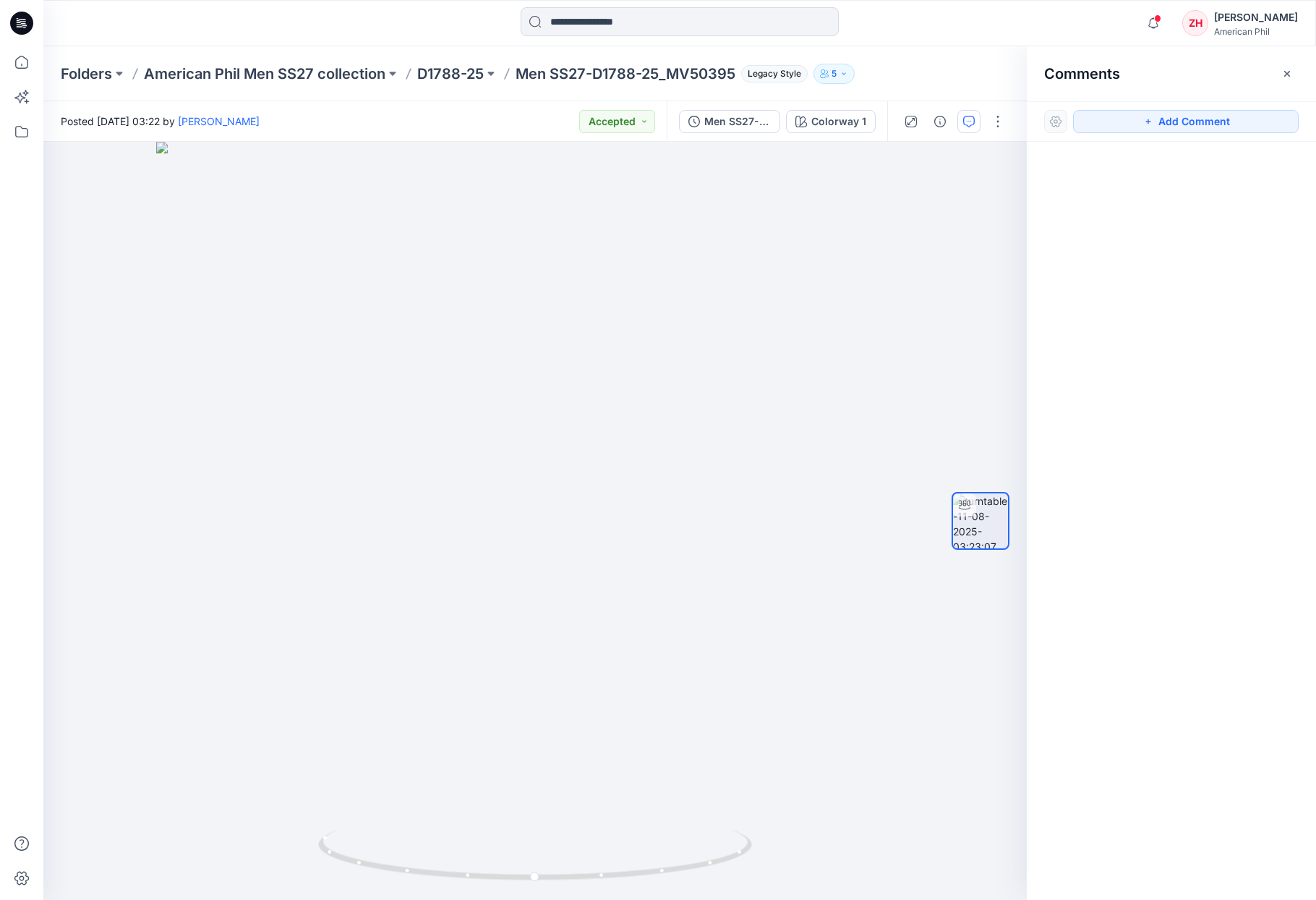
drag, startPoint x: 1283, startPoint y: 74, endPoint x: 1287, endPoint y: 64, distance: 10.8
click at [1283, 74] on icon "button" at bounding box center [1287, 74] width 12 height 12
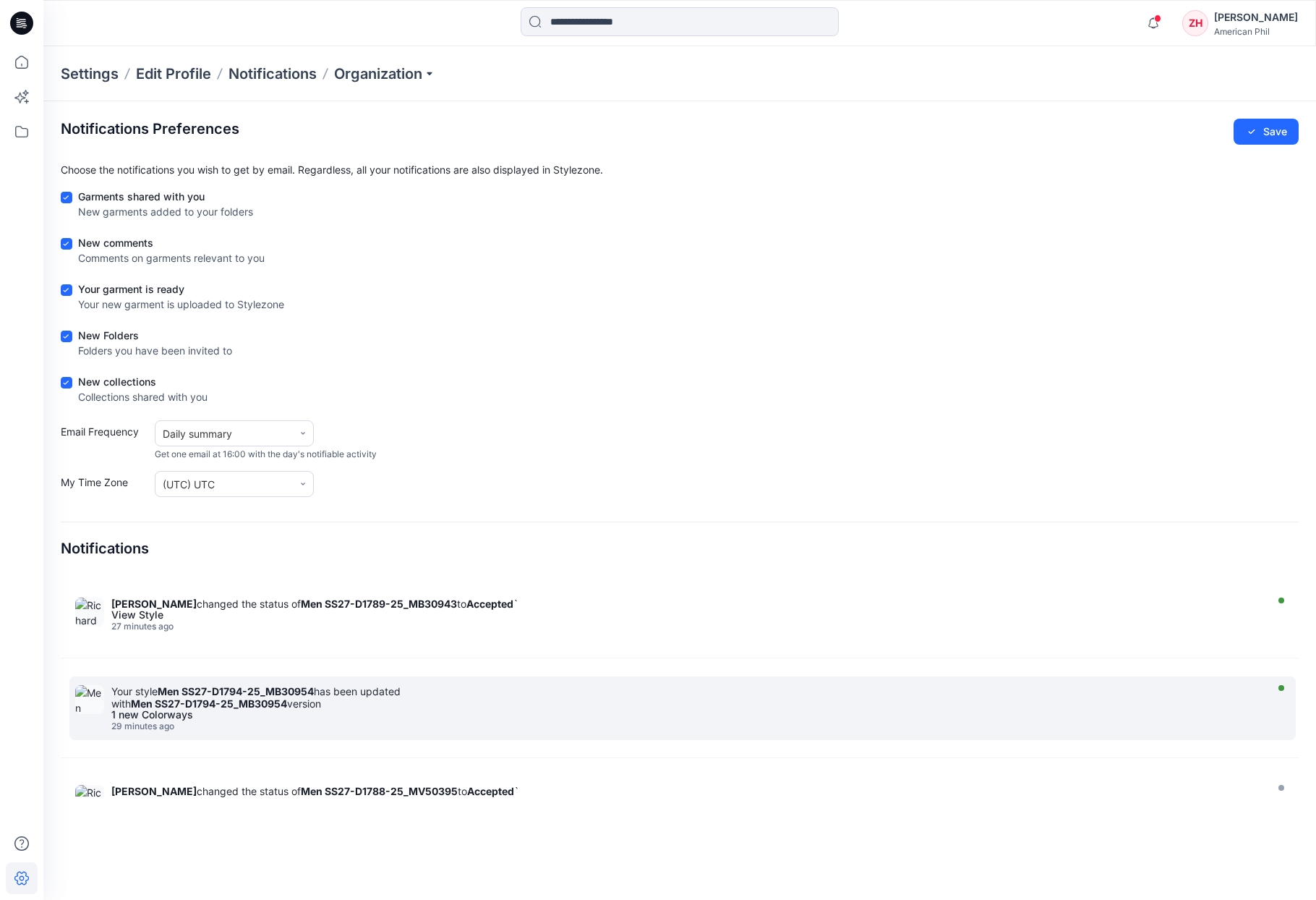
scroll to position [1024, 0]
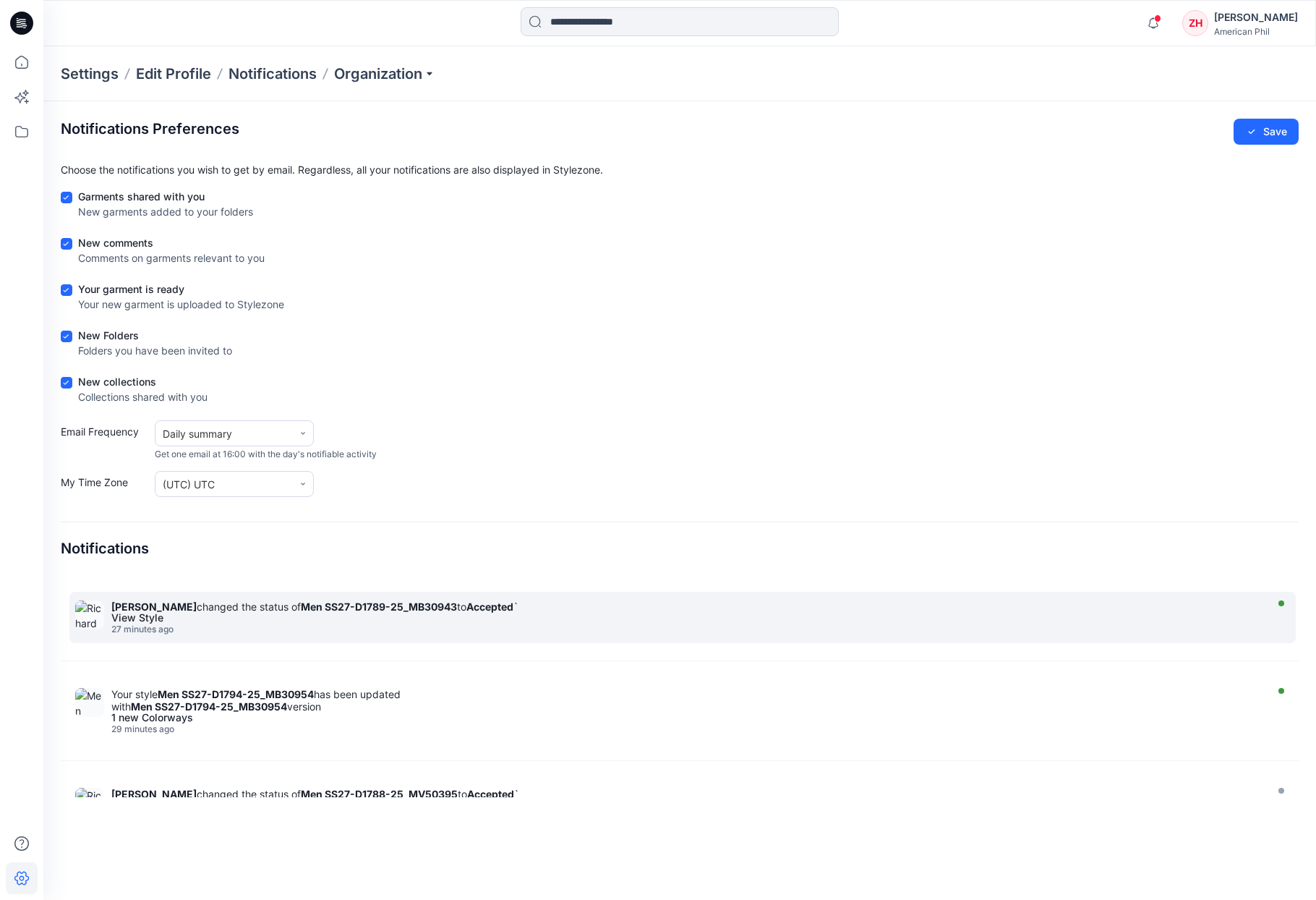
click at [391, 619] on div "View Style" at bounding box center [687, 617] width 1150 height 10
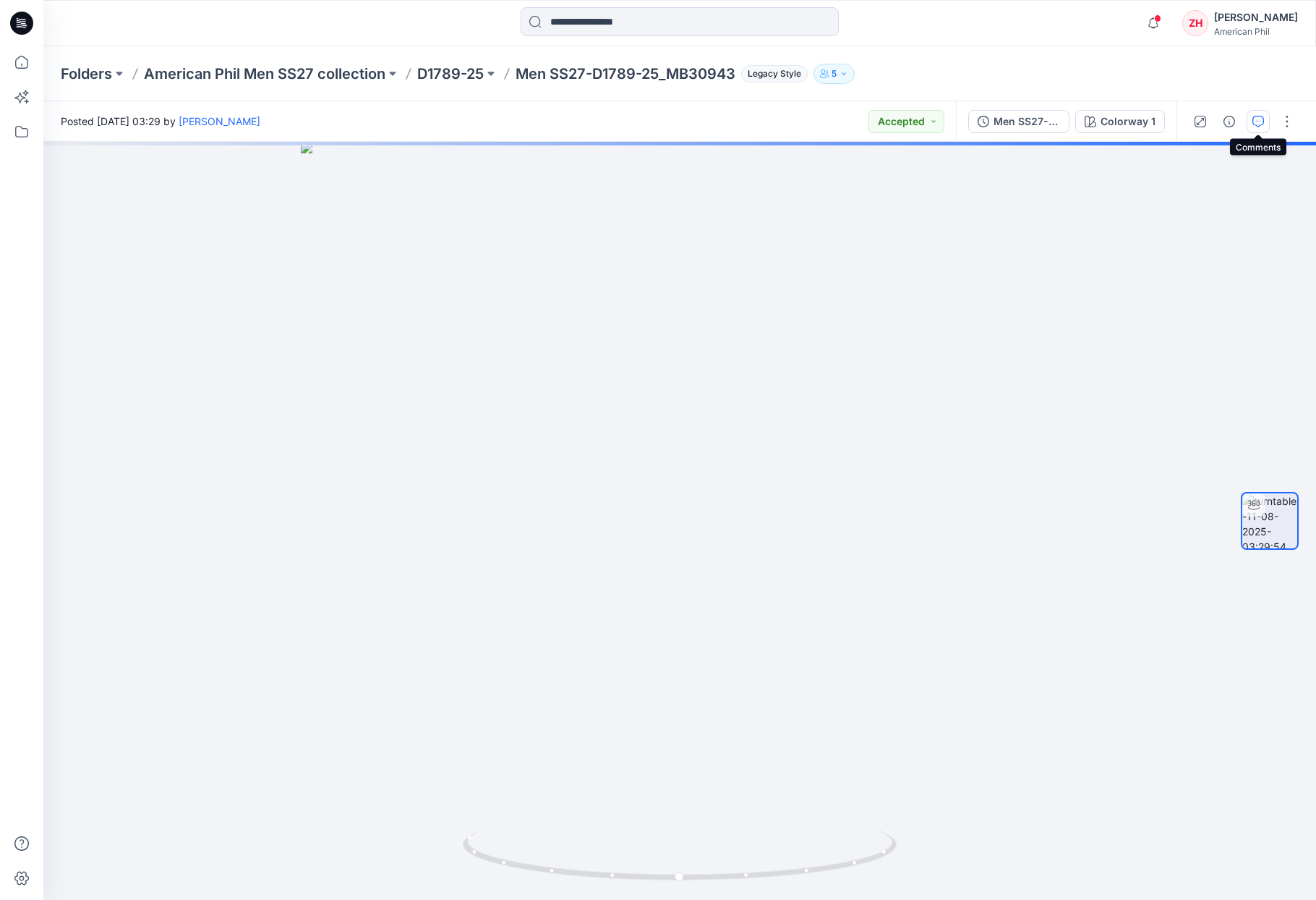
click at [1266, 124] on button "button" at bounding box center [1258, 121] width 23 height 23
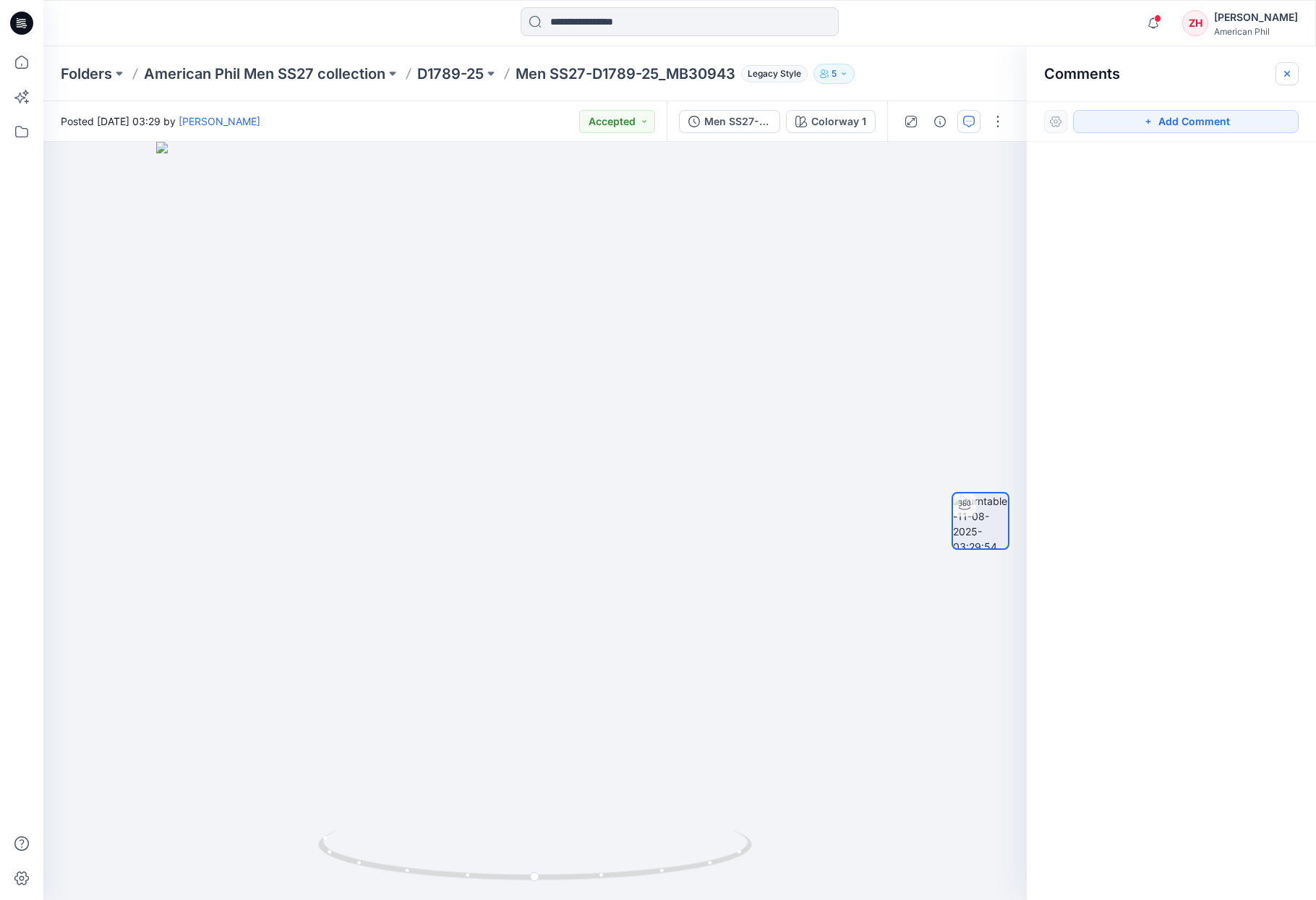
click at [1283, 68] on icon "button" at bounding box center [1287, 74] width 12 height 12
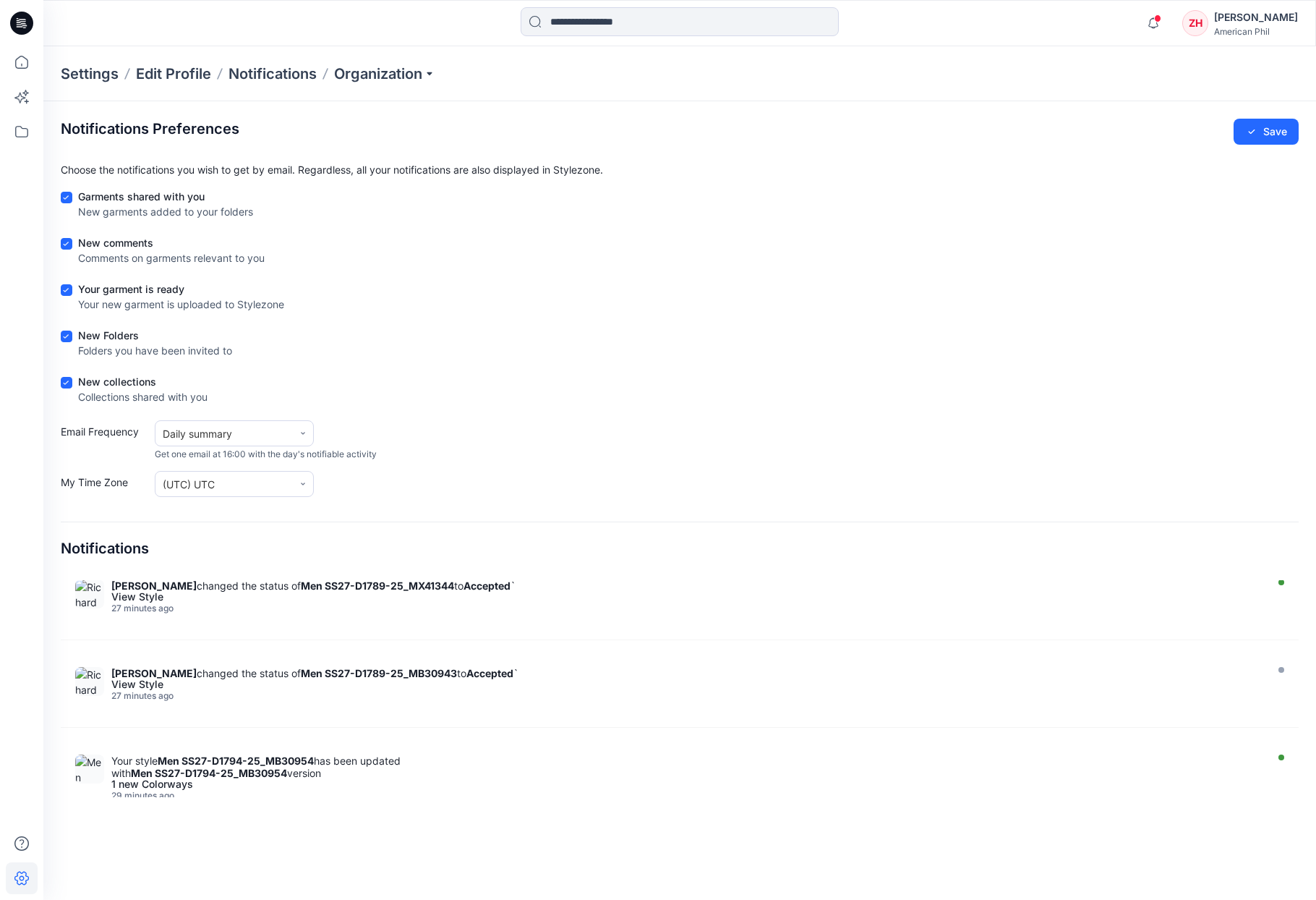
scroll to position [904, 0]
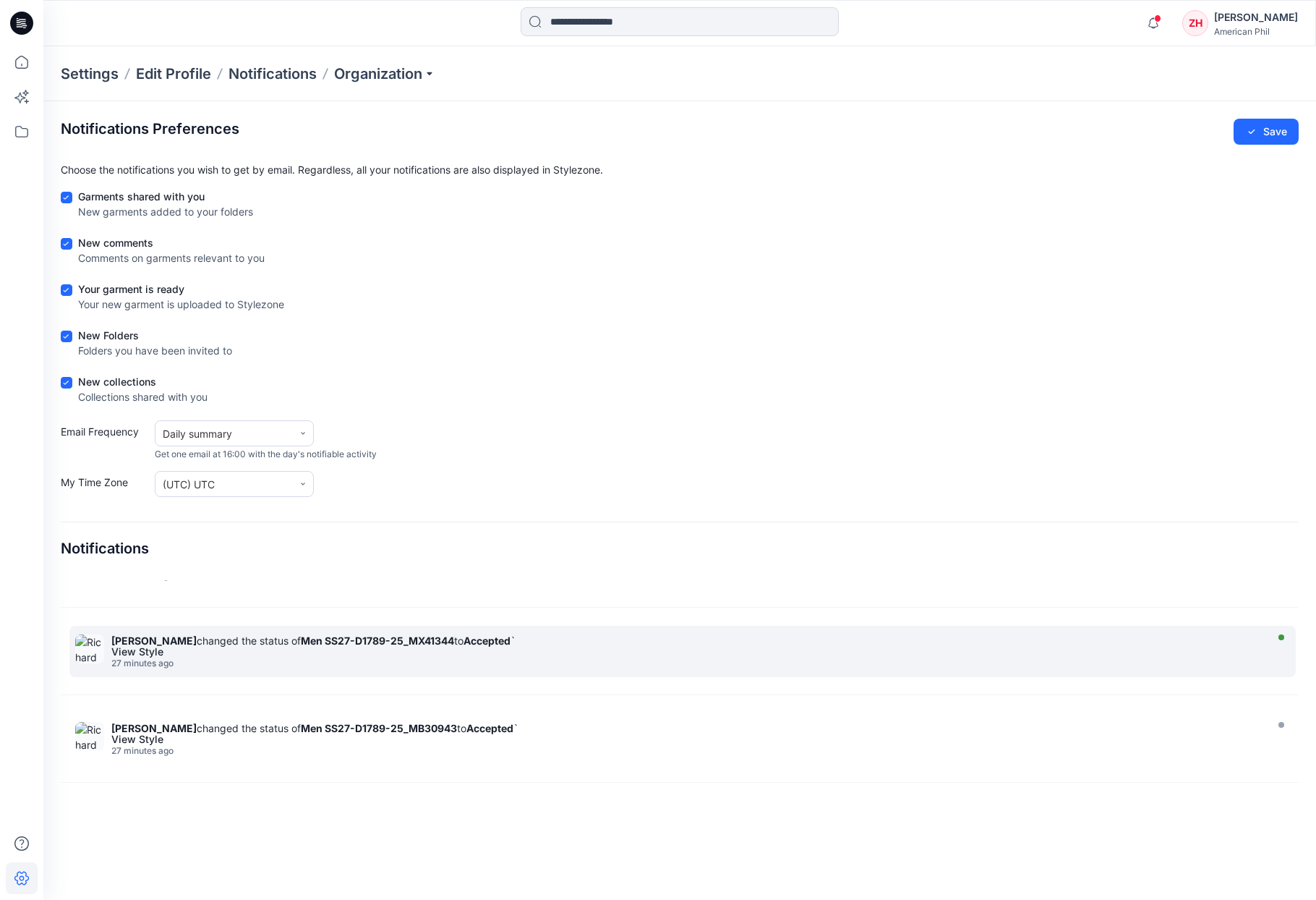
click at [388, 640] on strong "Men SS27-D1789-25_MX41344" at bounding box center [377, 640] width 153 height 13
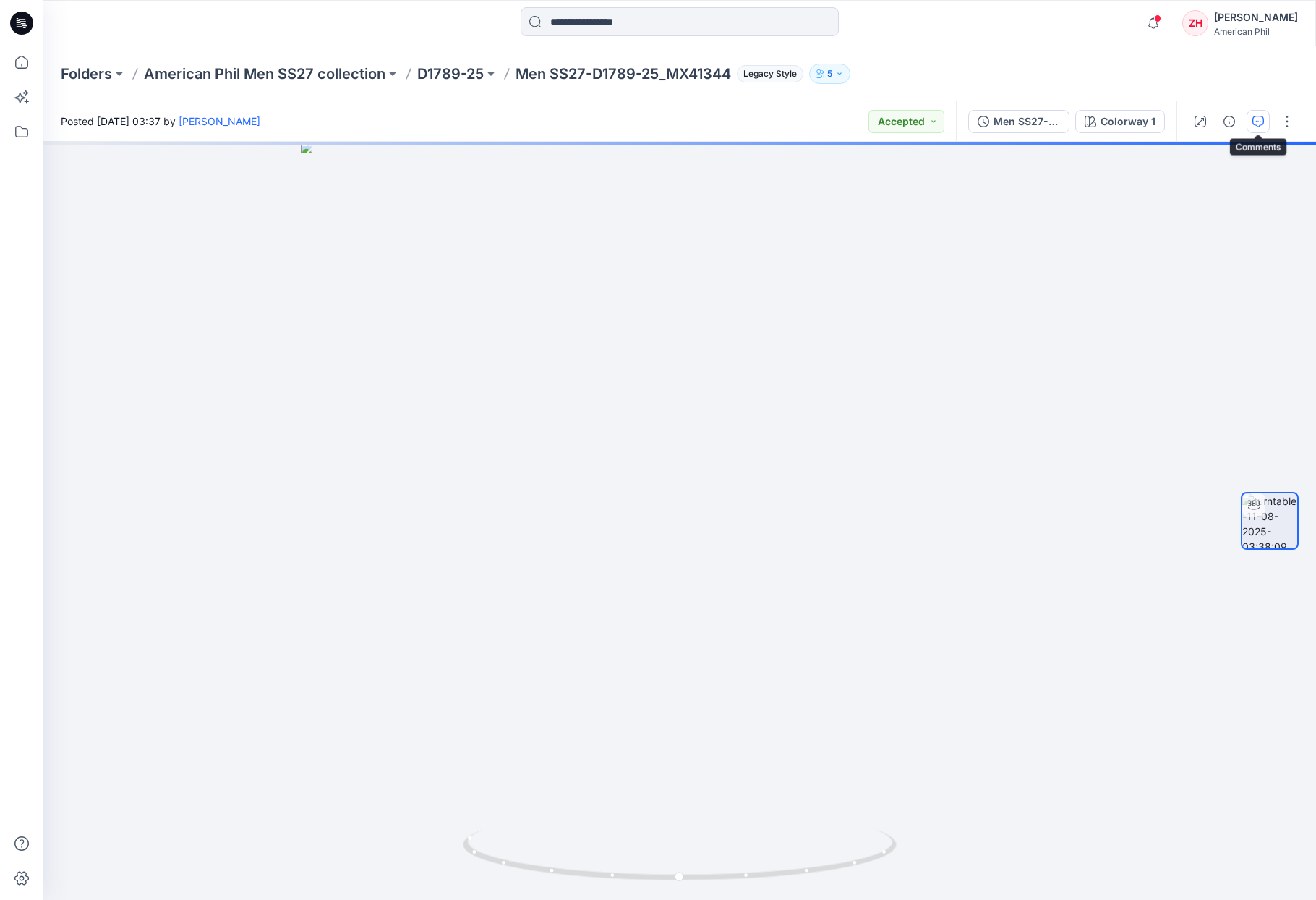
click at [1261, 123] on icon "button" at bounding box center [1258, 121] width 12 height 12
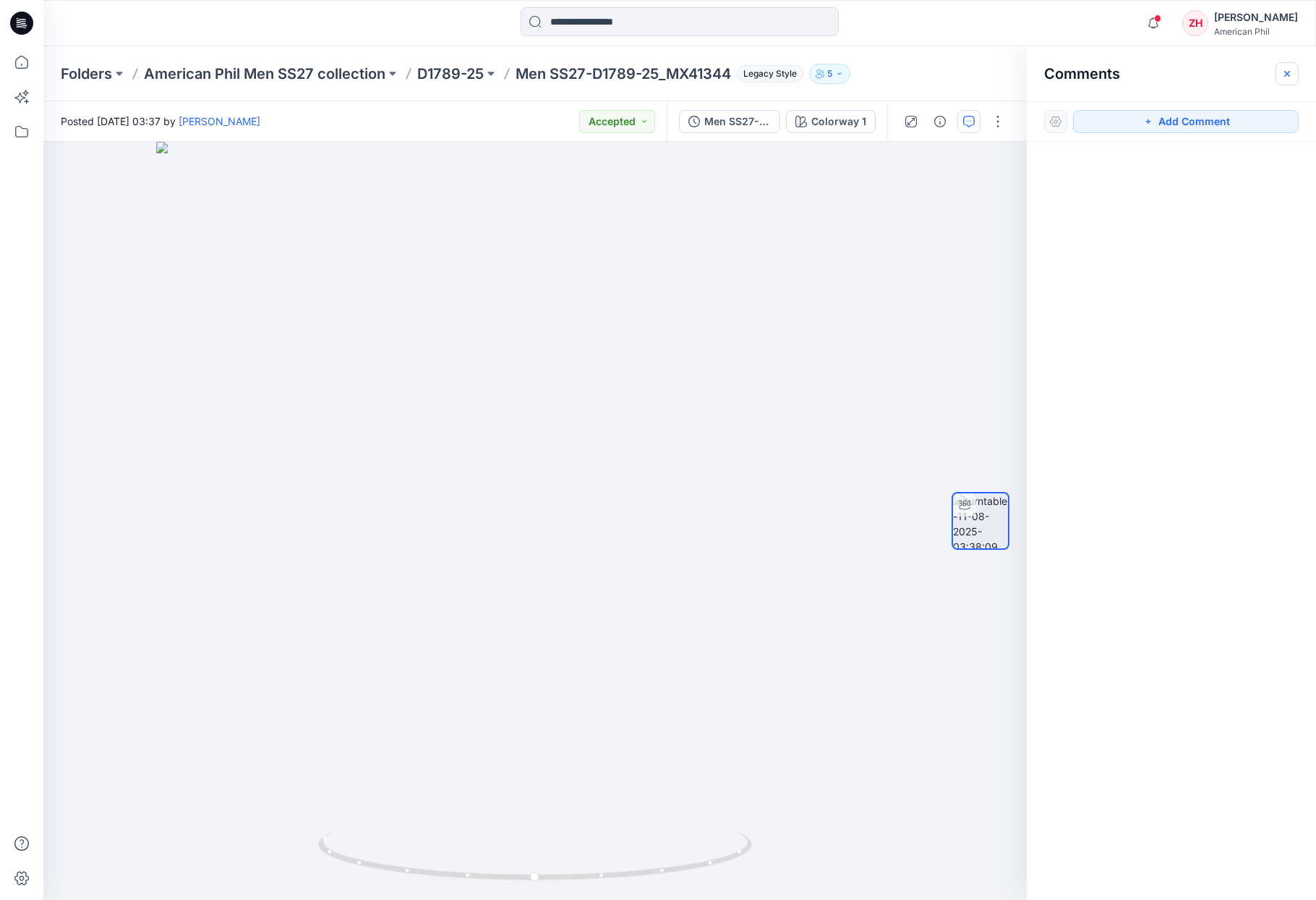
click at [1287, 69] on icon "button" at bounding box center [1287, 74] width 12 height 12
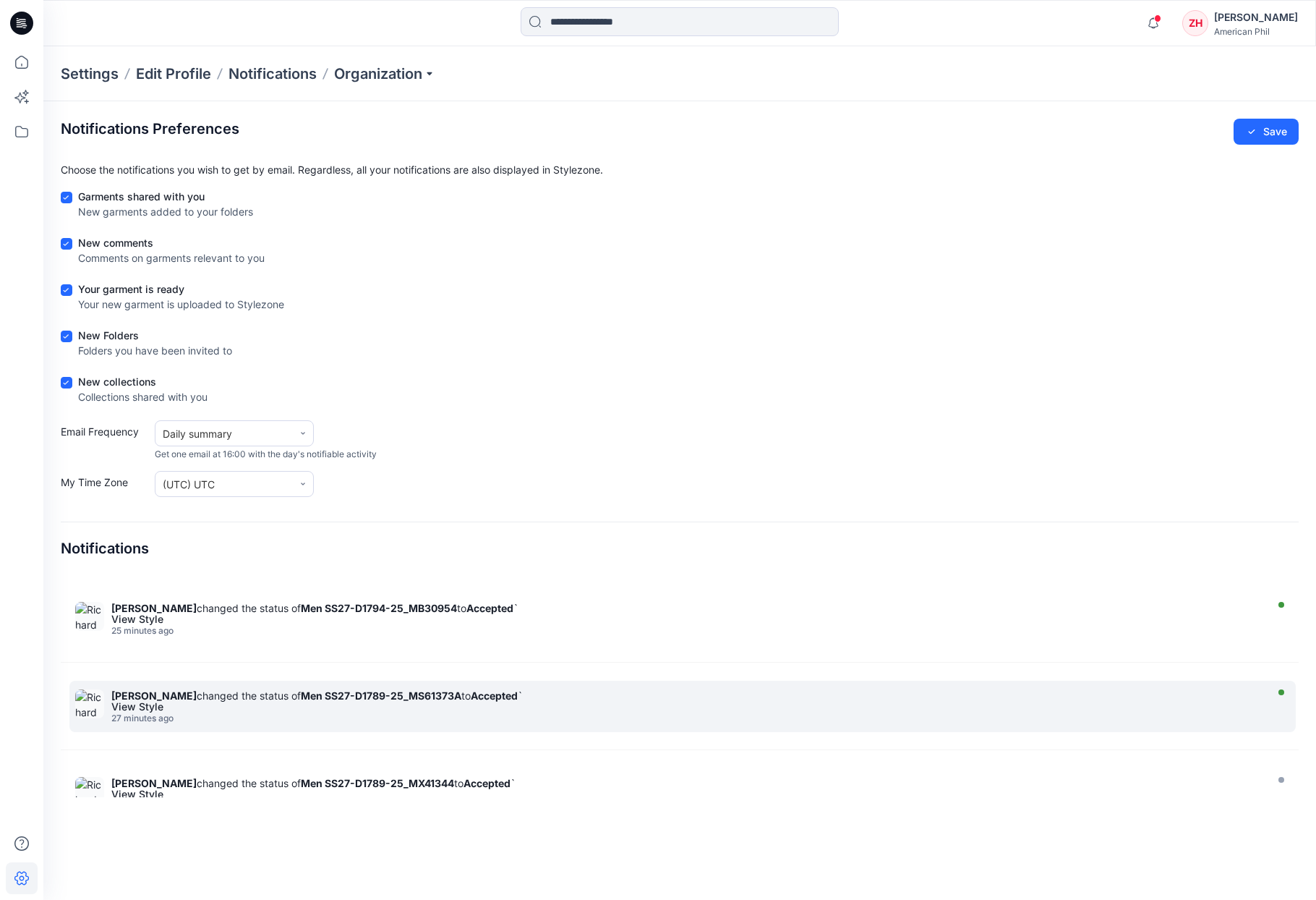
scroll to position [716, 0]
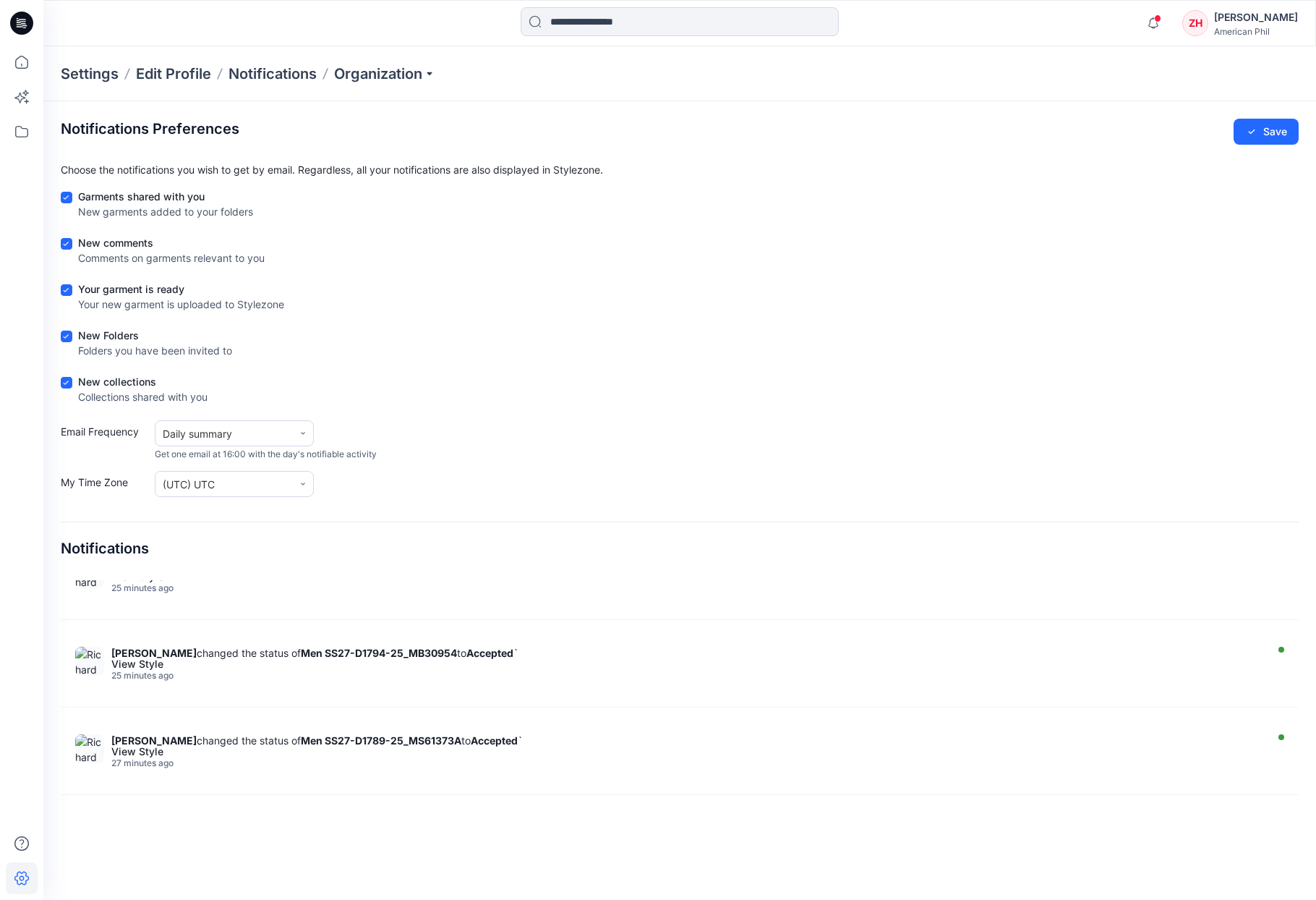
click at [395, 722] on div "Your style Men SS27-D1790-25_MB30948 has been updated with Men SS27-D1790-25_MB…" at bounding box center [679, 688] width 1238 height 217
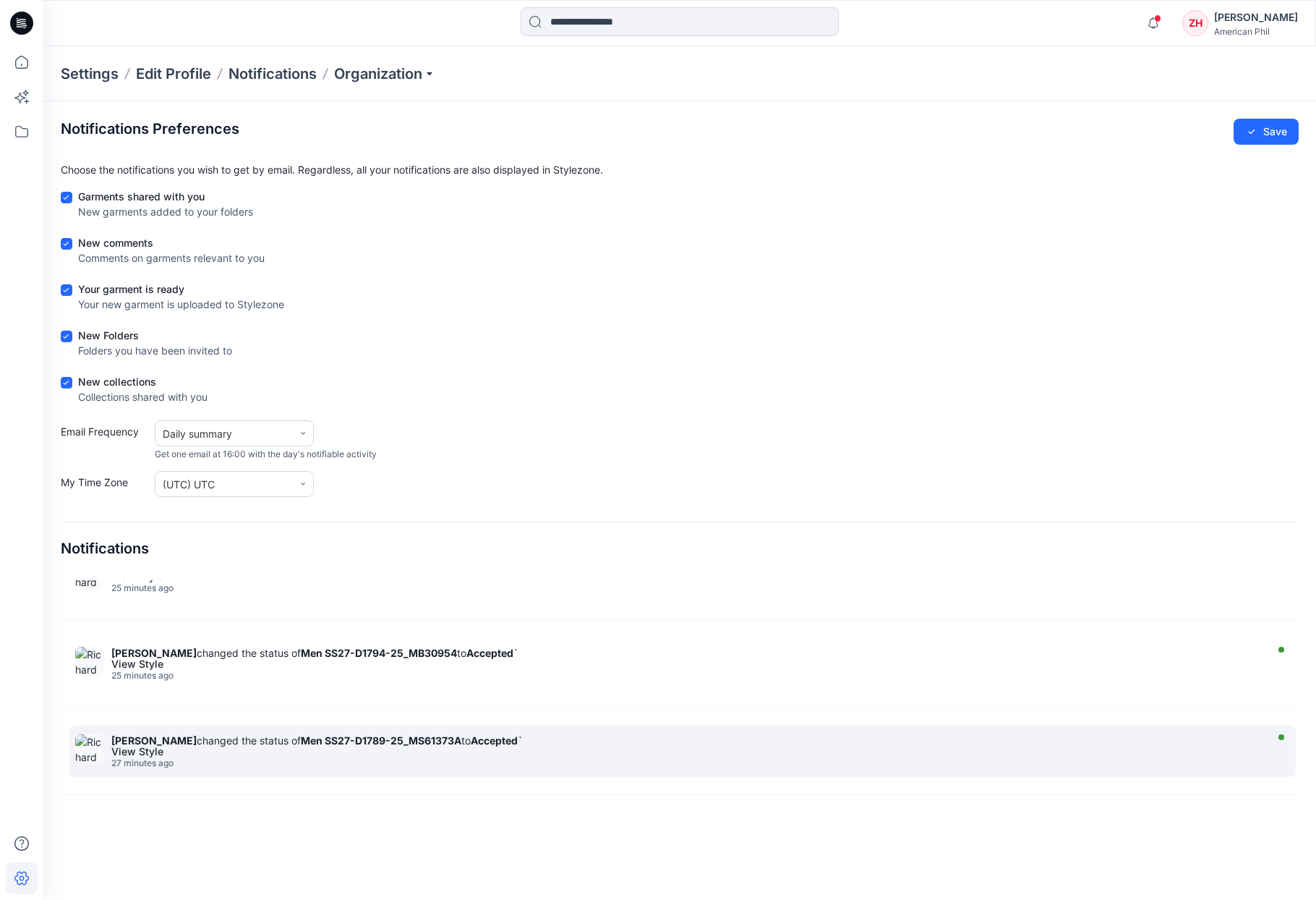
click at [374, 733] on div "Richard Dromard changed the status of Men SS27-D1789-25_MS61373A to Accepted ` …" at bounding box center [690, 750] width 1157 height 34
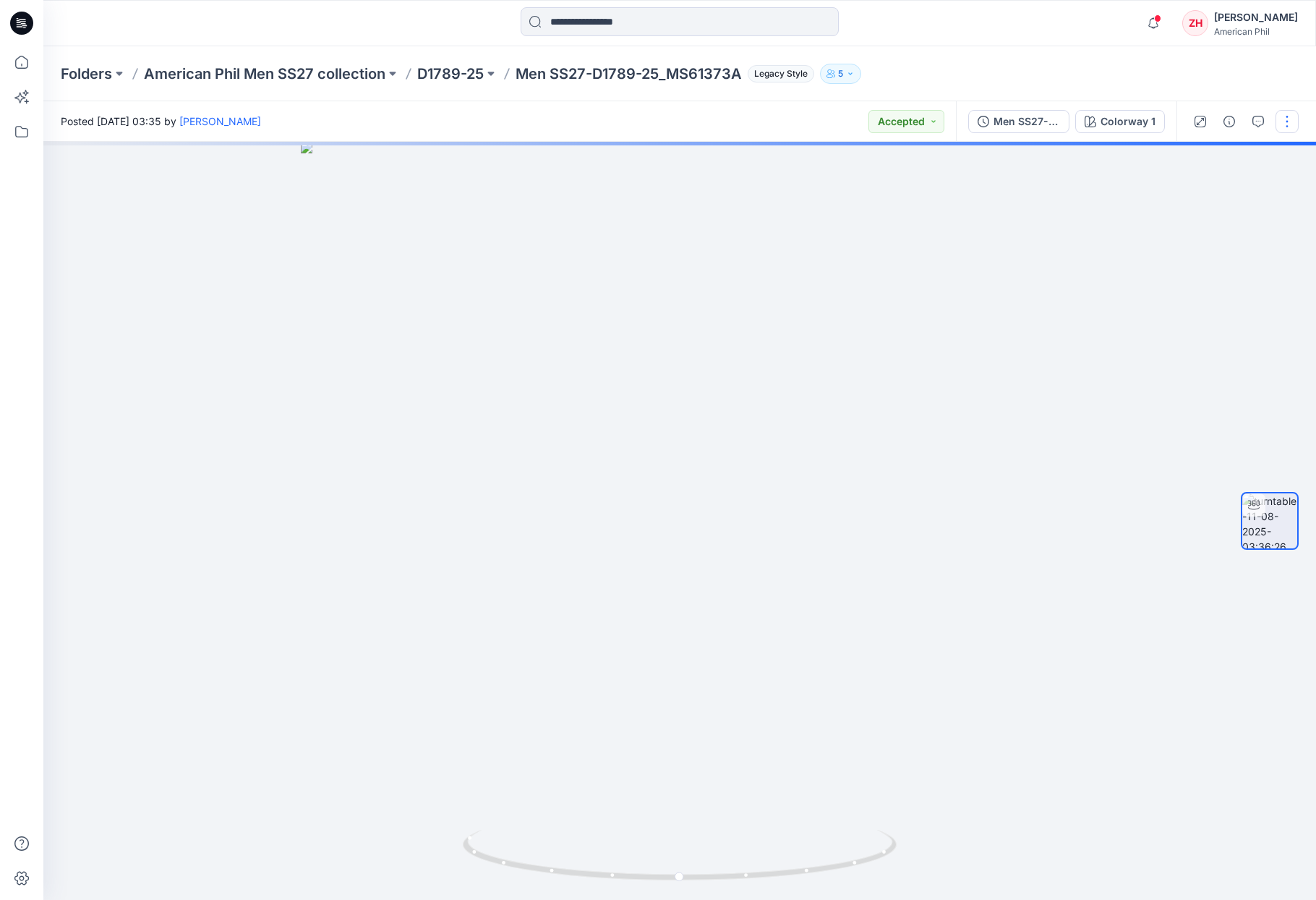
click at [1287, 119] on button "button" at bounding box center [1287, 121] width 23 height 23
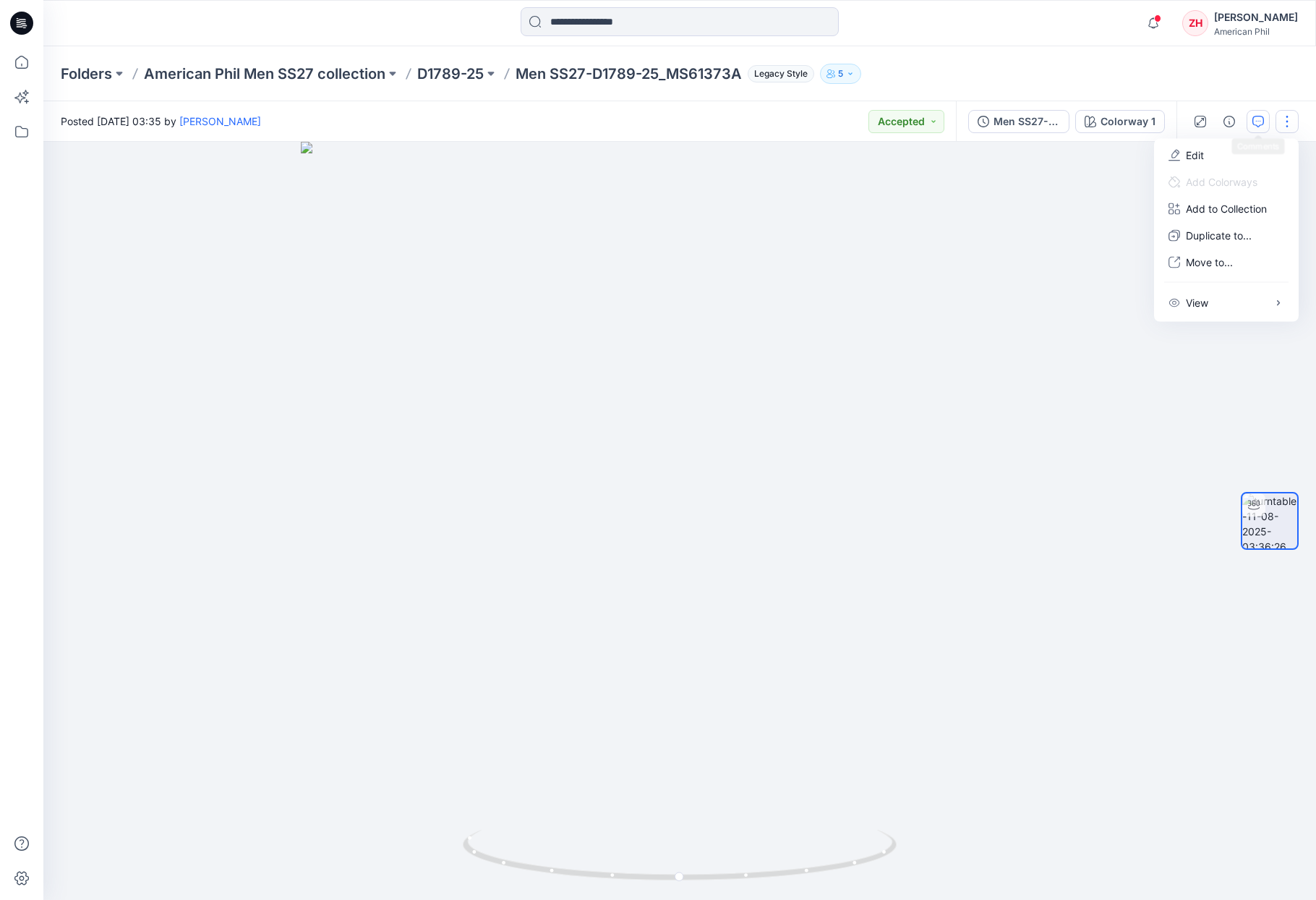
drag, startPoint x: 1281, startPoint y: 79, endPoint x: 1266, endPoint y: 115, distance: 39.0
click at [1281, 80] on div "Folders American Phil Men SS27 collection D1789-25 Men SS27-D1789-25_MS61373A L…" at bounding box center [680, 74] width 1273 height 55
click at [1261, 119] on icon "button" at bounding box center [1258, 121] width 12 height 12
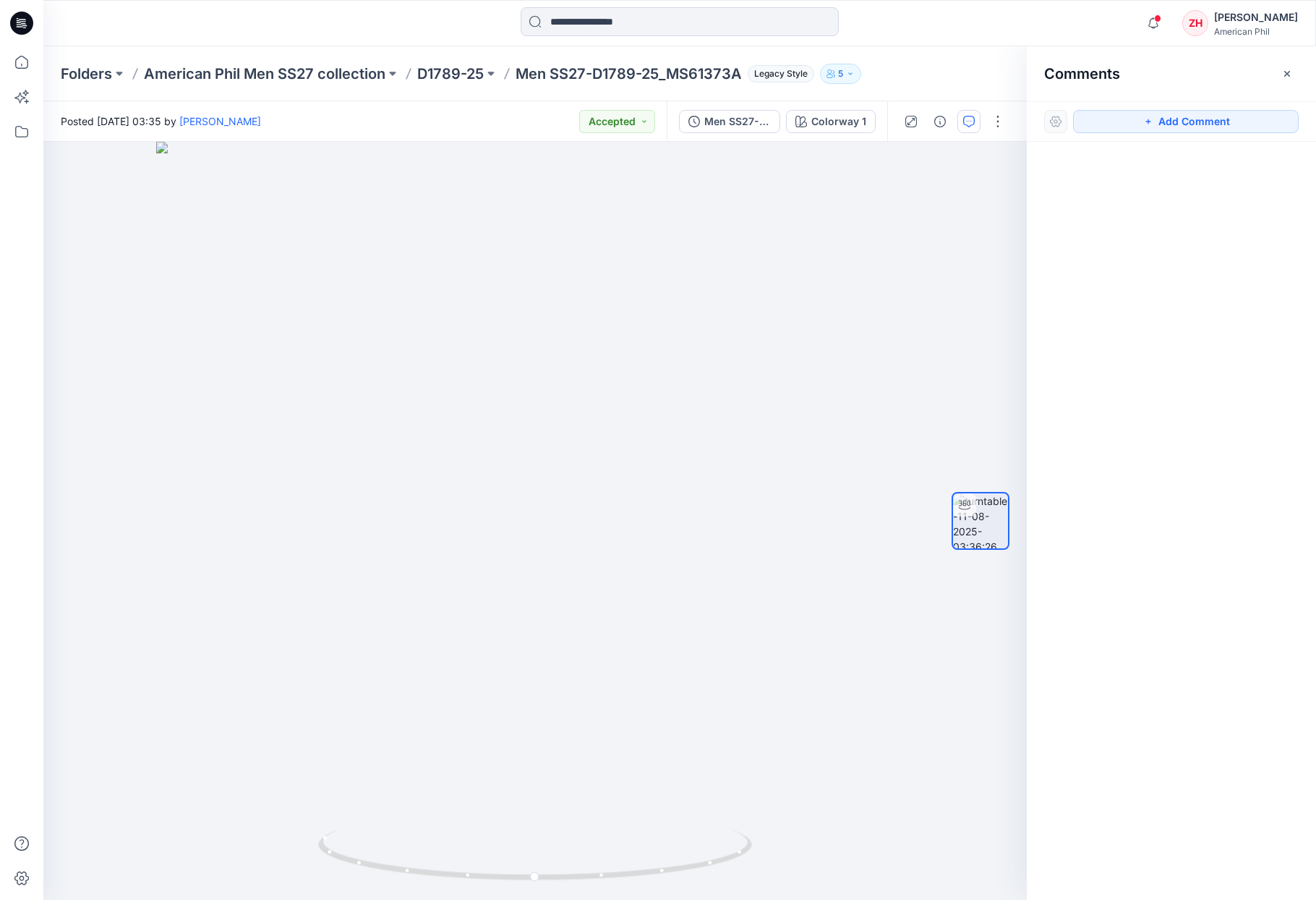
click at [1274, 80] on div "Comments" at bounding box center [1172, 74] width 290 height 54
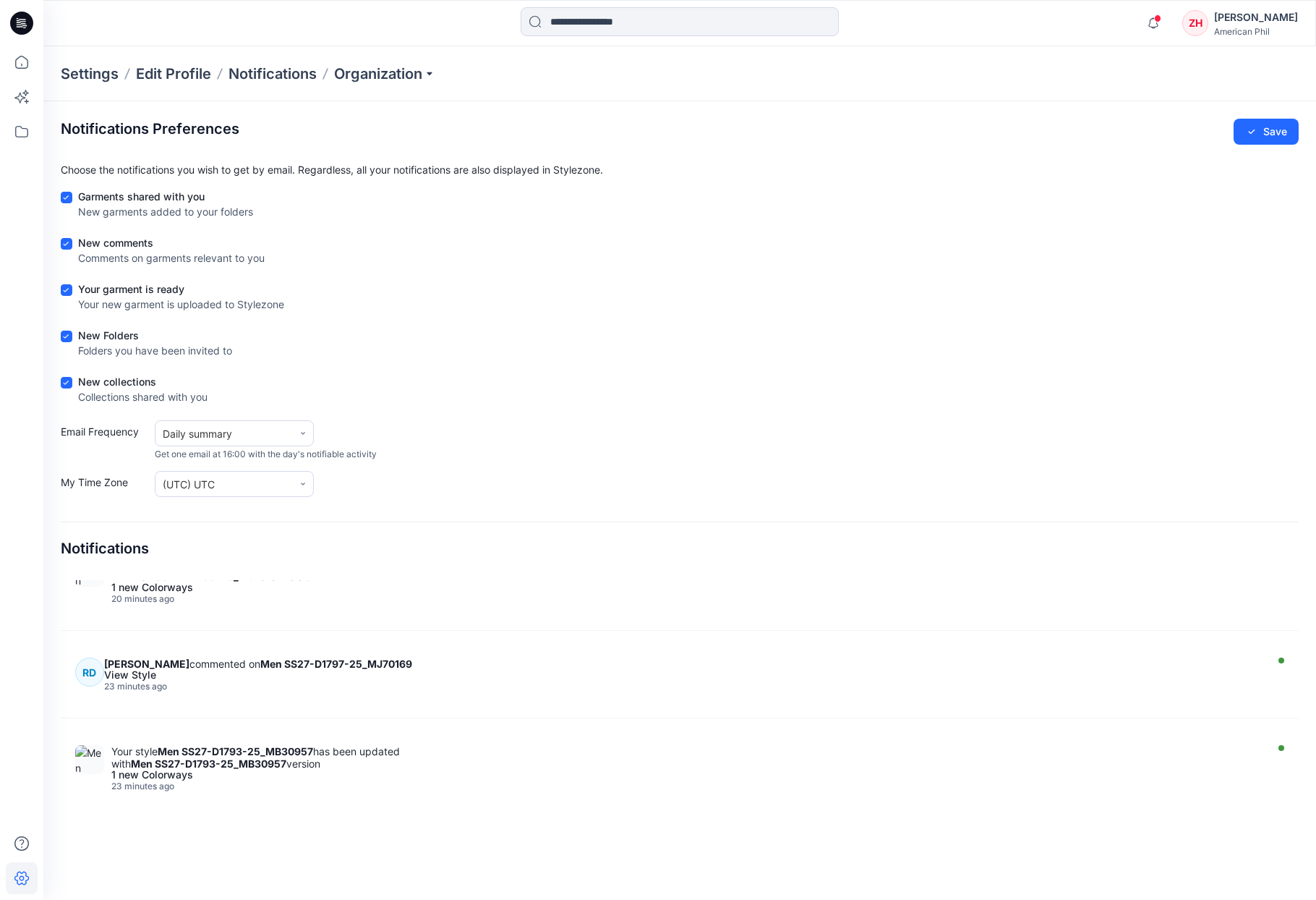
scroll to position [747, 0]
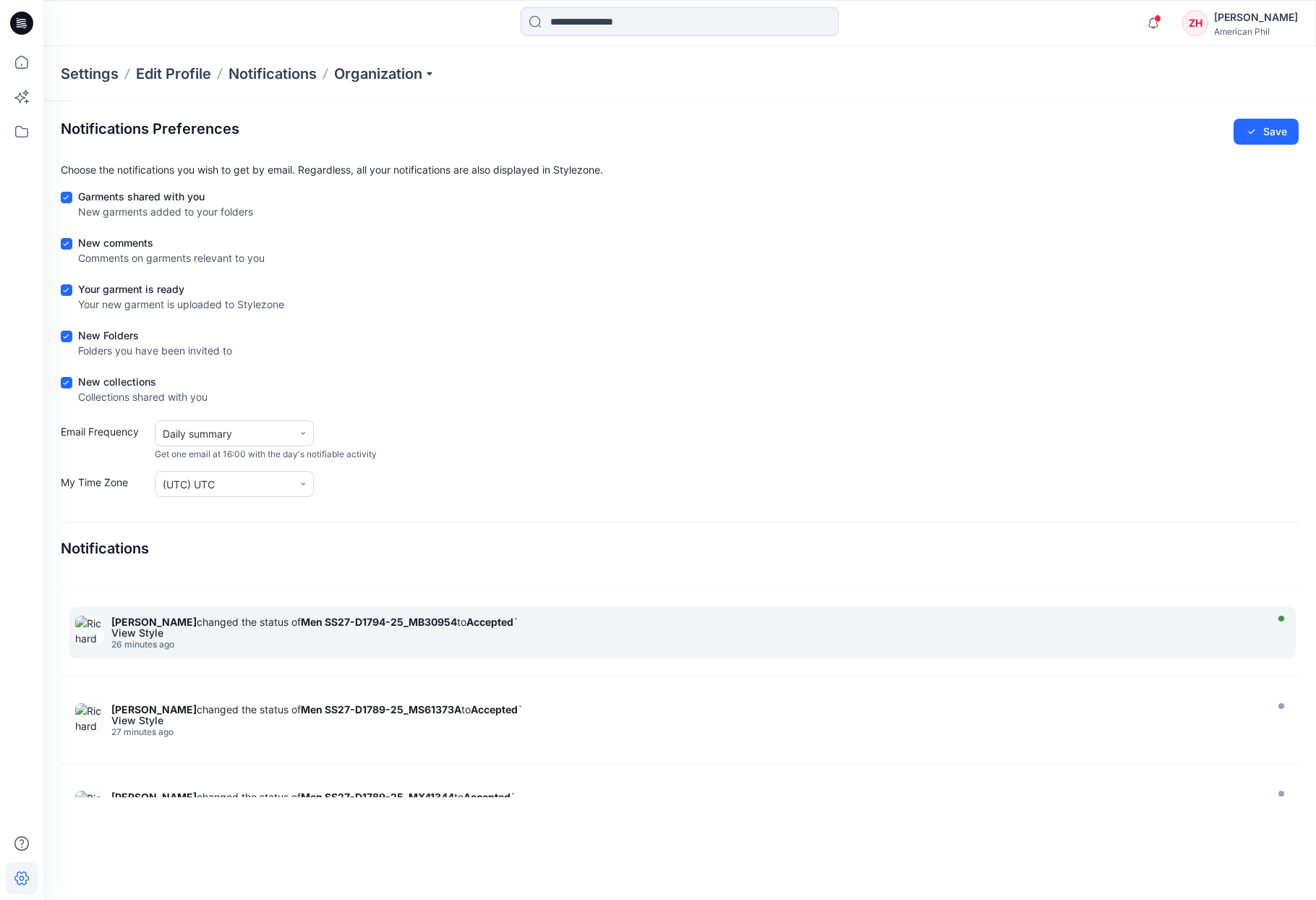
click at [433, 646] on div "26 minutes ago" at bounding box center [687, 644] width 1150 height 10
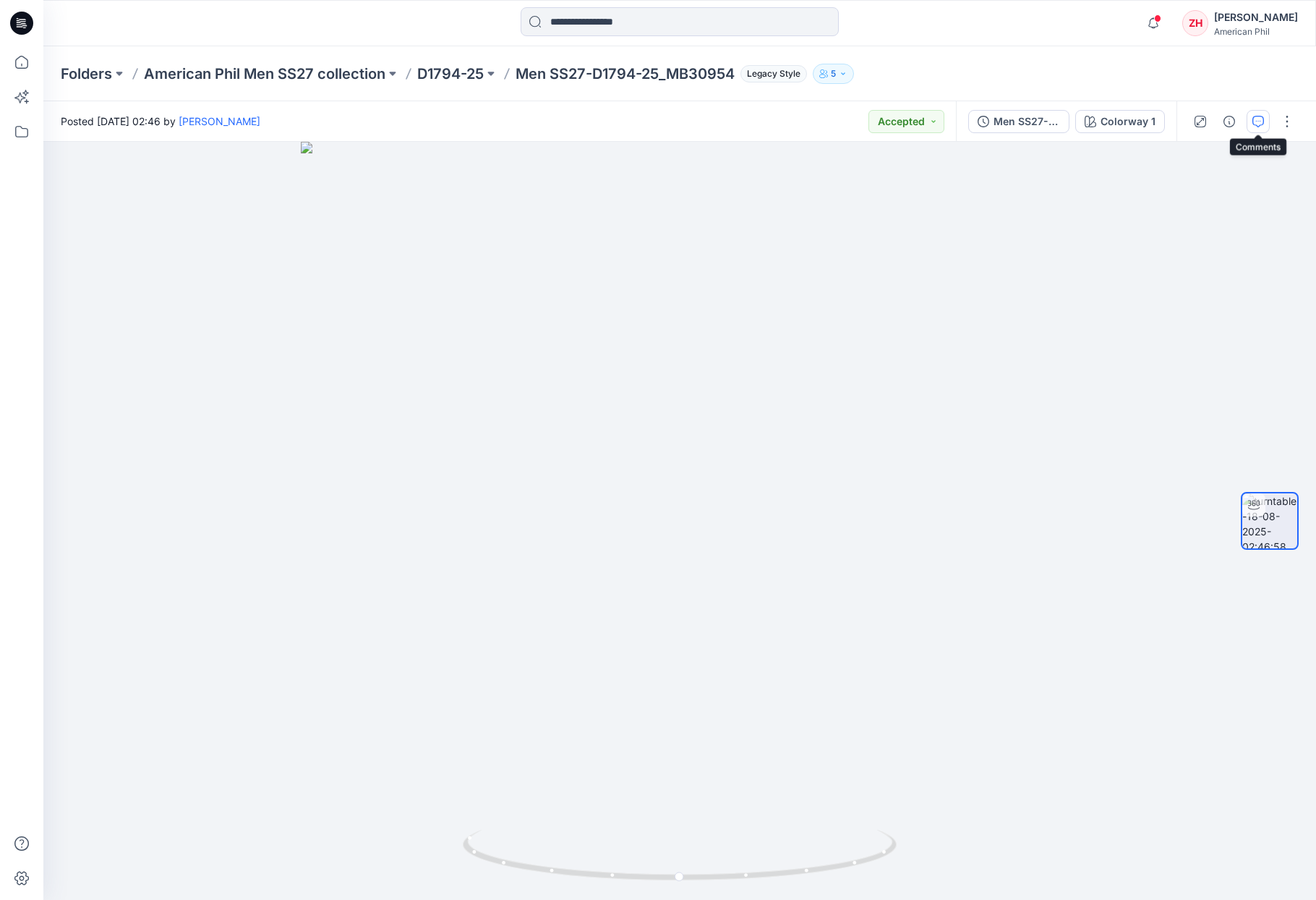
click at [1266, 119] on button "button" at bounding box center [1258, 121] width 23 height 23
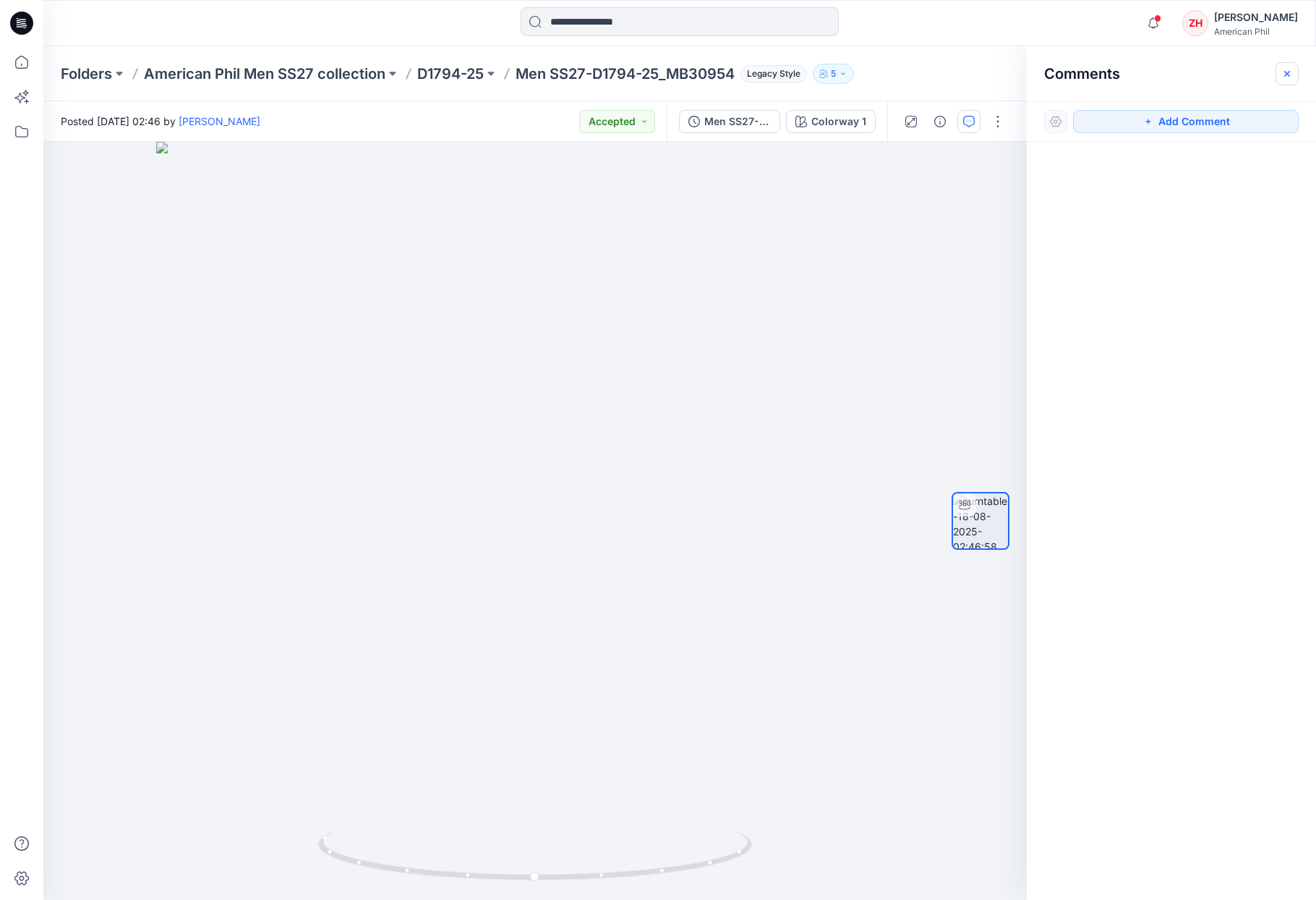
click at [1294, 73] on button "button" at bounding box center [1287, 73] width 23 height 23
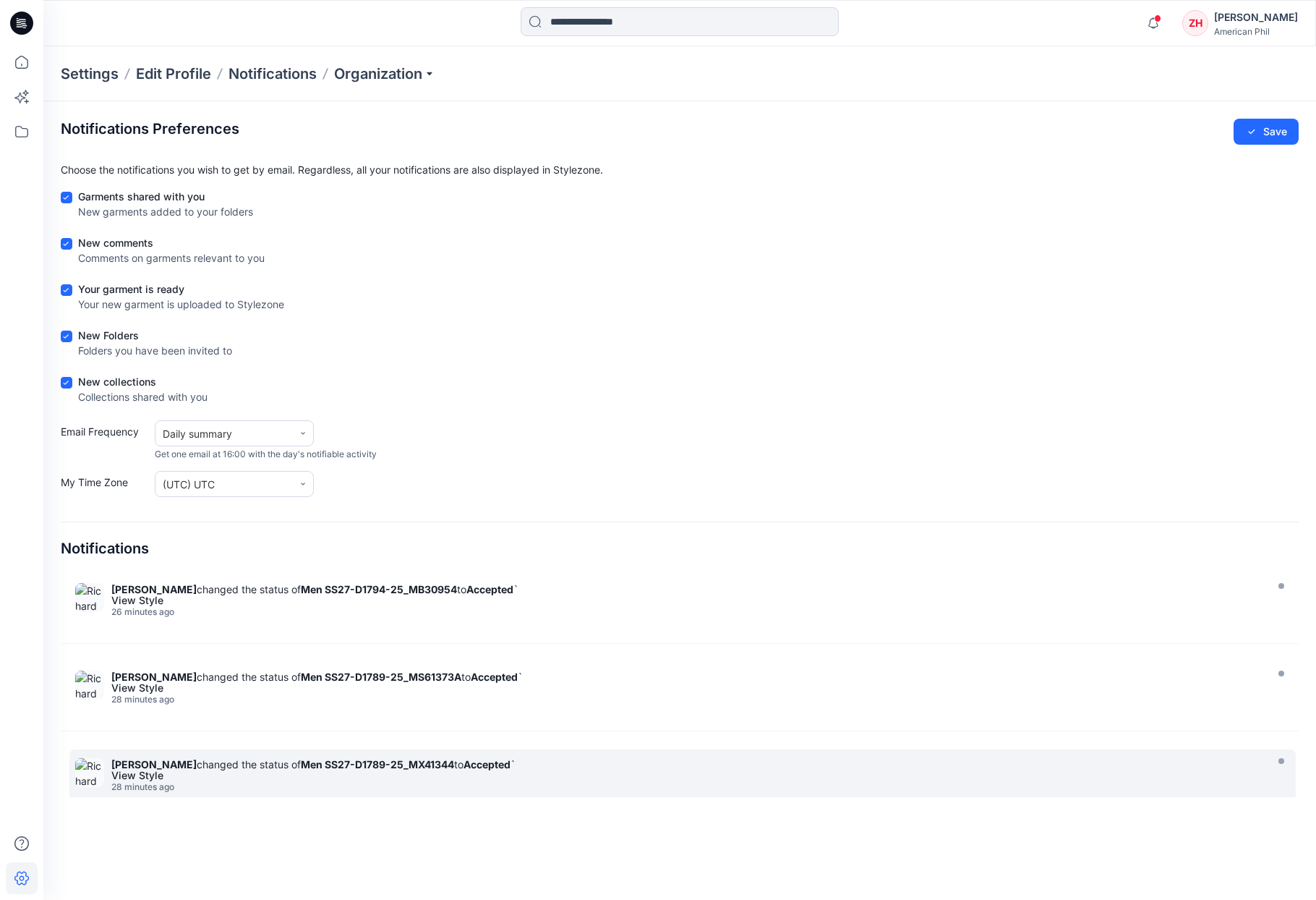
scroll to position [681, 0]
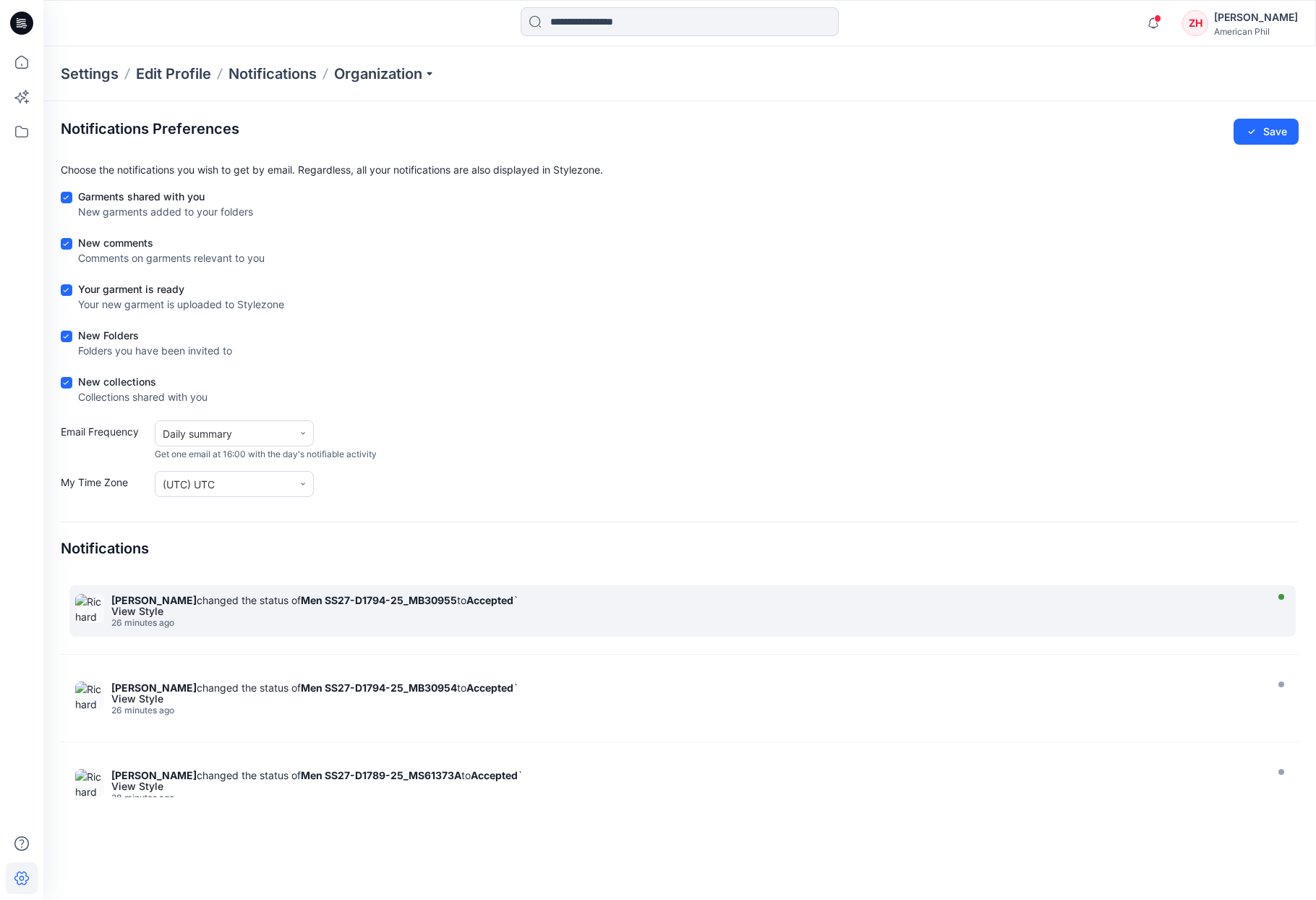
click at [378, 603] on strong "Men SS27-D1794-25_MB30955" at bounding box center [379, 600] width 156 height 13
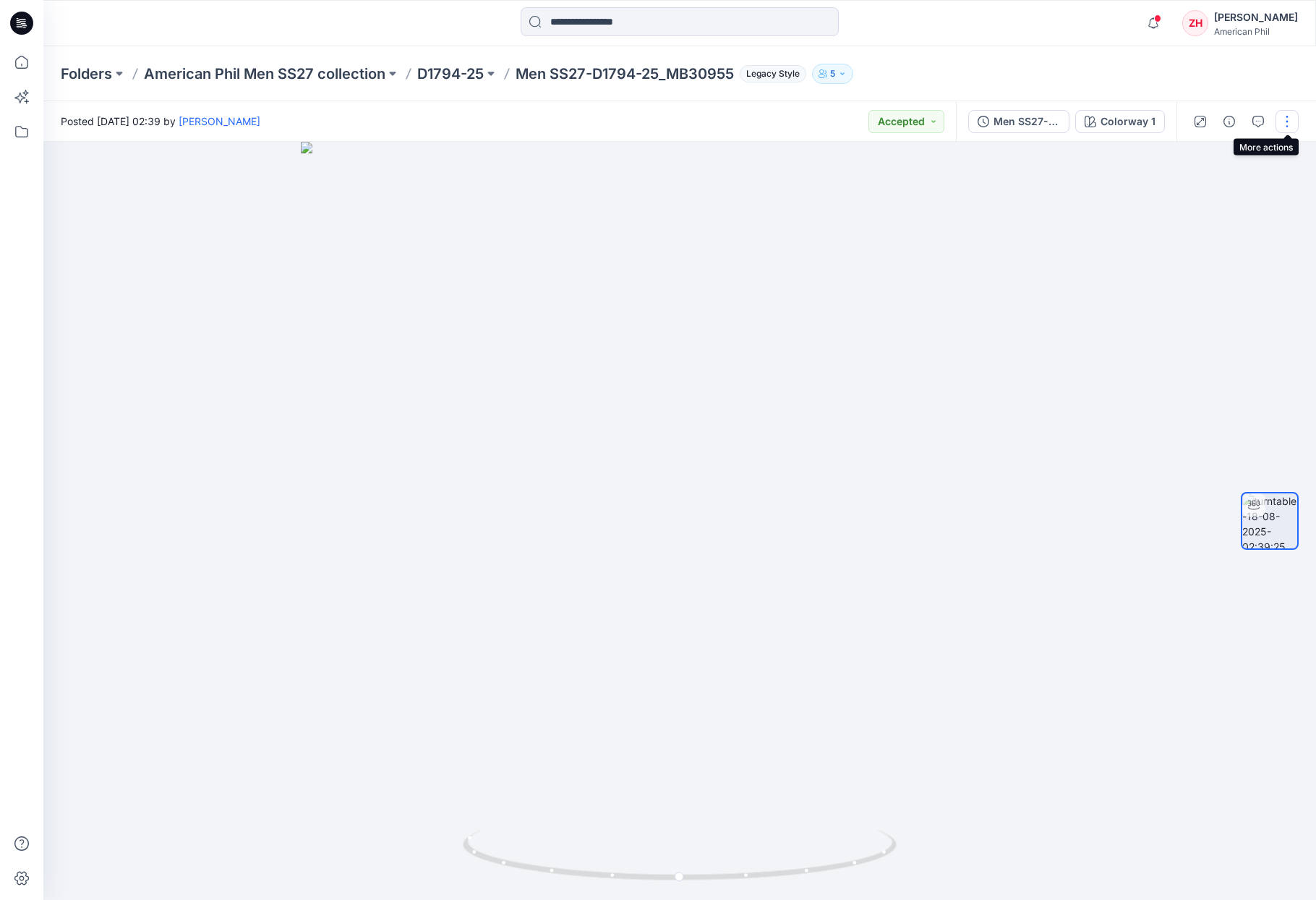
click at [1287, 126] on button "button" at bounding box center [1287, 121] width 23 height 23
click at [1273, 79] on div "Folders American Phil Men SS27 collection D1794-25 Men SS27-D1794-25_MB30955 Le…" at bounding box center [680, 74] width 1273 height 55
click at [1259, 119] on icon "button" at bounding box center [1258, 121] width 12 height 12
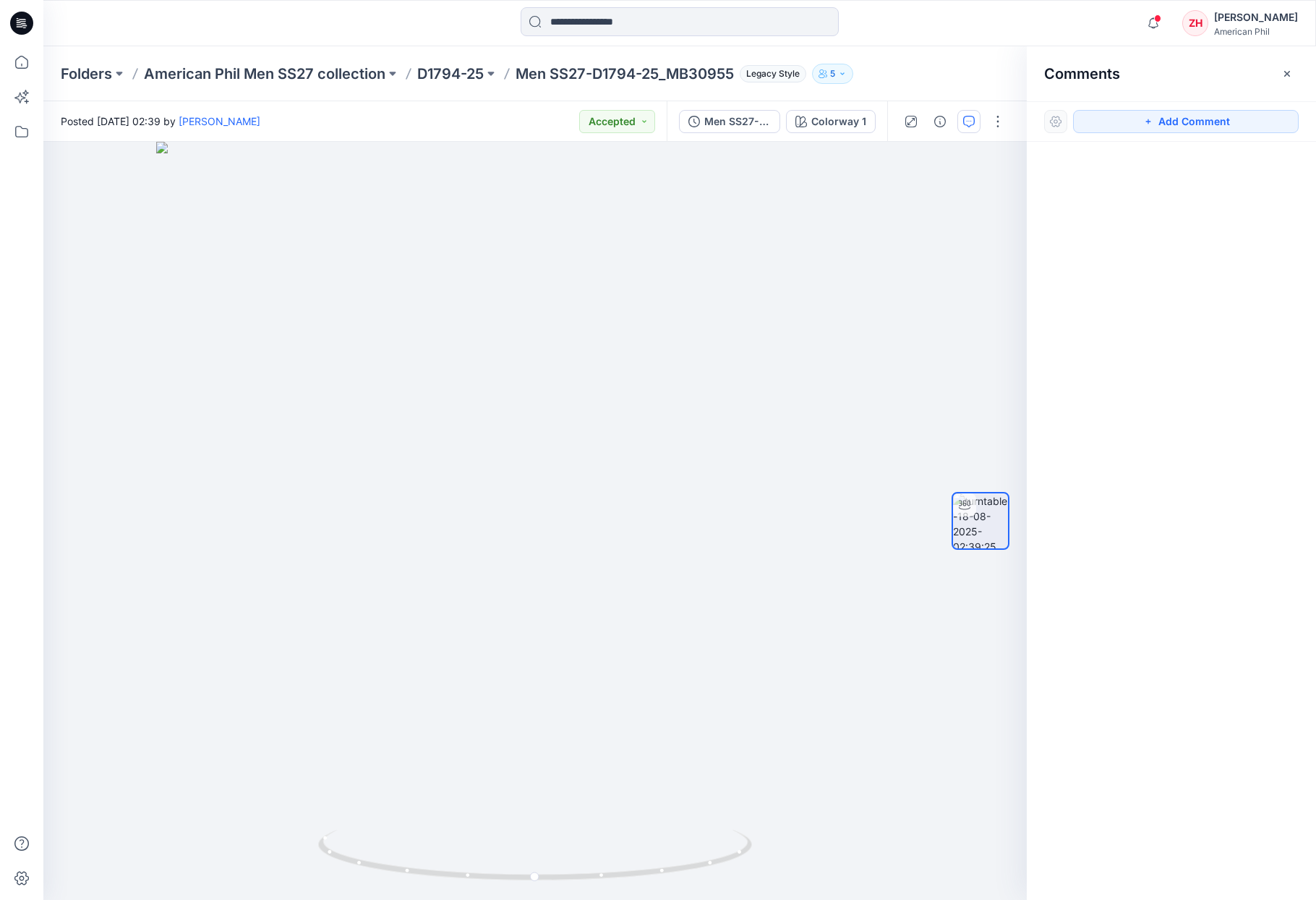
click at [1205, 70] on div "Comments" at bounding box center [1172, 74] width 290 height 54
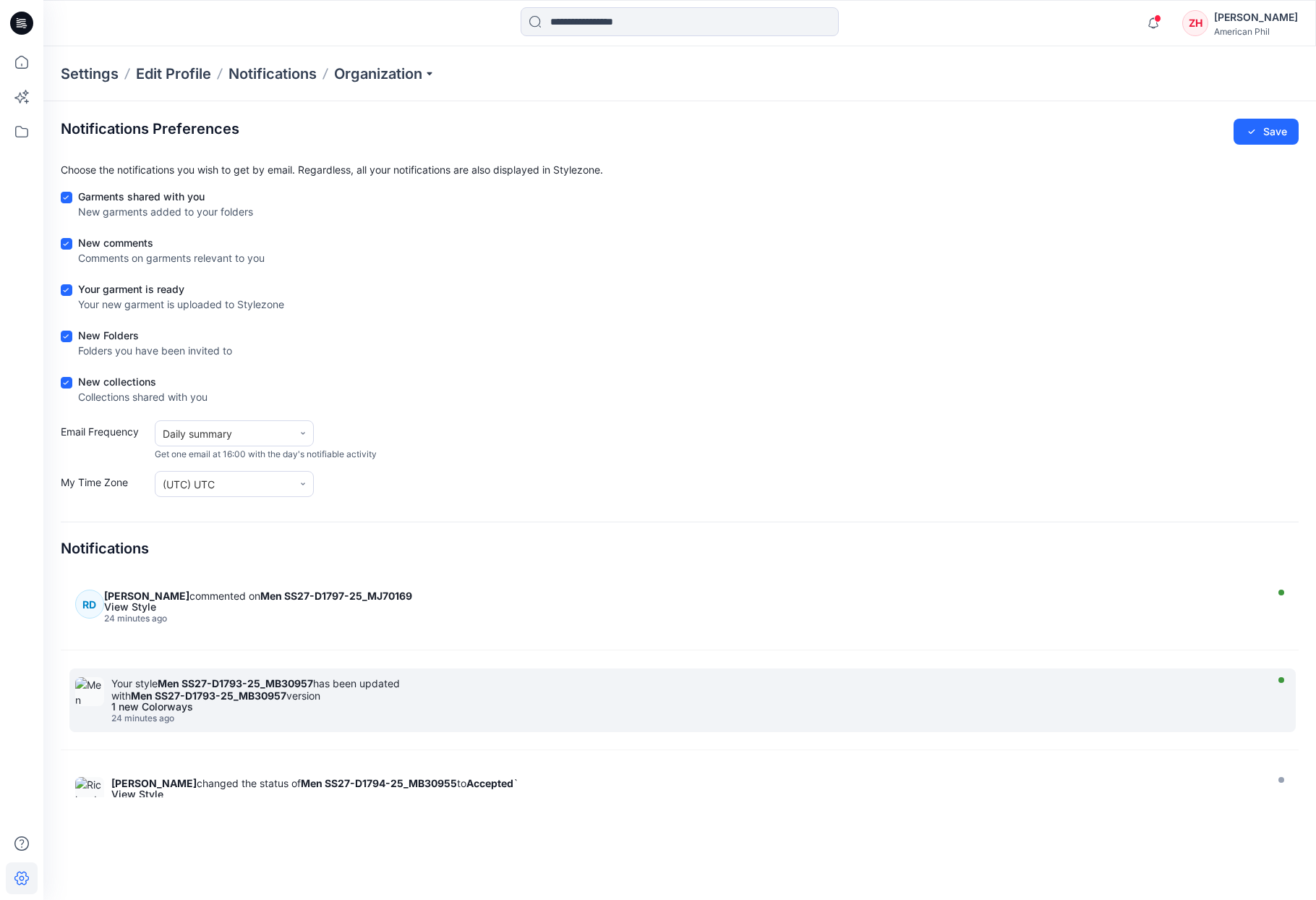
scroll to position [470, 0]
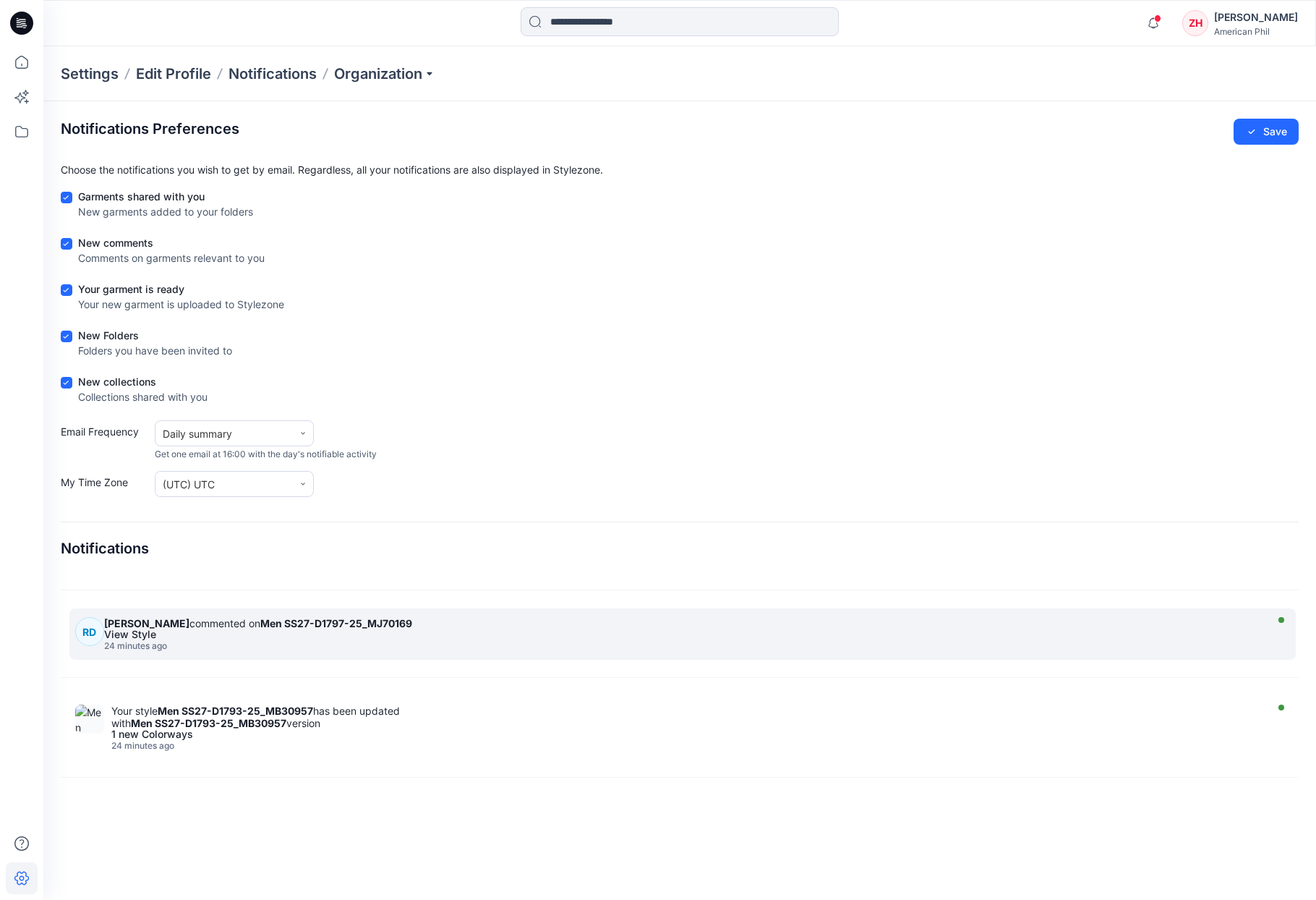
click at [401, 645] on div "24 minutes ago" at bounding box center [683, 646] width 1157 height 10
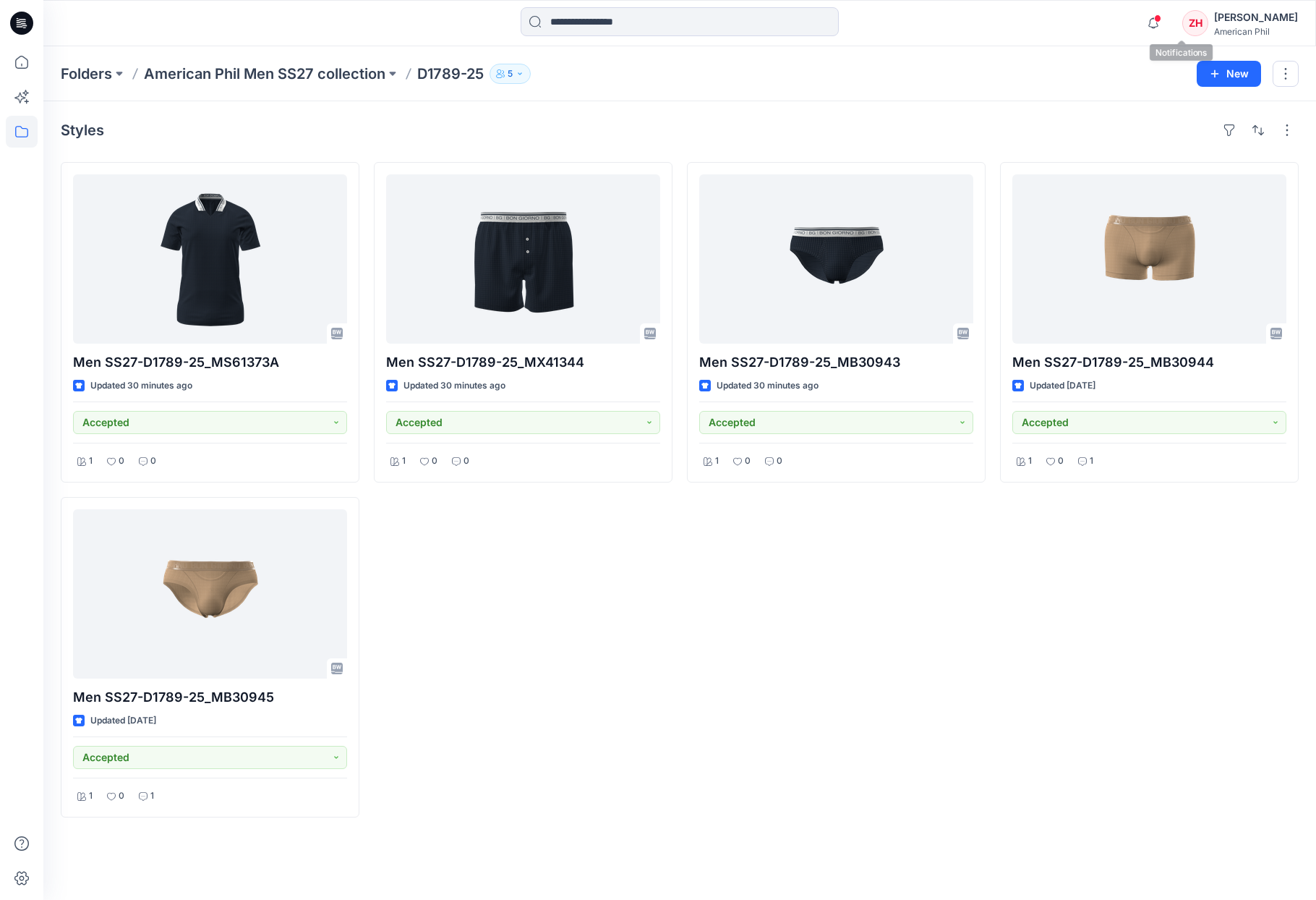
click at [1162, 16] on span at bounding box center [1158, 18] width 7 height 8
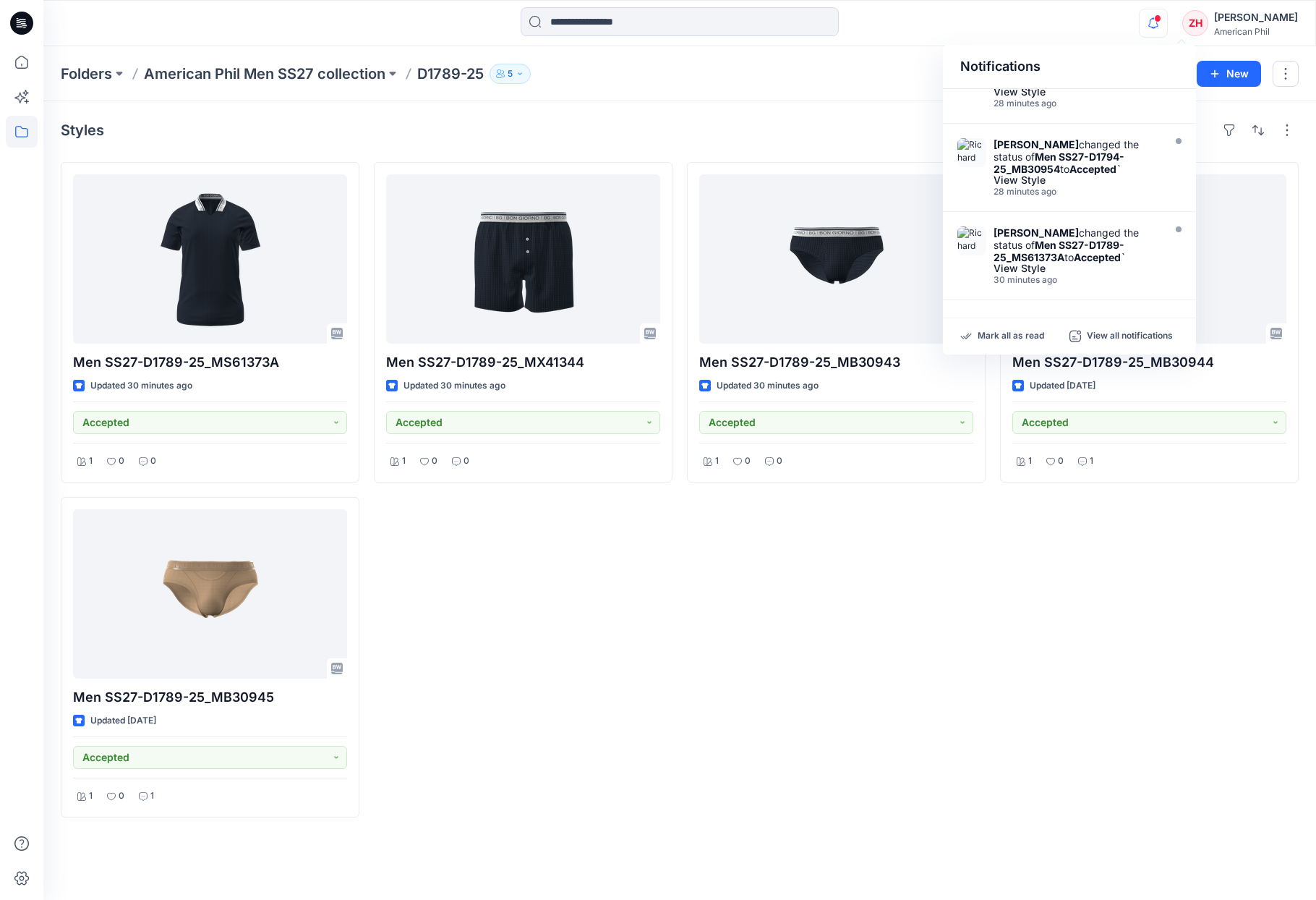
drag, startPoint x: 1084, startPoint y: 35, endPoint x: 1096, endPoint y: 29, distance: 13.4
click at [1085, 35] on div "Notifications Your style Men SS27-D1790-25_MB30948 has been updated with Men SS…" at bounding box center [679, 23] width 1272 height 32
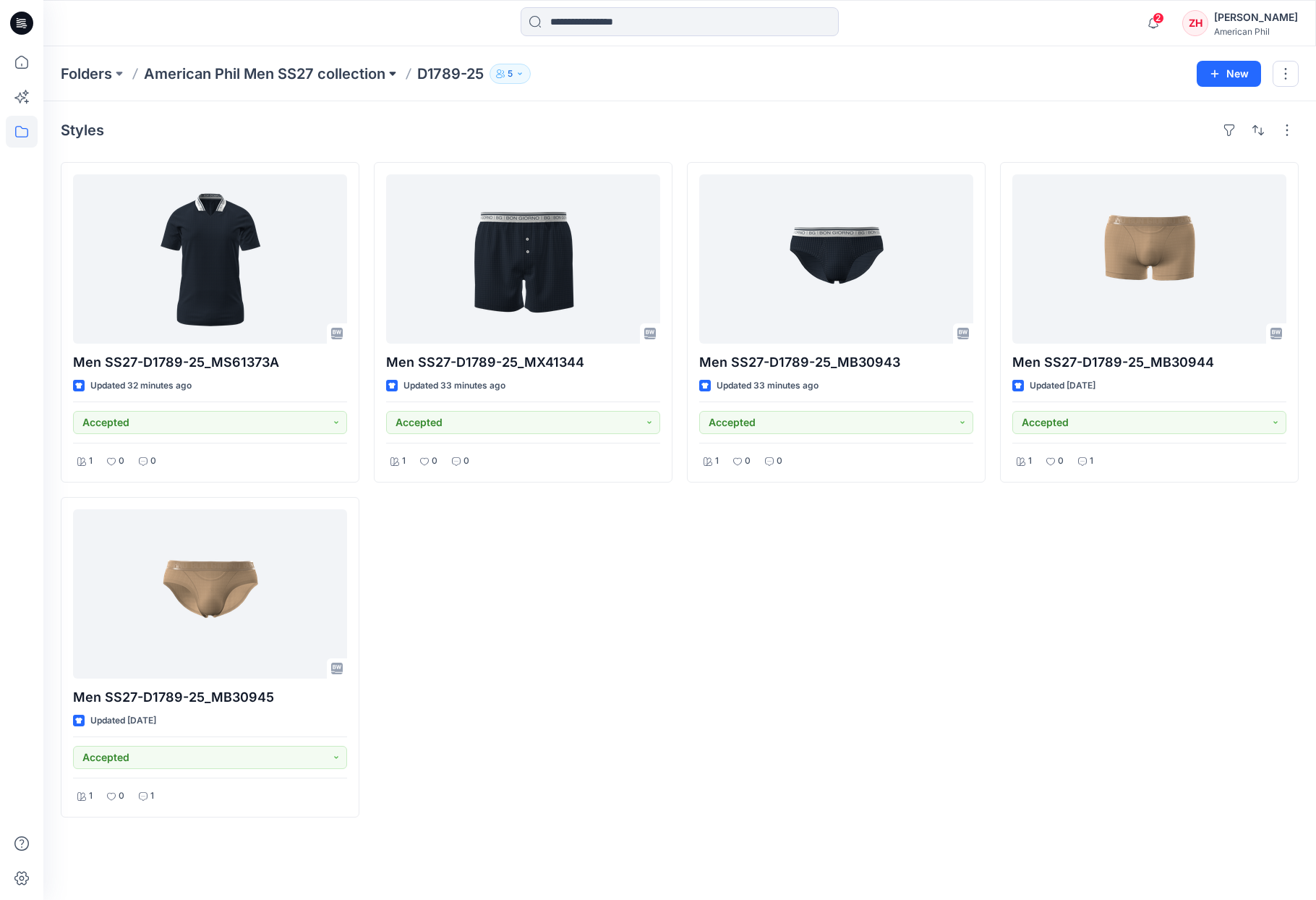
click at [389, 75] on button at bounding box center [392, 74] width 15 height 20
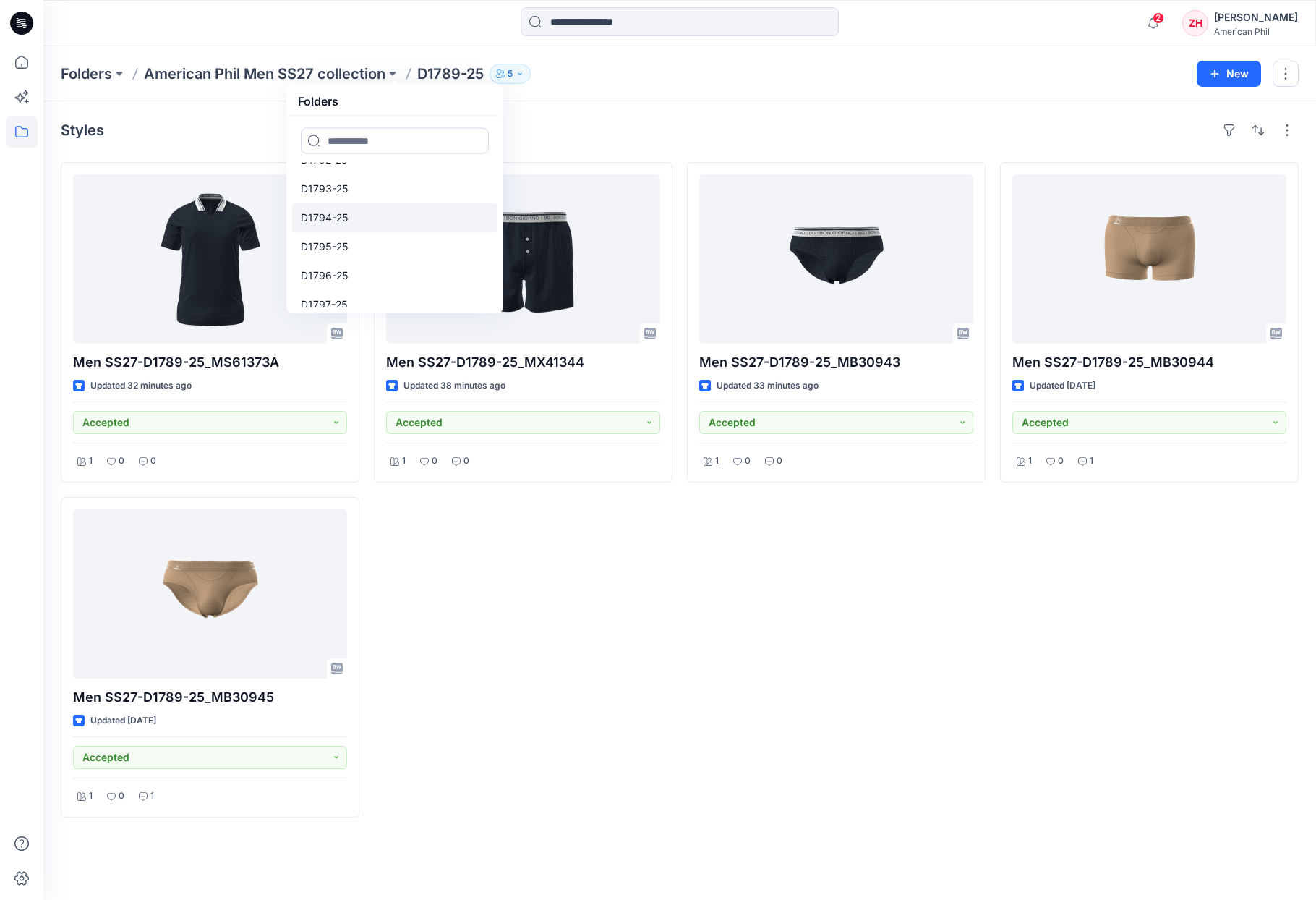
scroll to position [232, 0]
click at [394, 178] on link "D1797-25" at bounding box center [395, 177] width 205 height 29
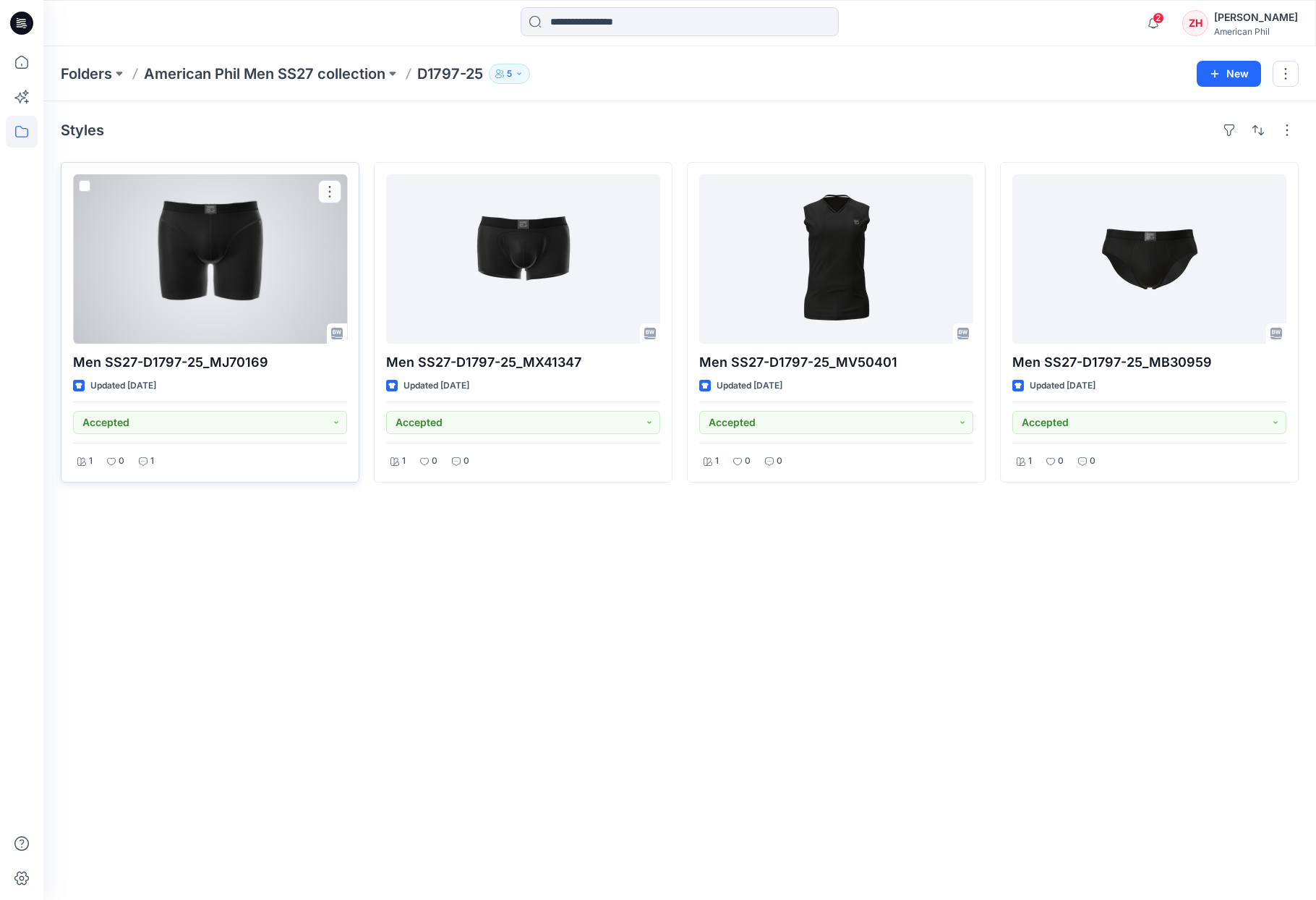
click at [284, 272] on div at bounding box center [210, 259] width 274 height 169
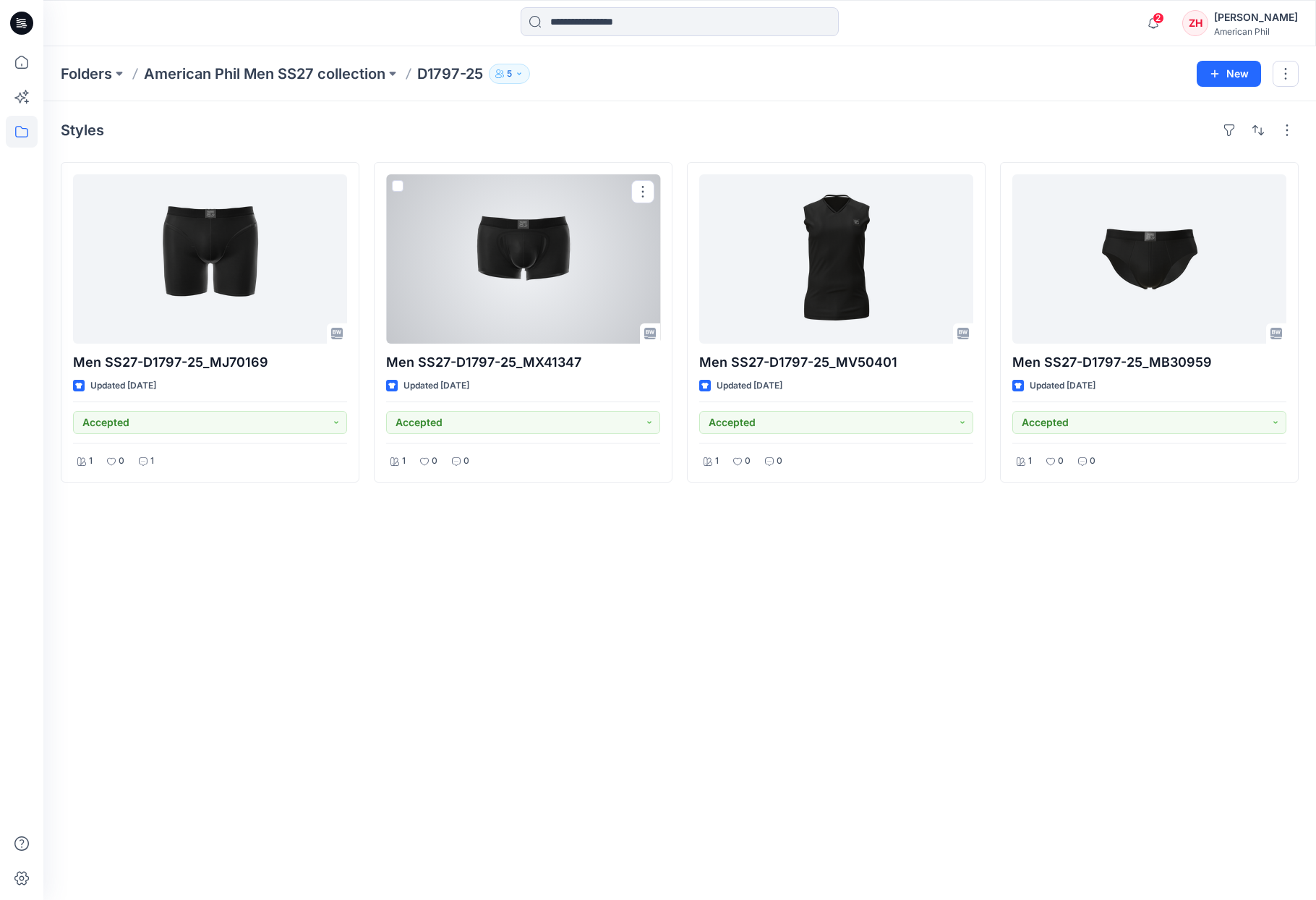
click at [580, 259] on div at bounding box center [523, 259] width 274 height 169
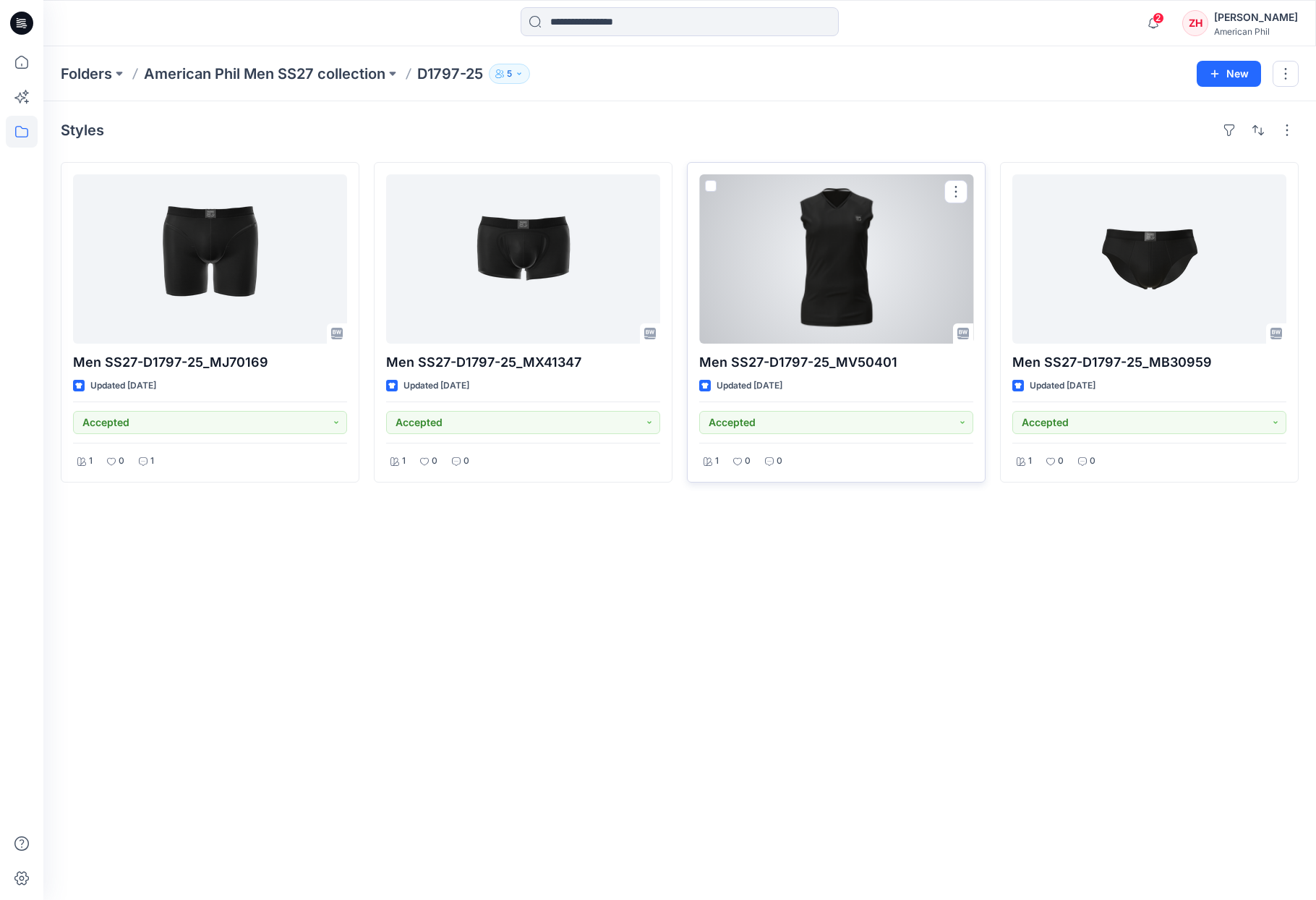
click at [883, 312] on div at bounding box center [836, 259] width 274 height 169
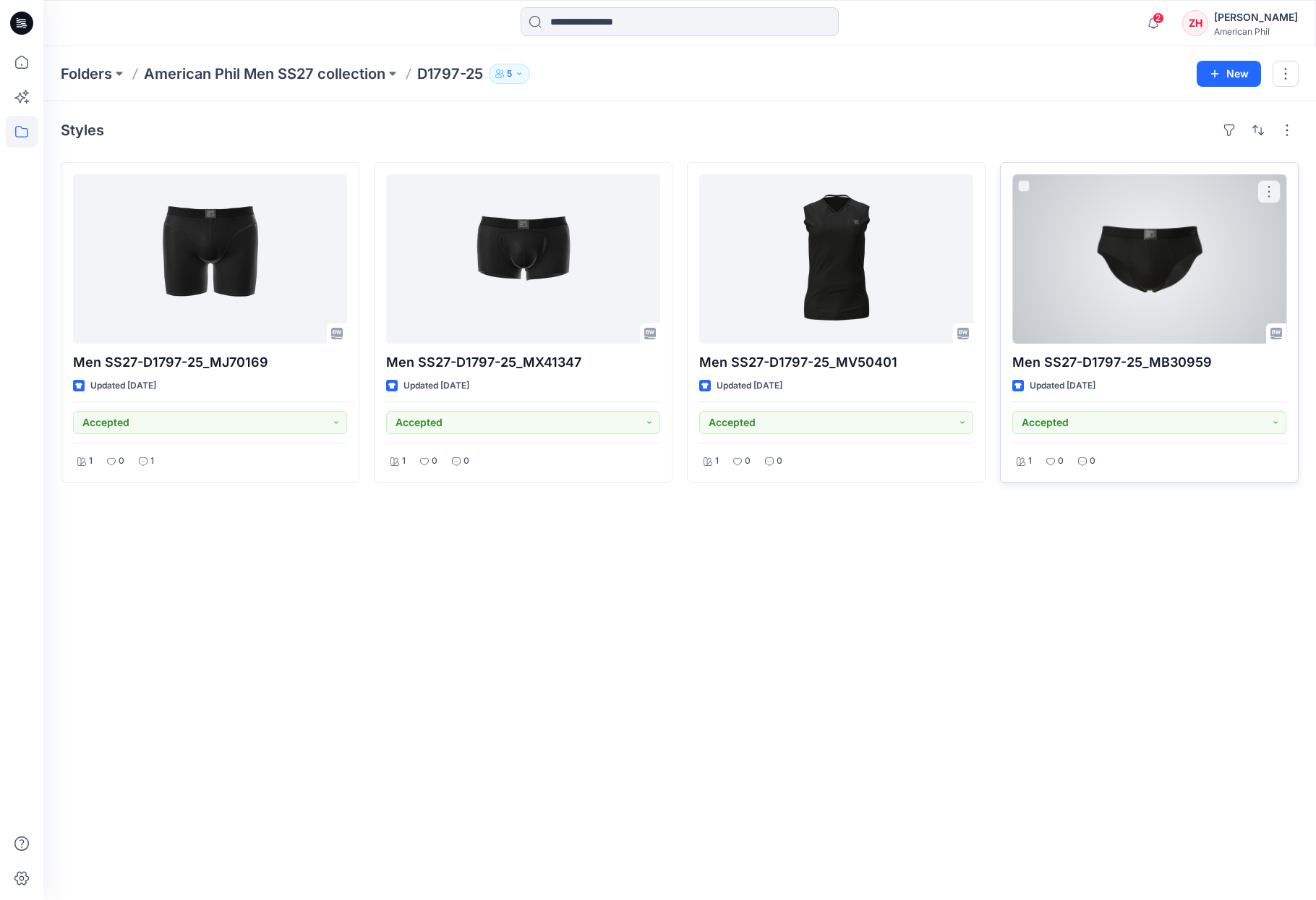
click at [1154, 272] on div at bounding box center [1150, 259] width 274 height 169
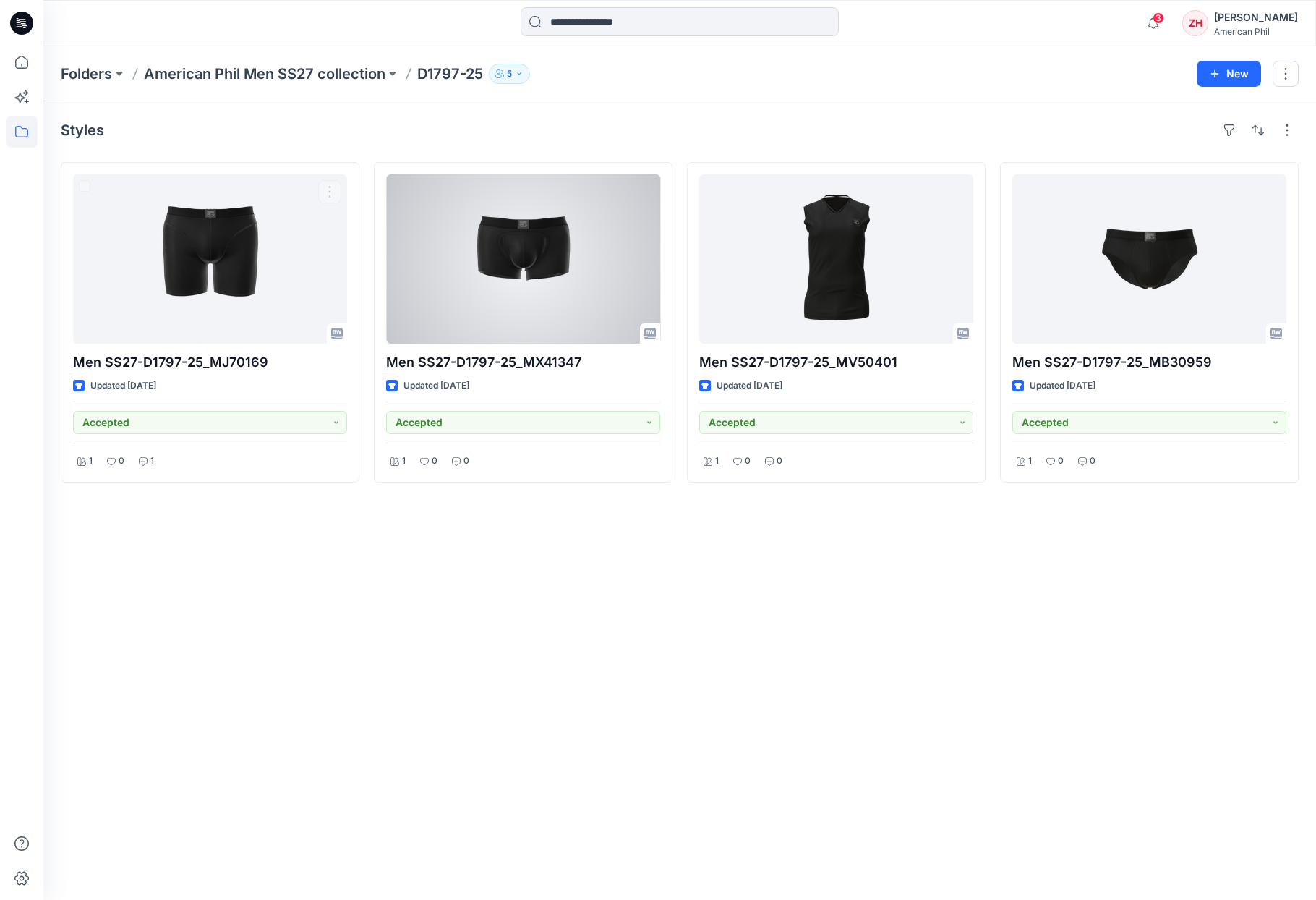
click at [567, 580] on div "Styles Men SS27-D1797-25_MJ70169 Updated 3 days ago Accepted 1 0 1 Men SS27-D17…" at bounding box center [680, 499] width 1273 height 798
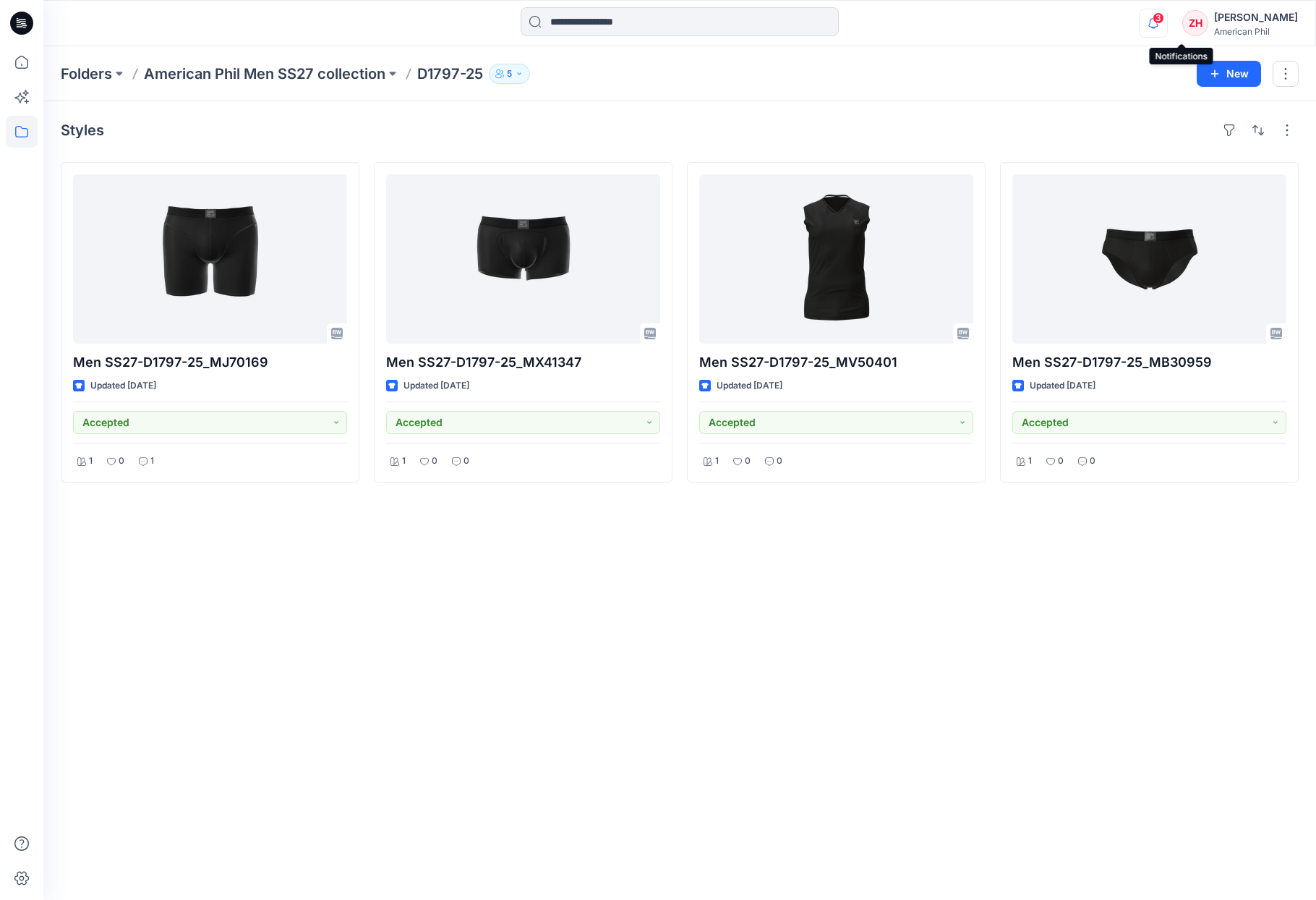
click at [1167, 9] on icon "button" at bounding box center [1153, 24] width 27 height 29
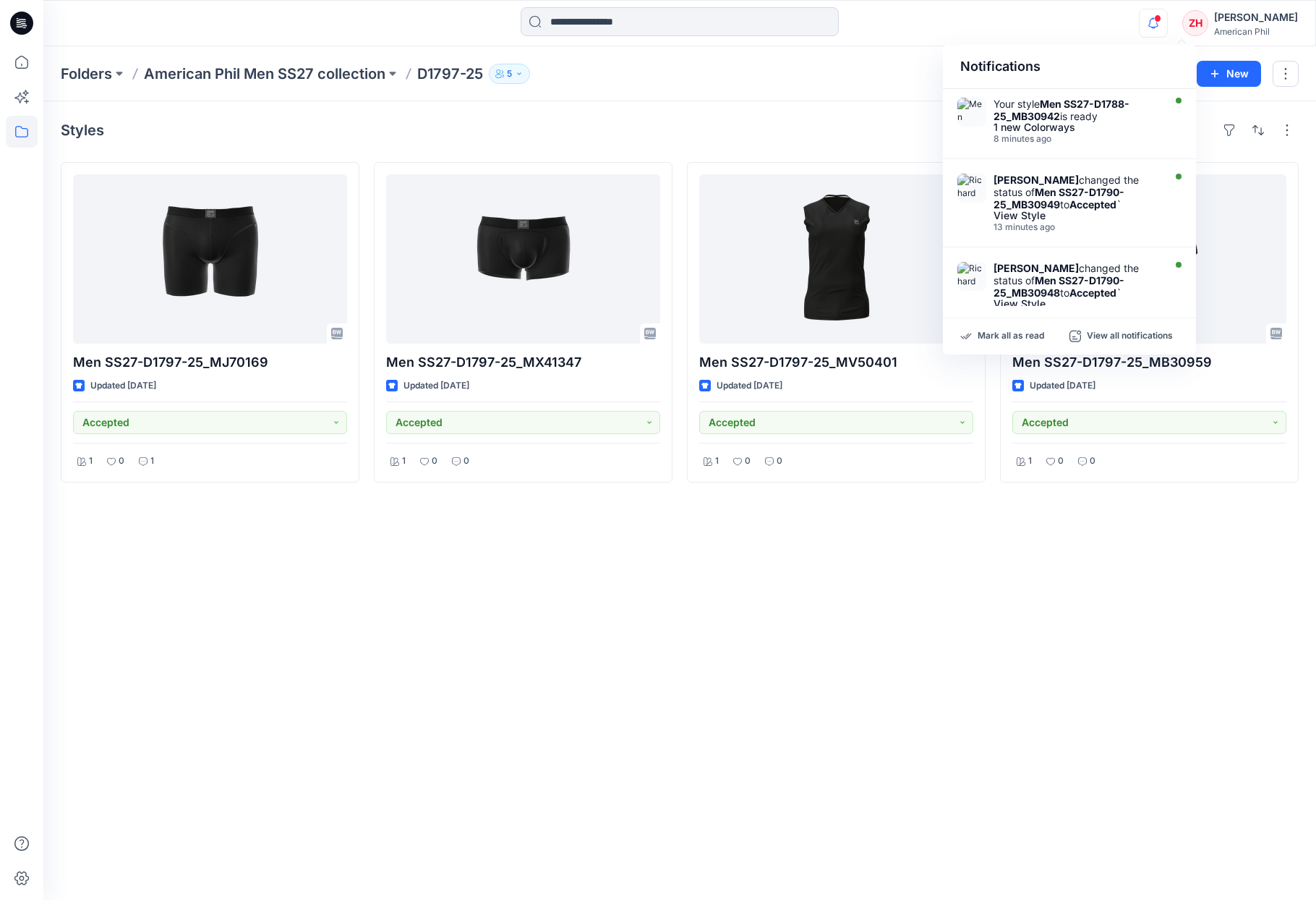
click at [378, 113] on div "Styles Men SS27-D1797-25_MJ70169 Updated 3 days ago Accepted 1 0 1 Men SS27-D17…" at bounding box center [680, 499] width 1273 height 798
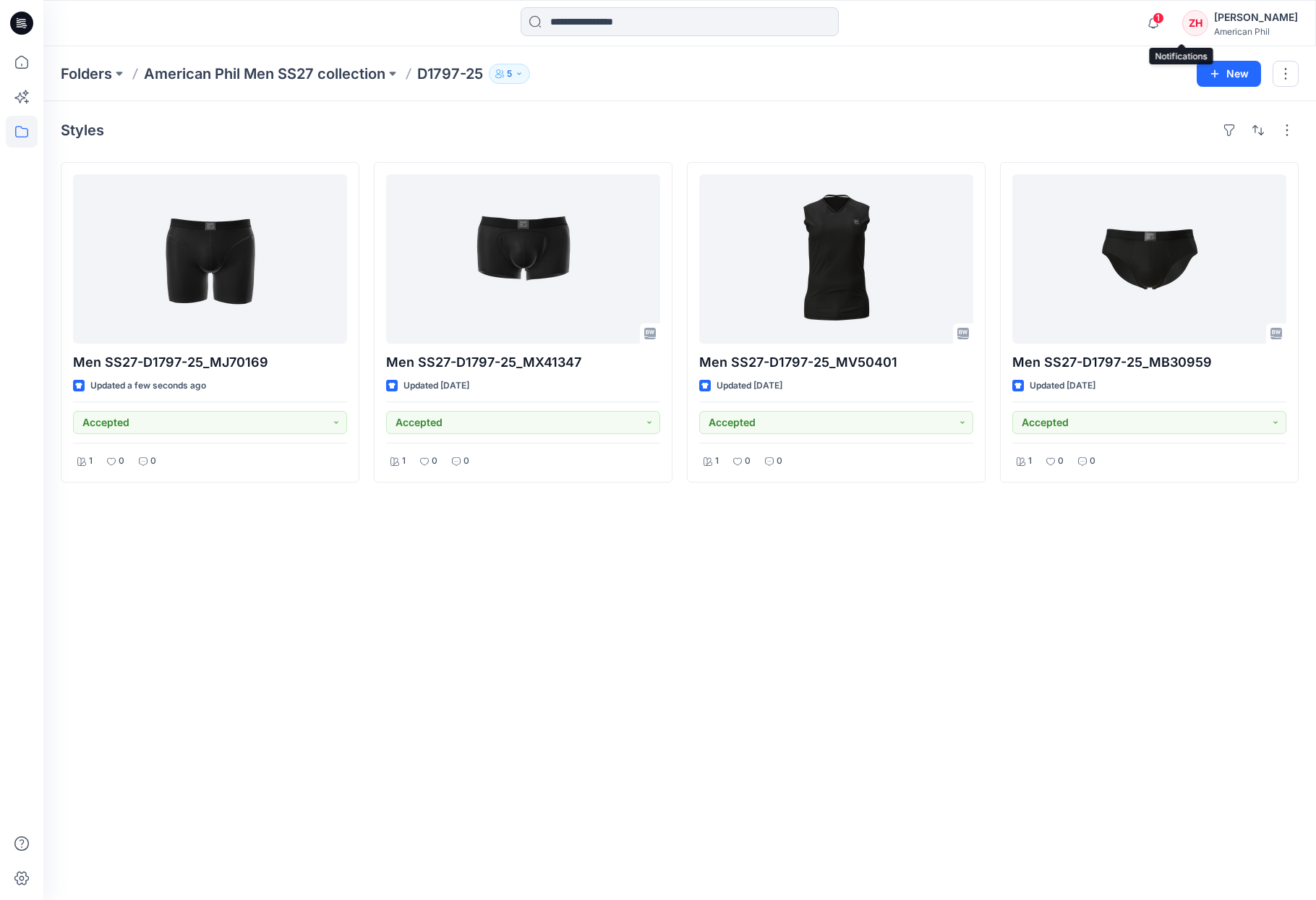
click at [1164, 17] on span "1" at bounding box center [1158, 18] width 12 height 12
click at [1111, 28] on div "Notifications Your style Men SS27-D1797-25_MJ70169 has been updated with Men SS…" at bounding box center [679, 23] width 1272 height 32
click at [1167, 20] on icon "button" at bounding box center [1153, 24] width 27 height 29
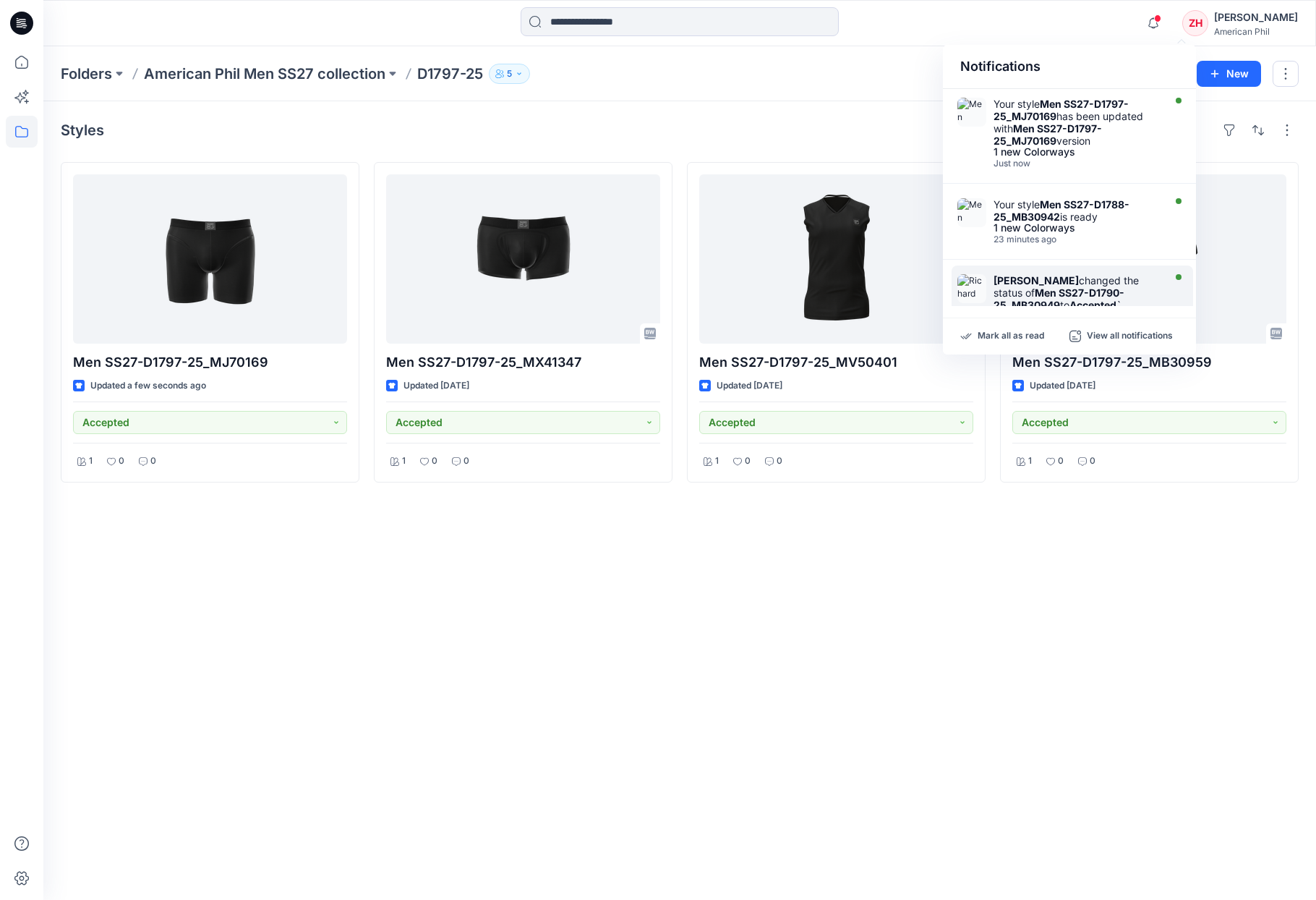
click at [1099, 295] on strong "Men SS27-D1790-25_MB30949" at bounding box center [1059, 298] width 131 height 25
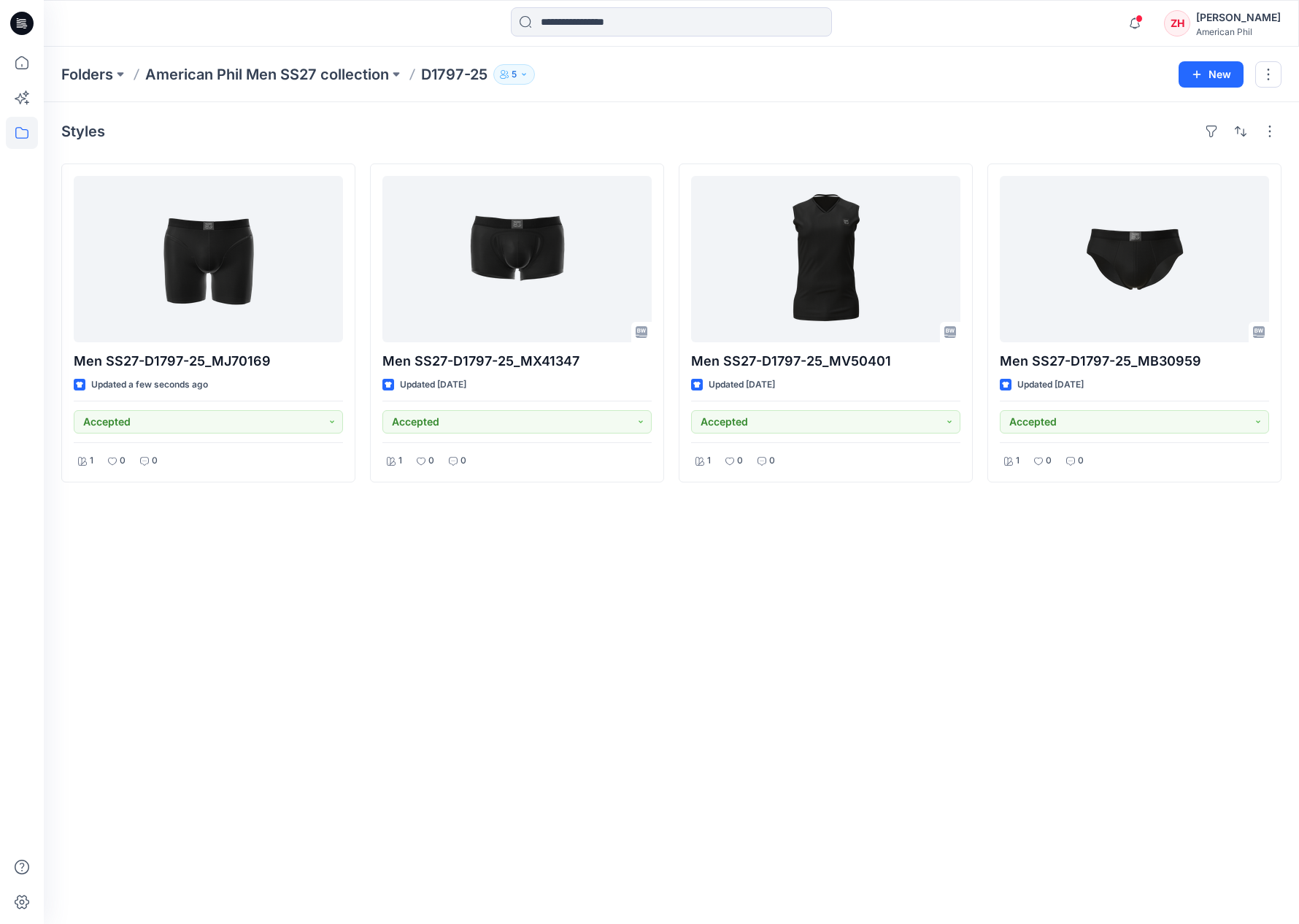
click at [316, 80] on p "American Phil Men SS27 collection" at bounding box center [267, 74] width 244 height 20
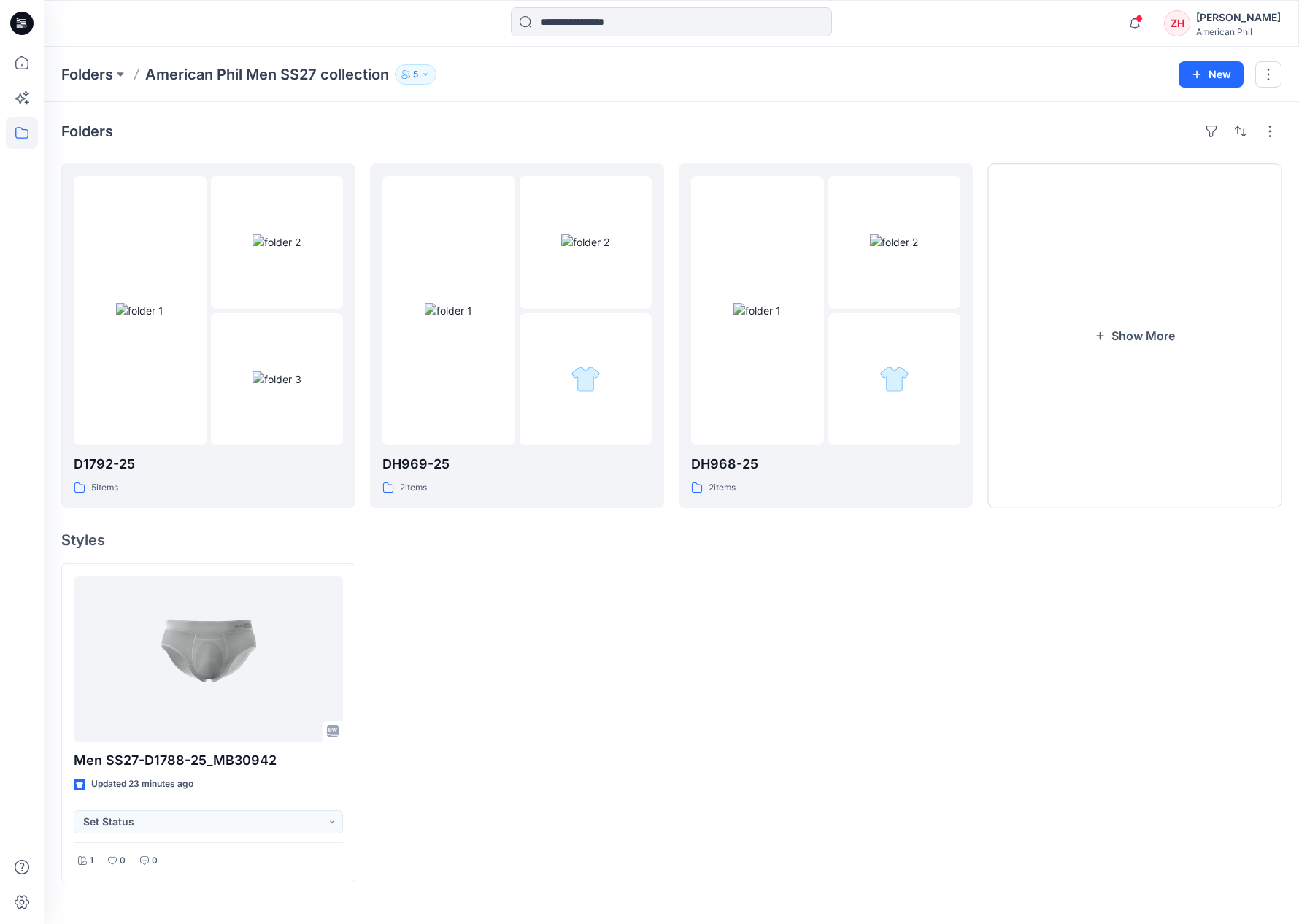
click at [340, 48] on div "Folders American Phil Men SS27 collection 5 New" at bounding box center [672, 74] width 1256 height 56
click at [471, 302] on img at bounding box center [448, 310] width 48 height 16
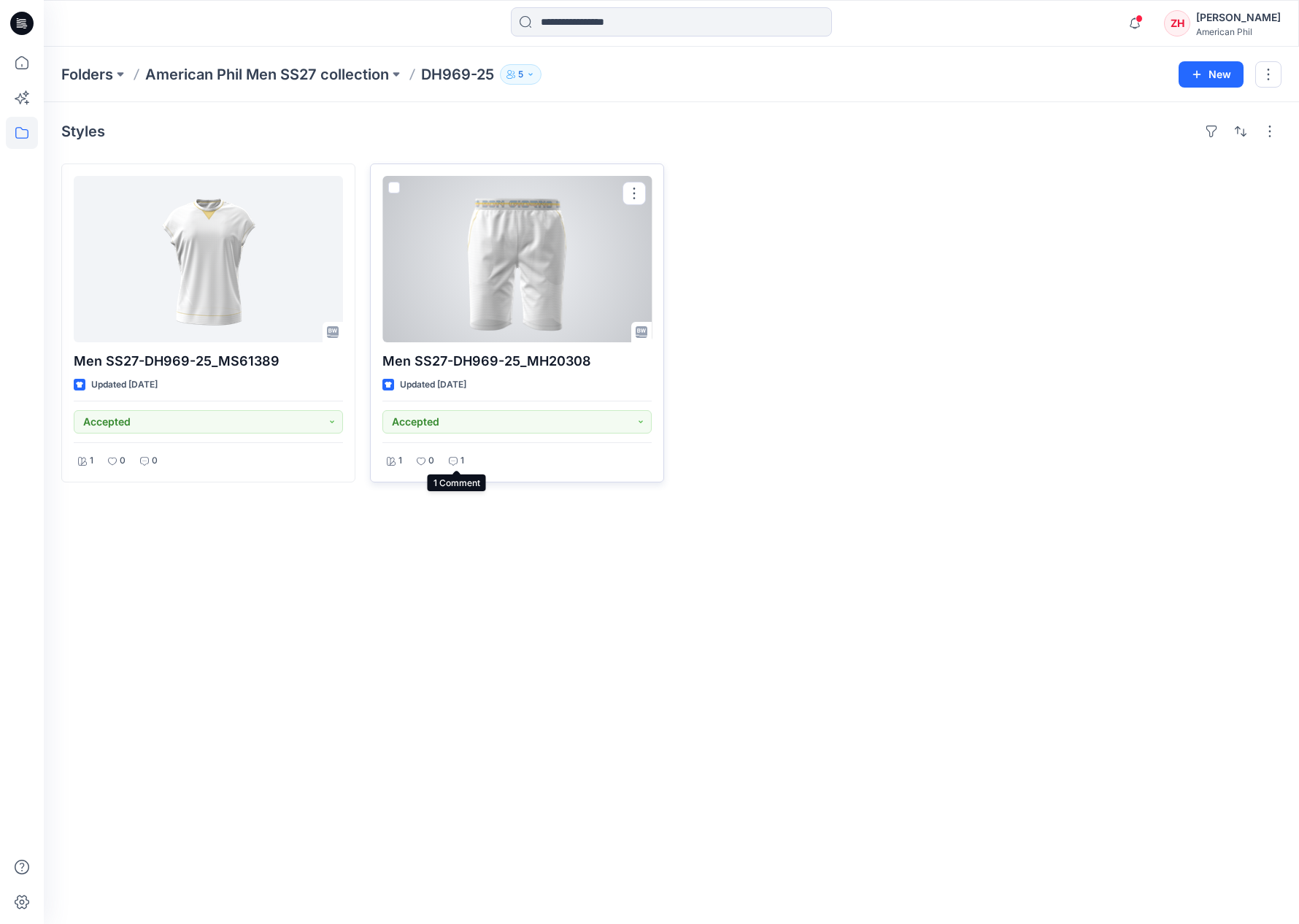
click at [462, 458] on p "1" at bounding box center [462, 461] width 4 height 16
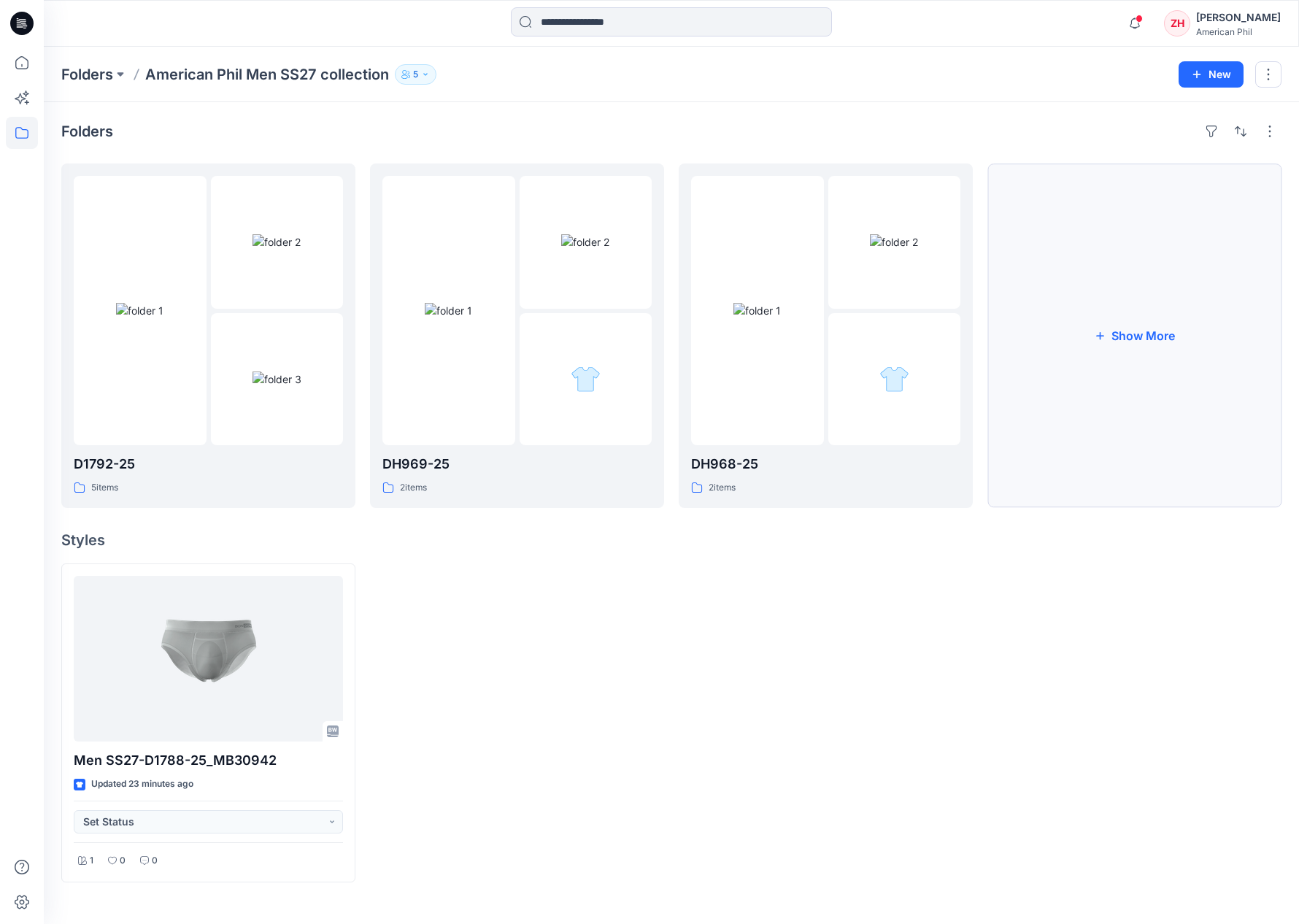
click at [1122, 340] on button "Show More" at bounding box center [1134, 336] width 294 height 345
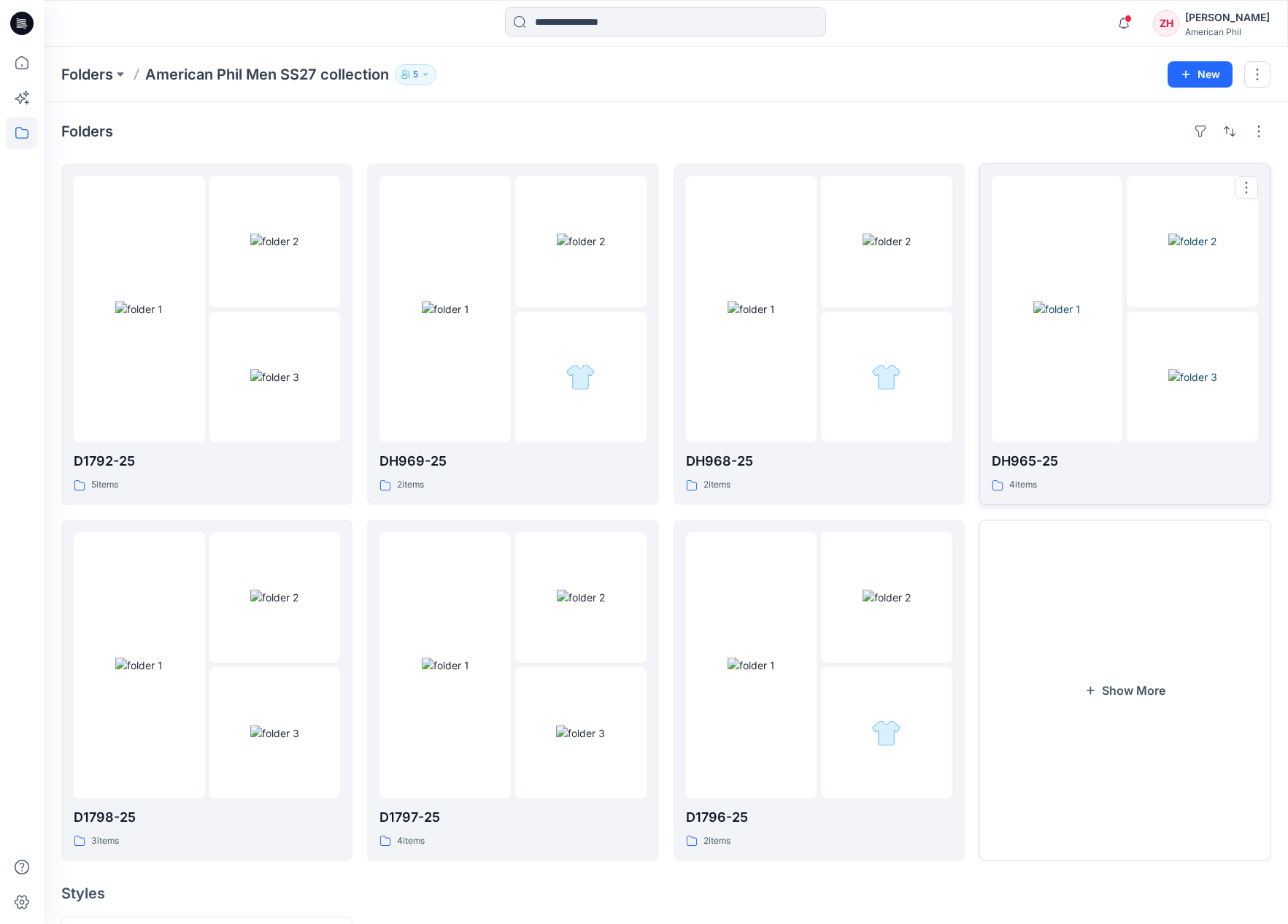
click at [1081, 302] on img at bounding box center [1058, 309] width 48 height 16
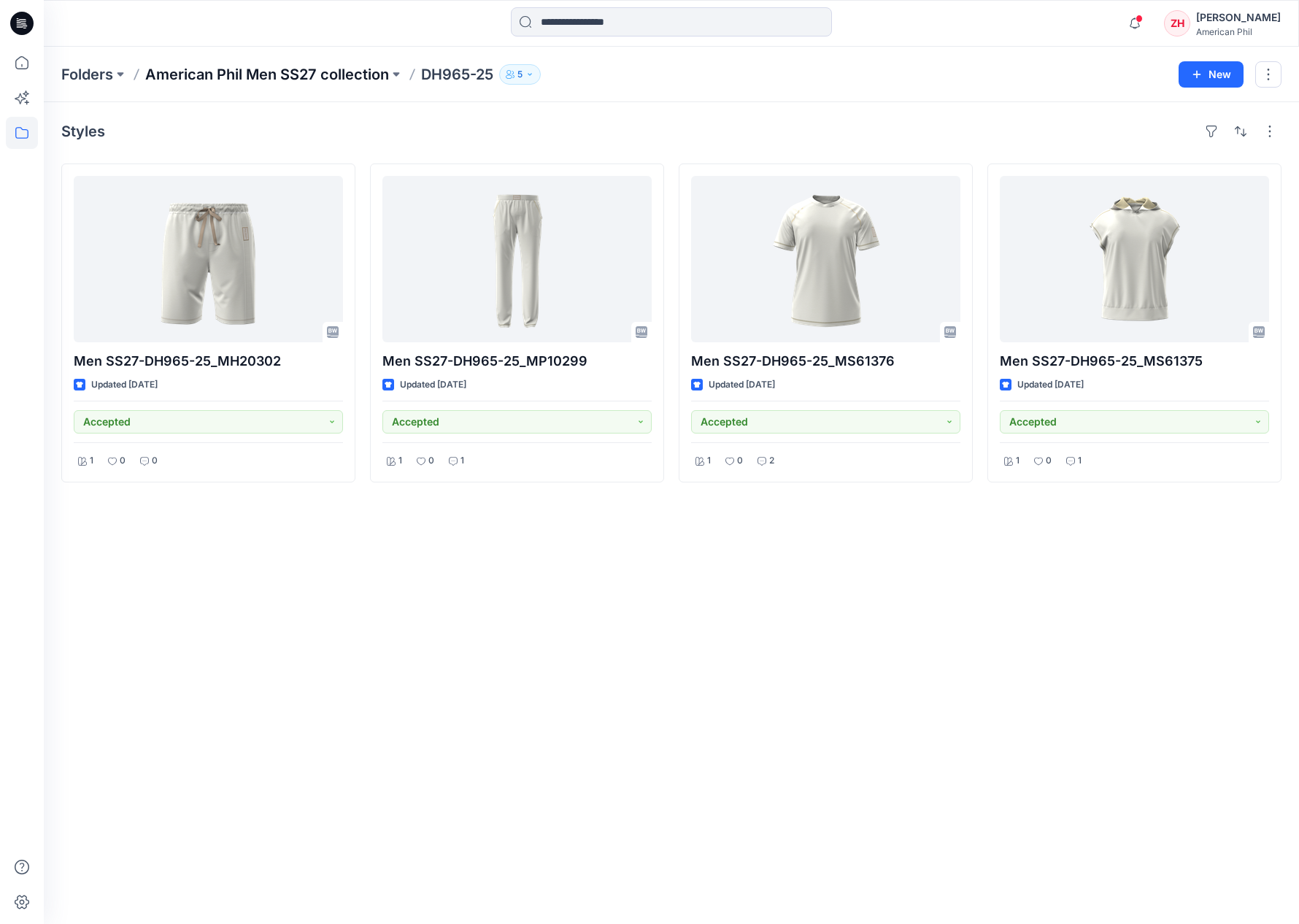
click at [332, 75] on p "American Phil Men SS27 collection" at bounding box center [267, 74] width 244 height 20
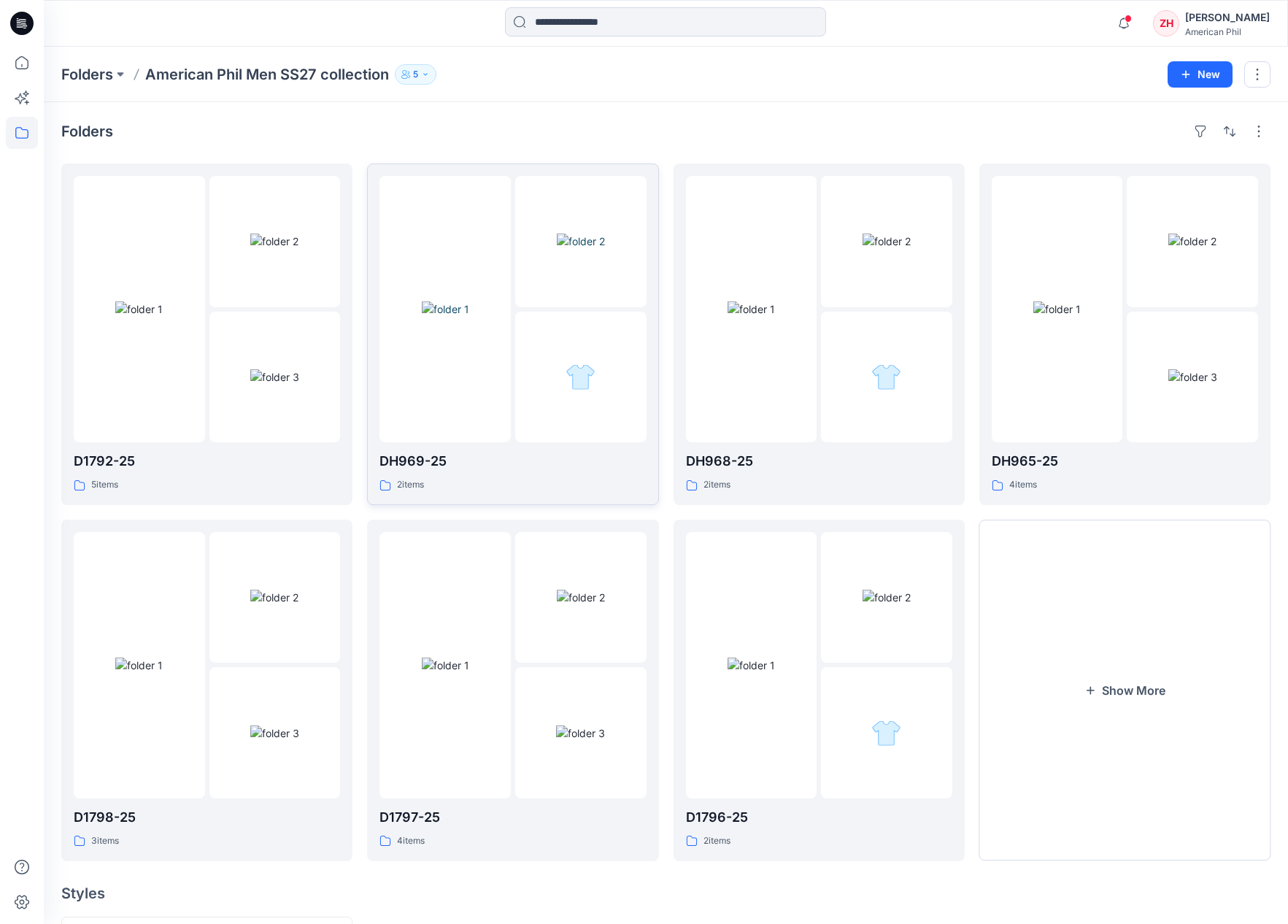
scroll to position [135, 0]
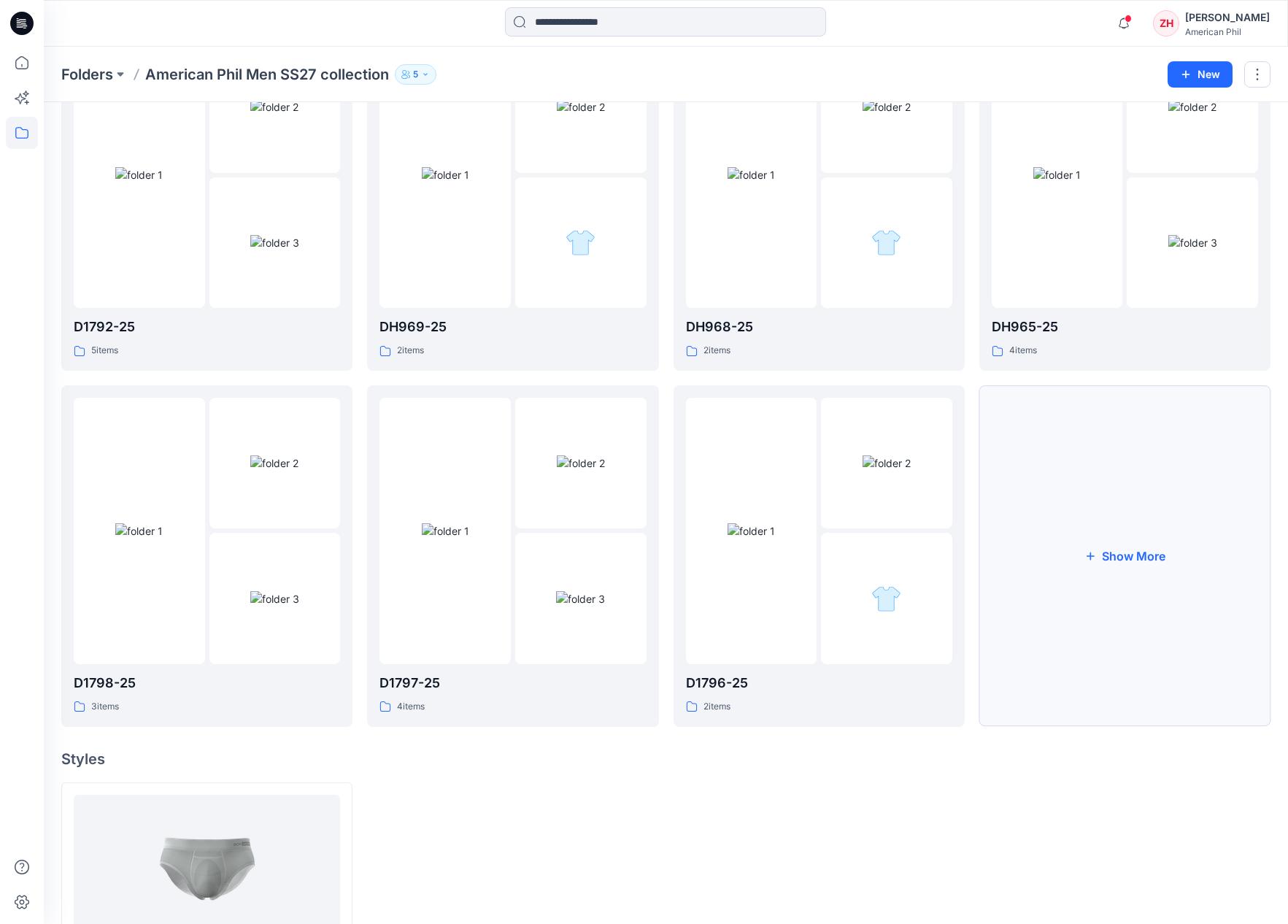
click at [1116, 553] on button "Show More" at bounding box center [1126, 556] width 292 height 342
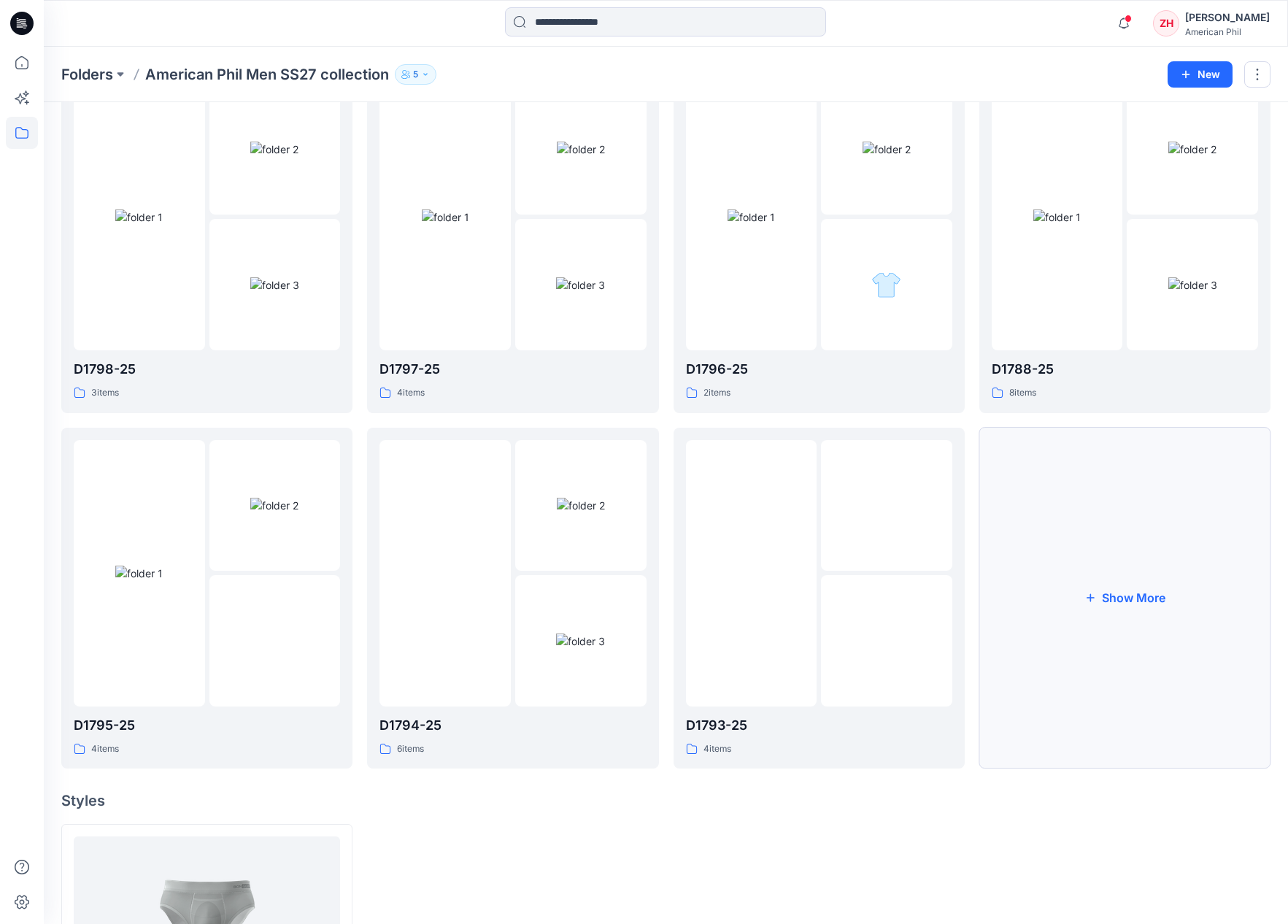
scroll to position [476, 0]
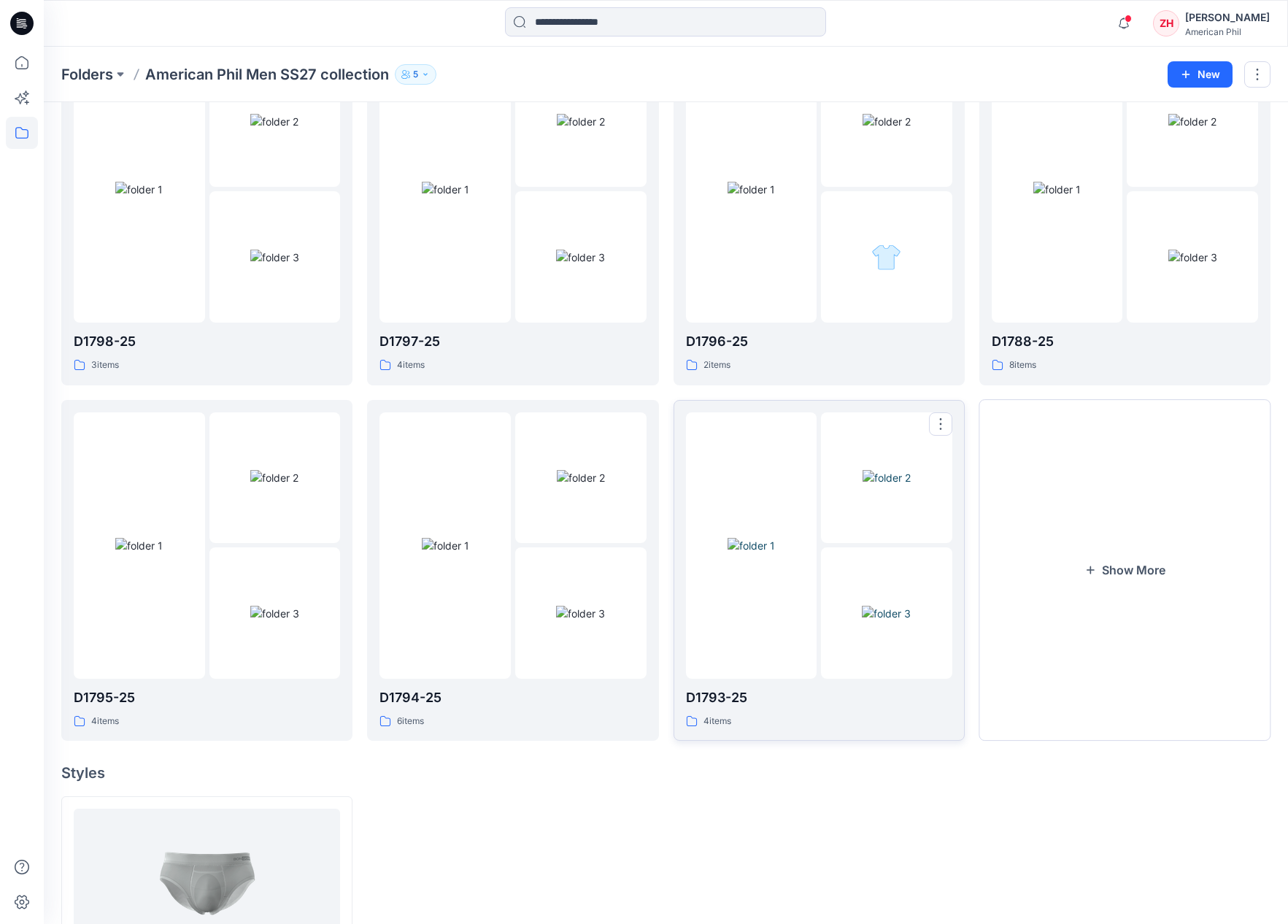
click at [776, 538] on img at bounding box center [752, 545] width 48 height 16
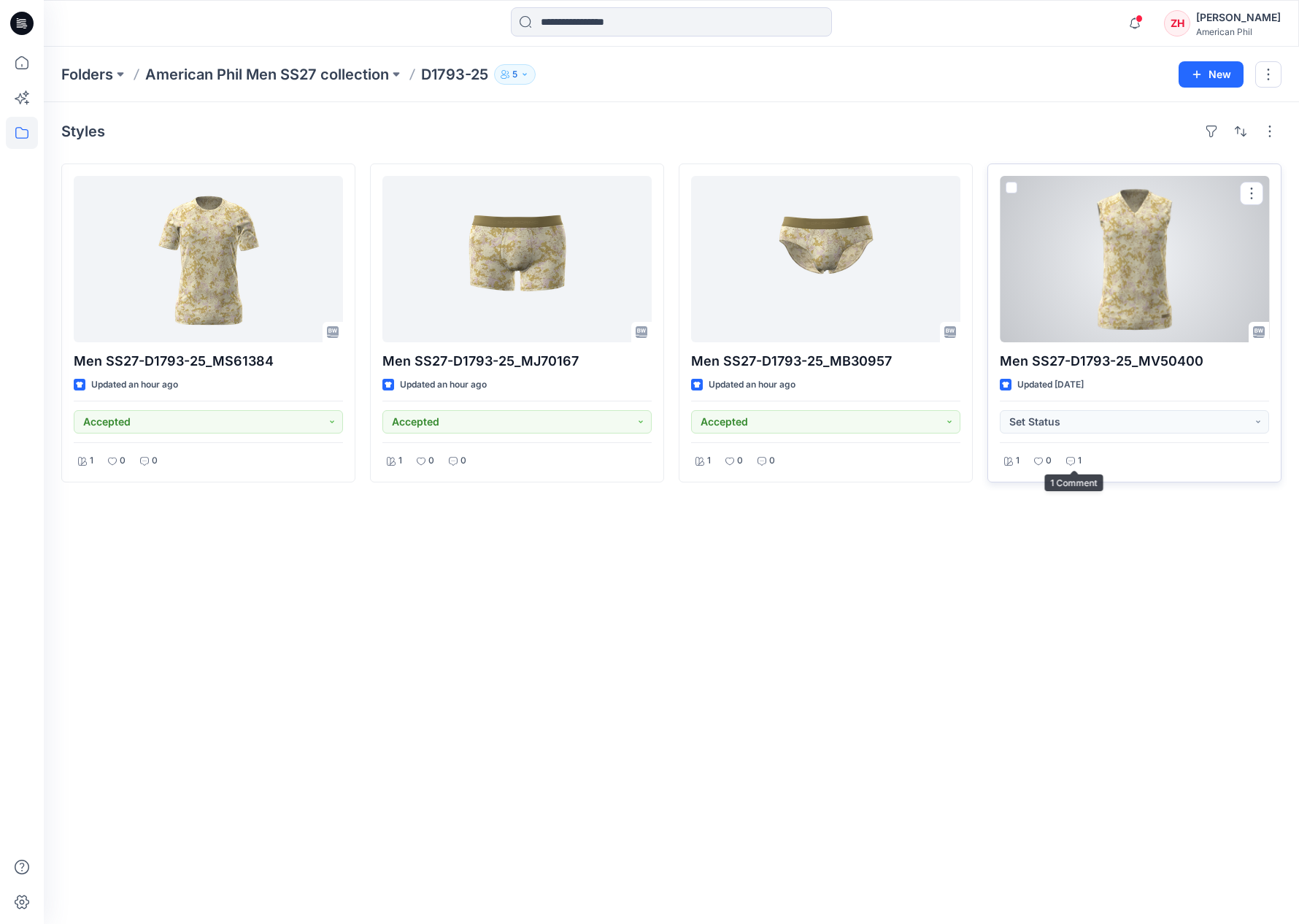
click at [1070, 452] on div "1" at bounding box center [1074, 461] width 24 height 18
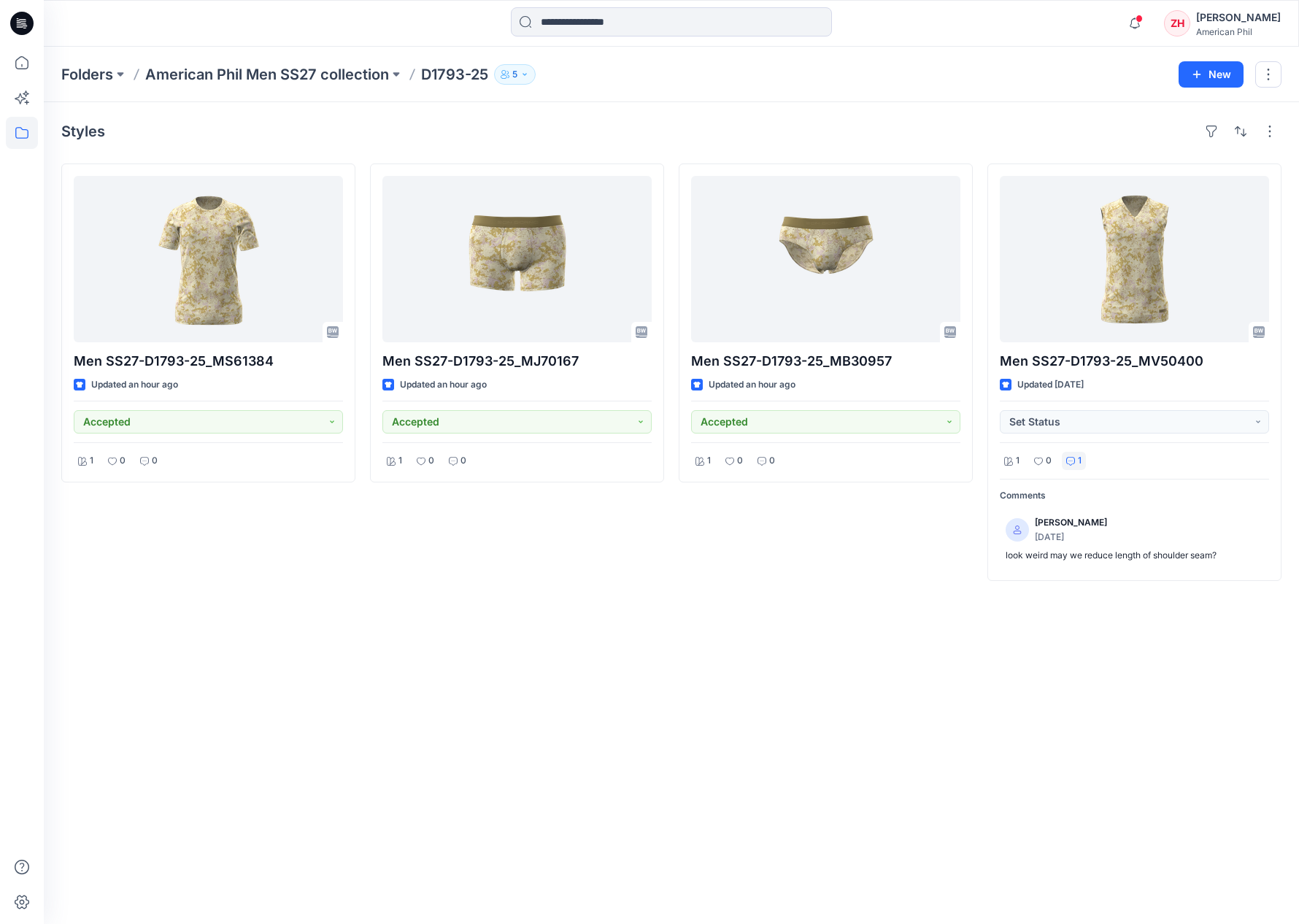
click at [215, 60] on div "Folders American Phil Men SS27 collection D1793-25 5 New" at bounding box center [672, 74] width 1256 height 56
click at [235, 76] on p "American Phil Men SS27 collection" at bounding box center [267, 74] width 244 height 20
